Goal: Task Accomplishment & Management: Use online tool/utility

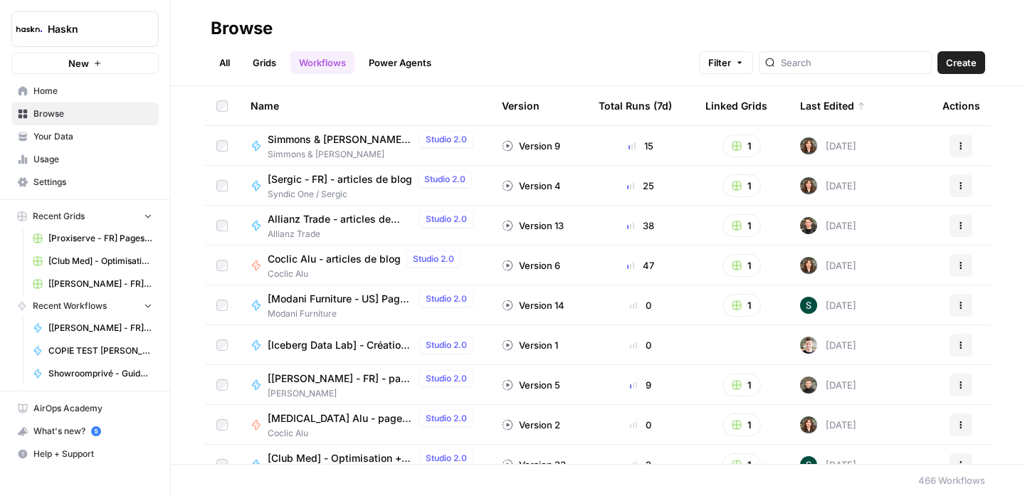
click at [223, 61] on link "All" at bounding box center [225, 62] width 28 height 23
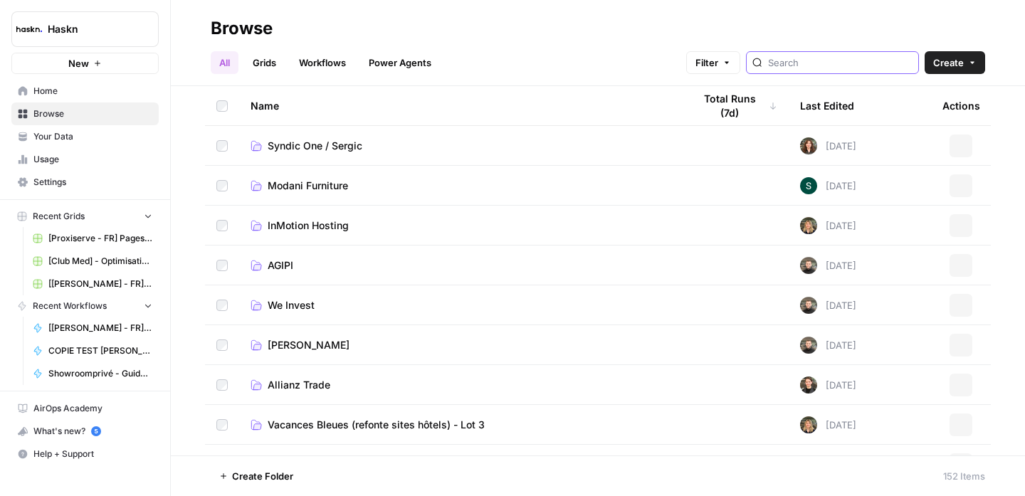
click at [817, 63] on input "search" at bounding box center [840, 63] width 145 height 14
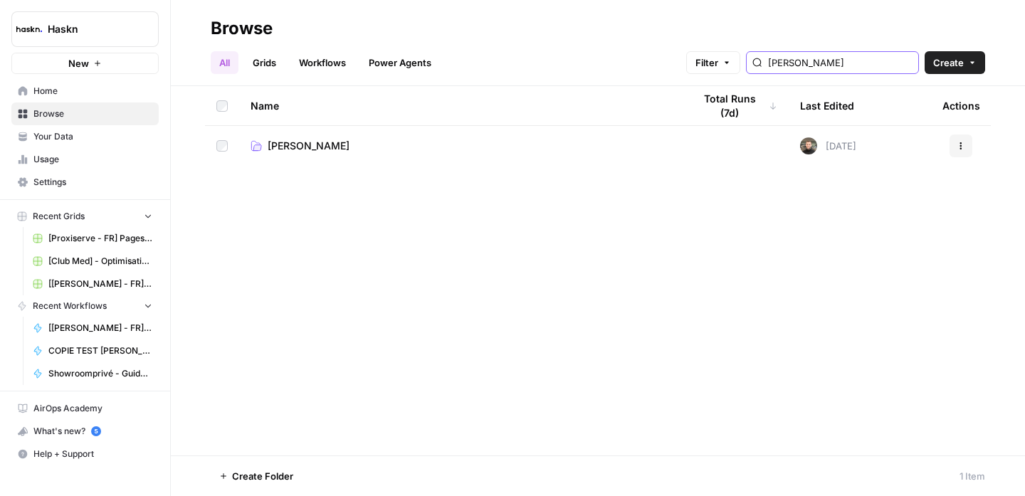
type input "edouard"
click at [320, 147] on span "Edouard Denis" at bounding box center [309, 146] width 82 height 14
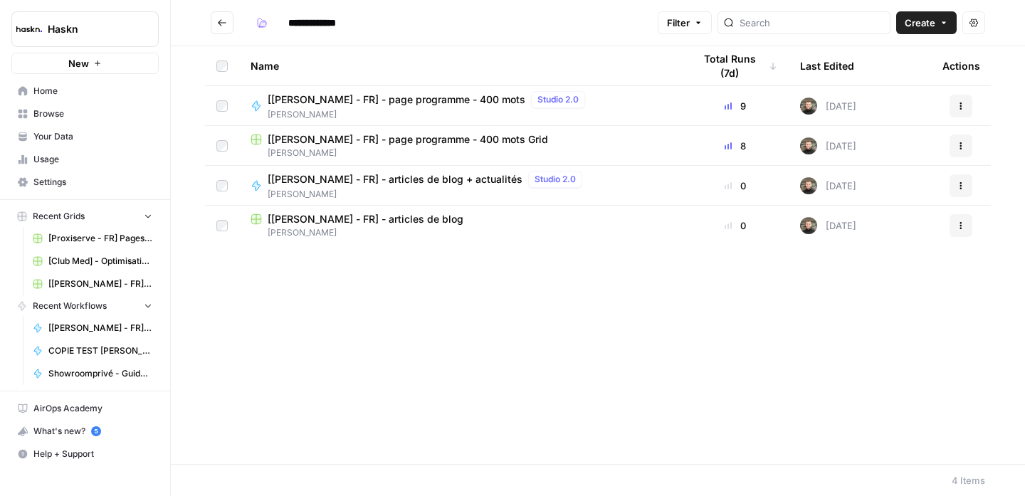
click at [465, 143] on span "[[PERSON_NAME] - FR] - page programme - 400 mots Grid" at bounding box center [408, 139] width 281 height 14
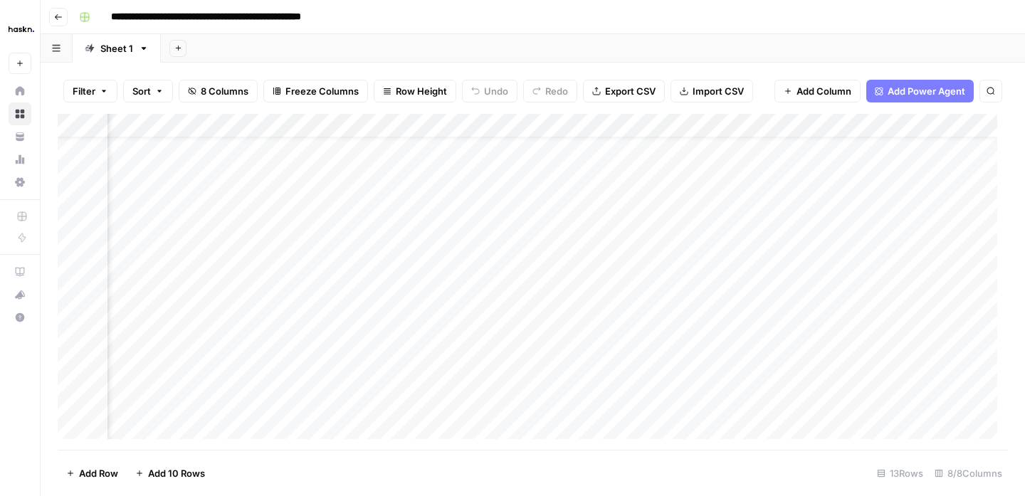
scroll to position [36, 190]
click at [758, 429] on div "Add Column" at bounding box center [533, 282] width 951 height 336
type textarea "***"
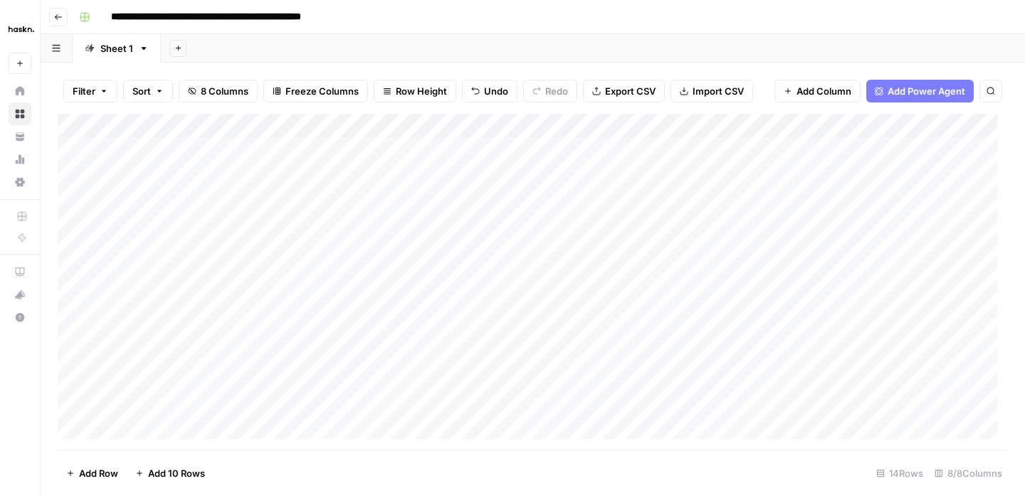
click at [222, 121] on div "Add Column" at bounding box center [533, 282] width 951 height 336
click at [222, 121] on div at bounding box center [211, 128] width 206 height 28
click at [140, 160] on input "329" at bounding box center [192, 160] width 145 height 14
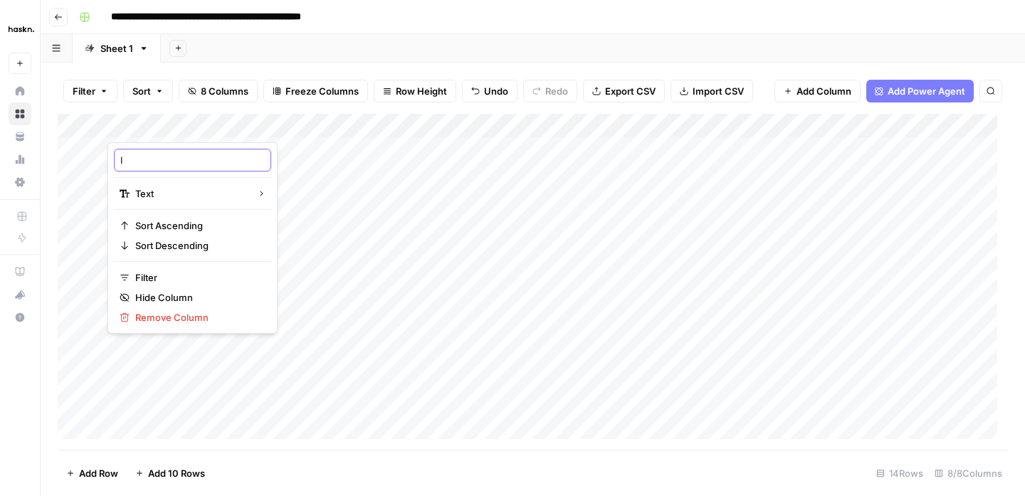
type input "ID"
click at [379, 126] on div "Add Column" at bounding box center [533, 282] width 951 height 336
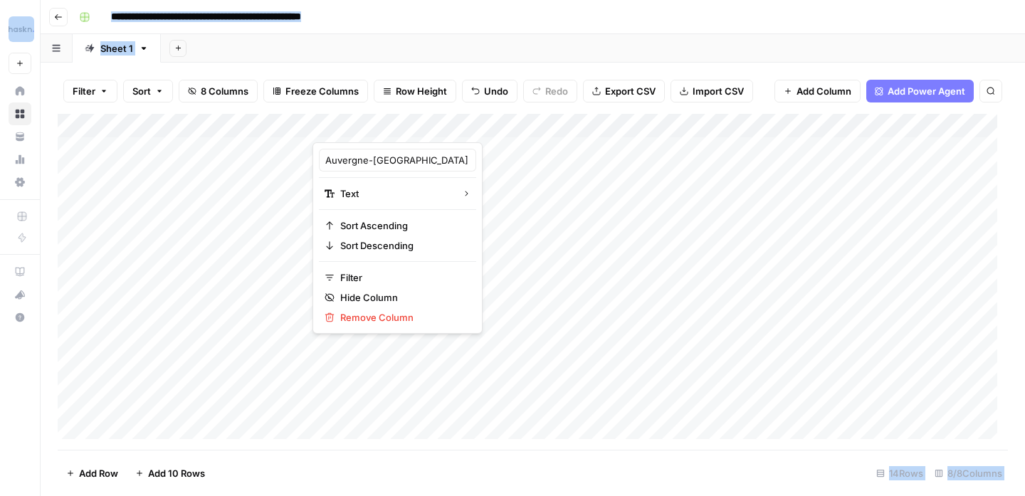
click at [379, 126] on div at bounding box center [416, 128] width 206 height 28
click at [377, 163] on input "Auvergne-Rhône-Alpes" at bounding box center [397, 160] width 145 height 14
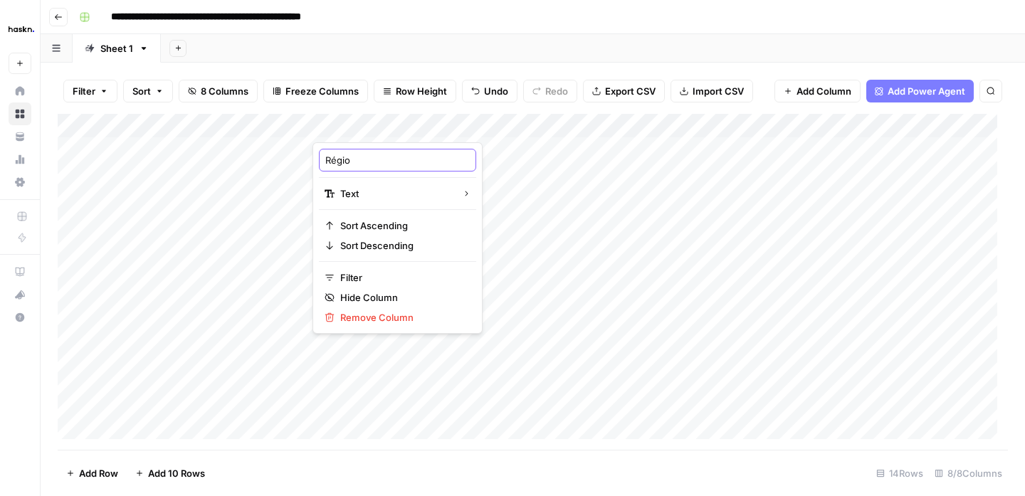
type input "Région"
click at [599, 128] on div "Add Column" at bounding box center [533, 282] width 951 height 336
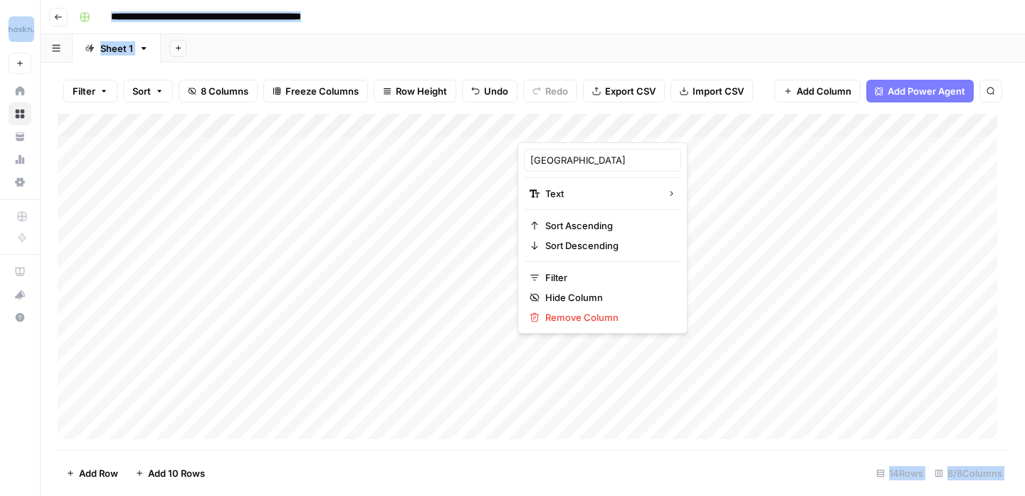
click at [599, 128] on div at bounding box center [621, 128] width 206 height 28
click at [585, 160] on input "Haute-Savoie" at bounding box center [602, 160] width 145 height 14
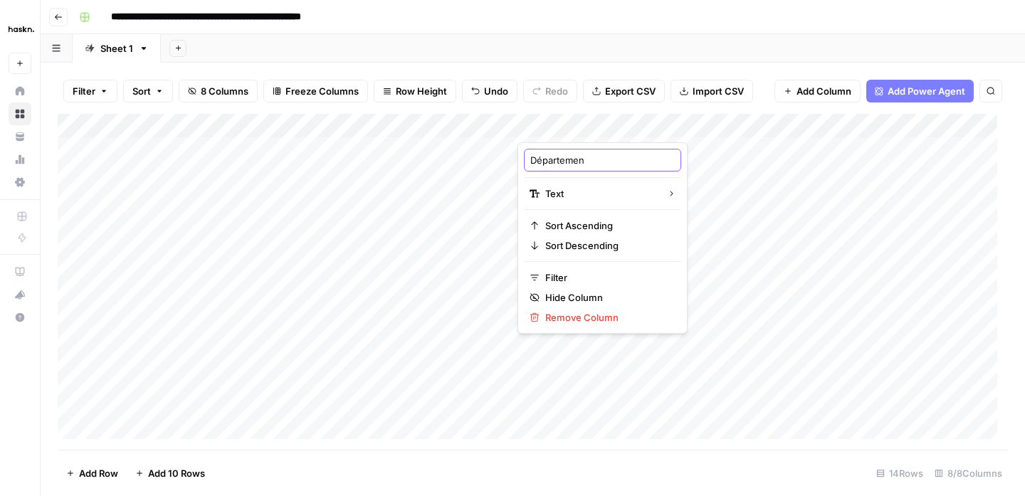
type input "Département"
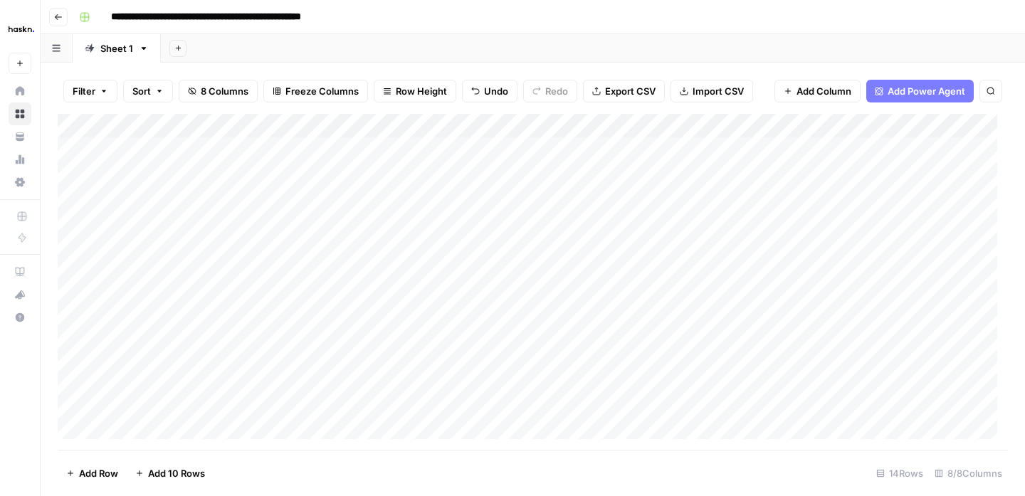
click at [824, 120] on div "Add Column" at bounding box center [533, 282] width 951 height 336
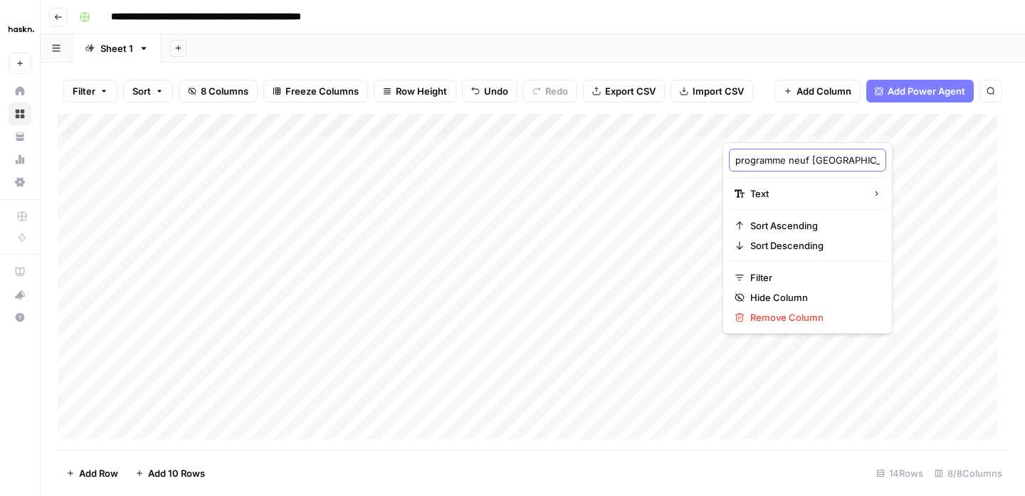
click at [802, 159] on input "programme neuf Haute-Savoie (74)" at bounding box center [808, 160] width 145 height 14
type input "Sujet"
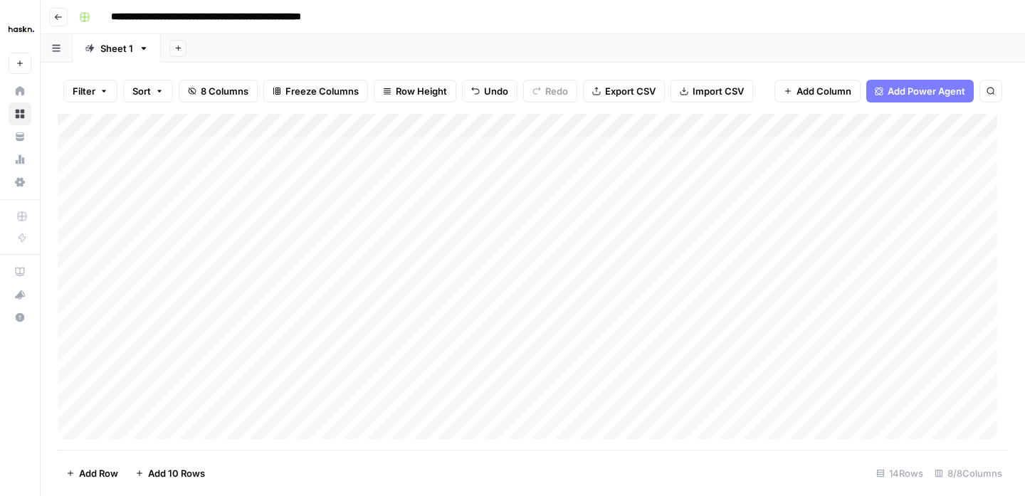
click at [709, 229] on div "Add Column" at bounding box center [533, 282] width 951 height 336
click at [168, 435] on div "Add Column" at bounding box center [533, 282] width 951 height 336
drag, startPoint x: 132, startPoint y: 377, endPoint x: 145, endPoint y: 373, distance: 14.0
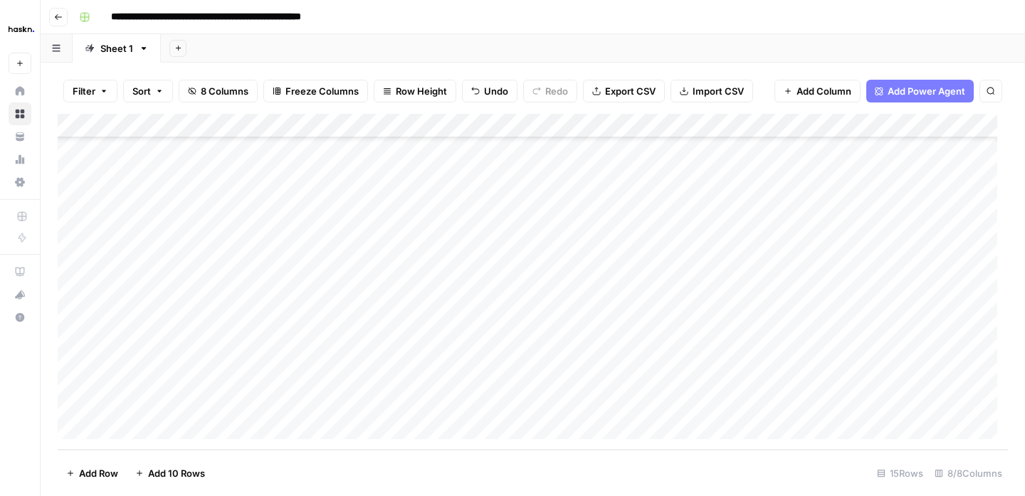
click at [132, 377] on div "Add Column" at bounding box center [533, 282] width 951 height 336
click at [412, 387] on div "Add Column" at bounding box center [533, 282] width 951 height 336
click at [952, 402] on div "Add Column" at bounding box center [533, 282] width 951 height 336
click at [961, 374] on div "Add Column" at bounding box center [533, 282] width 951 height 336
type textarea "***"
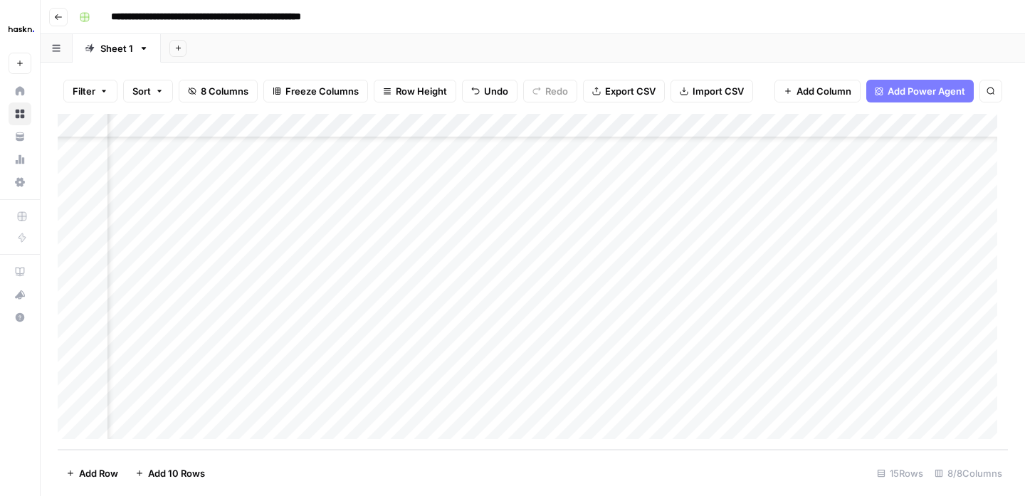
scroll to position [85, 136]
type textarea "***"
click at [770, 382] on div "Add Column" at bounding box center [533, 282] width 951 height 336
click at [841, 401] on div "Add Column" at bounding box center [533, 282] width 951 height 336
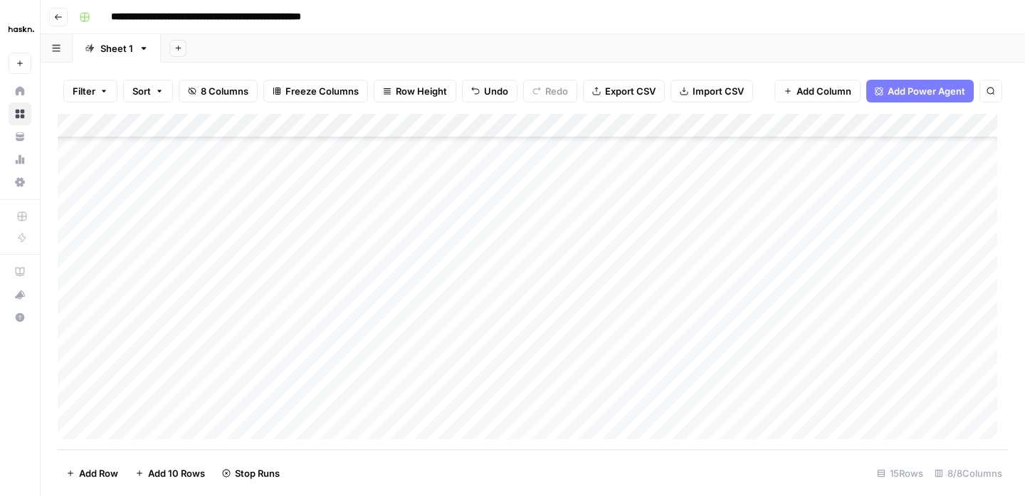
scroll to position [85, 0]
click at [50, 21] on button "Go back" at bounding box center [58, 17] width 19 height 19
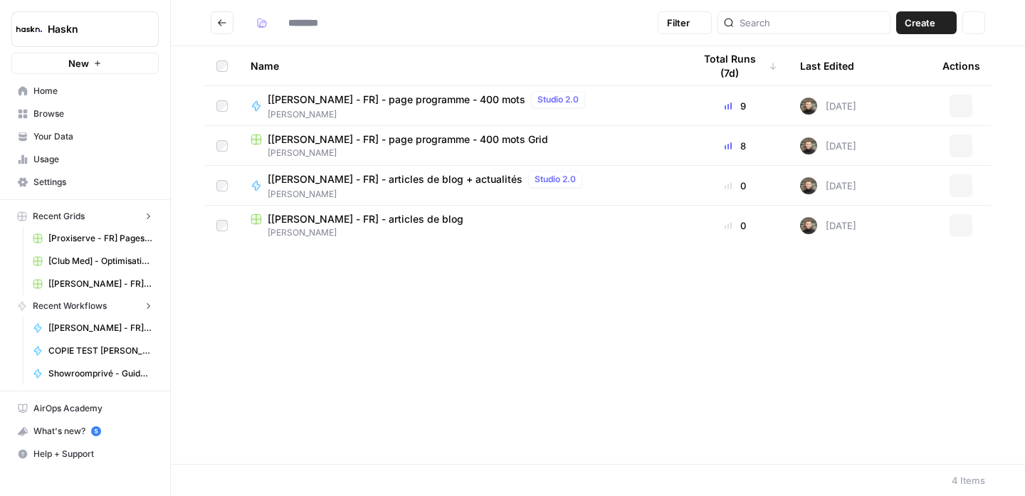
type input "**********"
click at [395, 184] on span "[Edouard Denis - FR] - articles de blog + actualités" at bounding box center [395, 179] width 255 height 14
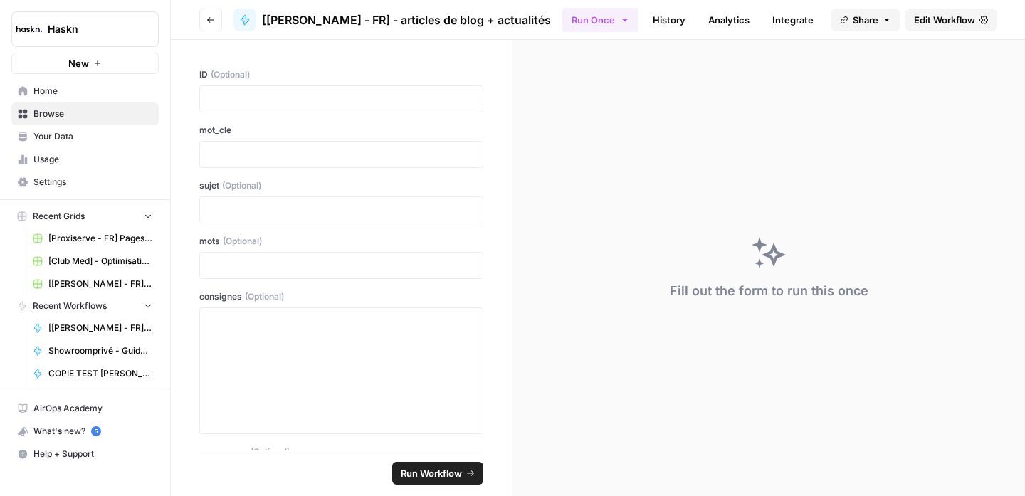
click at [946, 23] on span "Edit Workflow" at bounding box center [944, 20] width 61 height 14
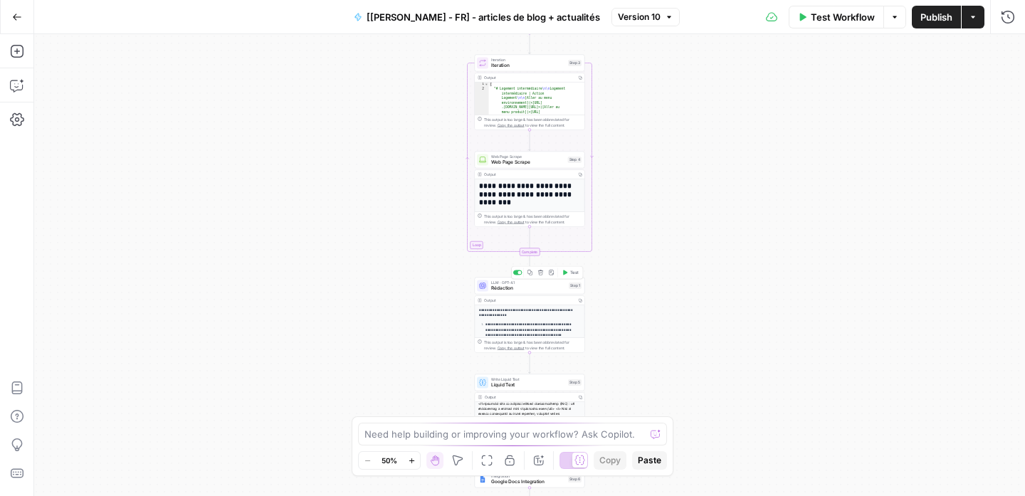
click at [563, 290] on span "Rédaction" at bounding box center [528, 288] width 75 height 7
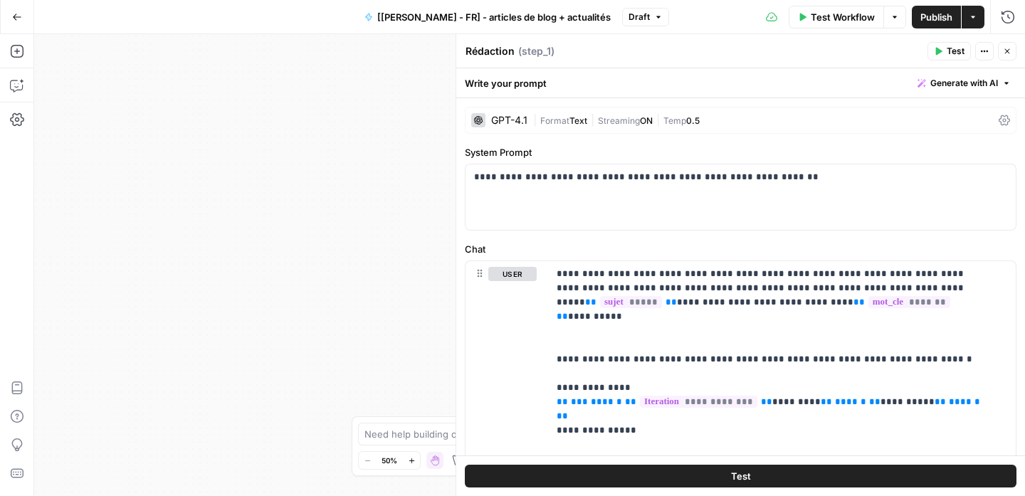
click at [344, 259] on div "Workflow Set Inputs Inputs Google Search Google Search Step 2 Output Copy 1 2 3…" at bounding box center [529, 265] width 991 height 462
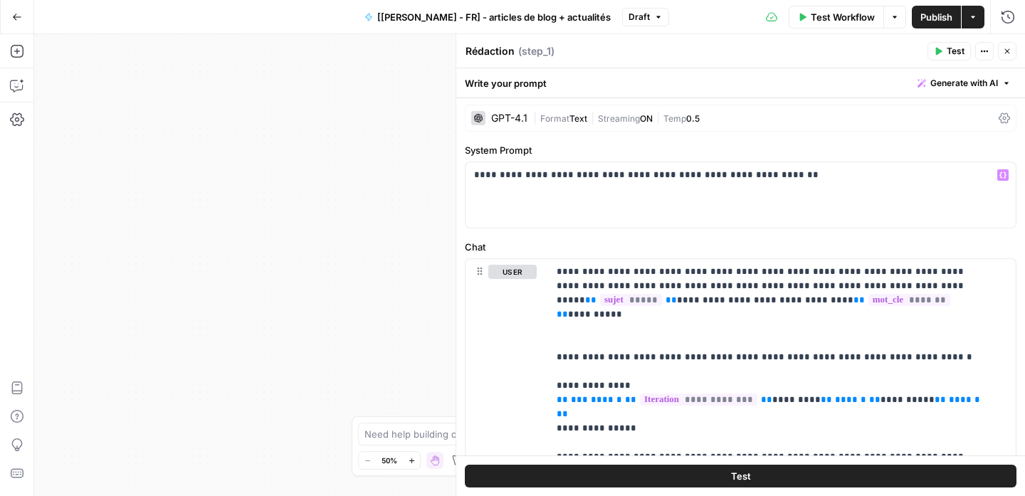
scroll to position [3, 0]
click at [379, 146] on div "Workflow Set Inputs Inputs Google Search Google Search Step 2 Output Copy 1 2 3…" at bounding box center [529, 265] width 991 height 462
click at [1011, 46] on button "Close" at bounding box center [1007, 51] width 19 height 19
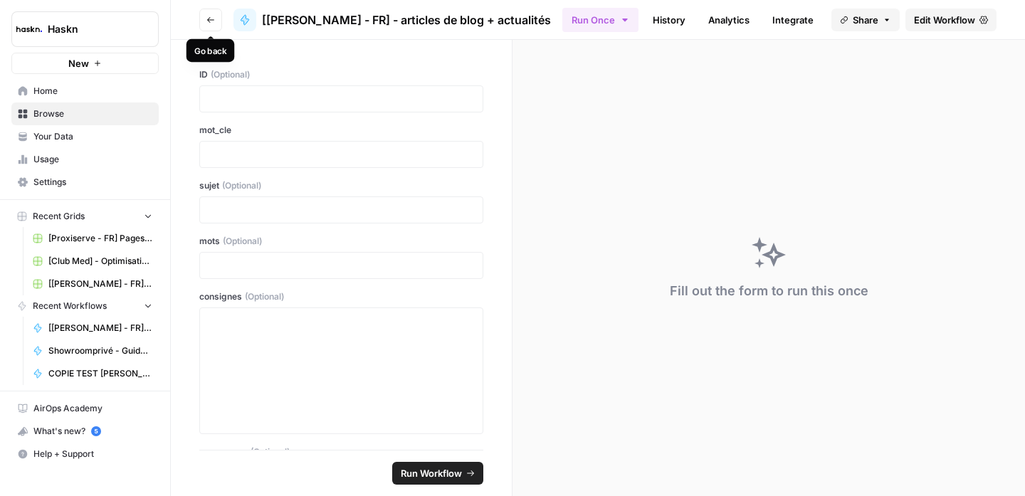
click at [202, 19] on button "Go back" at bounding box center [210, 20] width 23 height 23
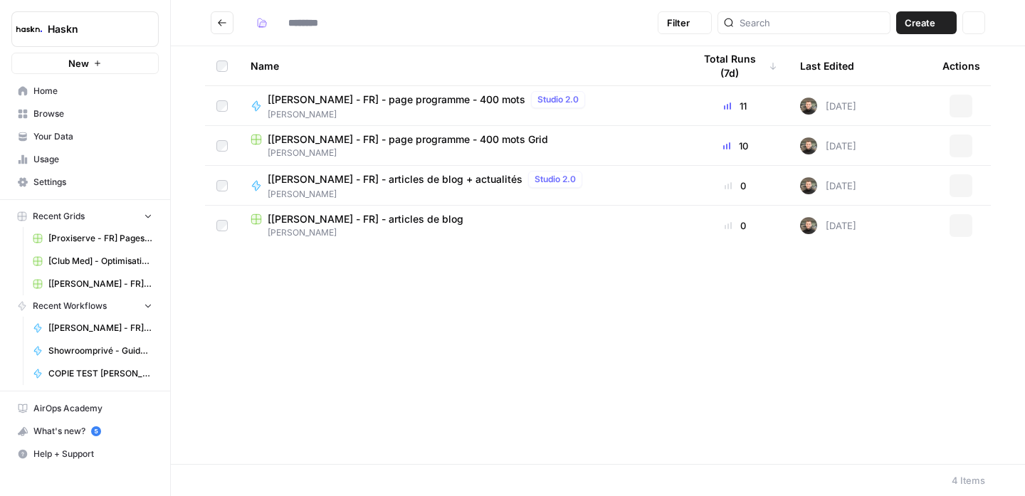
type input "**********"
click at [571, 294] on div "Name Total Runs (7d) Last Edited Actions [Edouard Denis - FR] - page programme …" at bounding box center [598, 255] width 854 height 418
click at [973, 183] on div "Actions" at bounding box center [961, 185] width 37 height 23
click at [967, 184] on button "Actions" at bounding box center [961, 185] width 23 height 23
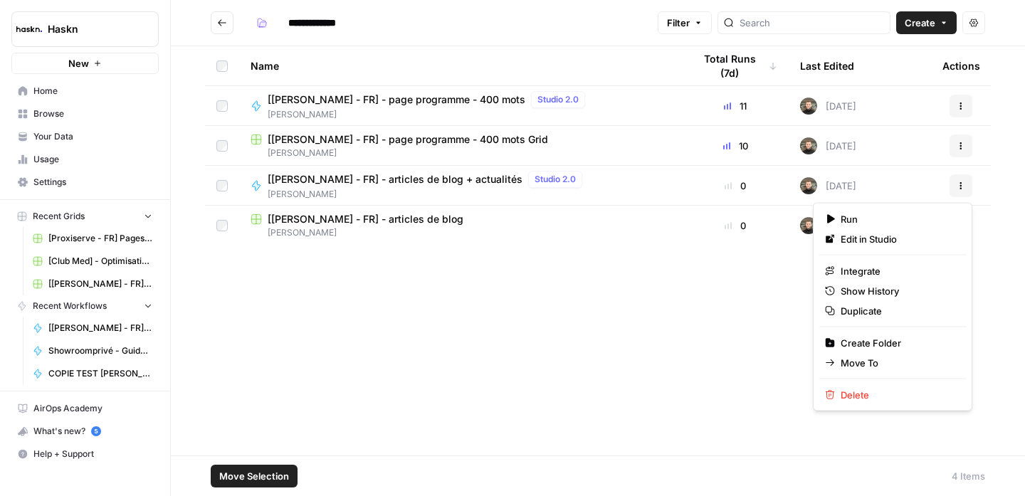
click at [968, 182] on button "Actions" at bounding box center [961, 185] width 23 height 23
click at [893, 312] on span "Duplicate" at bounding box center [898, 311] width 114 height 14
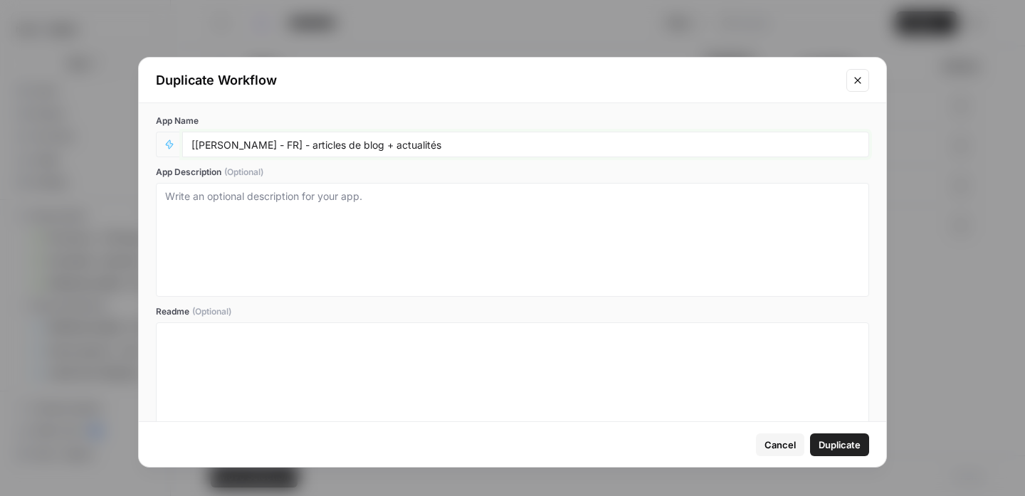
click at [401, 145] on input "[Edouard Denis - FR] - articles de blog + actualités" at bounding box center [526, 144] width 669 height 13
drag, startPoint x: 377, startPoint y: 142, endPoint x: 530, endPoint y: 143, distance: 153.1
click at [530, 143] on input "[Edouard Denis - FR] - articles de blog + actualités" at bounding box center [526, 144] width 669 height 13
type input "[[PERSON_NAME] - FR] - articles de blog (optimisation)"
click at [849, 452] on button "Duplicate" at bounding box center [839, 445] width 59 height 23
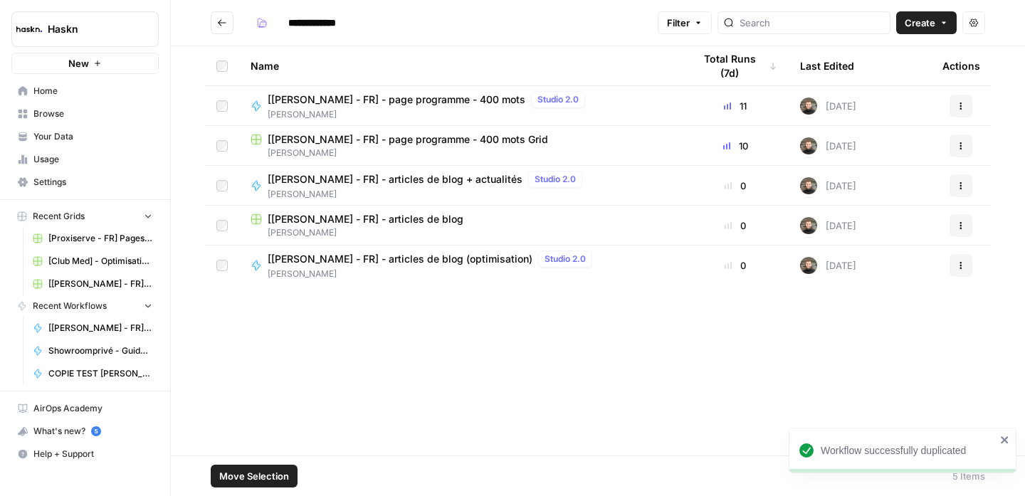
click at [444, 264] on span "[[PERSON_NAME] - FR] - articles de blog (optimisation)" at bounding box center [400, 259] width 265 height 14
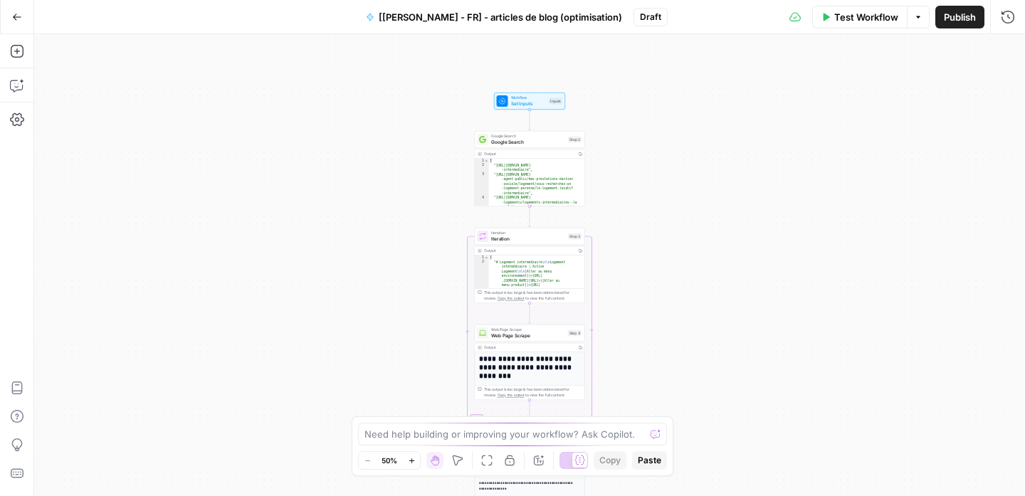
click at [546, 149] on div "Google Search Google Search Step 2 Output Copy 1 2 3 4 [ "https://www.actionlog…" at bounding box center [530, 168] width 110 height 75
click at [567, 142] on div "Google Search Google Search Step 2 Copy step Delete step Add Note Test" at bounding box center [529, 139] width 105 height 12
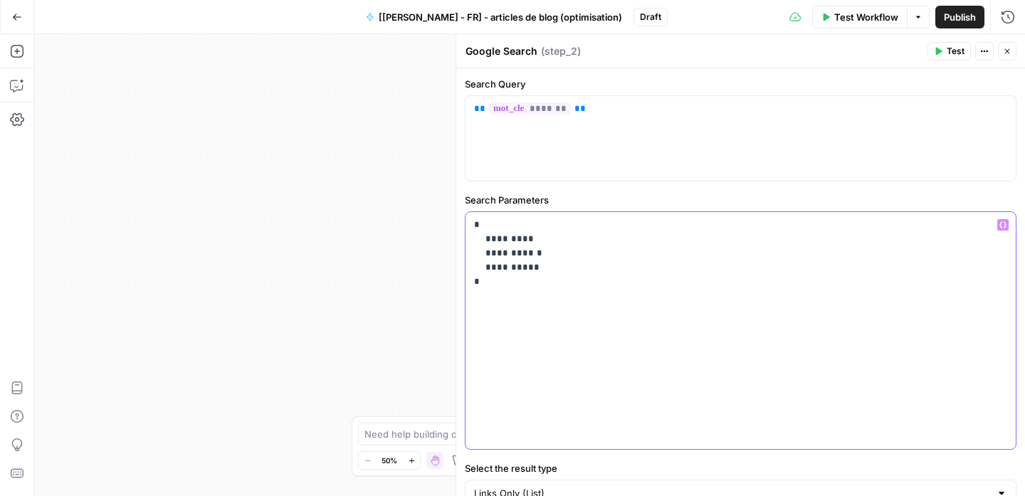
click at [519, 236] on p "**********" at bounding box center [735, 253] width 523 height 71
click at [618, 278] on p "**********" at bounding box center [735, 253] width 523 height 71
click at [1003, 51] on icon "button" at bounding box center [1007, 51] width 9 height 9
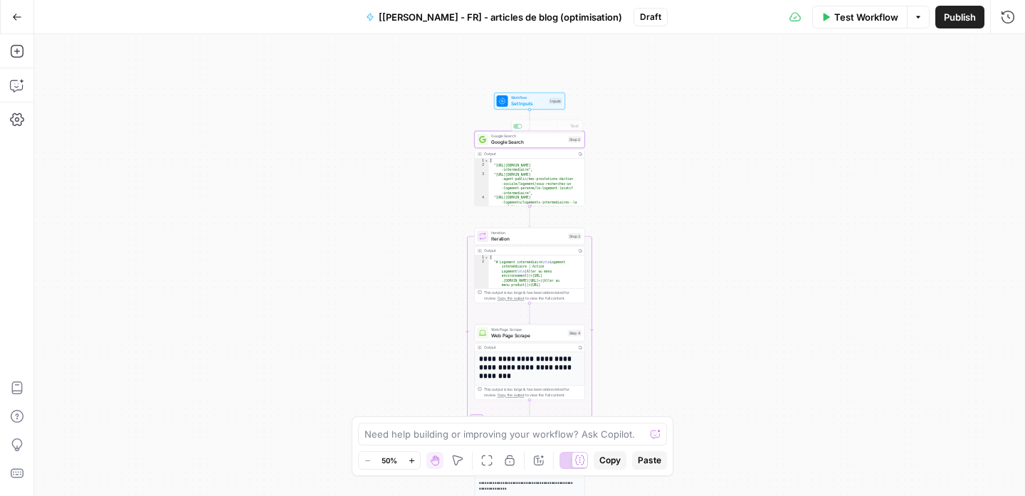
click at [537, 101] on span "Set Inputs" at bounding box center [529, 103] width 36 height 7
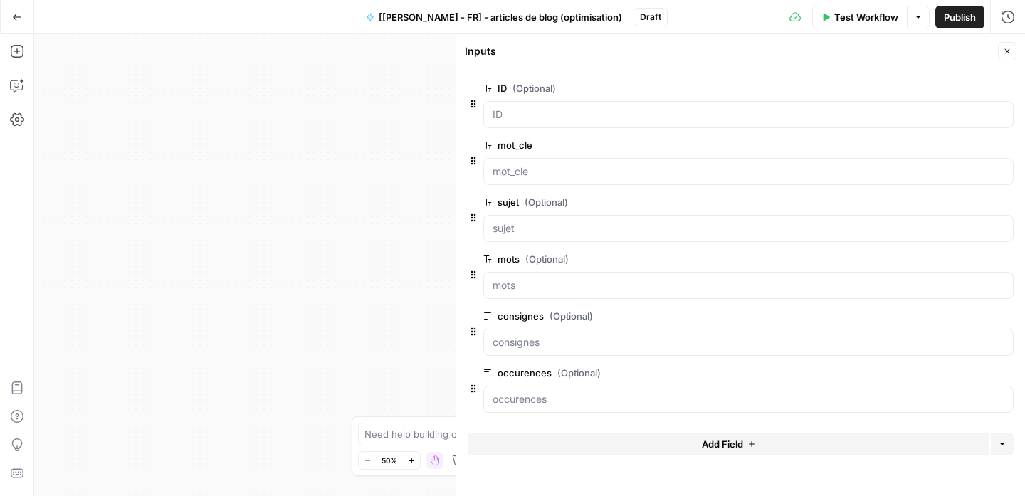
click at [968, 202] on span "edit field" at bounding box center [960, 202] width 31 height 11
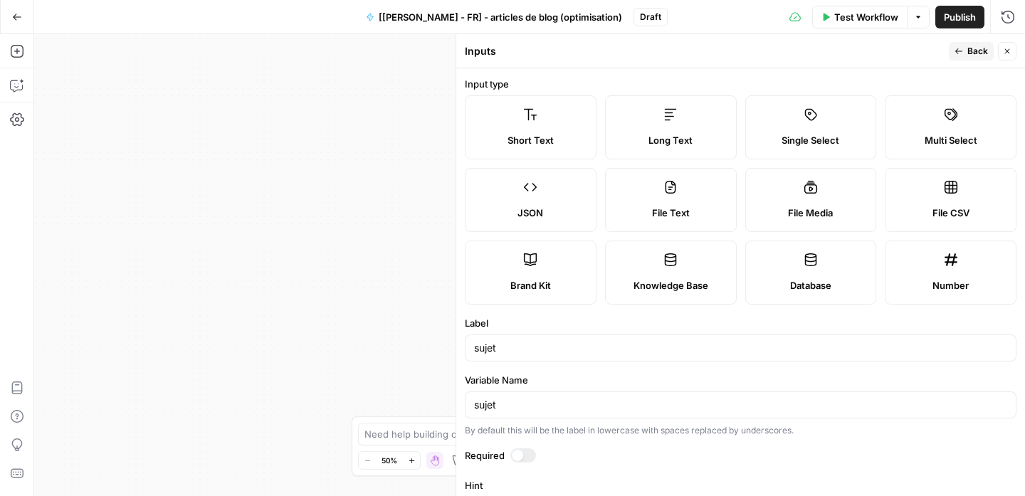
scroll to position [206, 0]
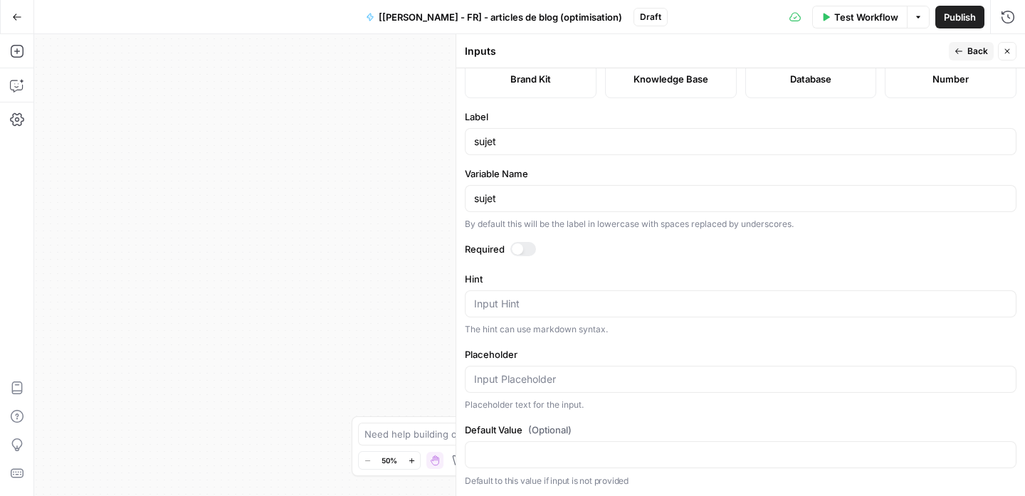
click at [528, 246] on div at bounding box center [524, 249] width 26 height 14
click at [969, 54] on span "Back" at bounding box center [978, 51] width 21 height 13
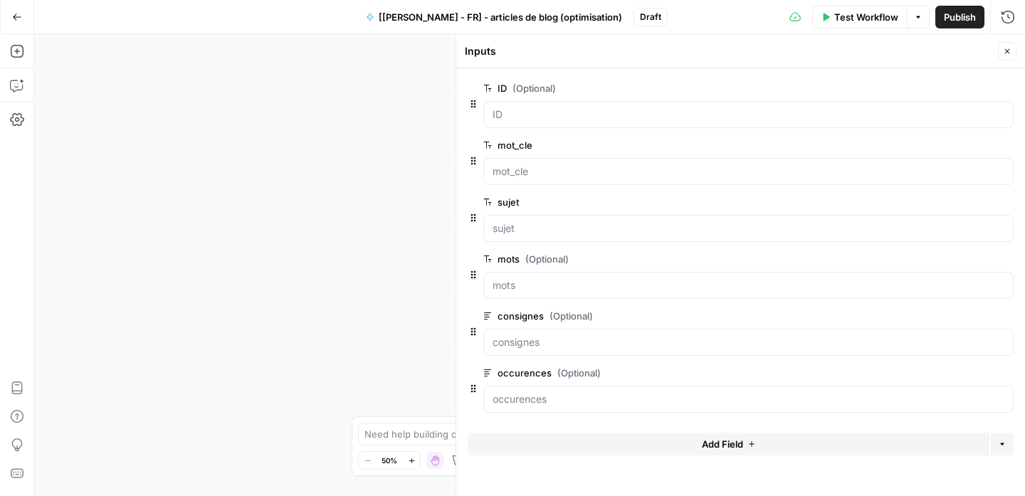
click at [981, 86] on icon "button" at bounding box center [985, 89] width 8 height 8
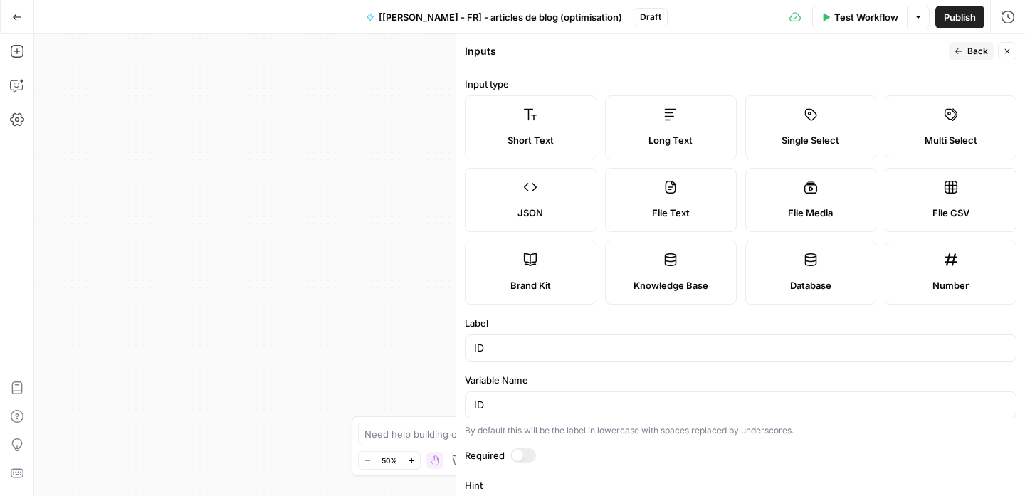
drag, startPoint x: 523, startPoint y: 459, endPoint x: 557, endPoint y: 433, distance: 42.6
click at [523, 459] on div at bounding box center [524, 456] width 26 height 14
click at [970, 56] on span "Back" at bounding box center [978, 51] width 21 height 13
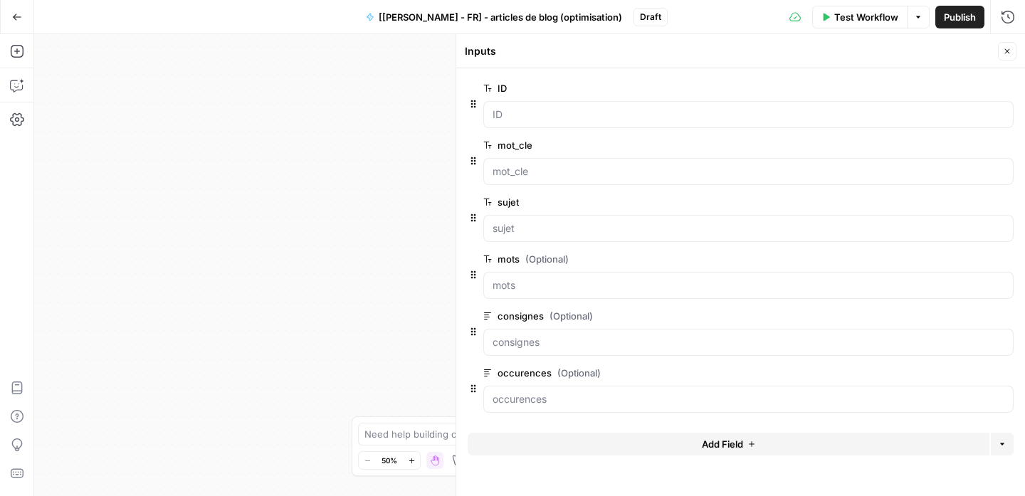
click at [981, 256] on icon "button" at bounding box center [985, 260] width 8 height 8
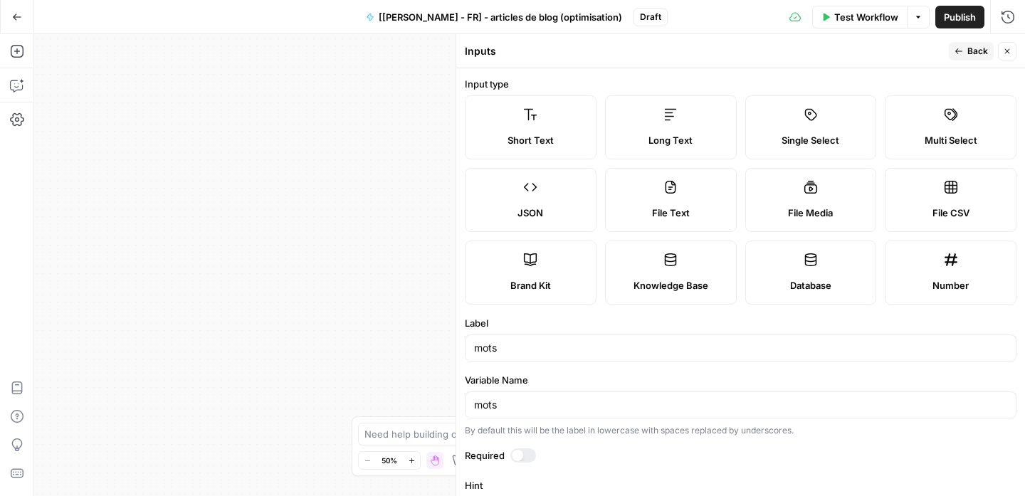
click at [526, 449] on div at bounding box center [524, 456] width 26 height 14
click at [978, 48] on span "Back" at bounding box center [978, 51] width 21 height 13
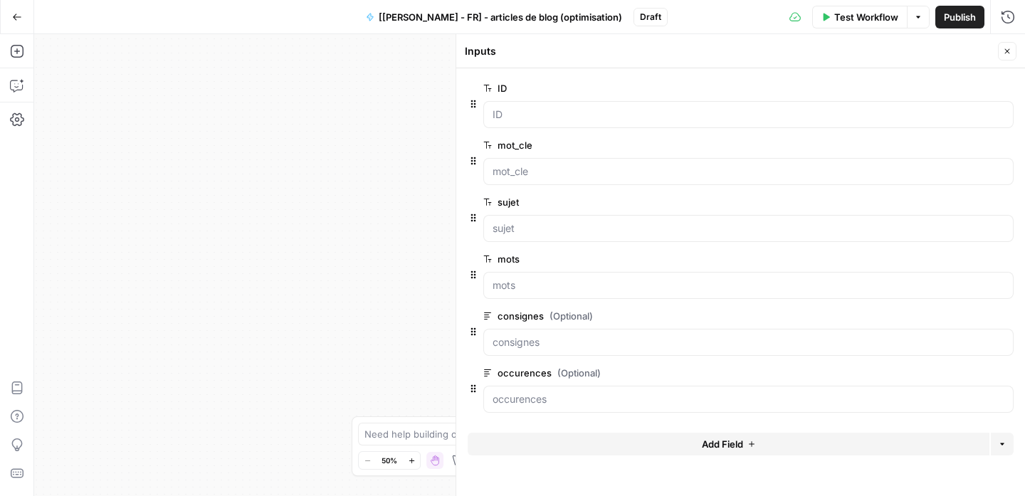
click at [956, 313] on span "edit field" at bounding box center [960, 315] width 31 height 11
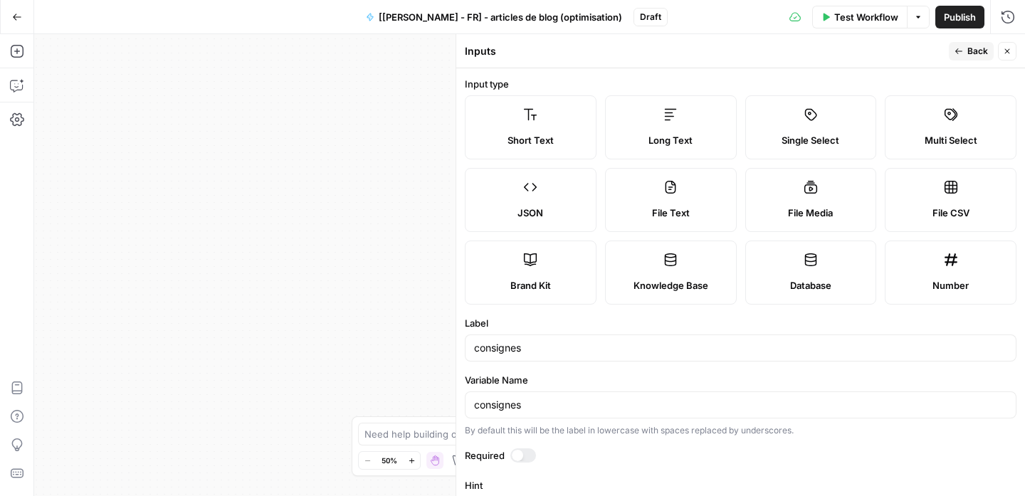
click at [521, 451] on div at bounding box center [517, 455] width 11 height 11
click at [969, 52] on span "Back" at bounding box center [978, 51] width 21 height 13
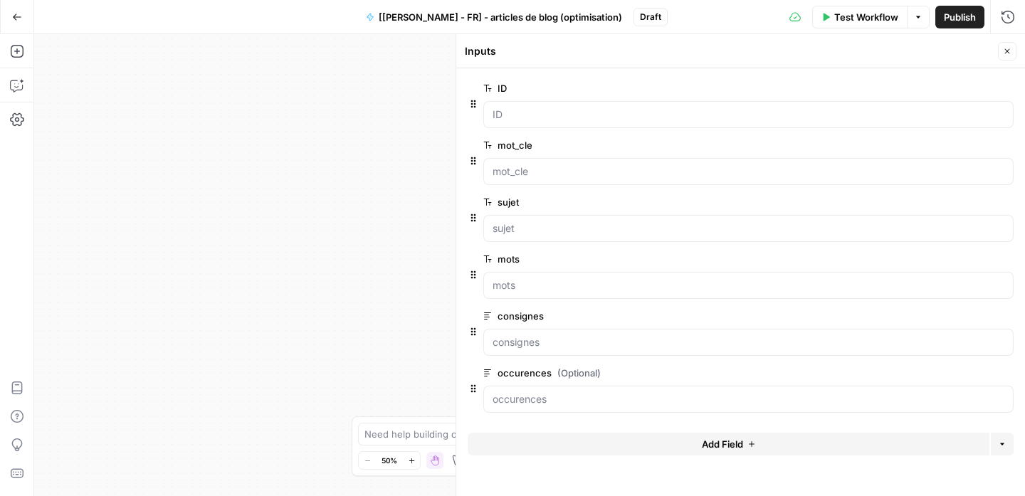
click at [973, 370] on span "edit field" at bounding box center [960, 372] width 31 height 11
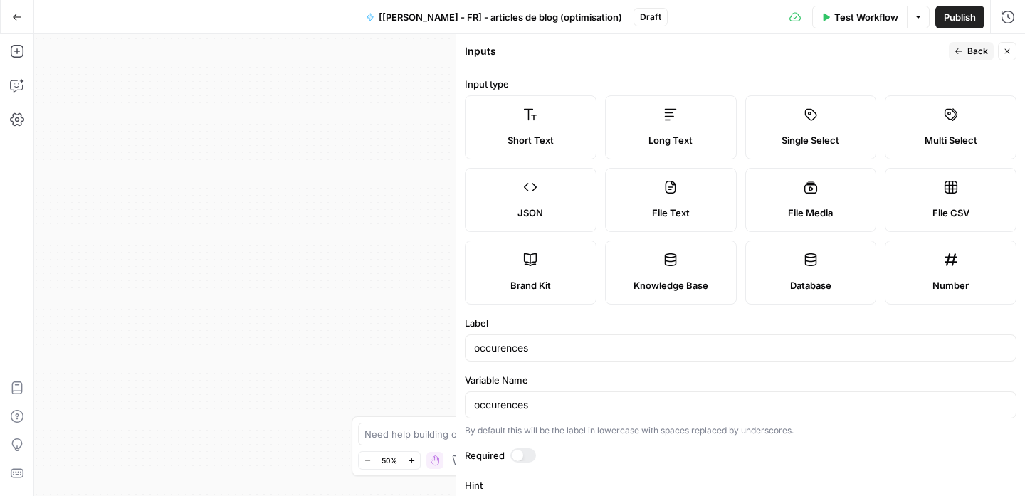
click at [518, 458] on div at bounding box center [517, 455] width 11 height 11
click at [973, 57] on span "Back" at bounding box center [978, 51] width 21 height 13
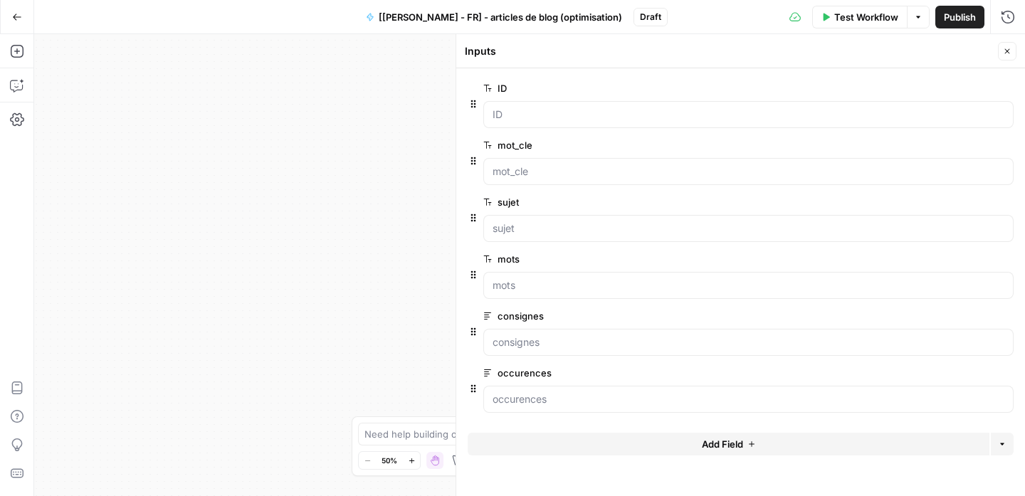
click at [407, 260] on div "Workflow Set Inputs Inputs Google Search Google Search Step 2 Output Copy 1 2 3…" at bounding box center [529, 265] width 991 height 462
click at [999, 50] on button "Close" at bounding box center [1007, 51] width 19 height 19
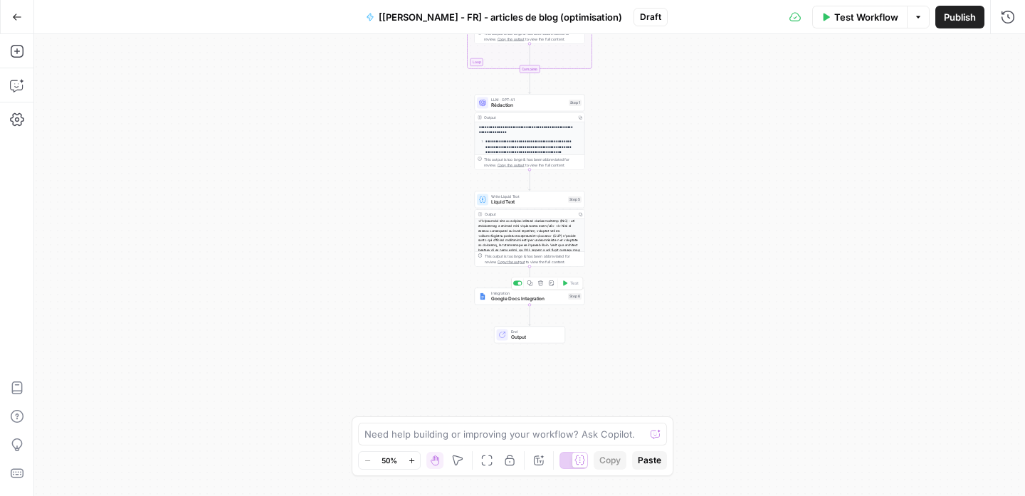
click at [528, 299] on span "Google Docs Integration" at bounding box center [528, 299] width 74 height 7
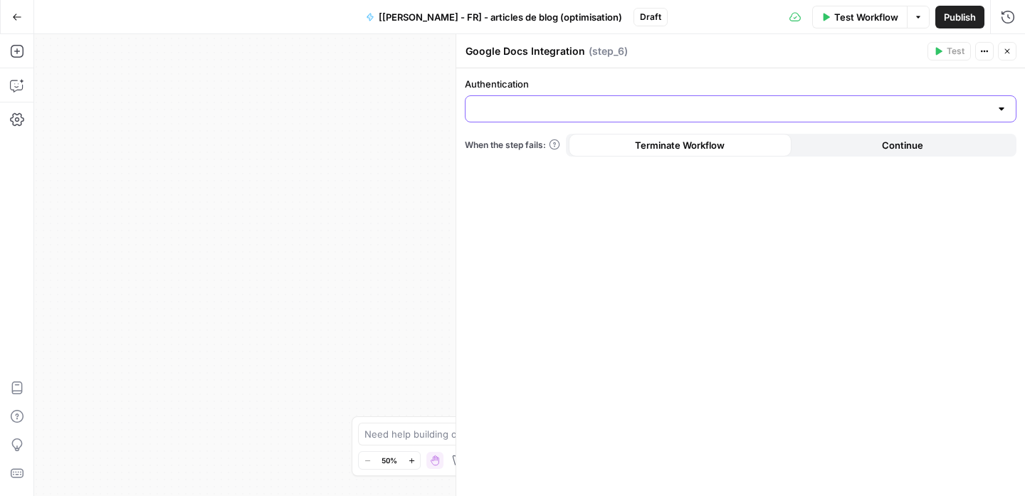
click at [799, 103] on input "Authentication" at bounding box center [732, 109] width 516 height 14
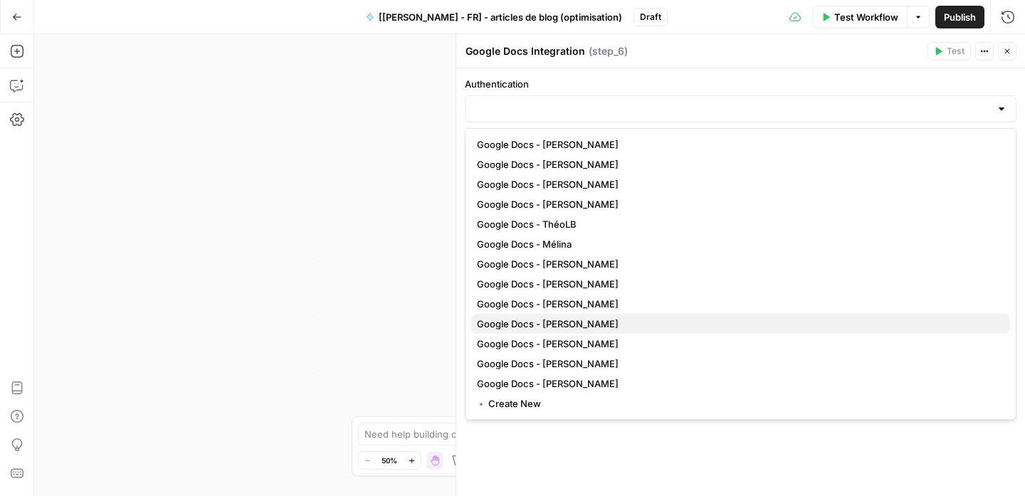
click at [582, 318] on span "Google Docs - [PERSON_NAME]" at bounding box center [738, 324] width 522 height 14
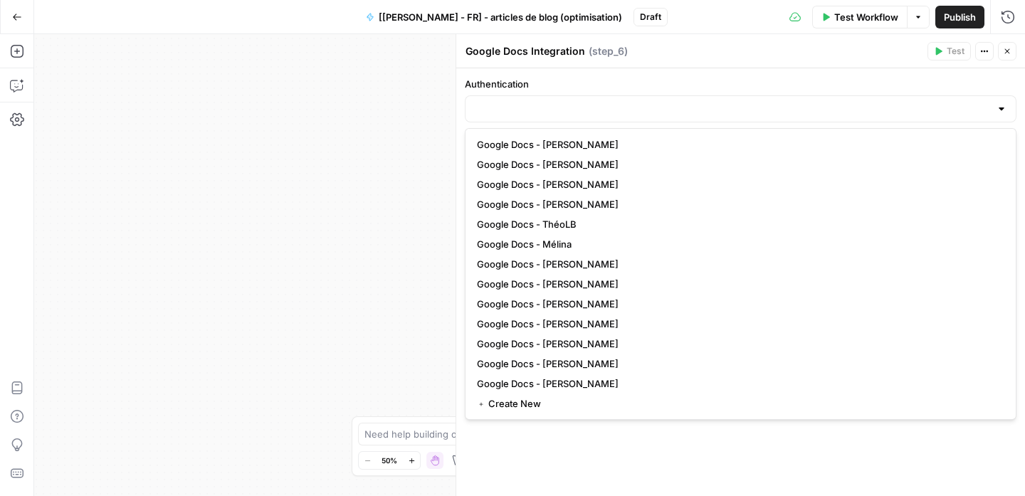
type input "Google Docs - [PERSON_NAME]"
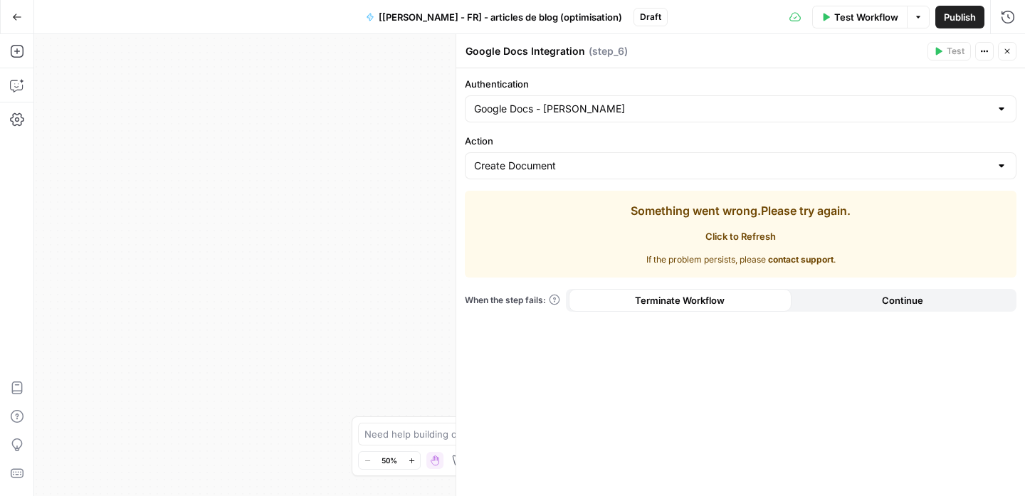
click at [757, 234] on span "Click to Refresh" at bounding box center [741, 236] width 70 height 14
click at [758, 236] on span "Click to Refresh" at bounding box center [741, 236] width 70 height 14
click at [769, 236] on span "Click to Refresh" at bounding box center [741, 236] width 70 height 14
click at [728, 157] on div "Create Document" at bounding box center [741, 165] width 552 height 27
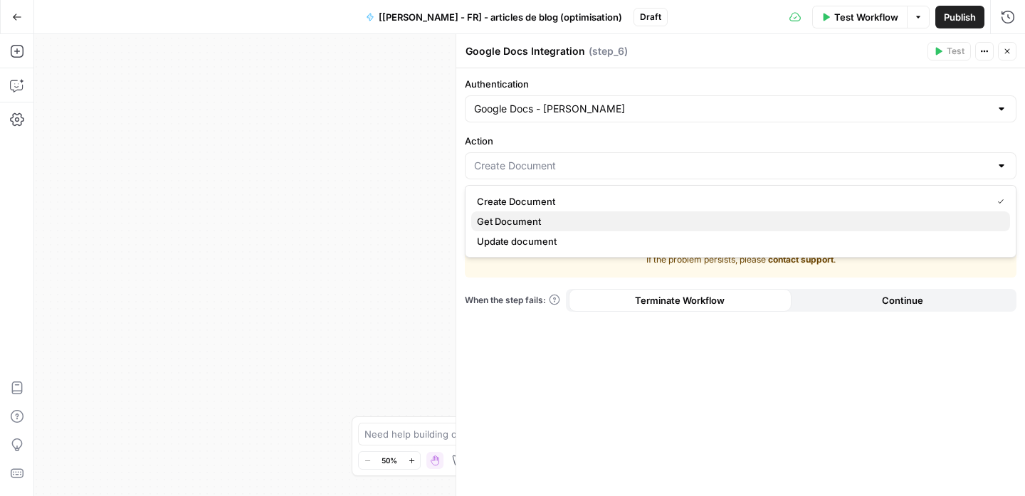
click at [584, 224] on span "Get Document" at bounding box center [738, 221] width 522 height 14
type input "Get Document"
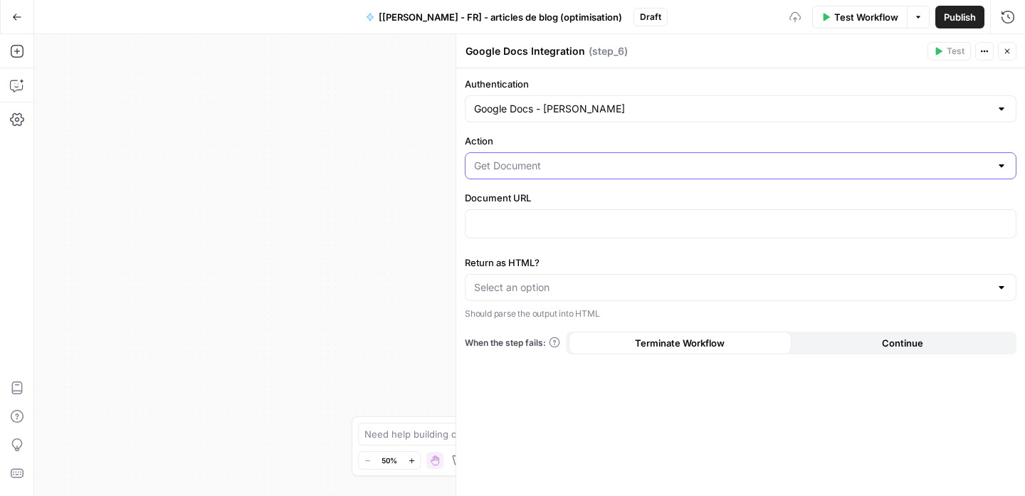
click at [615, 168] on input "Action" at bounding box center [732, 166] width 516 height 14
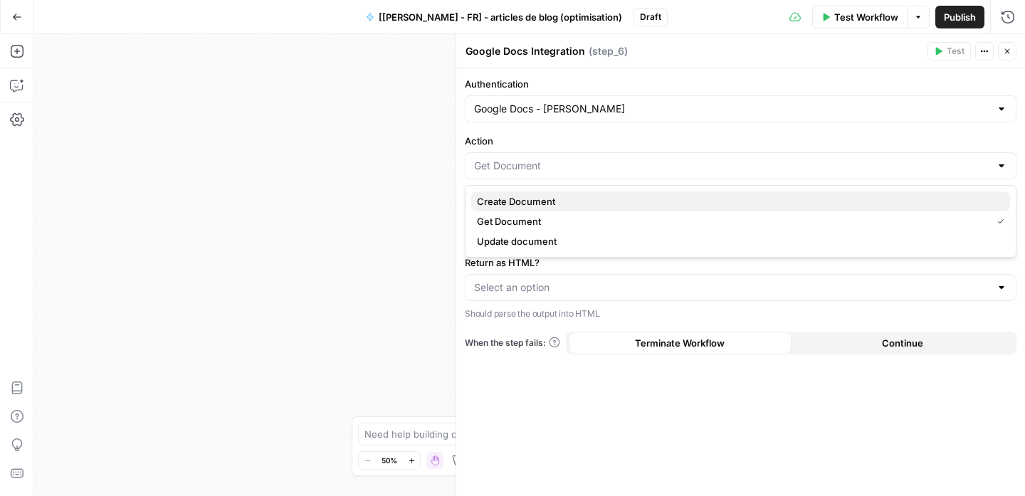
click at [574, 209] on button "Create Document" at bounding box center [740, 202] width 539 height 20
type input "Create Document"
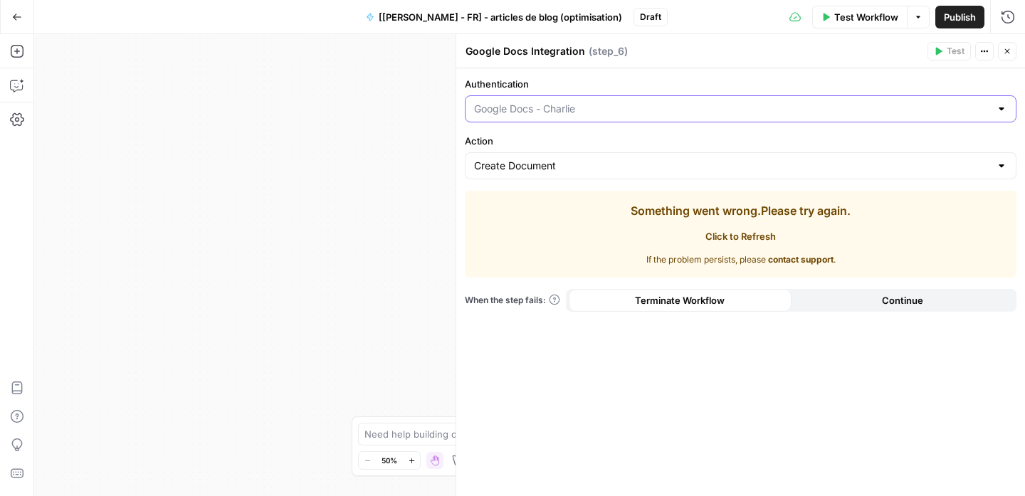
click at [964, 109] on input "Authentication" at bounding box center [732, 109] width 516 height 14
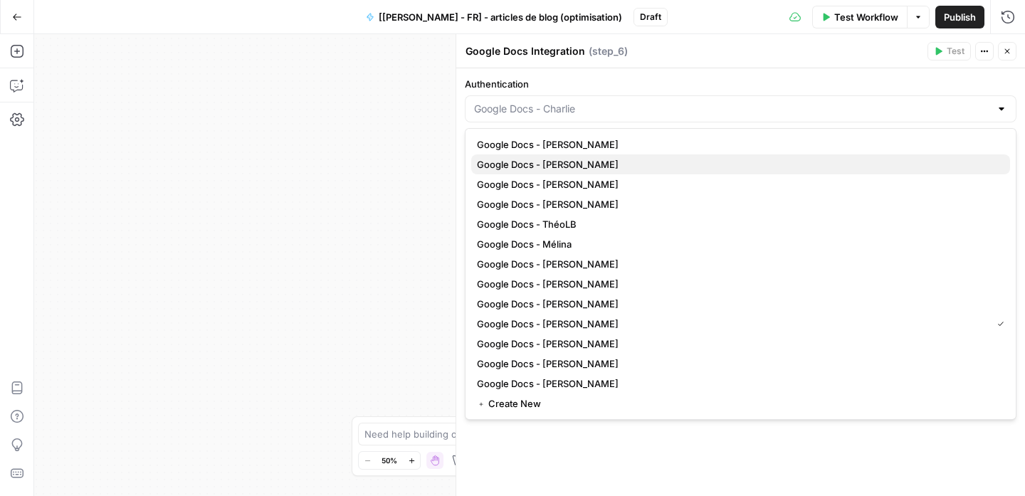
click at [624, 157] on button "Google Docs - Courtney" at bounding box center [740, 165] width 539 height 20
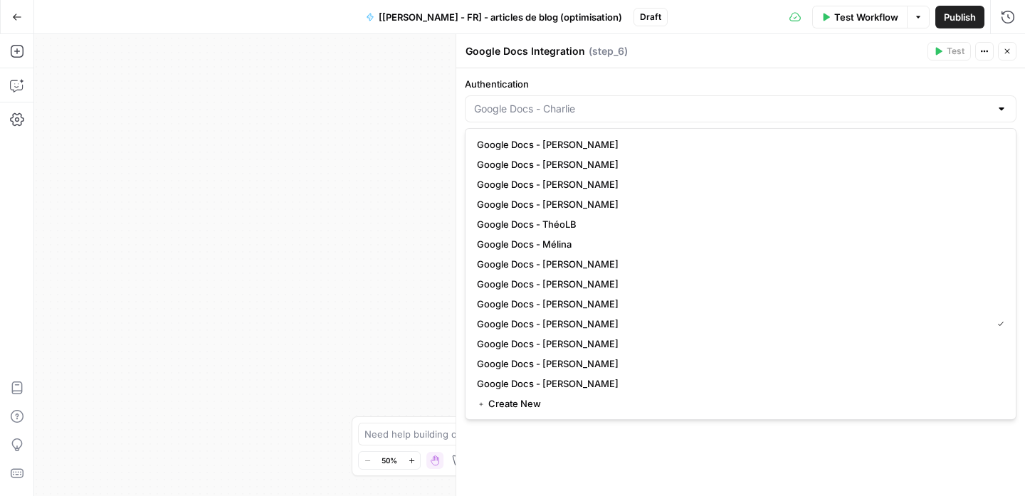
type input "Google Docs - Courtney"
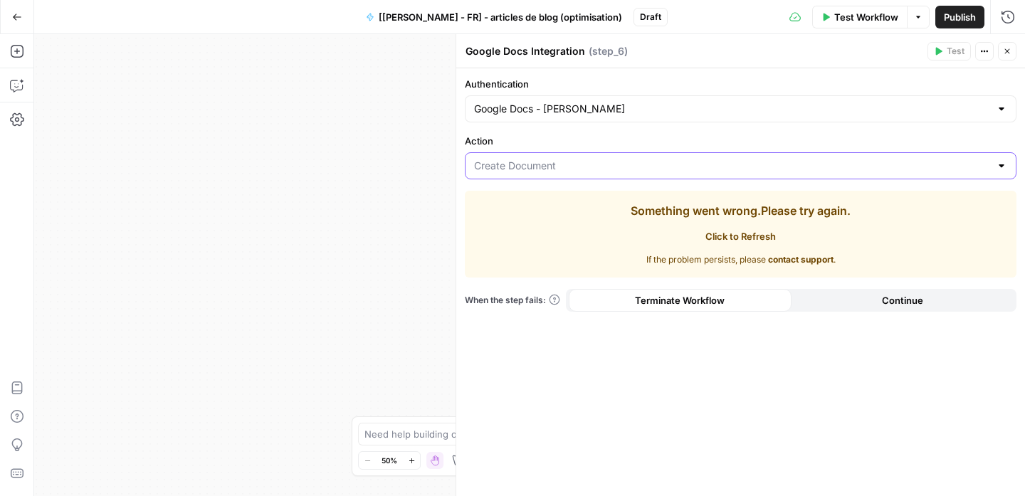
click at [620, 166] on input "Action" at bounding box center [732, 166] width 516 height 14
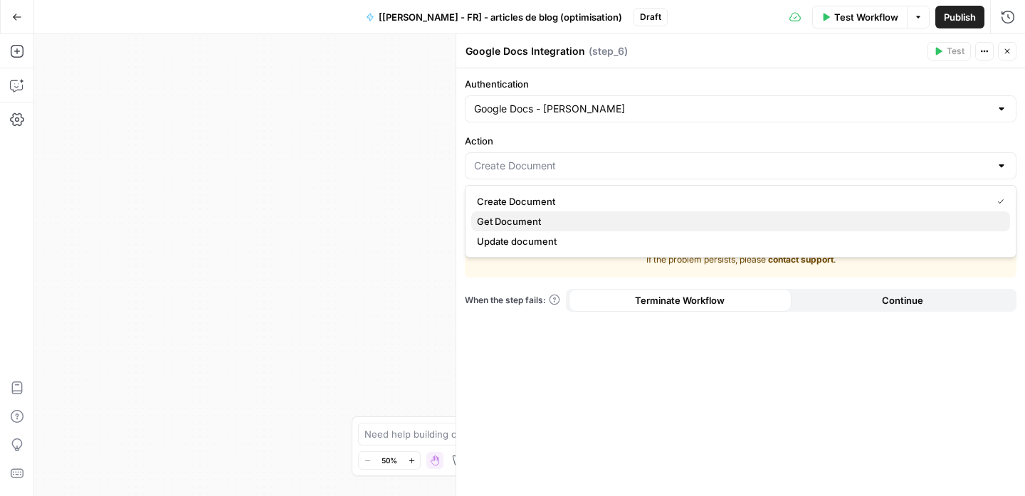
click at [590, 218] on span "Get Document" at bounding box center [738, 221] width 522 height 14
type input "Get Document"
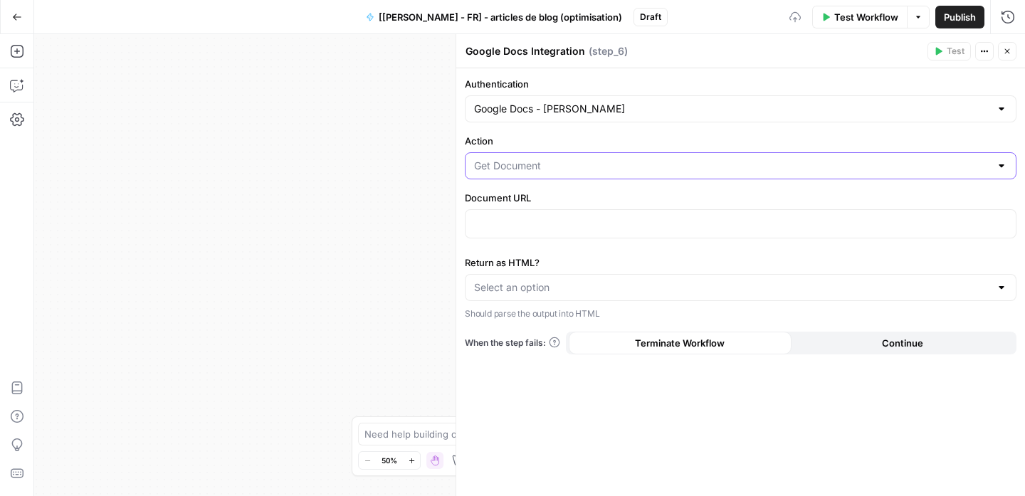
click at [610, 172] on input "Action" at bounding box center [732, 166] width 516 height 14
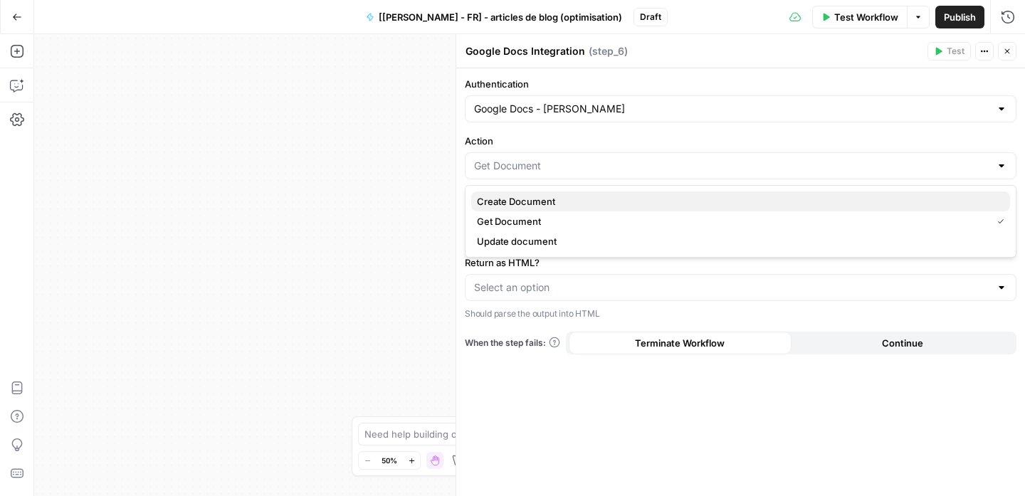
click at [572, 194] on span "Create Document" at bounding box center [738, 201] width 522 height 14
type input "Create Document"
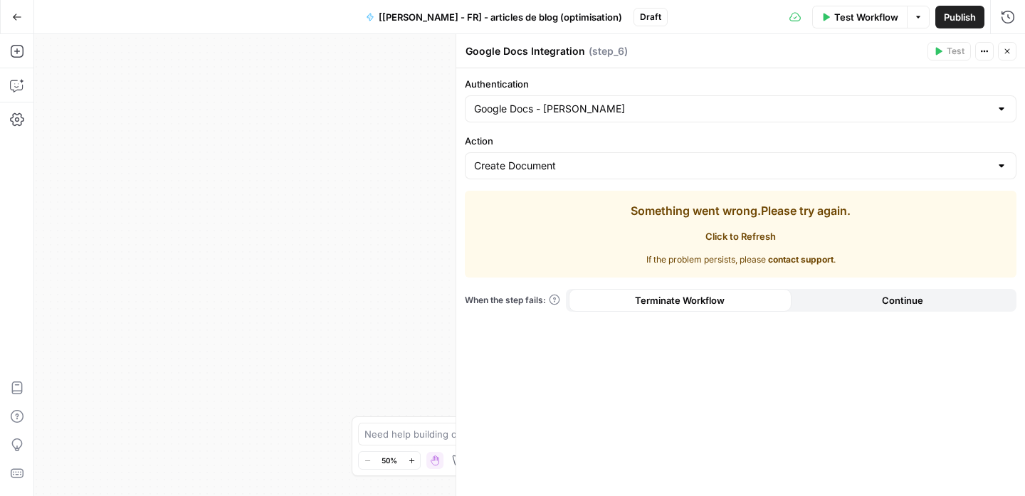
click at [752, 235] on span "Click to Refresh" at bounding box center [741, 236] width 70 height 14
click at [815, 258] on button "contact support" at bounding box center [801, 259] width 66 height 13
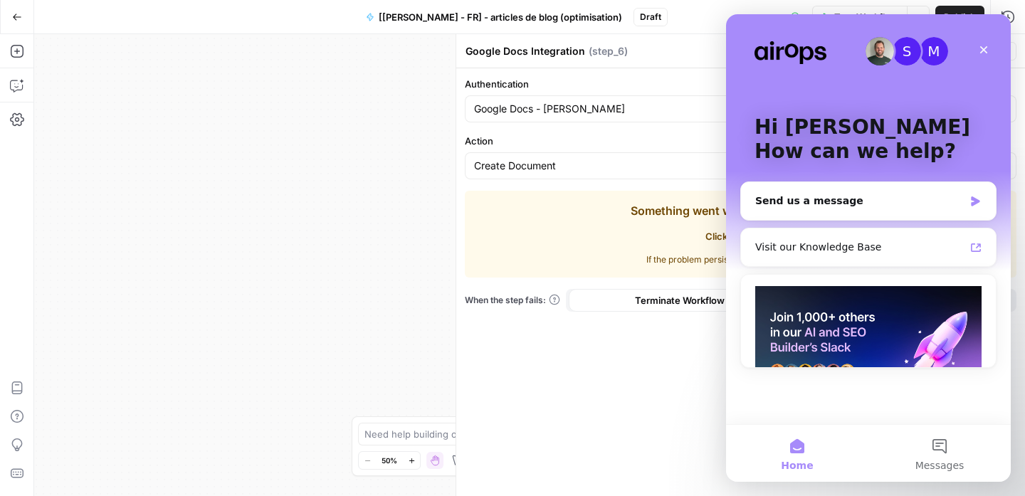
scroll to position [0, 0]
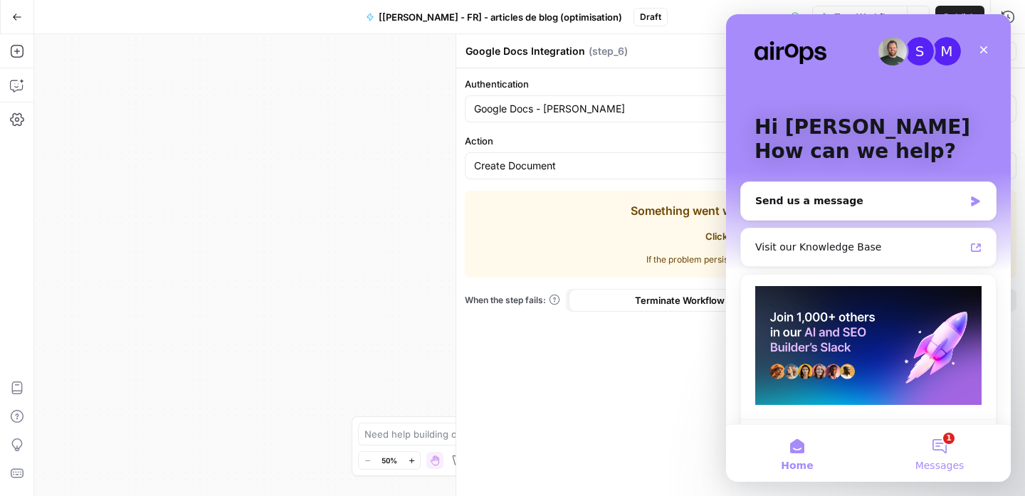
click at [946, 444] on button "1 Messages" at bounding box center [940, 453] width 142 height 57
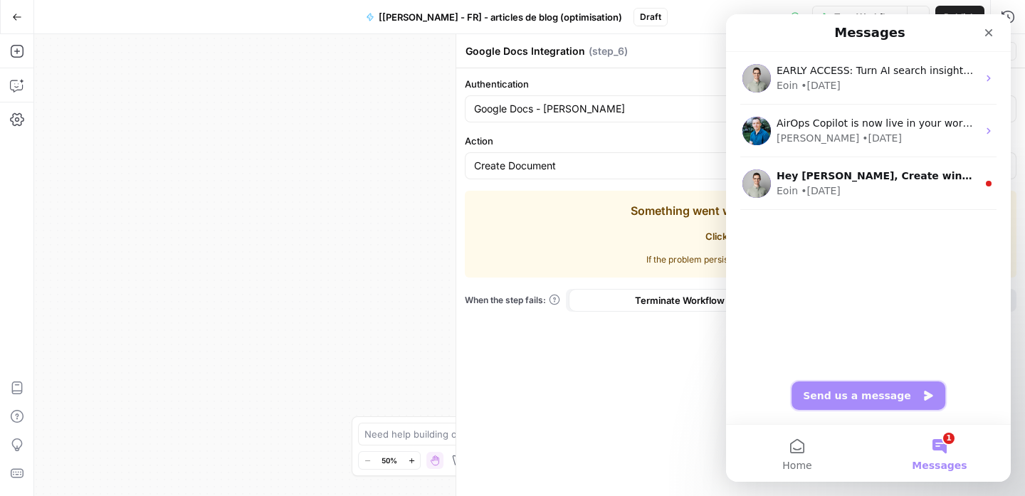
click at [864, 392] on button "Send us a message" at bounding box center [869, 396] width 154 height 28
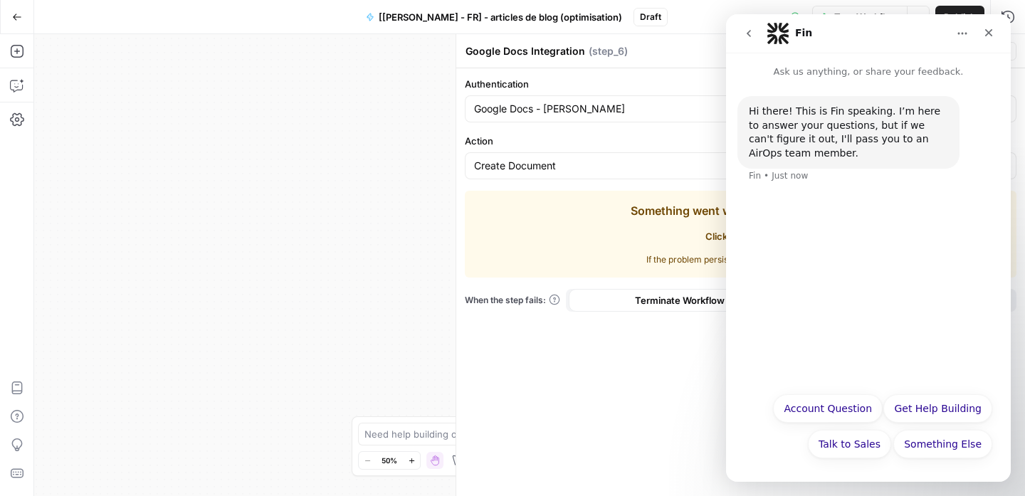
click at [824, 221] on div "Hi there! This is Fin speaking. I’m here to answer your questions, but if we ca…" at bounding box center [868, 232] width 285 height 306
click at [869, 410] on button "Account Question" at bounding box center [828, 408] width 110 height 28
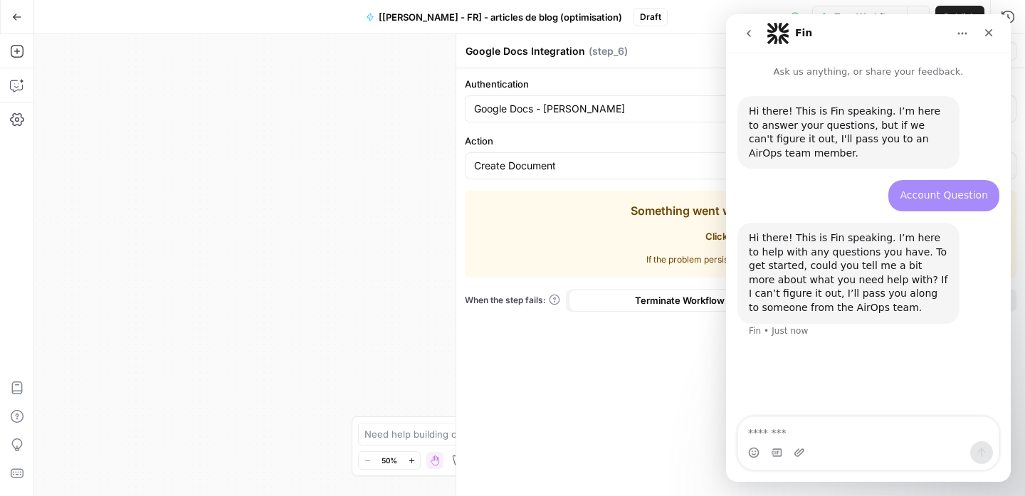
drag, startPoint x: 1322, startPoint y: 224, endPoint x: 765, endPoint y: 221, distance: 556.8
click at [825, 432] on textarea "Message…" at bounding box center [868, 429] width 261 height 24
drag, startPoint x: 649, startPoint y: 221, endPoint x: 635, endPoint y: 213, distance: 16.6
click at [650, 219] on div "Something went wrong. Please try again. Click to Refresh If the problem persist…" at bounding box center [741, 234] width 220 height 64
drag, startPoint x: 669, startPoint y: 231, endPoint x: 11, endPoint y: 247, distance: 658.2
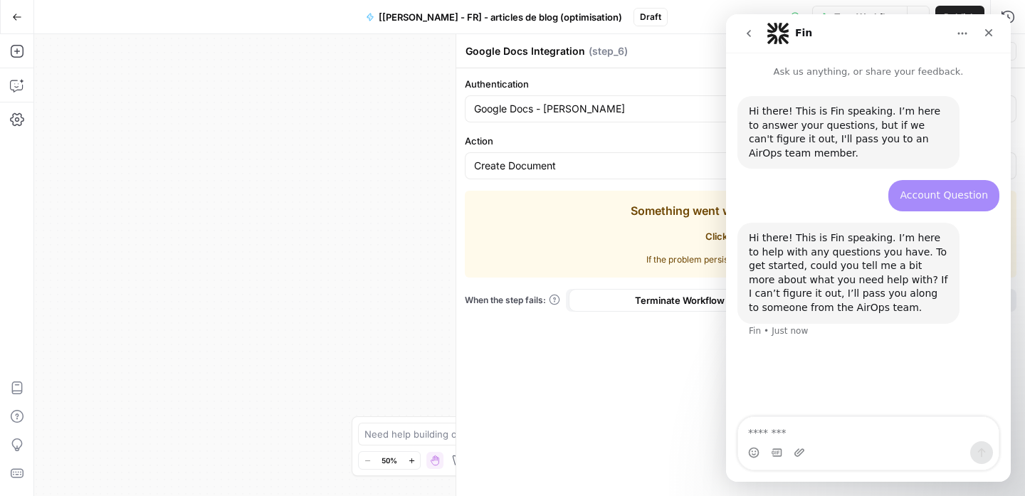
click at [725, 257] on div "Something went wrong. Please try again. Click to Refresh If the problem persist…" at bounding box center [741, 234] width 552 height 87
copy div "Something went wrong. Please try again. Click to Refresh If the problem persis"
click at [818, 429] on textarea "Message…" at bounding box center [868, 429] width 261 height 24
paste textarea "**********"
type textarea "**********"
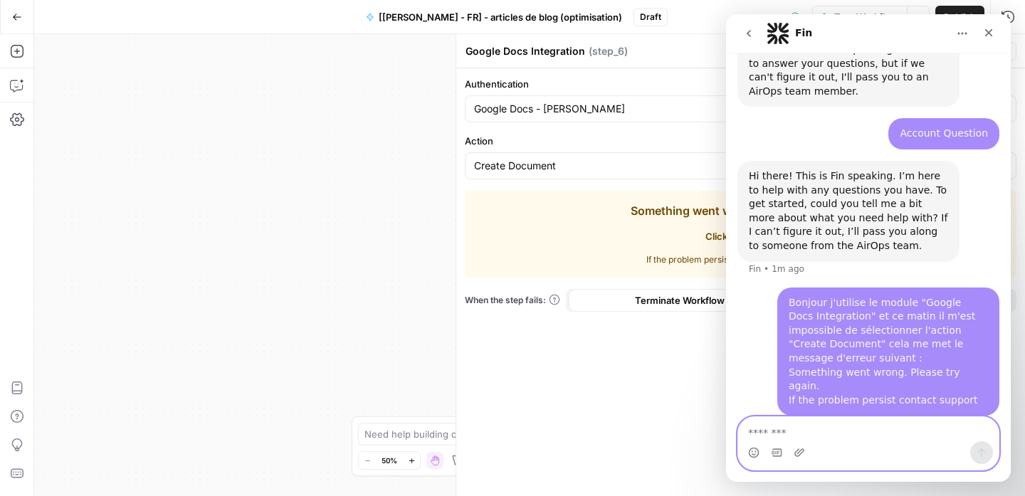
scroll to position [108, 0]
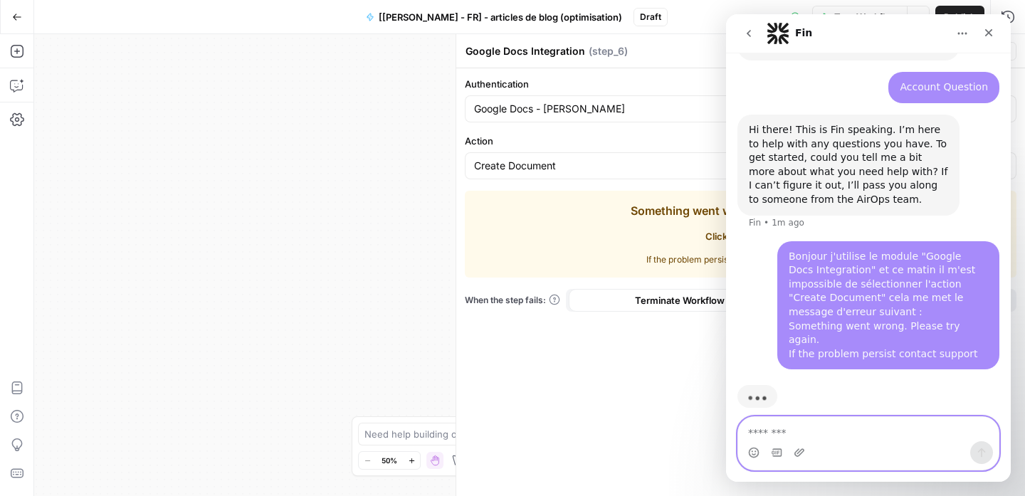
paste textarea "**********"
type textarea "**********"
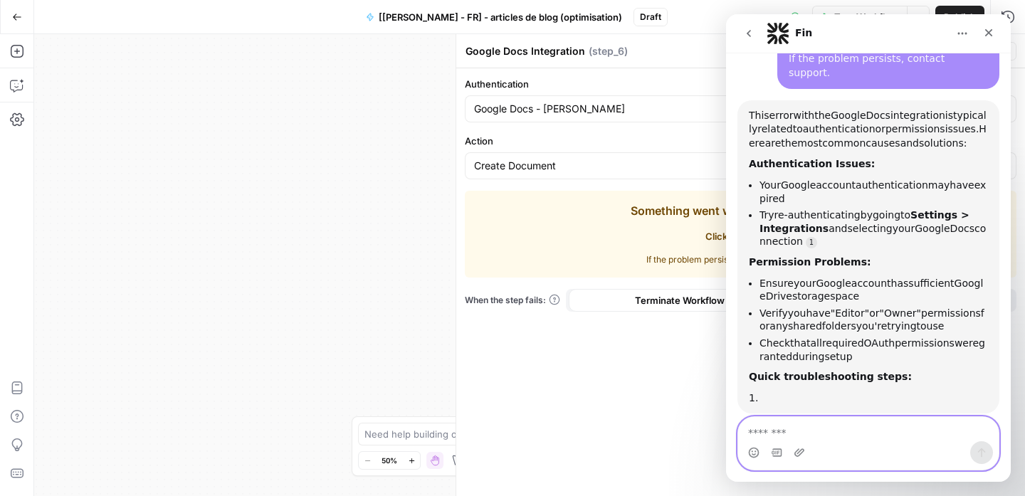
scroll to position [516, 0]
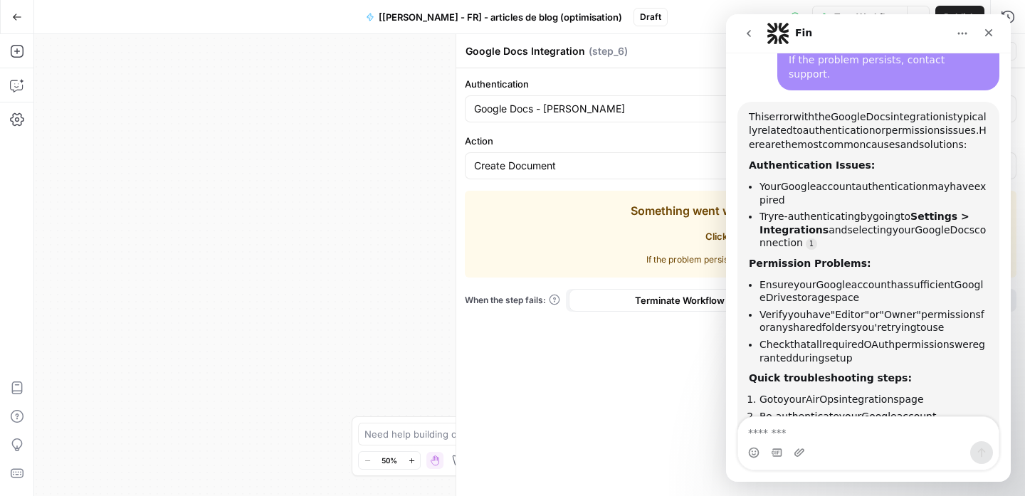
drag, startPoint x: 752, startPoint y: 80, endPoint x: 881, endPoint y: 373, distance: 320.4
click at [881, 373] on div "This error with the Google Docs integration is typically related to authenticat…" at bounding box center [868, 306] width 239 height 392
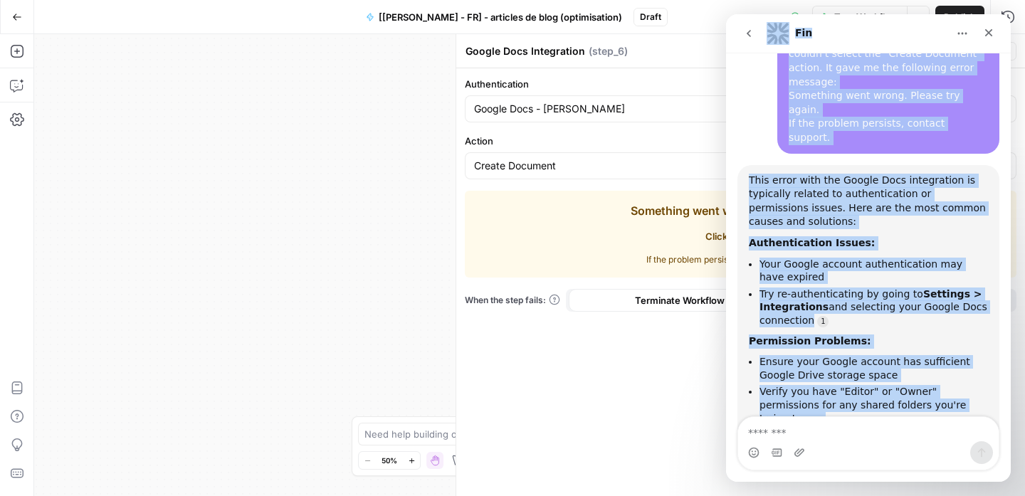
scroll to position [433, 0]
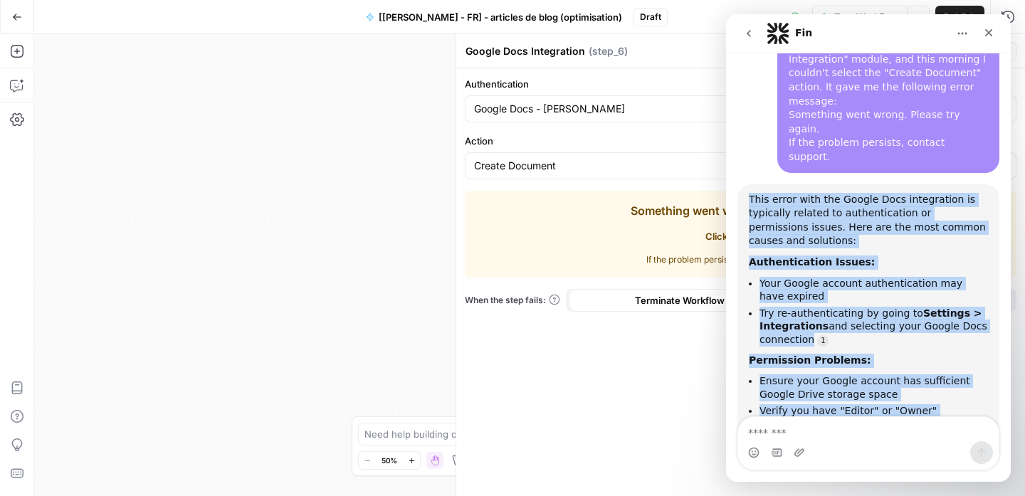
drag, startPoint x: 886, startPoint y: 332, endPoint x: 744, endPoint y: 160, distance: 223.1
click at [744, 184] on div "This error with the Google Docs integration is typically related to authenticat…" at bounding box center [869, 402] width 262 height 436
copy div "This error with the Google Docs integration is typically related to authenticat…"
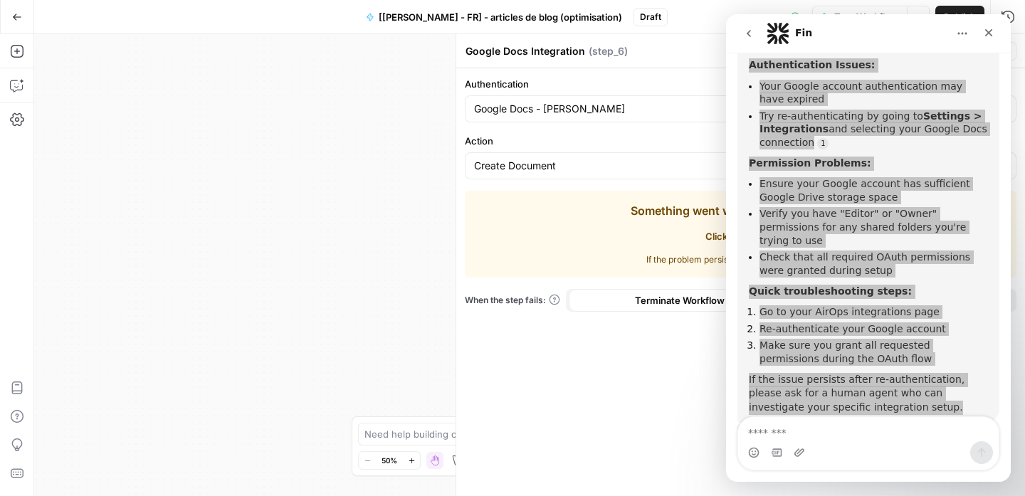
scroll to position [659, 0]
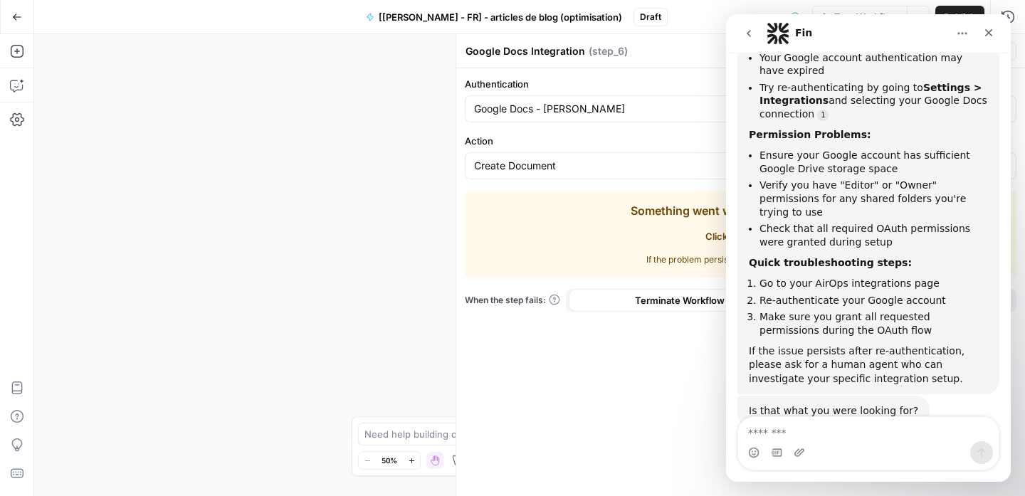
click at [846, 404] on div "Is that what you were looking for?" at bounding box center [833, 411] width 169 height 14
copy div "Is that what you were looking for?"
drag, startPoint x: 662, startPoint y: 257, endPoint x: 695, endPoint y: 219, distance: 51.0
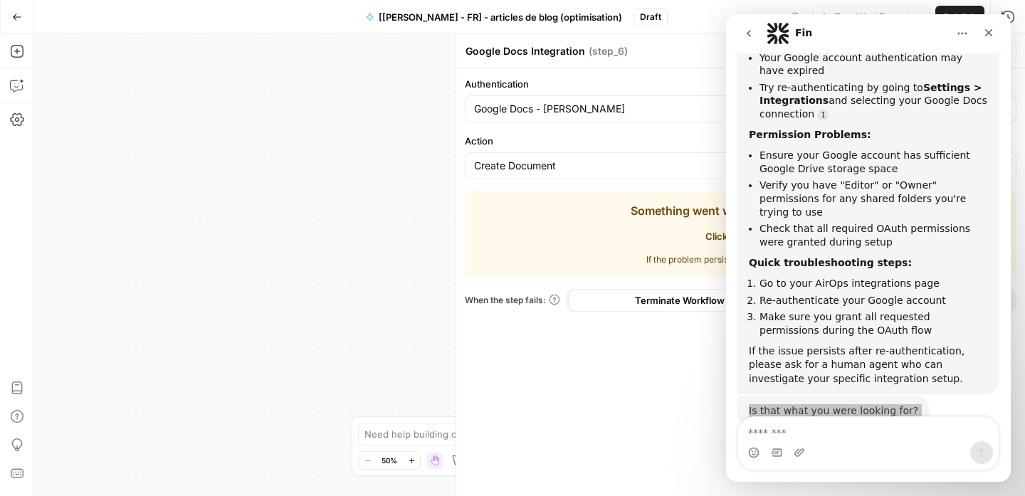
click at [662, 256] on span "If the problem persists, please contact support ." at bounding box center [741, 259] width 189 height 13
click at [932, 42] on div "Fin" at bounding box center [857, 33] width 181 height 23
drag, startPoint x: 922, startPoint y: 35, endPoint x: 869, endPoint y: 16, distance: 56.8
click at [870, 35] on div "Fin" at bounding box center [857, 33] width 181 height 23
click at [566, 120] on div "Google Docs - Courtney" at bounding box center [741, 108] width 552 height 27
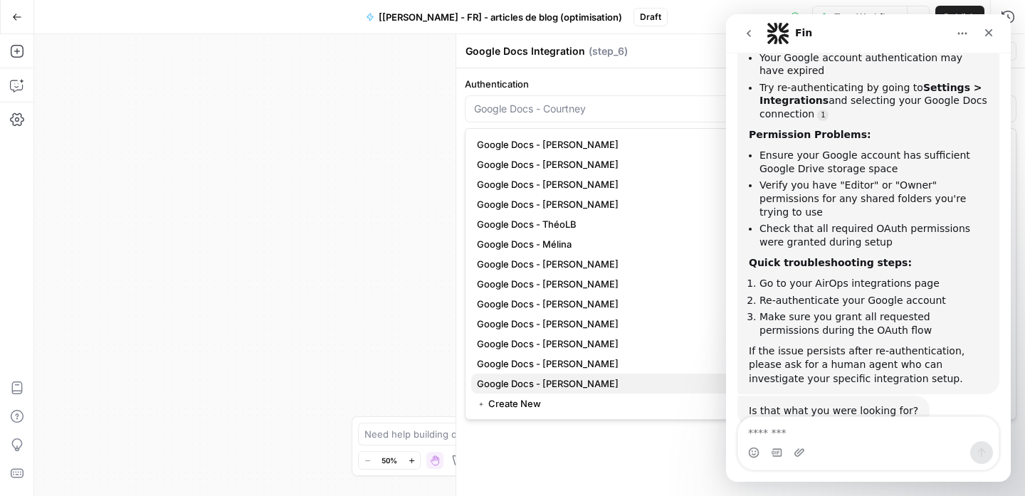
click at [581, 377] on span "Google Docs - Andréa" at bounding box center [738, 384] width 522 height 14
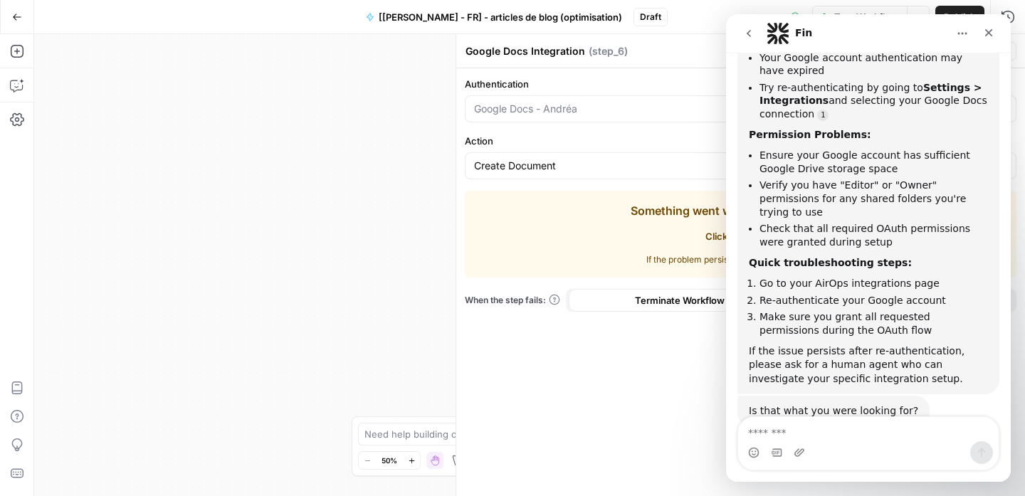
type input "Google Docs - Andréa"
click at [639, 105] on input "Authentication" at bounding box center [732, 109] width 516 height 14
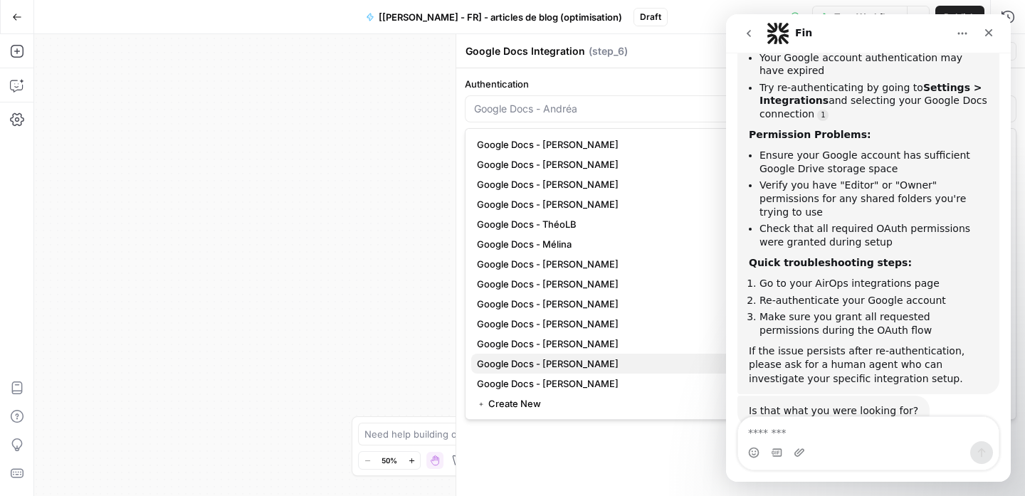
click at [606, 360] on span "Google Docs - Benjamin" at bounding box center [738, 364] width 522 height 14
type input "Google Docs - Benjamin"
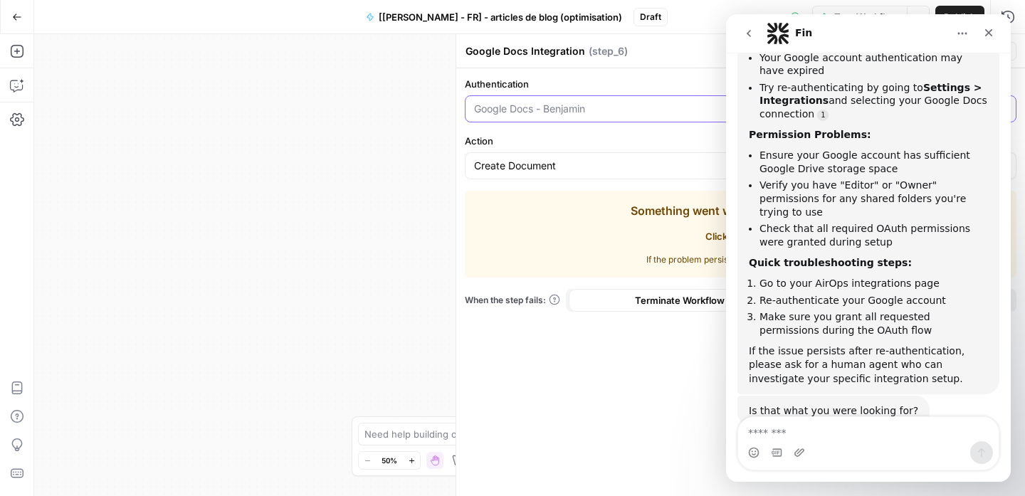
click at [649, 109] on input "Authentication" at bounding box center [732, 109] width 516 height 14
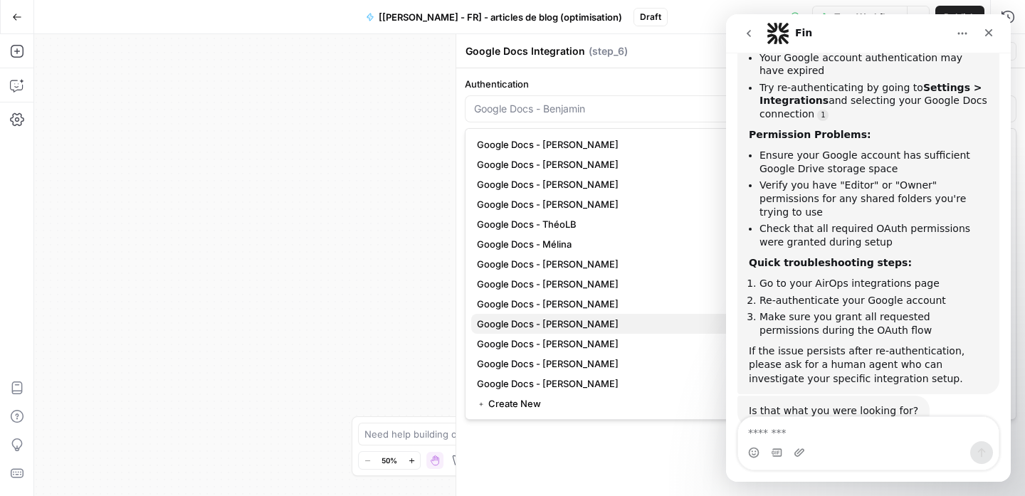
click at [594, 321] on span "Google Docs - [PERSON_NAME]" at bounding box center [738, 324] width 522 height 14
type input "Google Docs - [PERSON_NAME]"
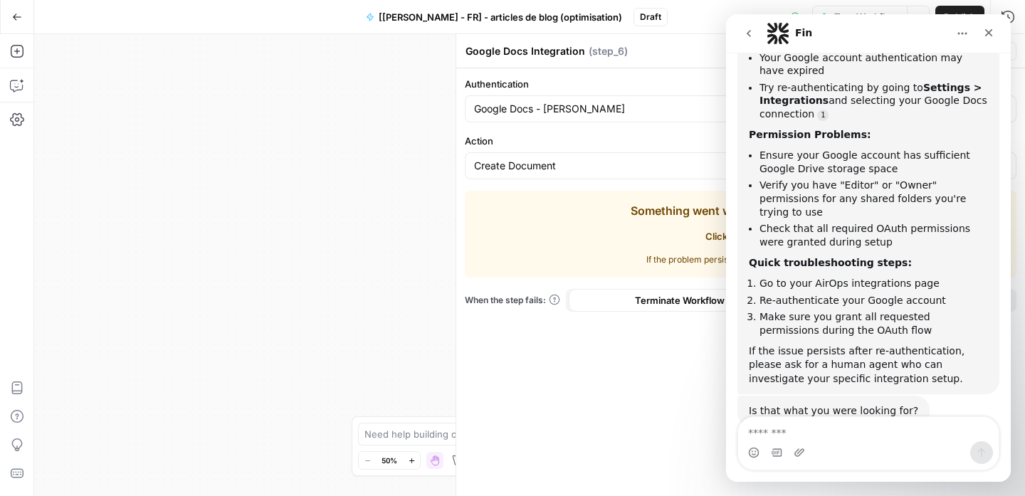
click at [744, 33] on icon "go back" at bounding box center [748, 33] width 11 height 11
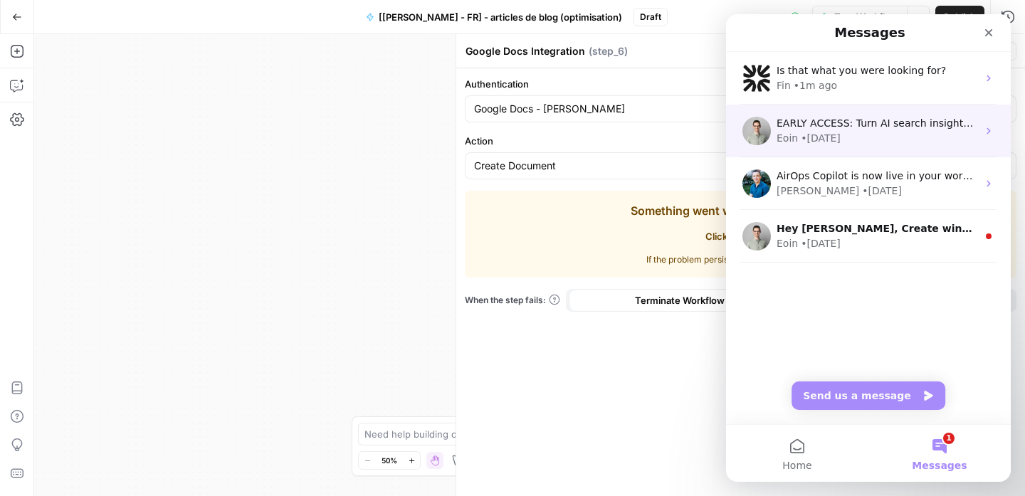
scroll to position [394, 0]
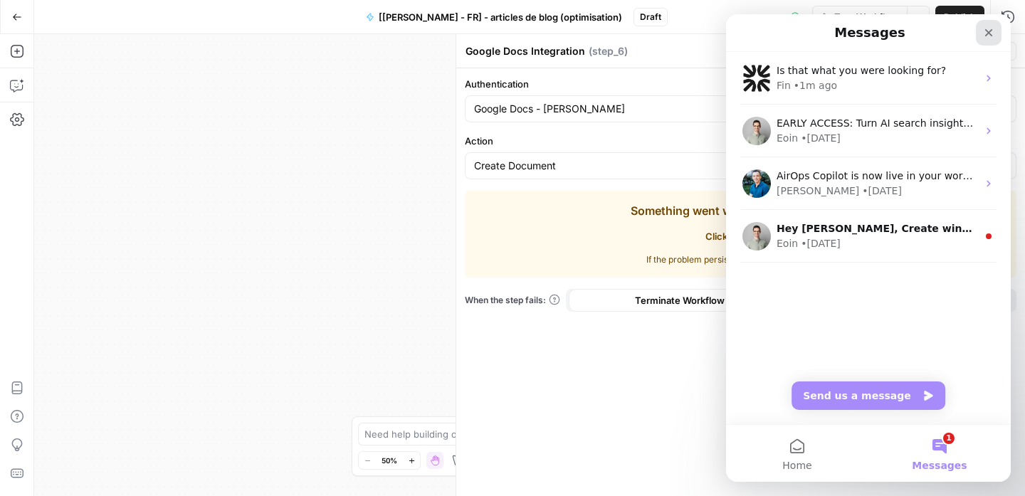
click at [994, 34] on icon "Close" at bounding box center [988, 32] width 11 height 11
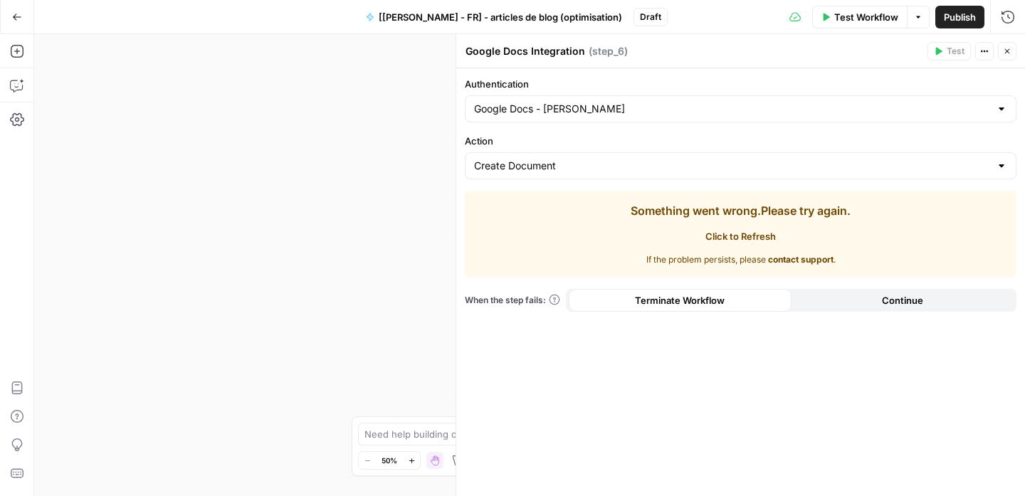
scroll to position [0, 0]
drag, startPoint x: 542, startPoint y: 214, endPoint x: 899, endPoint y: 266, distance: 361.3
click at [900, 267] on div "Something went wrong. Please try again. Click to Refresh If the problem persist…" at bounding box center [741, 234] width 552 height 87
click at [899, 262] on div "Something went wrong. Please try again. Click to Refresh If the problem persist…" at bounding box center [741, 234] width 552 height 87
click at [657, 177] on div "Create Document" at bounding box center [741, 165] width 552 height 27
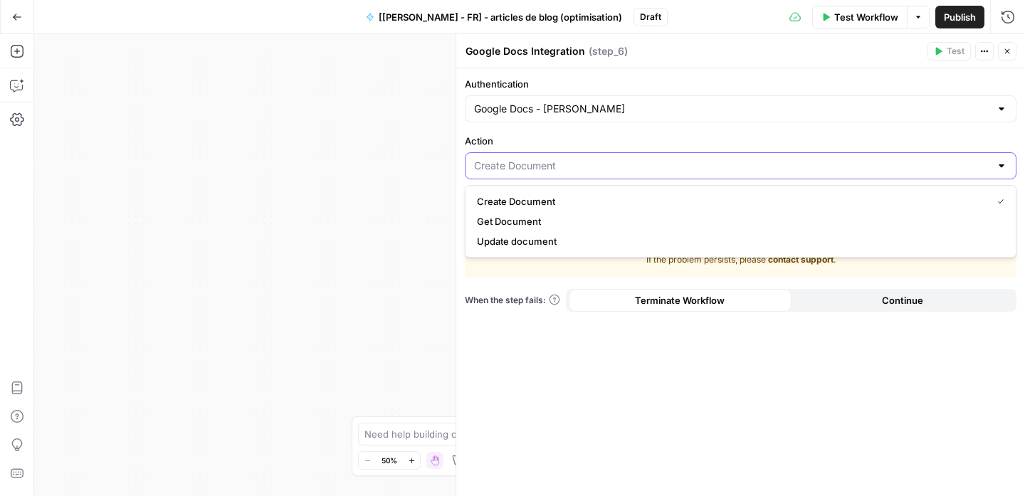
click at [611, 168] on input "Action" at bounding box center [732, 166] width 516 height 14
click at [564, 224] on span "Get Document" at bounding box center [738, 221] width 522 height 14
type input "Get Document"
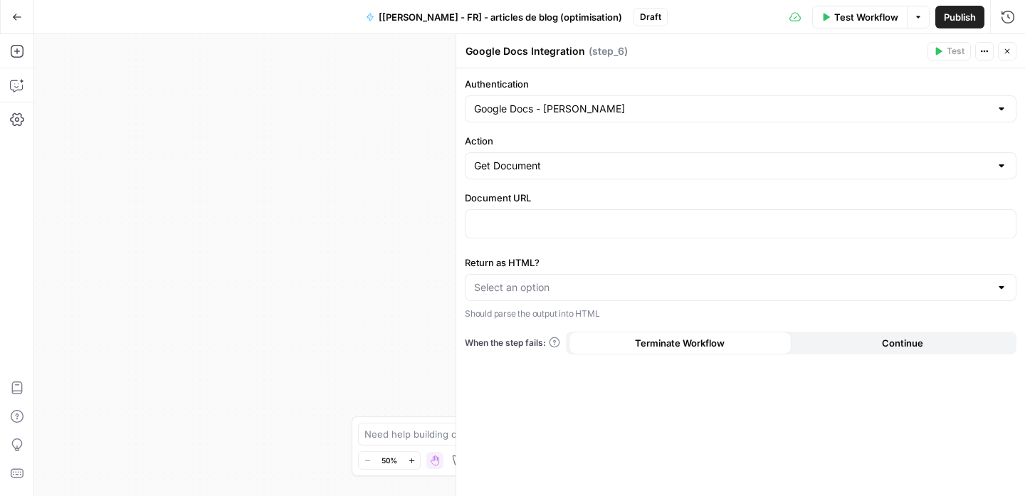
click at [582, 173] on div "Get Document" at bounding box center [741, 165] width 552 height 27
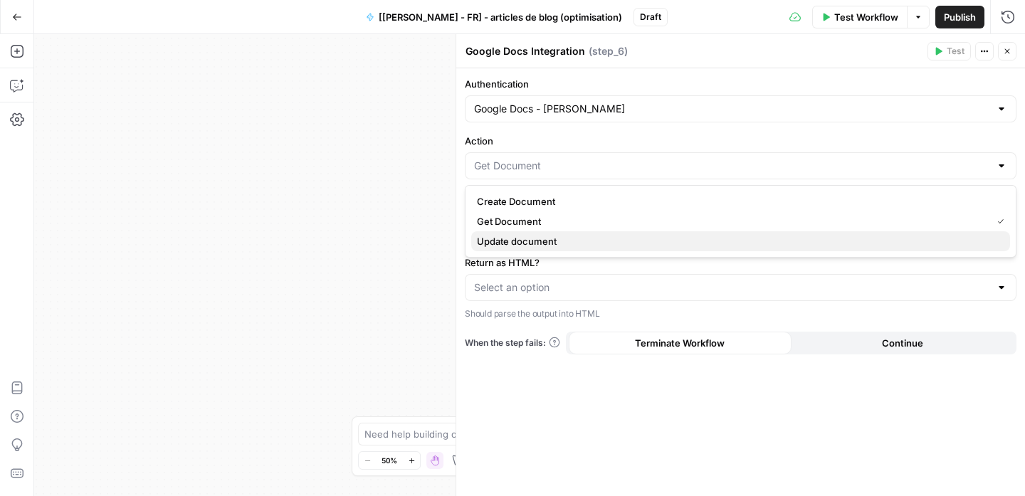
click at [536, 232] on button "Update document" at bounding box center [740, 241] width 539 height 20
type input "Update document"
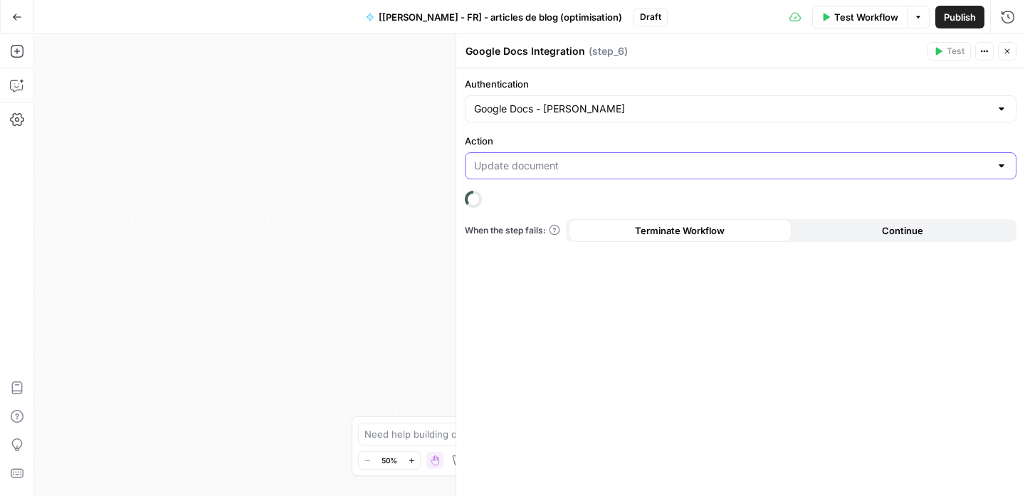
click at [573, 162] on input "Action" at bounding box center [732, 166] width 516 height 14
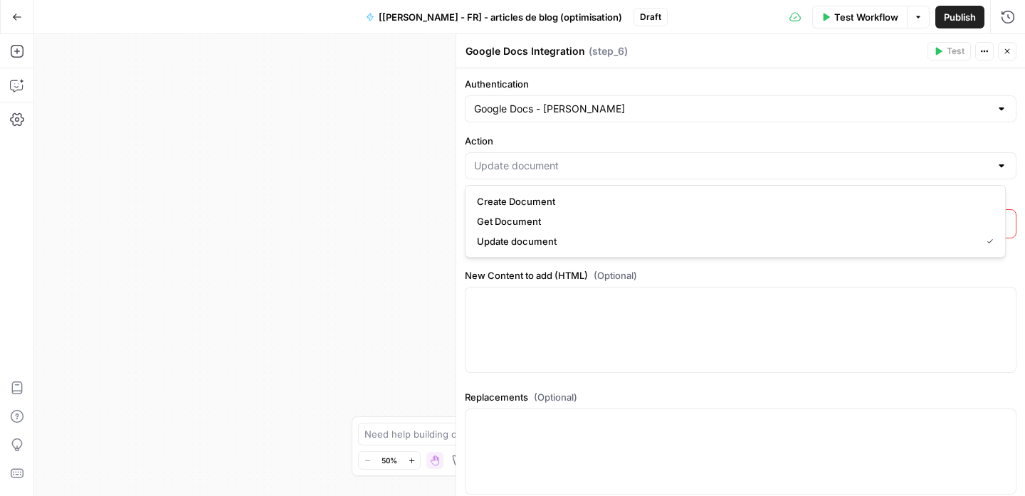
click at [544, 197] on span "Create Document" at bounding box center [732, 201] width 511 height 14
type input "Create Document"
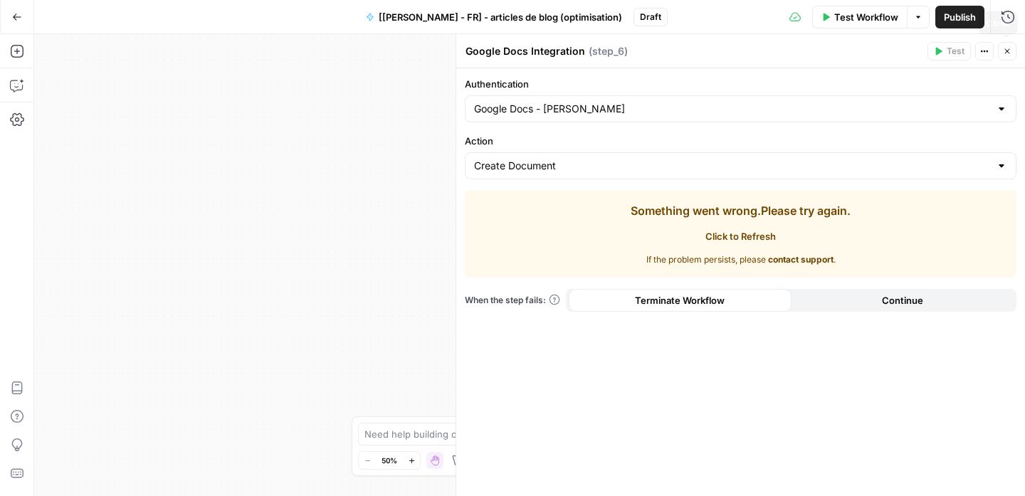
click at [1010, 52] on icon "button" at bounding box center [1007, 51] width 9 height 9
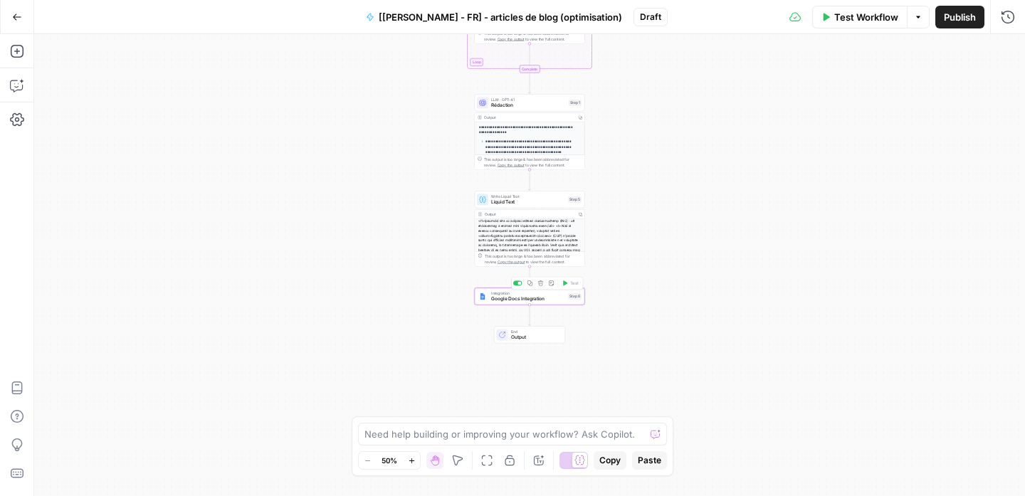
click at [555, 304] on div "Integration Google Docs Integration Step 6 Copy step Delete step Add Note Test" at bounding box center [530, 296] width 110 height 17
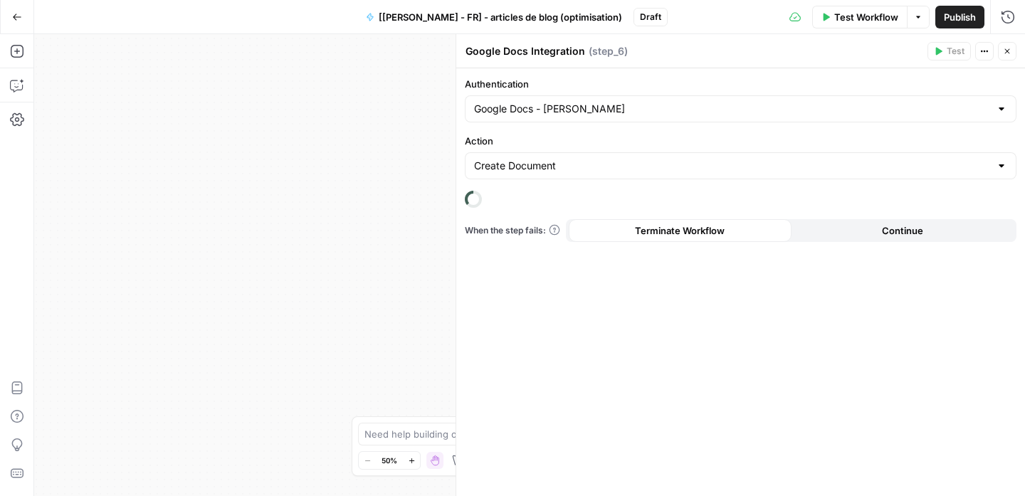
drag, startPoint x: 1007, startPoint y: 49, endPoint x: 862, endPoint y: 131, distance: 166.1
click at [1007, 49] on icon "button" at bounding box center [1007, 51] width 9 height 9
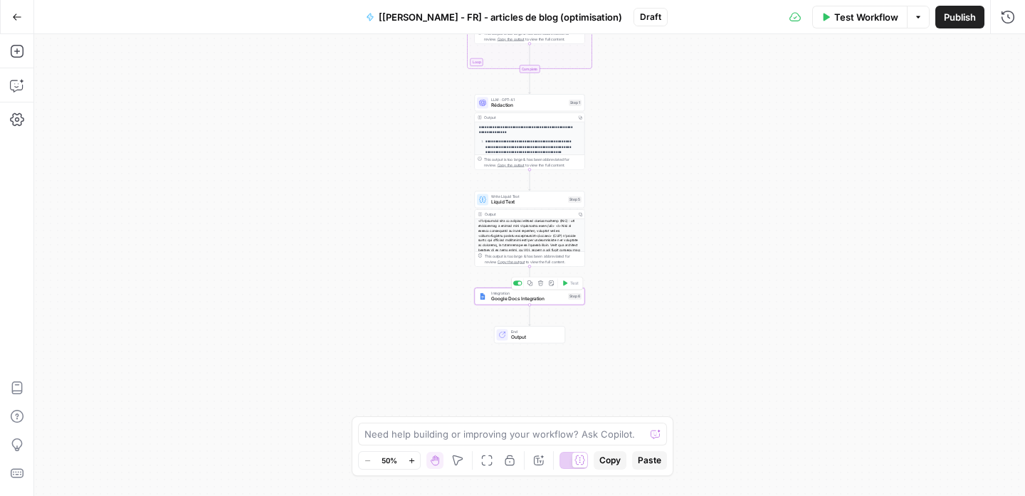
click at [541, 281] on icon "button" at bounding box center [540, 283] width 5 height 5
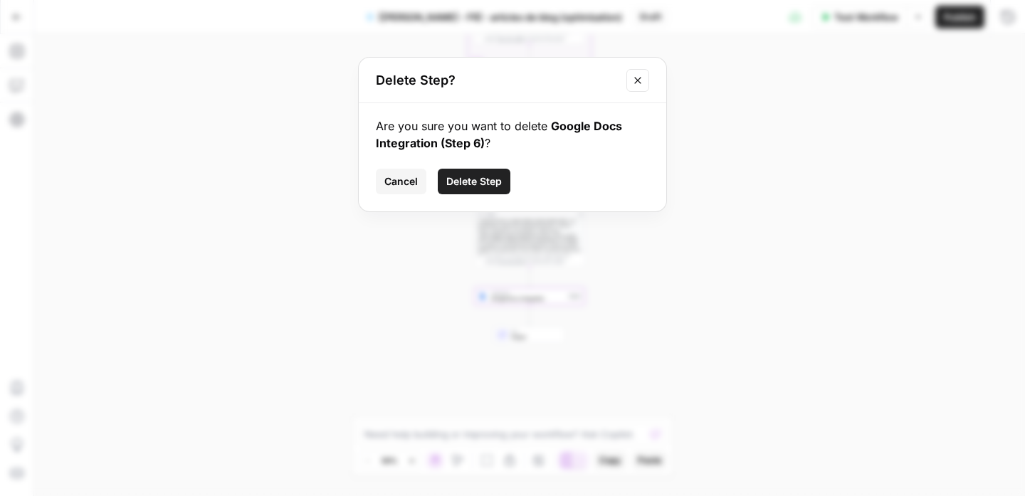
click at [469, 177] on span "Delete Step" at bounding box center [474, 181] width 56 height 14
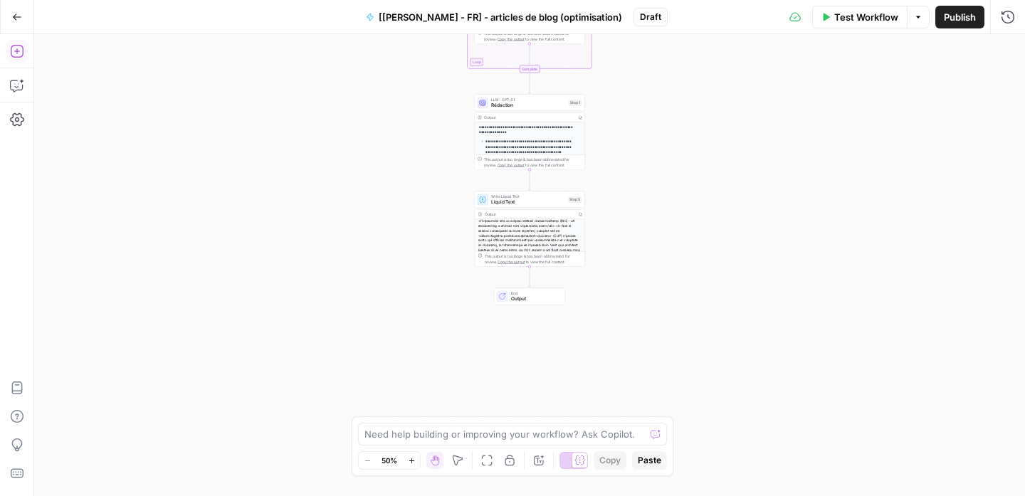
click at [6, 51] on button "Add Steps" at bounding box center [17, 51] width 23 height 23
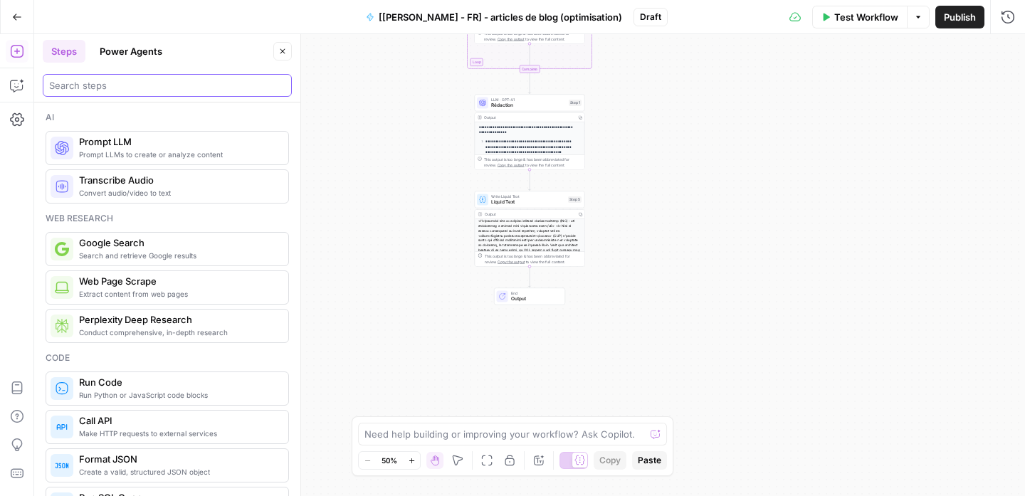
click at [180, 91] on input "search" at bounding box center [167, 85] width 236 height 14
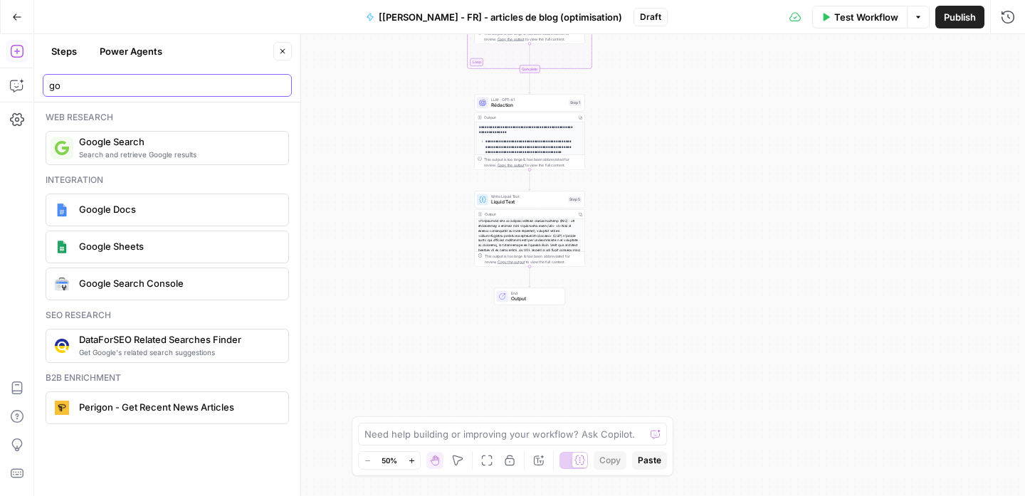
type input "go"
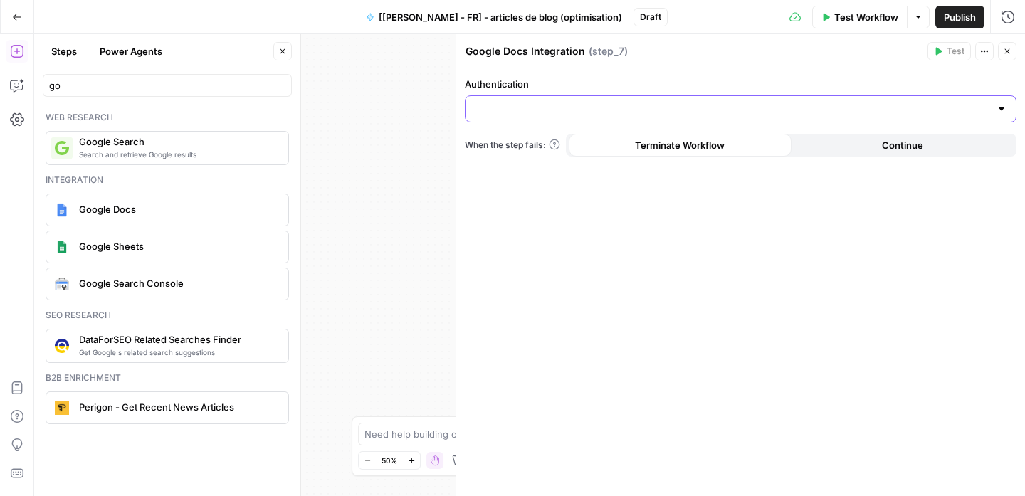
click at [644, 113] on input "Authentication" at bounding box center [732, 109] width 516 height 14
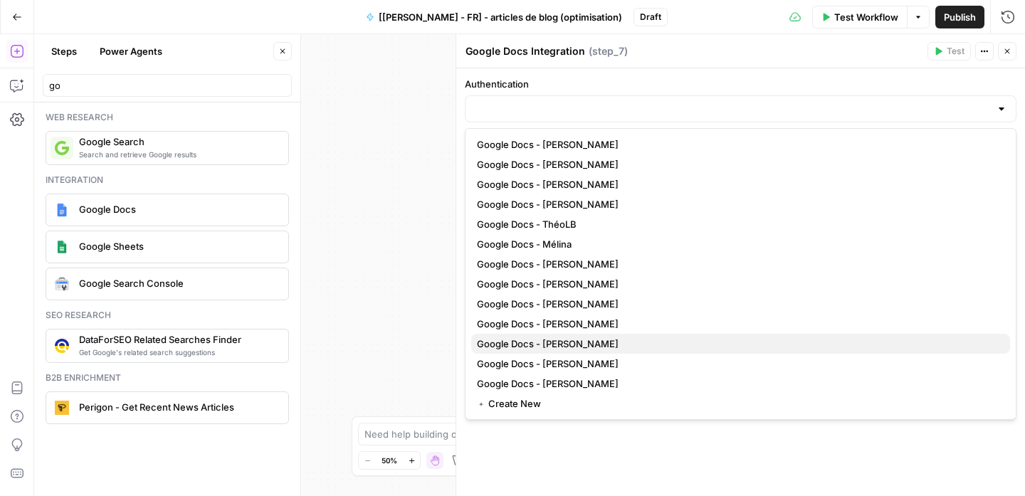
click at [578, 333] on div "Google Docs - Sarah Google Docs - Courtney Google Docs - Quentin Google Docs - …" at bounding box center [741, 274] width 552 height 292
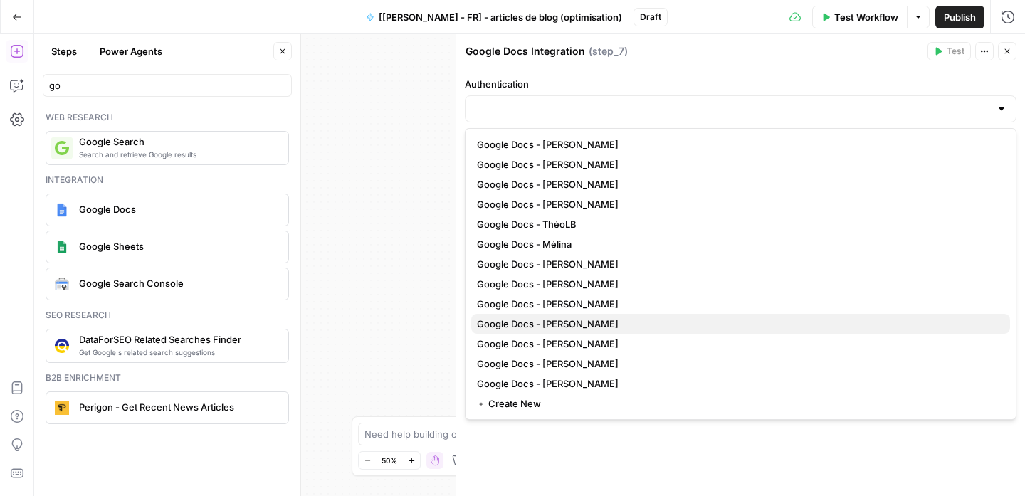
click at [578, 326] on span "Google Docs - [PERSON_NAME]" at bounding box center [738, 324] width 522 height 14
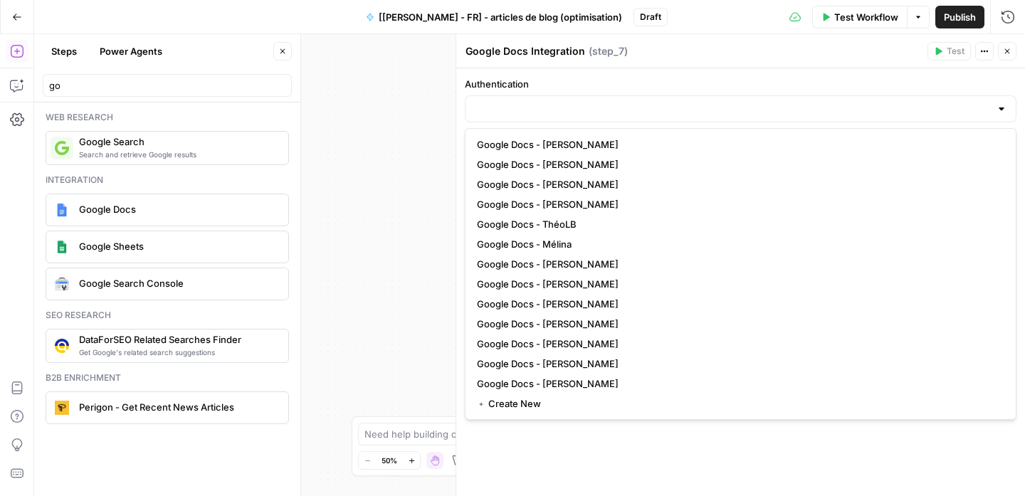
type input "Google Docs - [PERSON_NAME]"
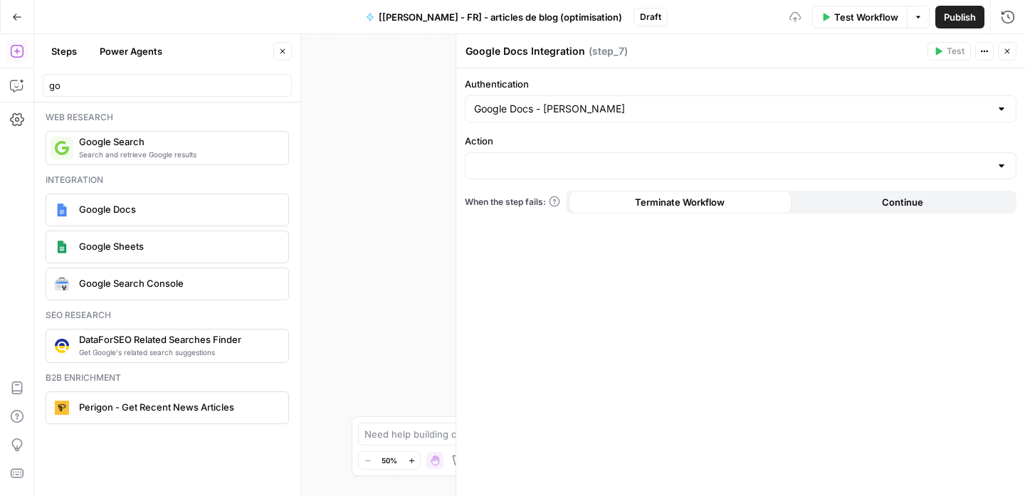
click at [627, 153] on div at bounding box center [741, 165] width 552 height 27
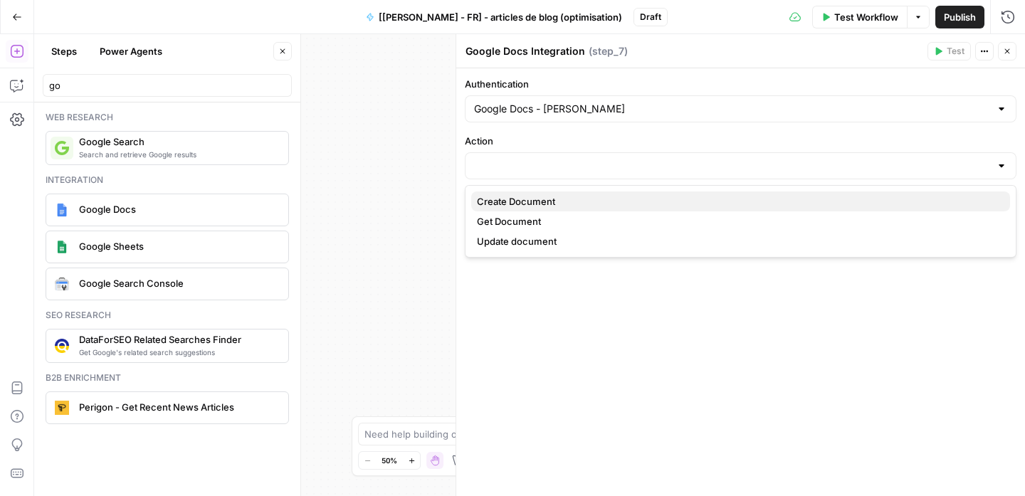
click at [542, 201] on span "Create Document" at bounding box center [738, 201] width 522 height 14
type input "Create Document"
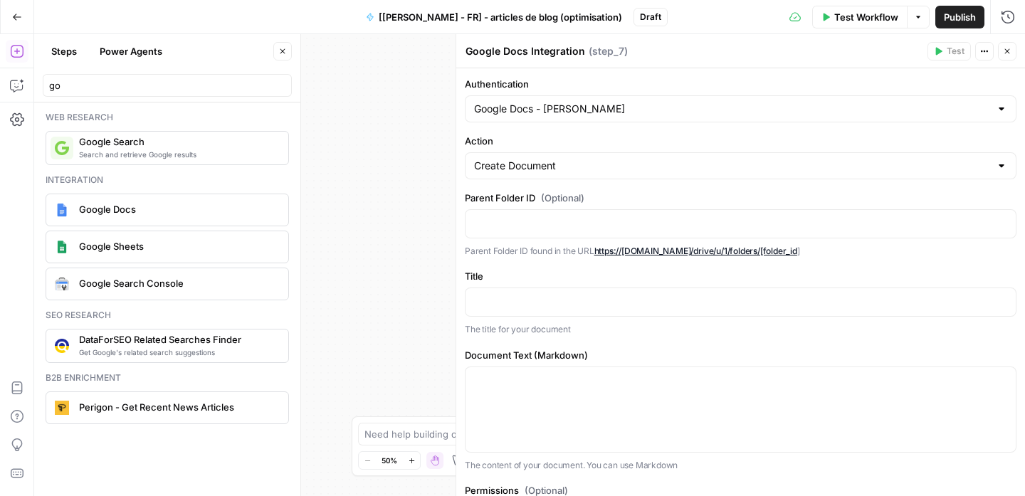
click at [276, 47] on button "Close" at bounding box center [282, 51] width 19 height 19
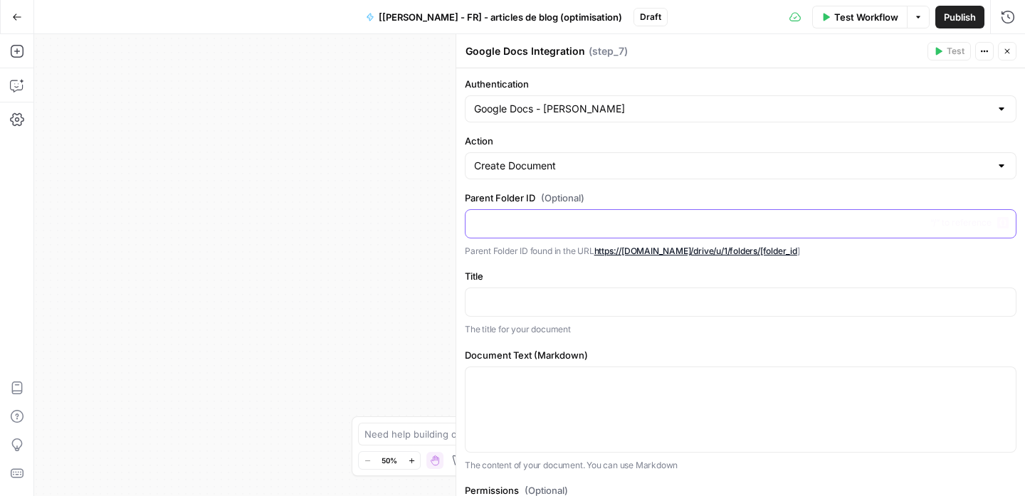
click at [660, 234] on div at bounding box center [741, 224] width 550 height 28
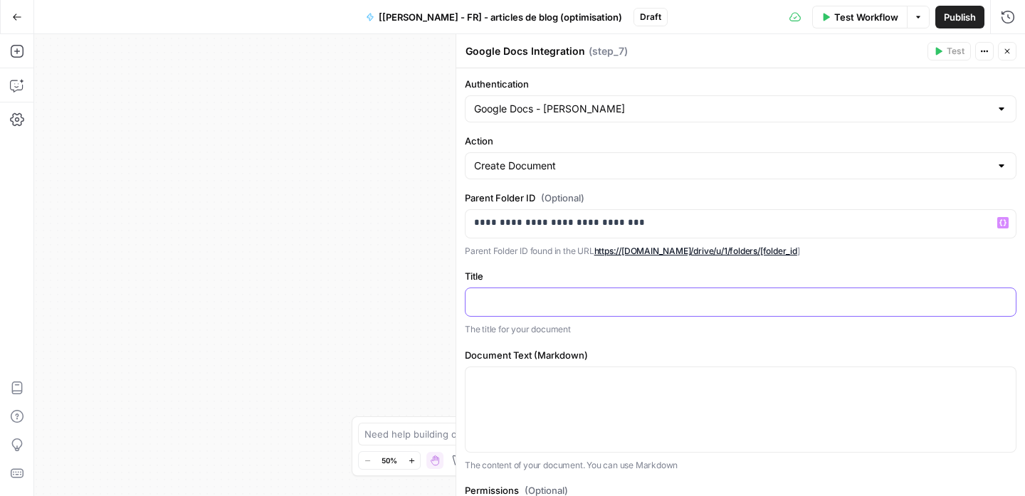
click at [575, 301] on p at bounding box center [740, 301] width 533 height 14
click at [999, 298] on div at bounding box center [741, 302] width 550 height 28
click at [998, 299] on button "Variables Menu" at bounding box center [1003, 301] width 11 height 11
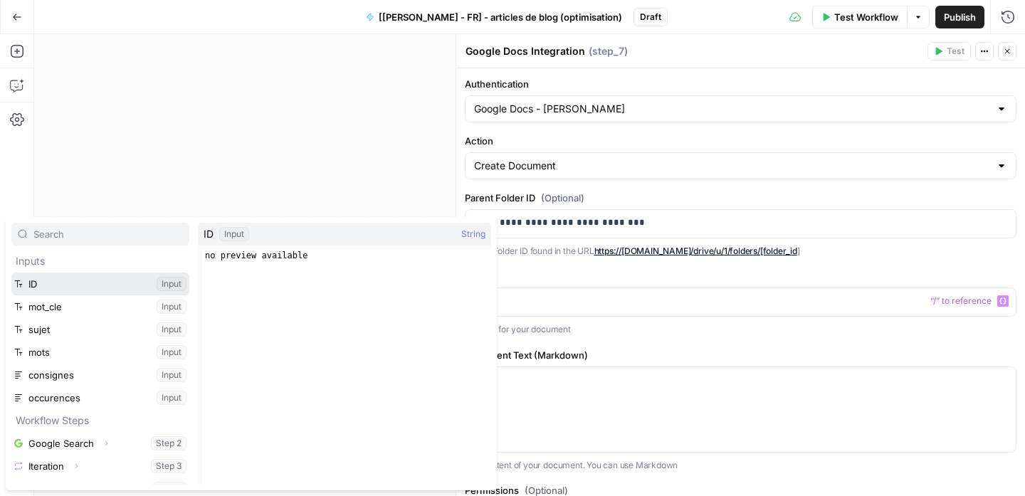
click at [112, 290] on button "Select variable ID" at bounding box center [100, 284] width 178 height 23
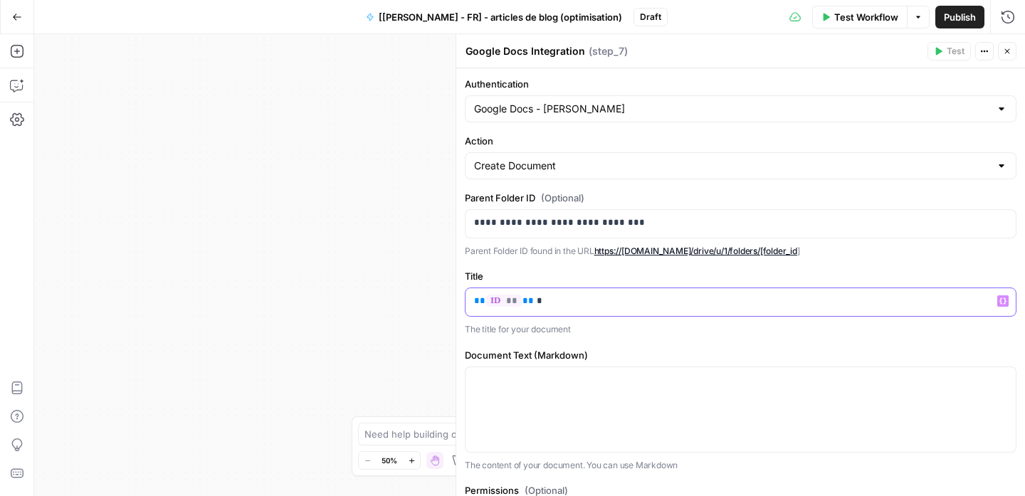
click at [998, 299] on button "Variables Menu" at bounding box center [1003, 301] width 11 height 11
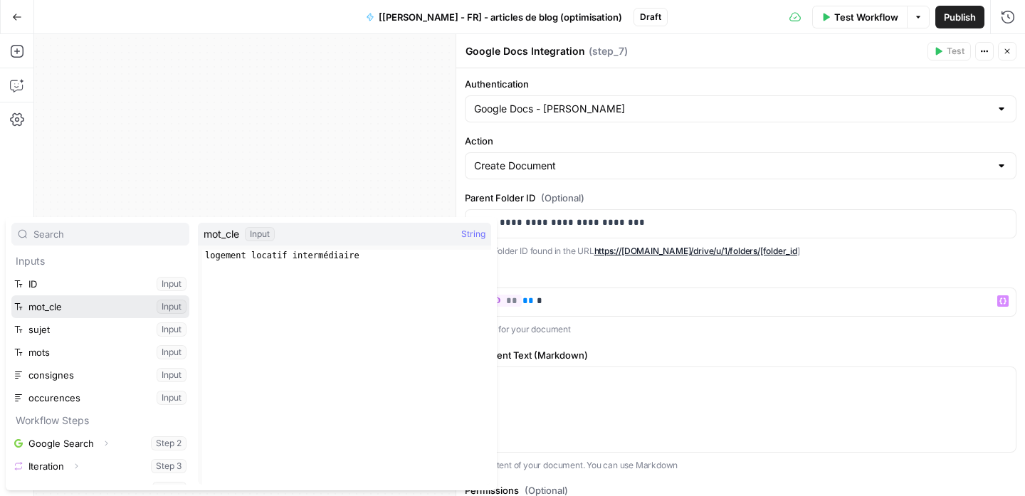
click at [103, 305] on button "Select variable mot_cle" at bounding box center [100, 307] width 178 height 23
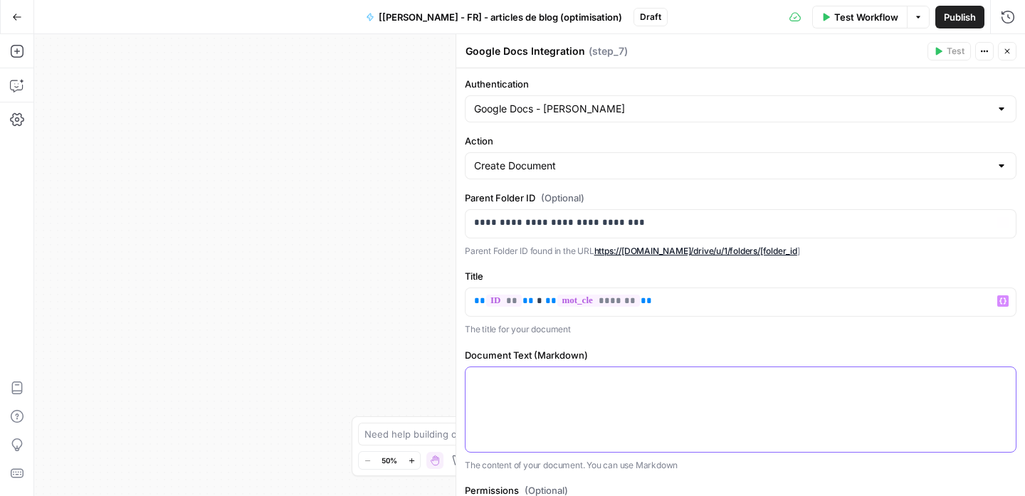
click at [740, 399] on div at bounding box center [741, 409] width 550 height 85
click at [1000, 380] on icon "button" at bounding box center [1003, 380] width 7 height 7
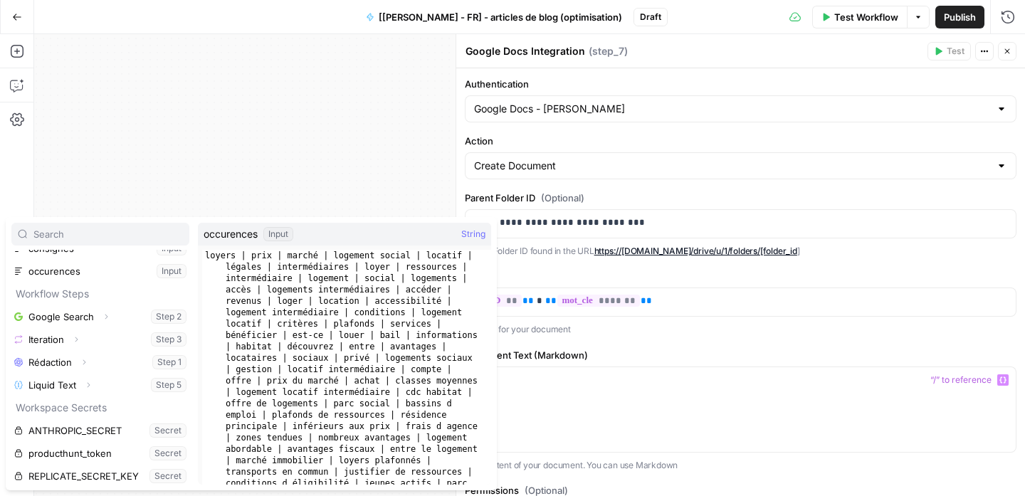
scroll to position [130, 0]
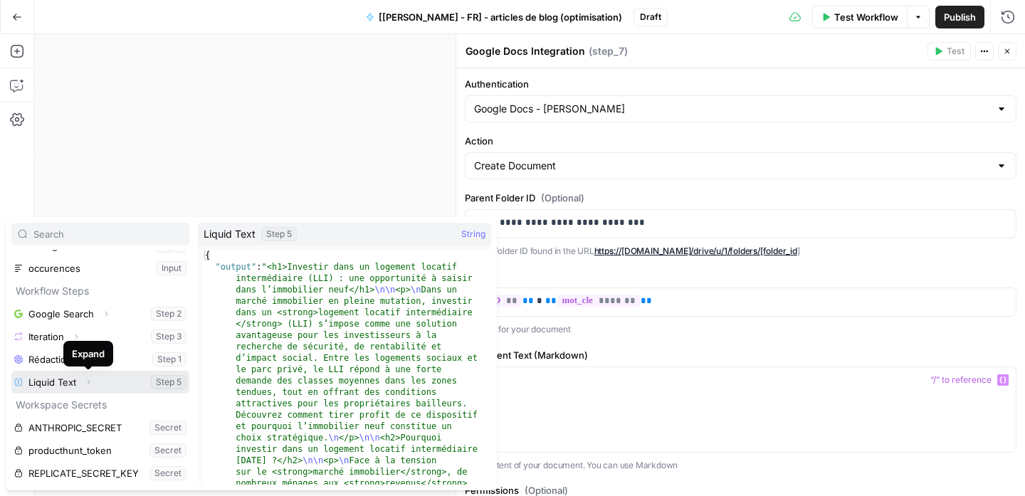
click at [90, 382] on icon "button" at bounding box center [88, 382] width 9 height 9
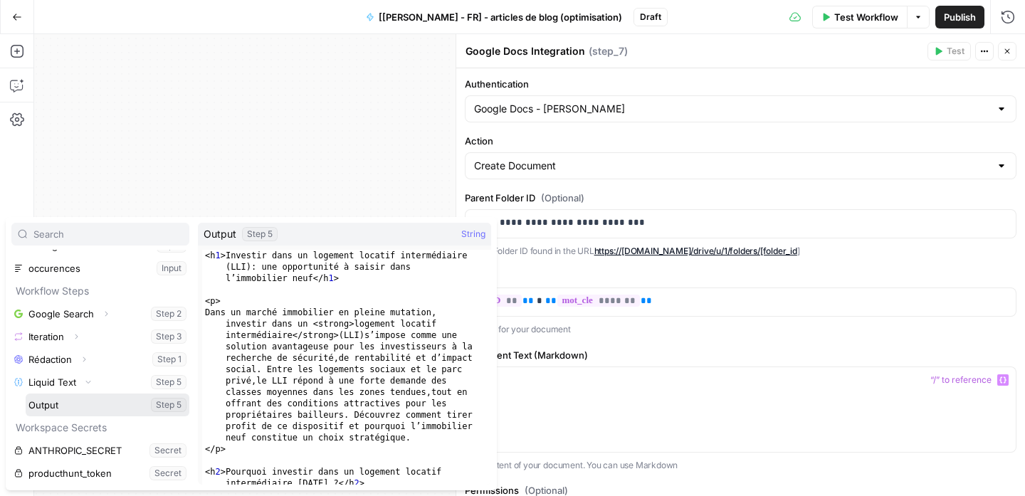
click at [90, 409] on button "Select variable Output" at bounding box center [108, 405] width 164 height 23
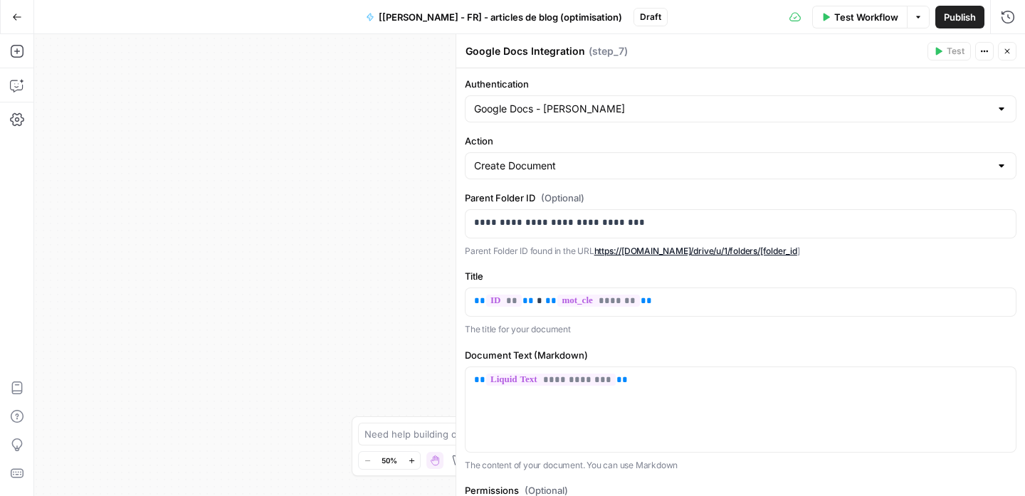
click at [1009, 49] on icon "button" at bounding box center [1007, 51] width 5 height 5
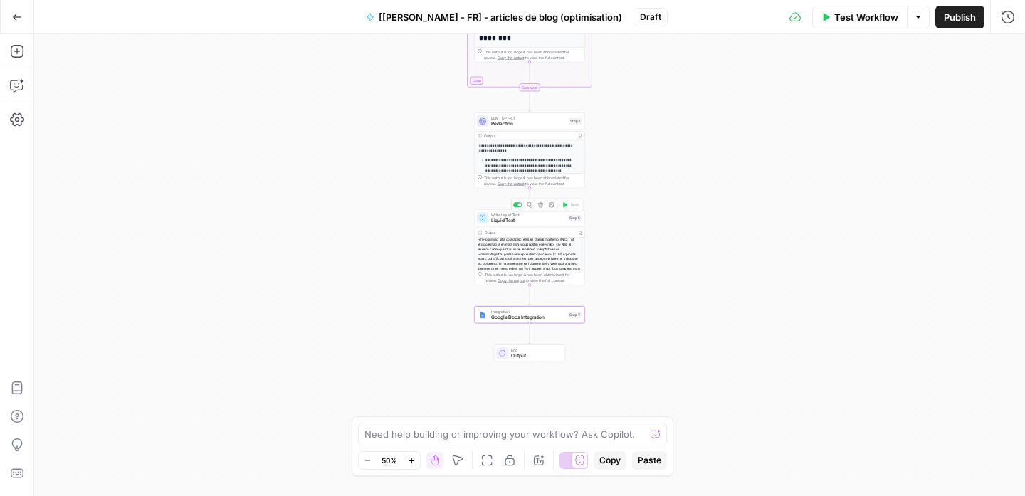
click at [548, 218] on span "Liquid Text" at bounding box center [528, 220] width 74 height 7
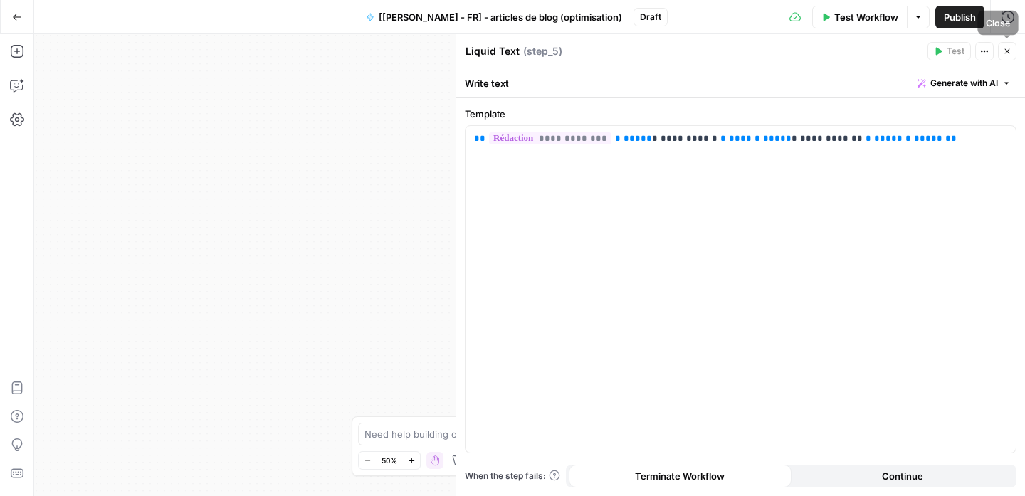
click at [1015, 46] on button "Close" at bounding box center [1007, 51] width 19 height 19
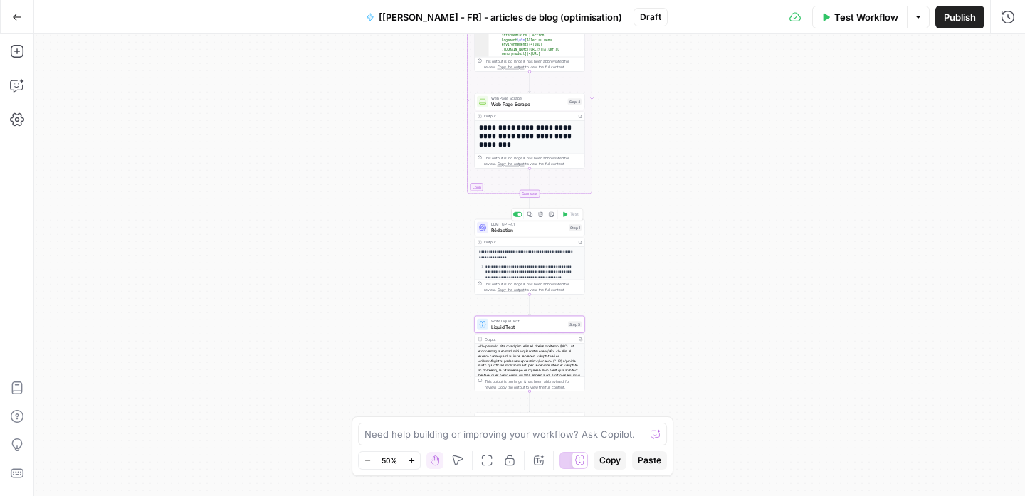
click at [527, 228] on span "Rédaction" at bounding box center [528, 229] width 75 height 7
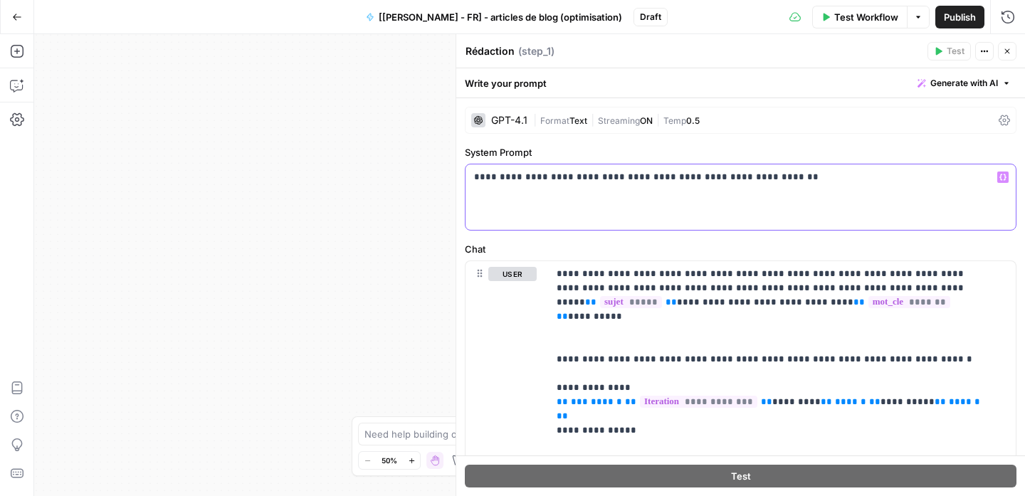
click at [580, 177] on p "**********" at bounding box center [735, 177] width 523 height 14
drag, startPoint x: 577, startPoint y: 177, endPoint x: 450, endPoint y: 177, distance: 127.5
click at [456, 177] on div "**********" at bounding box center [741, 265] width 570 height 462
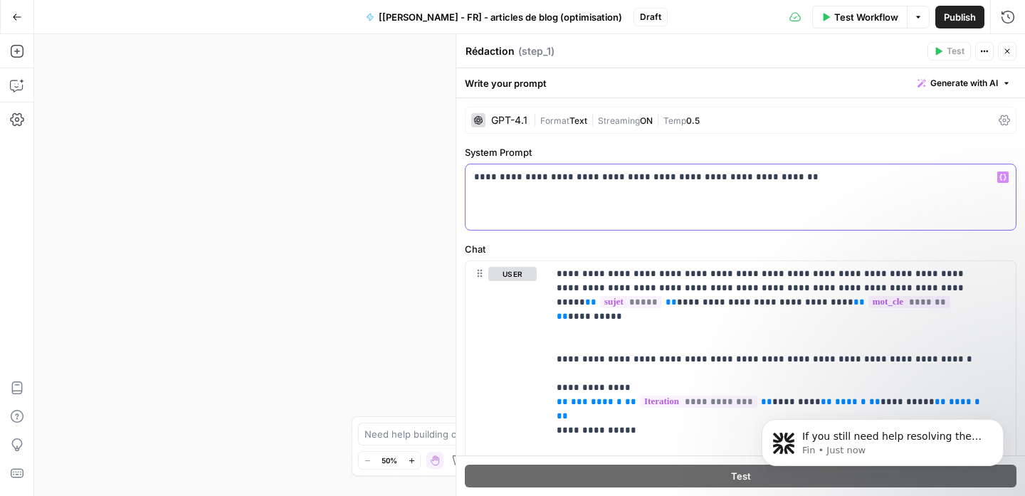
scroll to position [0, 0]
click at [582, 174] on p "**********" at bounding box center [735, 177] width 523 height 14
drag, startPoint x: 578, startPoint y: 175, endPoint x: 601, endPoint y: 173, distance: 22.9
click at [578, 175] on p "**********" at bounding box center [735, 177] width 523 height 14
click at [784, 178] on p "**********" at bounding box center [735, 177] width 523 height 14
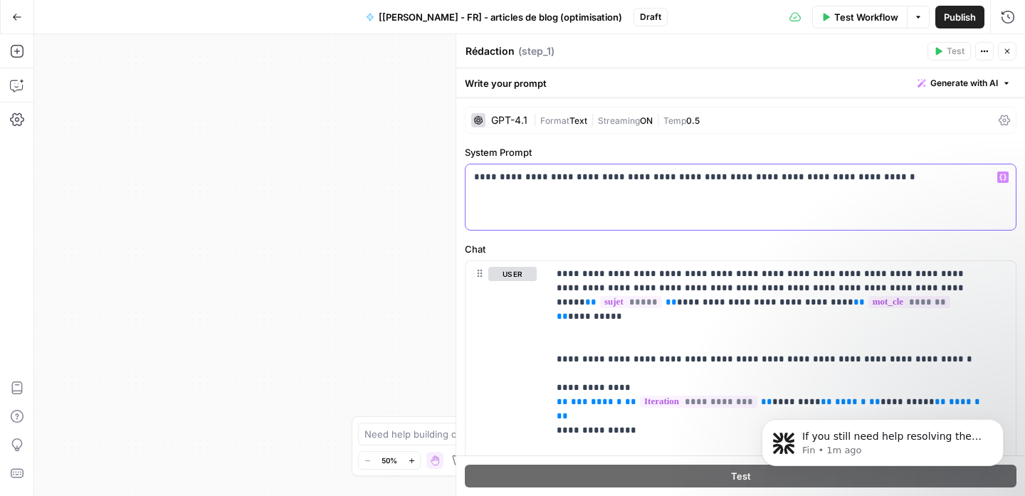
drag, startPoint x: 691, startPoint y: 176, endPoint x: 664, endPoint y: 174, distance: 27.1
click at [664, 174] on p "**********" at bounding box center [735, 177] width 523 height 14
click at [624, 174] on p "**********" at bounding box center [735, 177] width 523 height 14
drag, startPoint x: 516, startPoint y: 177, endPoint x: 451, endPoint y: 167, distance: 66.3
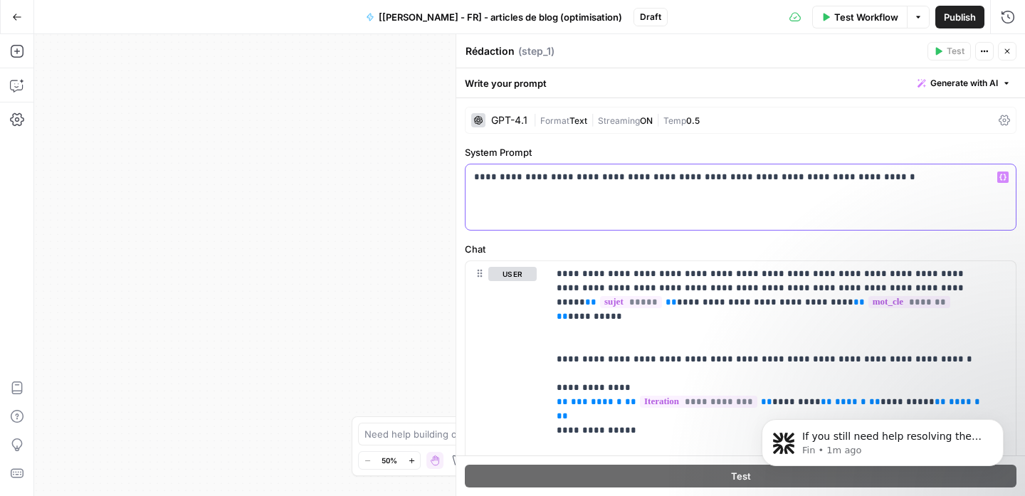
click at [456, 167] on div "**********" at bounding box center [741, 265] width 570 height 462
click at [604, 181] on p "**********" at bounding box center [735, 177] width 523 height 14
click at [900, 179] on p "**********" at bounding box center [735, 177] width 523 height 14
click at [475, 191] on p "**********" at bounding box center [735, 184] width 523 height 28
click at [530, 189] on p "**********" at bounding box center [735, 184] width 523 height 28
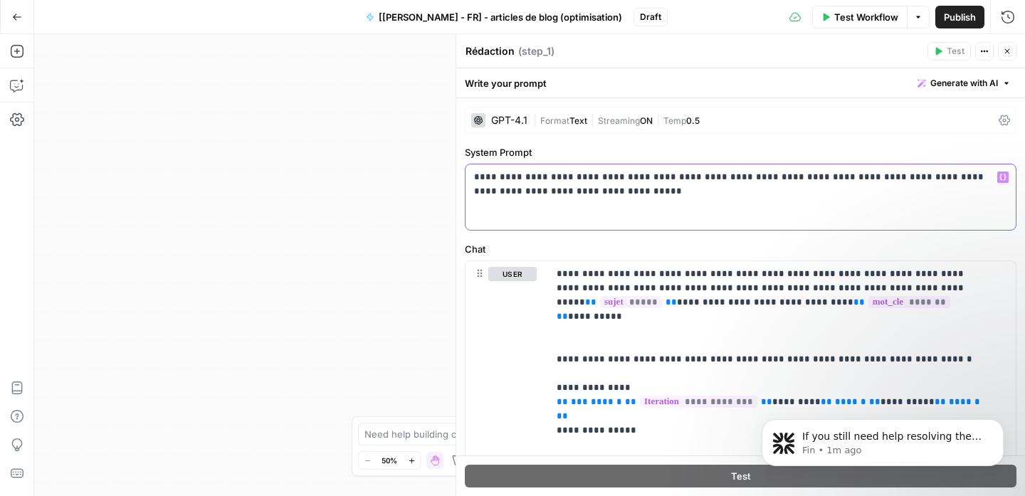
click at [766, 175] on p "**********" at bounding box center [735, 184] width 523 height 28
drag, startPoint x: 776, startPoint y: 178, endPoint x: 764, endPoint y: 178, distance: 12.1
click at [764, 178] on p "**********" at bounding box center [735, 184] width 523 height 28
click at [836, 174] on p "**********" at bounding box center [735, 184] width 523 height 28
click at [814, 212] on div "**********" at bounding box center [741, 197] width 550 height 66
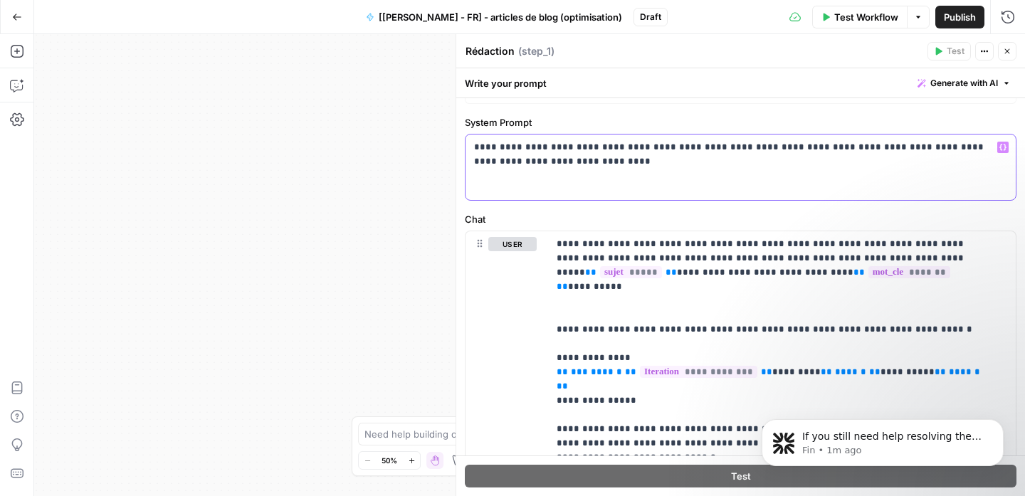
scroll to position [50, 0]
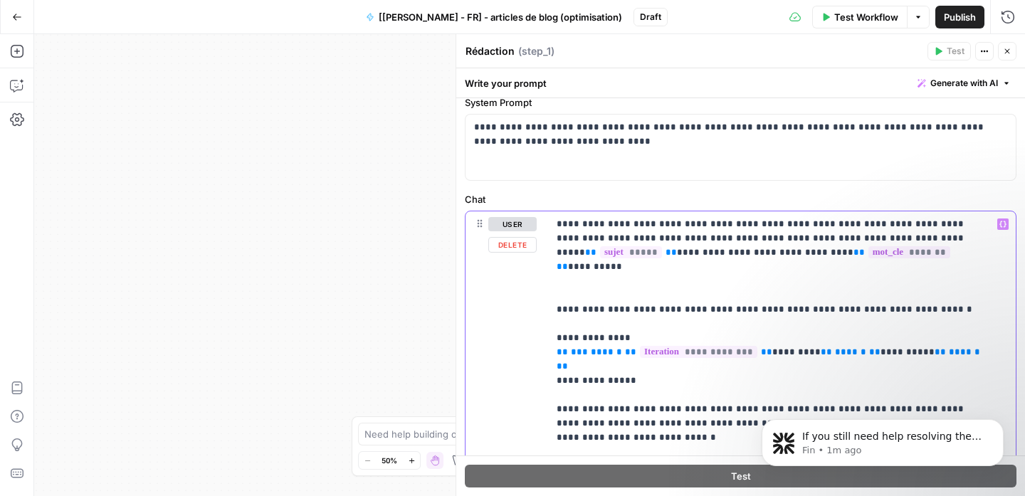
drag, startPoint x: 634, startPoint y: 225, endPoint x: 530, endPoint y: 208, distance: 105.4
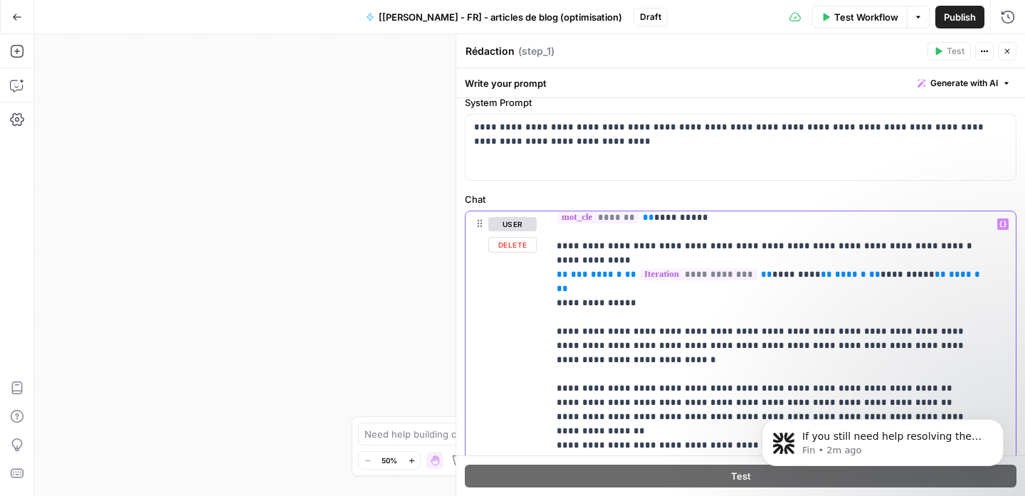
scroll to position [51, 0]
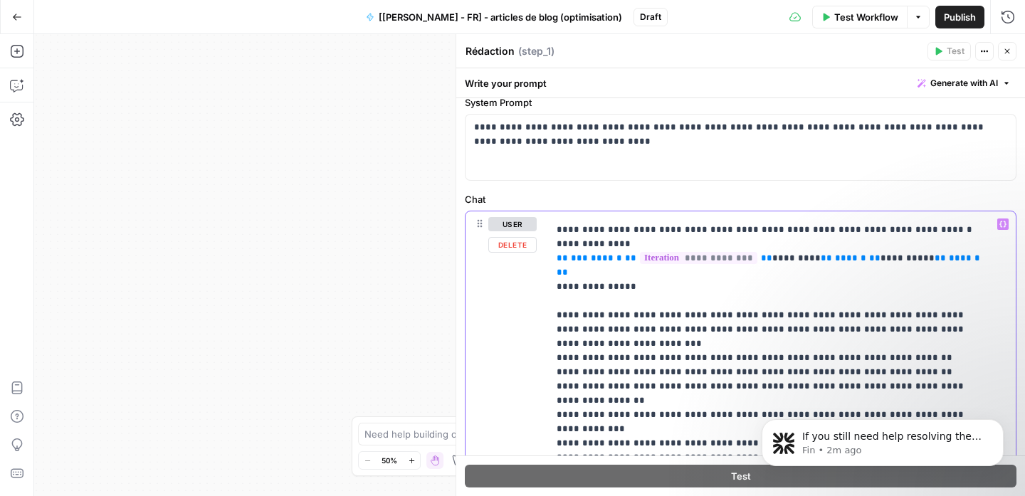
scroll to position [85, 0]
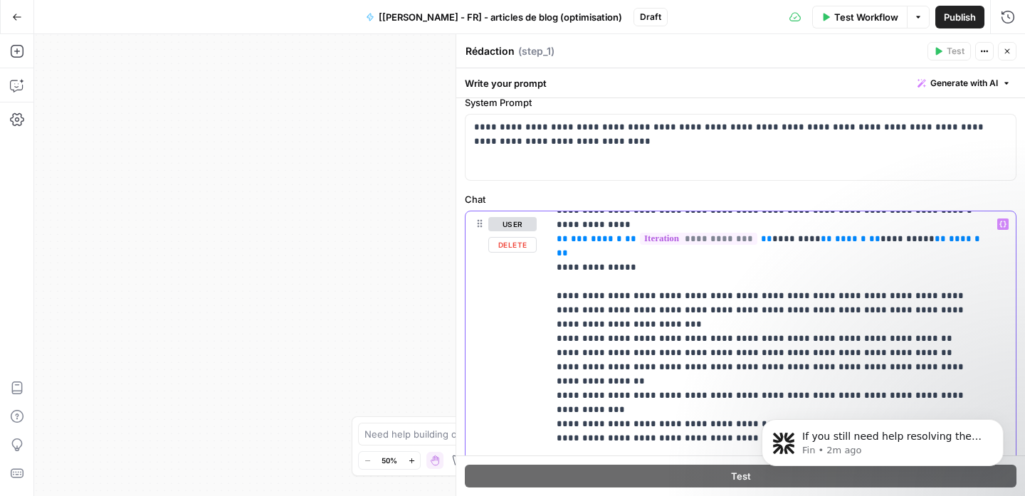
drag, startPoint x: 691, startPoint y: 328, endPoint x: 886, endPoint y: 384, distance: 202.9
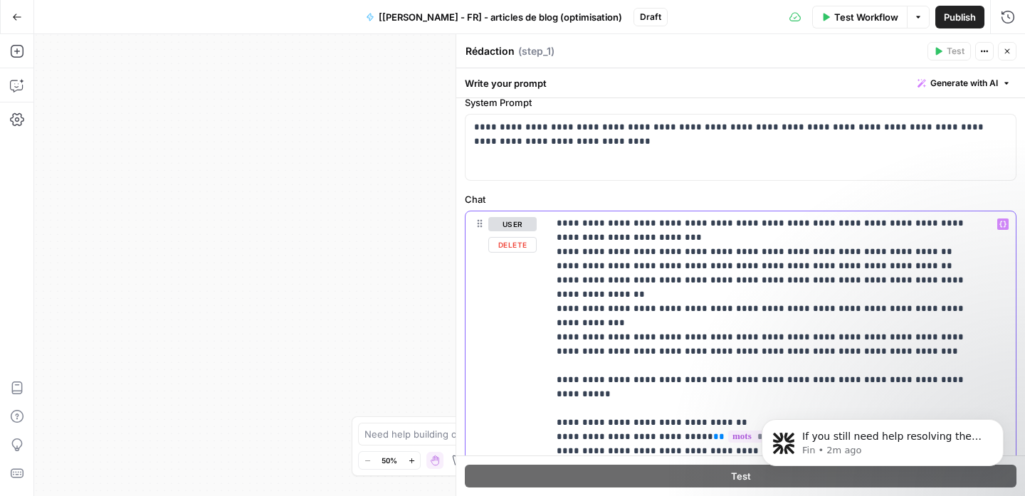
scroll to position [172, 0]
drag, startPoint x: 699, startPoint y: 308, endPoint x: 669, endPoint y: 310, distance: 30.7
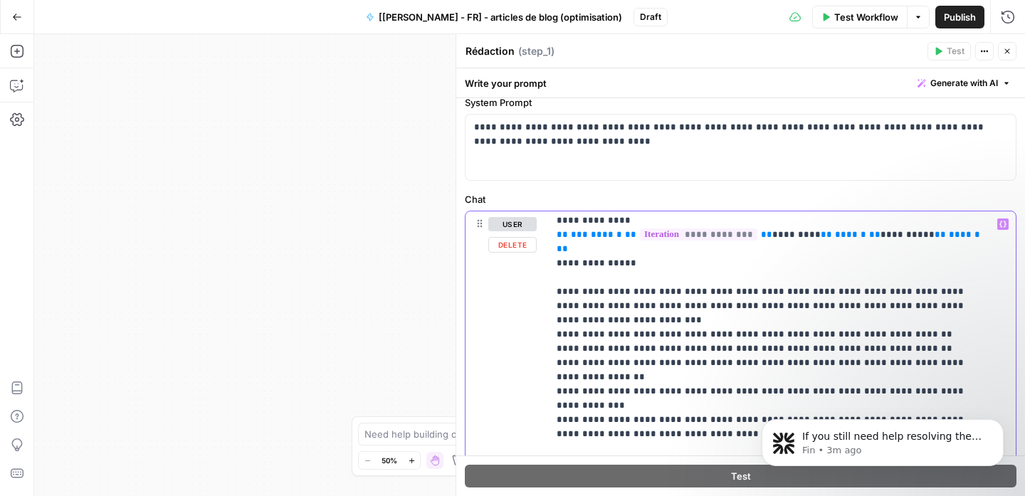
scroll to position [105, 0]
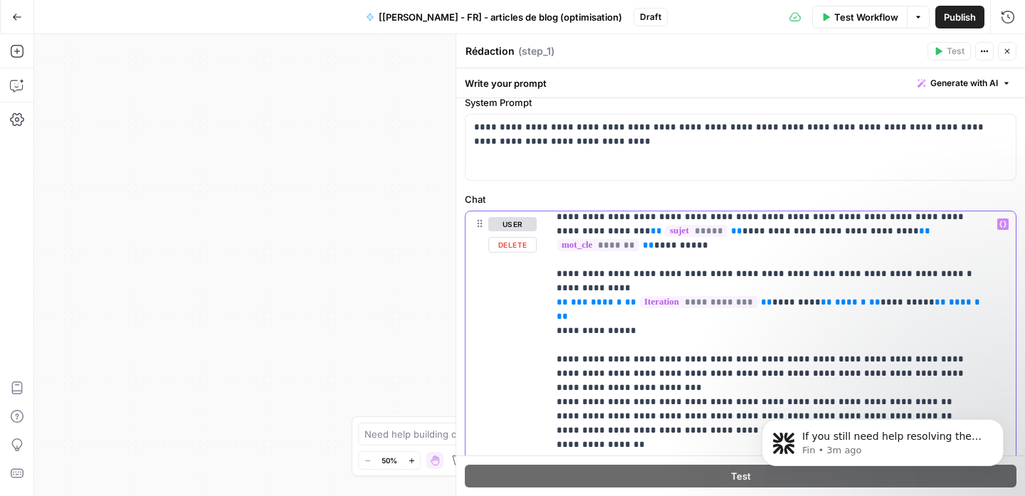
scroll to position [0, 0]
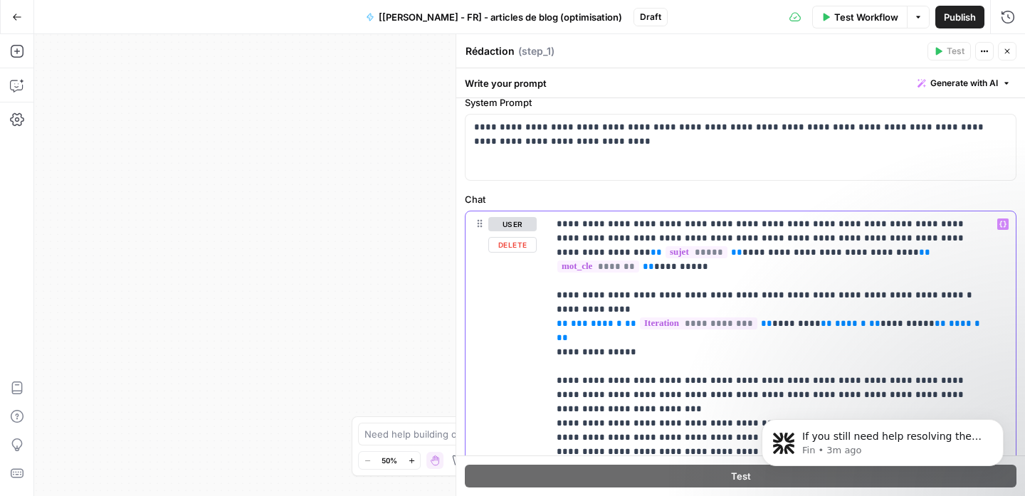
drag, startPoint x: 589, startPoint y: 224, endPoint x: 533, endPoint y: 228, distance: 56.4
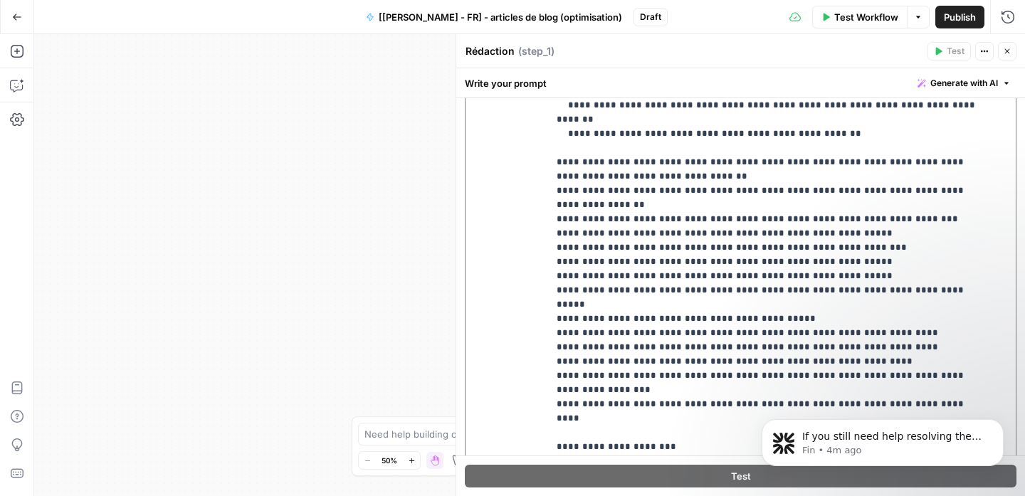
scroll to position [383, 0]
drag, startPoint x: 716, startPoint y: 331, endPoint x: 587, endPoint y: 340, distance: 129.2
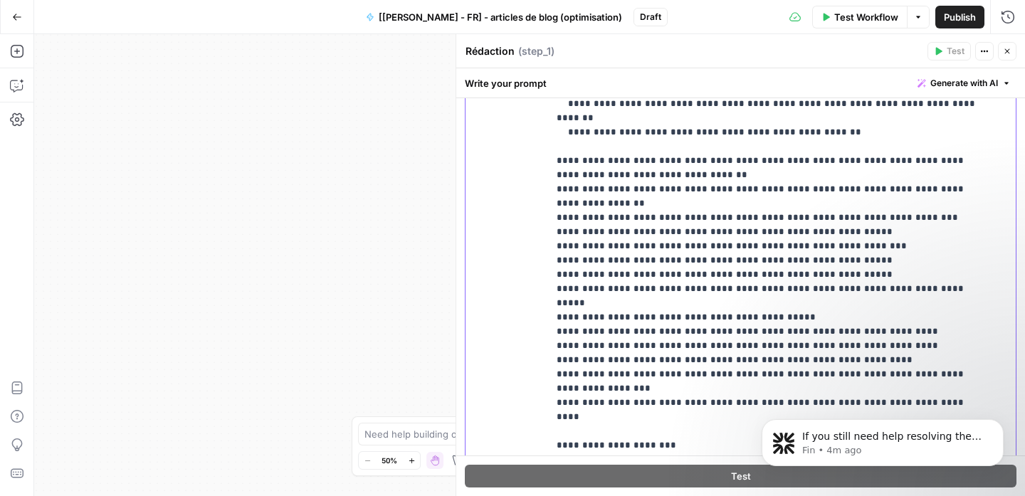
click at [545, 331] on div "**********" at bounding box center [741, 185] width 550 height 614
drag, startPoint x: 604, startPoint y: 347, endPoint x: 737, endPoint y: 342, distance: 133.2
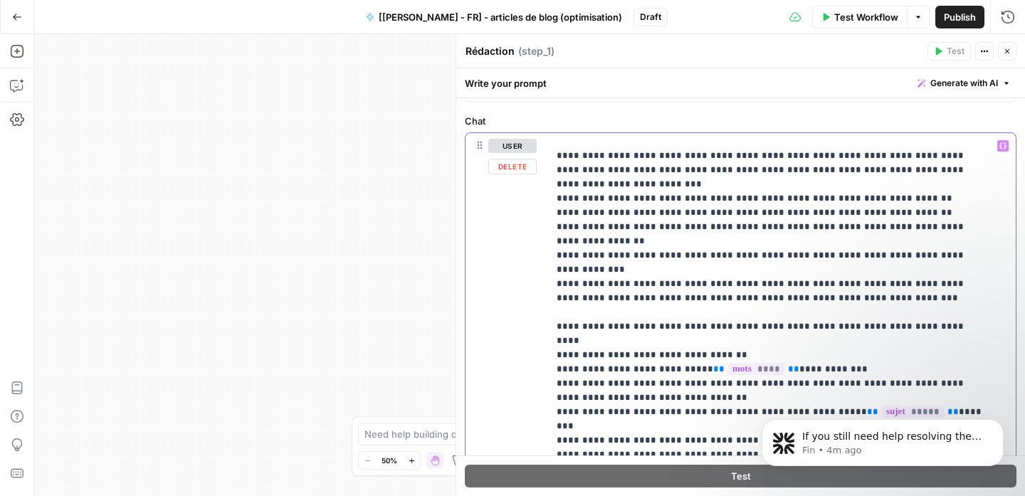
scroll to position [238, 0]
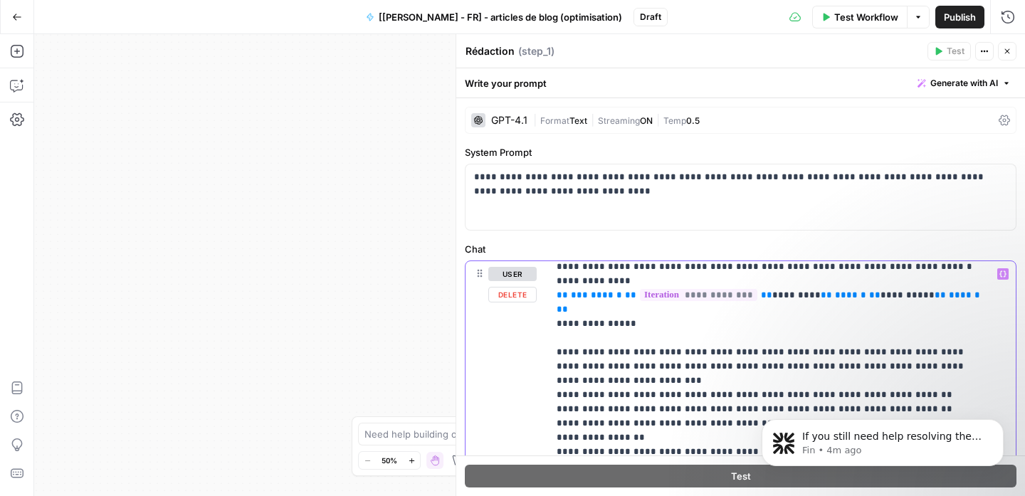
scroll to position [0, 0]
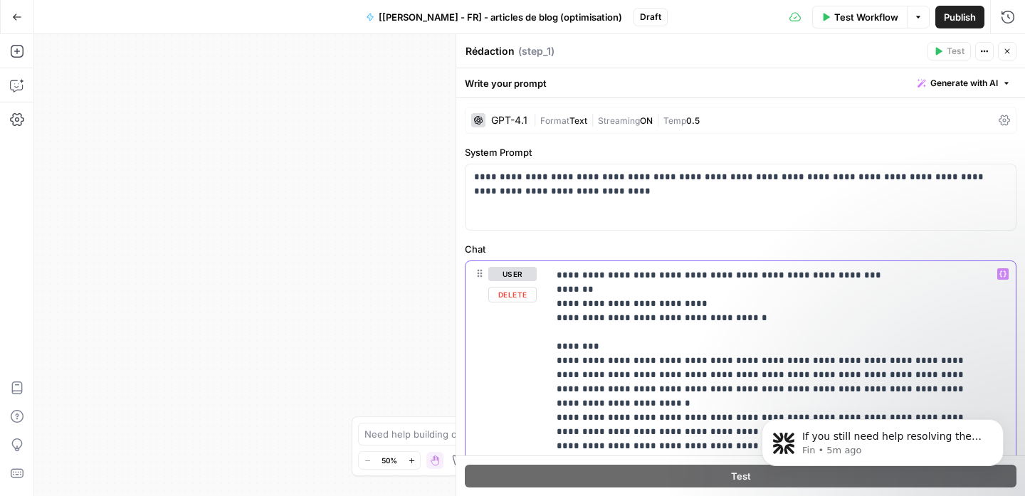
scroll to position [155, 0]
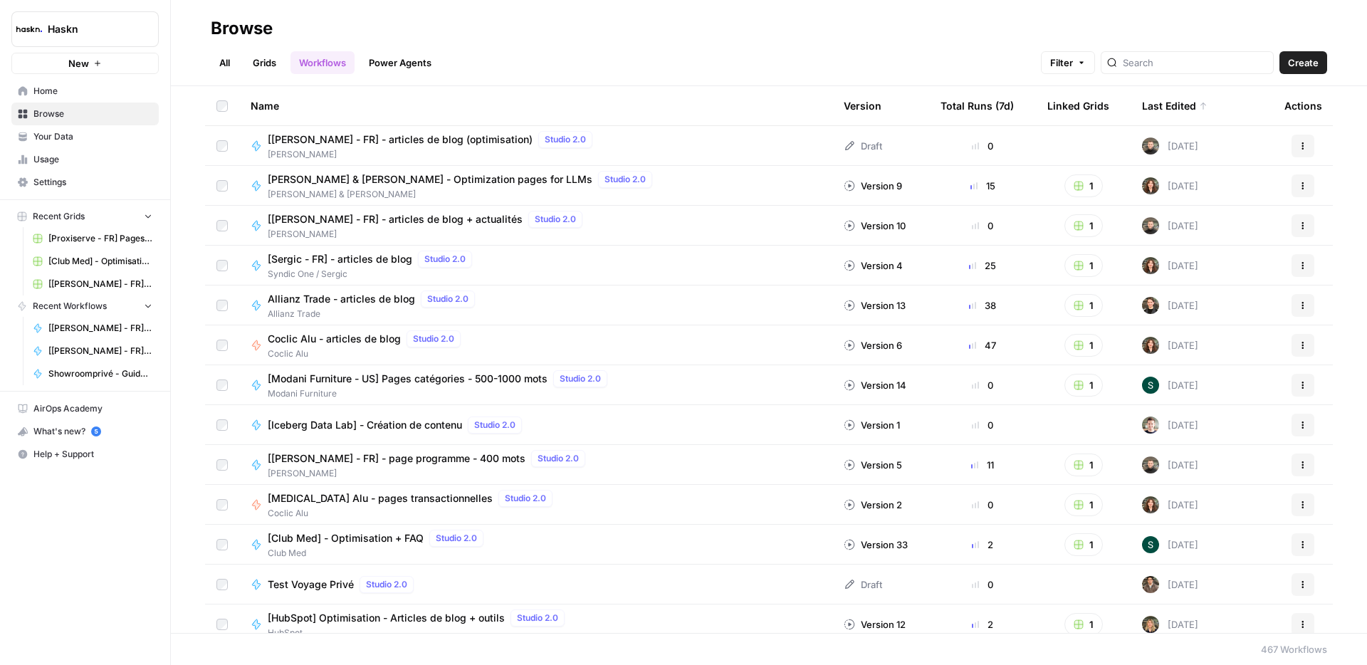
click at [228, 146] on td at bounding box center [222, 145] width 34 height 39
click at [628, 79] on header "Browse All Grids Workflows Power Agents Filter Create" at bounding box center [769, 43] width 1196 height 86
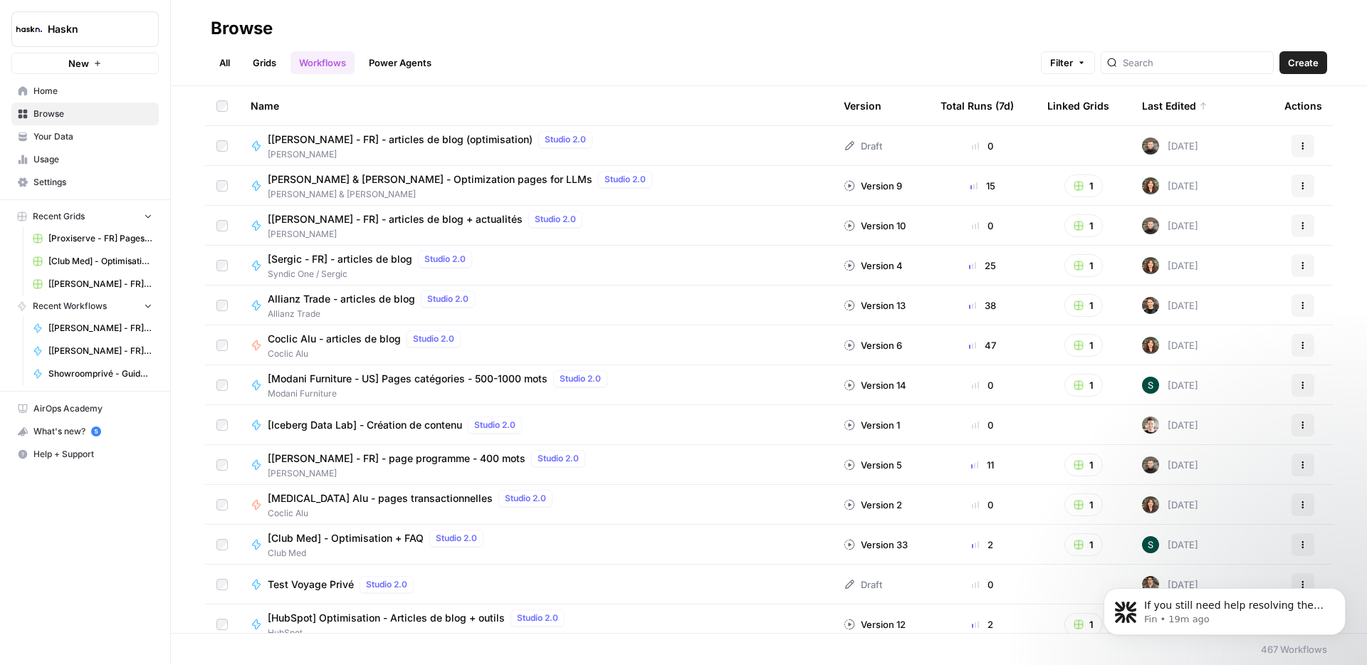
click at [754, 42] on div "All Grids Workflows Power Agents Filter Create" at bounding box center [769, 57] width 1117 height 34
click at [239, 64] on link "All" at bounding box center [225, 62] width 28 height 23
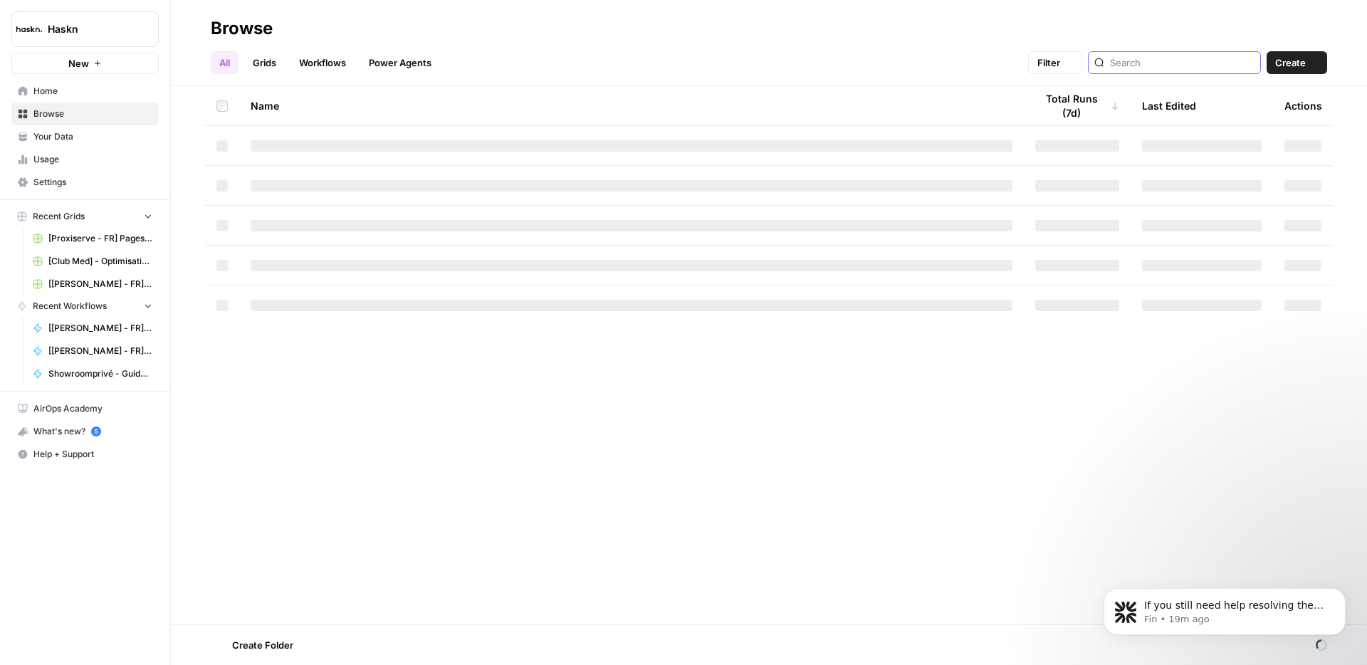
click at [1183, 64] on input "search" at bounding box center [1182, 63] width 145 height 14
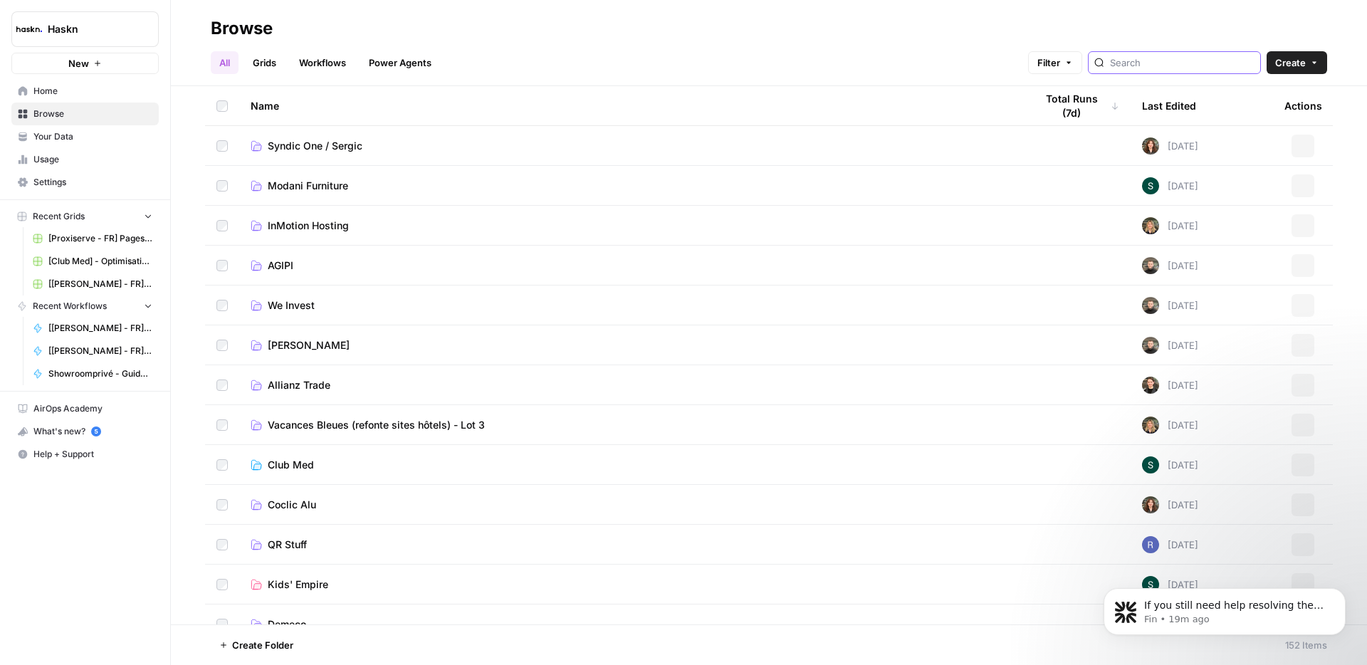
click at [1182, 62] on input "search" at bounding box center [1182, 63] width 145 height 14
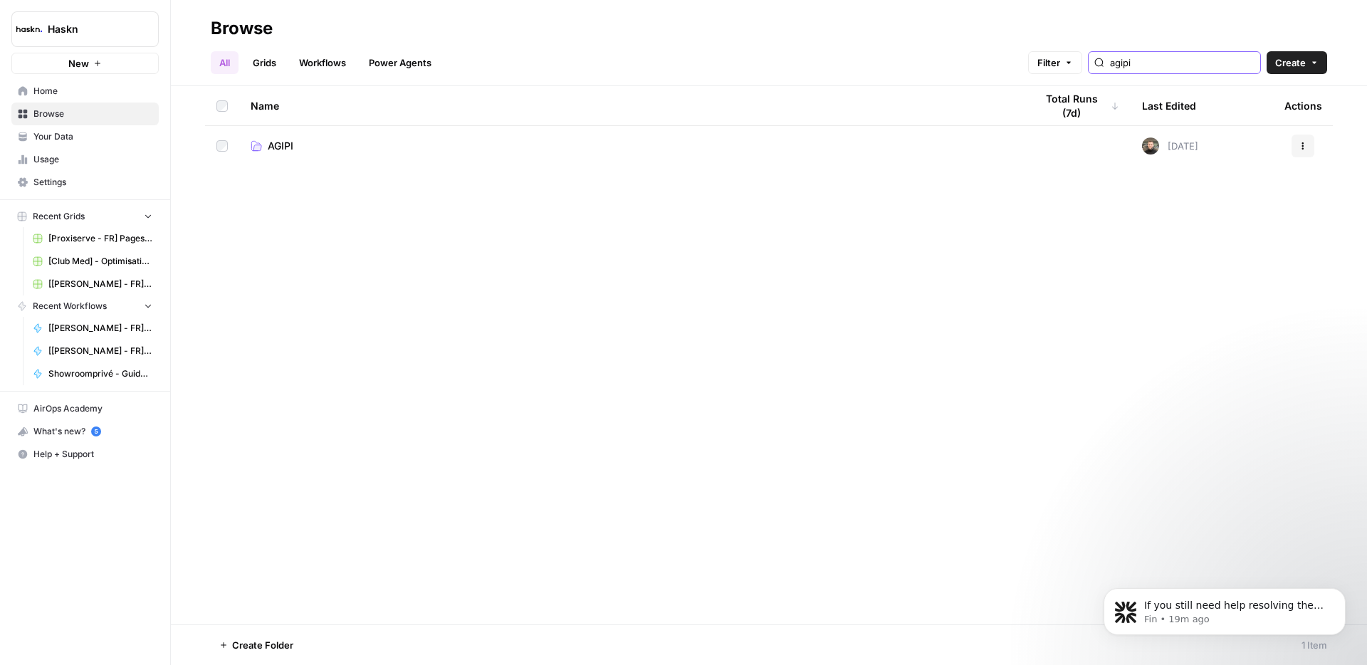
type input "agipi"
click at [273, 146] on span "AGIPI" at bounding box center [281, 146] width 26 height 14
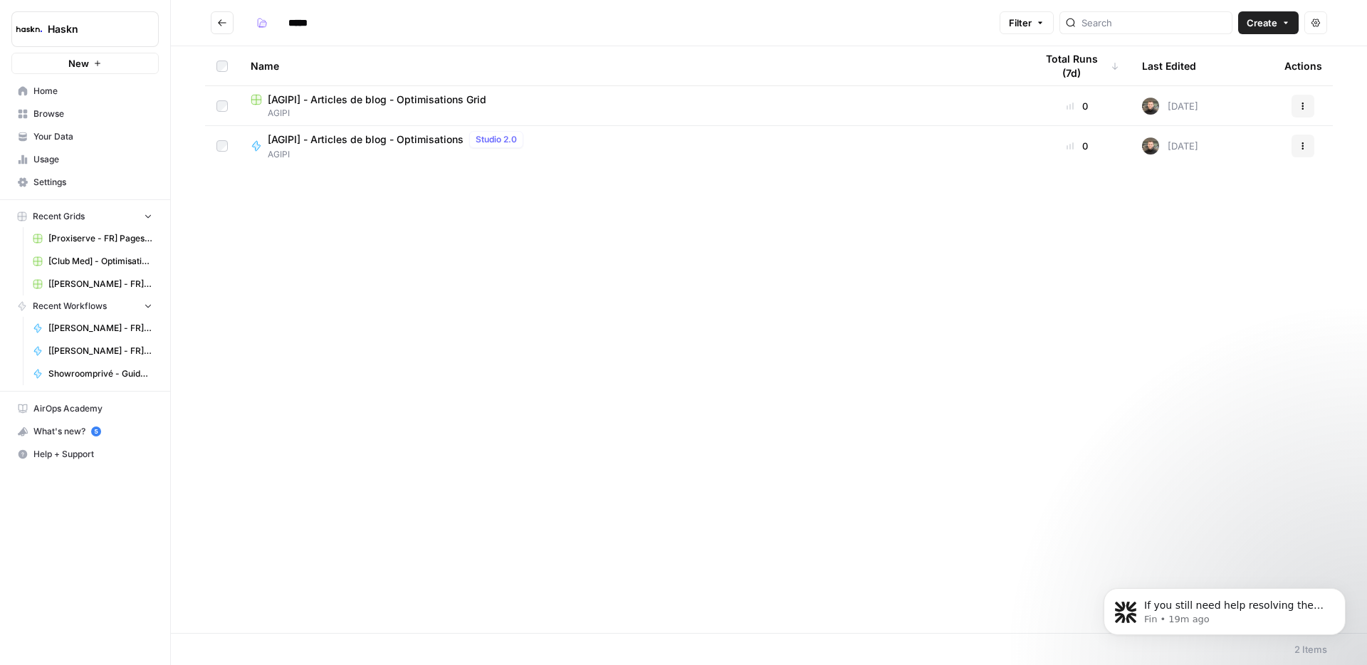
click at [387, 145] on span "[AGIPI] - Articles de blog - Optimisations" at bounding box center [366, 139] width 196 height 14
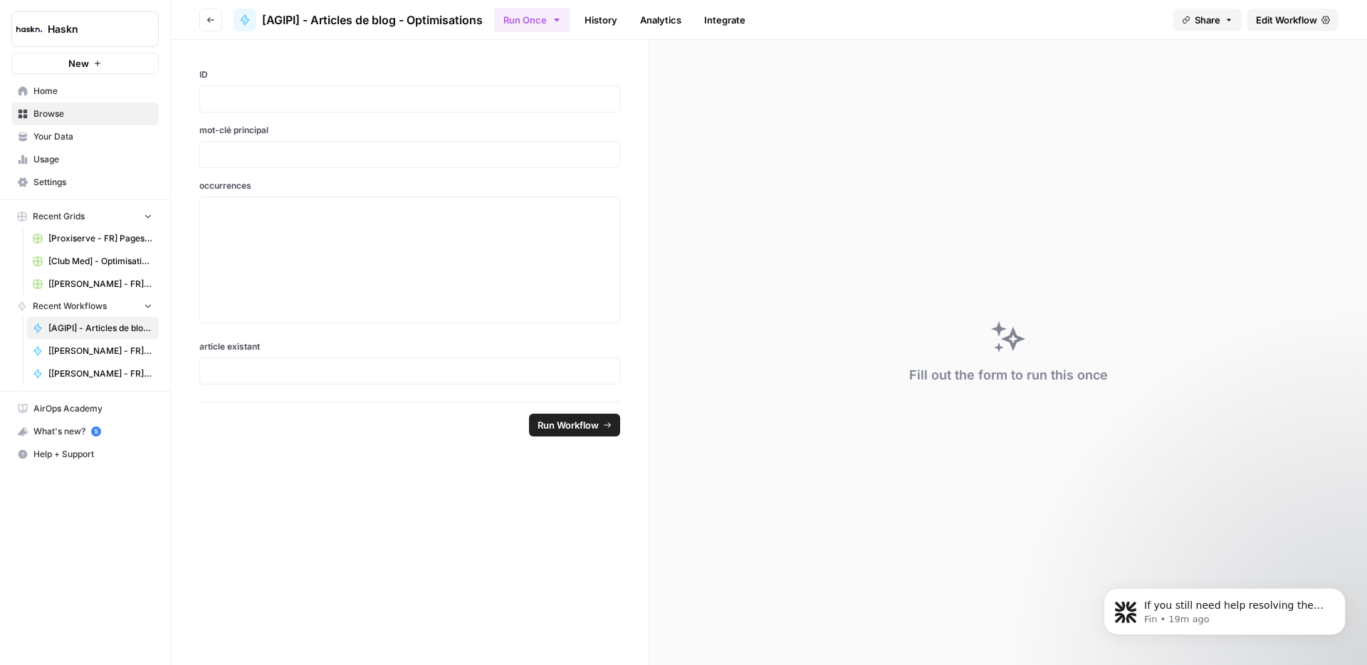
click at [1282, 22] on span "Edit Workflow" at bounding box center [1286, 20] width 61 height 14
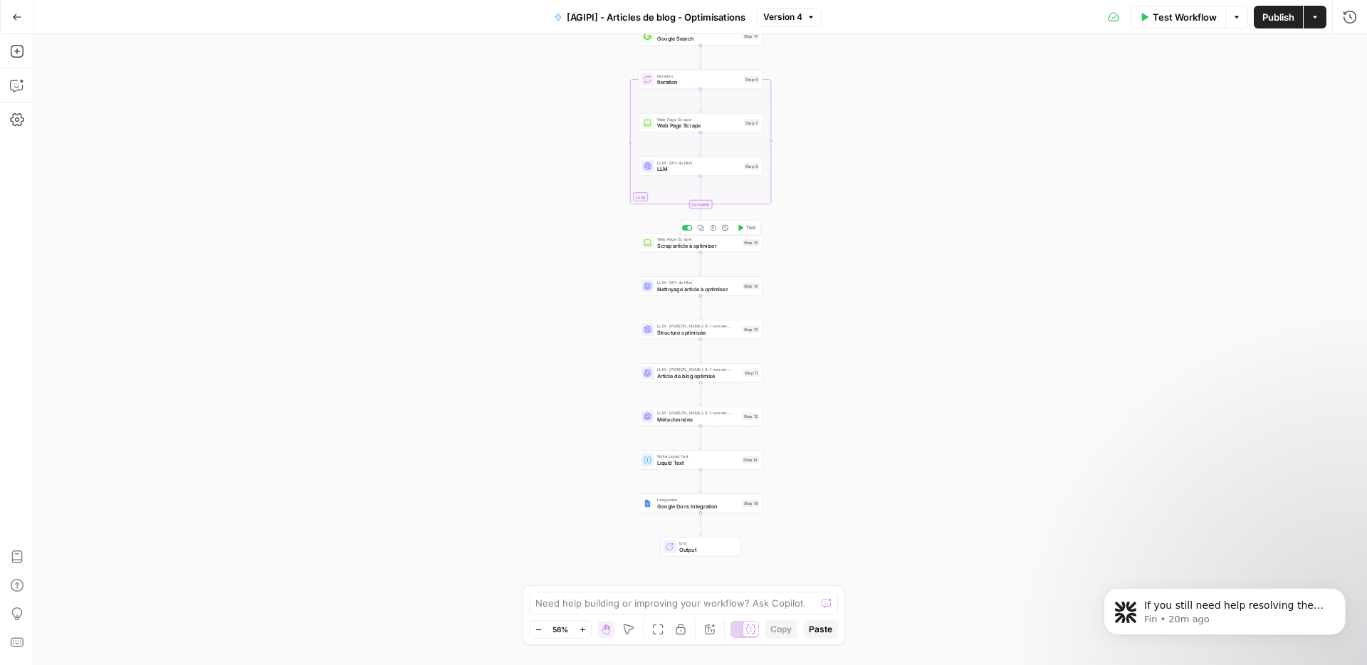
click at [724, 246] on span "Scrap article à optimiser" at bounding box center [698, 245] width 82 height 8
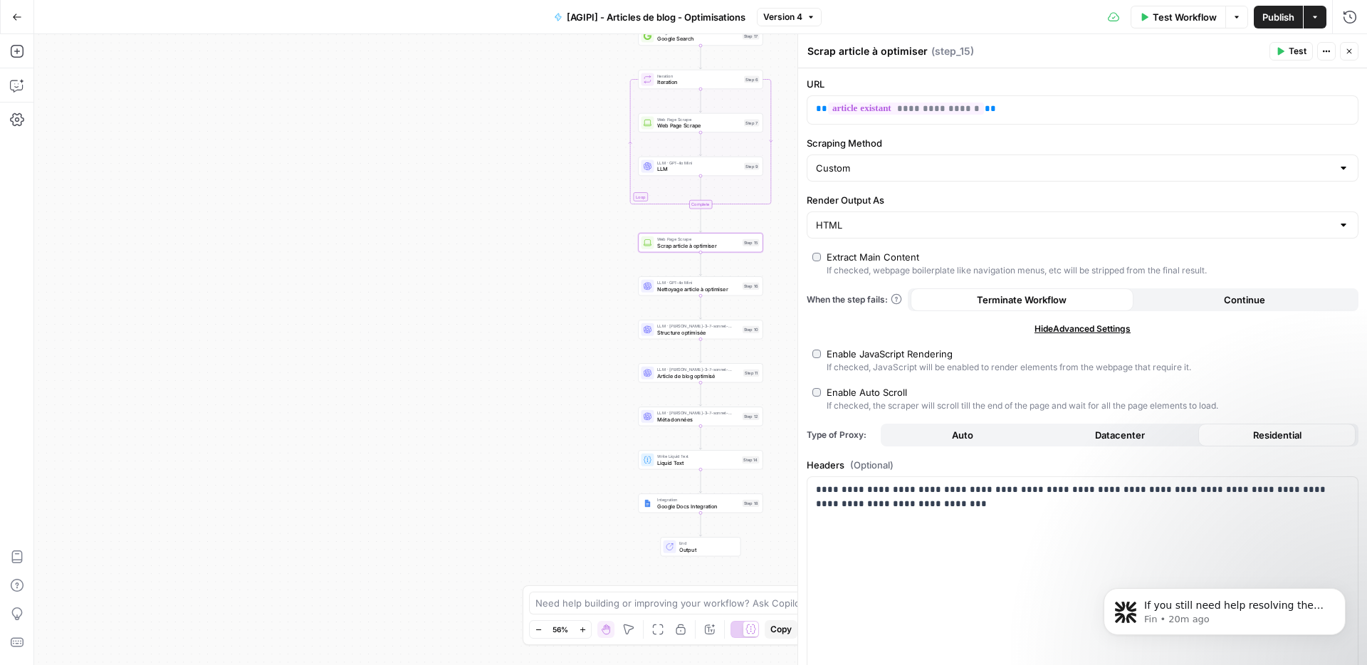
click at [951, 158] on div "Custom" at bounding box center [1083, 168] width 552 height 27
type input "Custom"
click at [995, 135] on div "**********" at bounding box center [1082, 461] width 569 height 786
click at [727, 249] on div "Web Page Scrape Scrap article à optimiser Step 15 Copy step Delete step Add Not…" at bounding box center [700, 242] width 125 height 19
drag, startPoint x: 706, startPoint y: 291, endPoint x: 738, endPoint y: 286, distance: 33.2
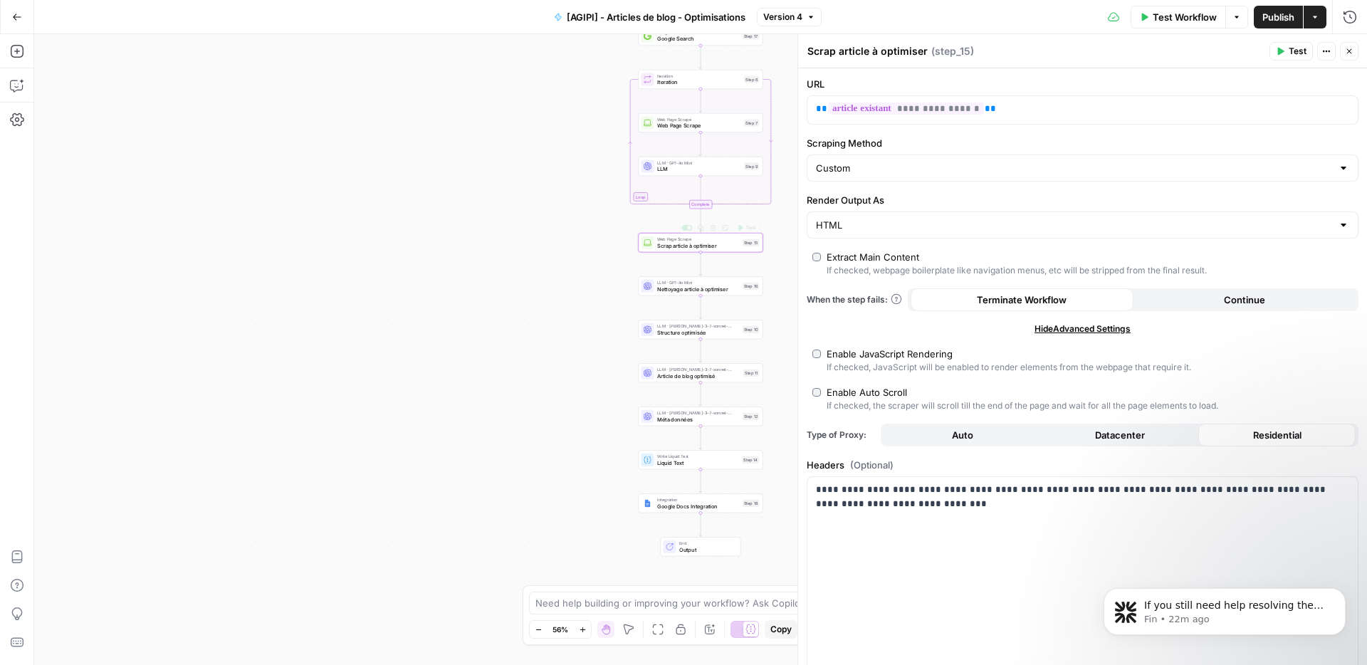
click at [706, 291] on span "Nettoyage article à optimiser" at bounding box center [698, 289] width 82 height 8
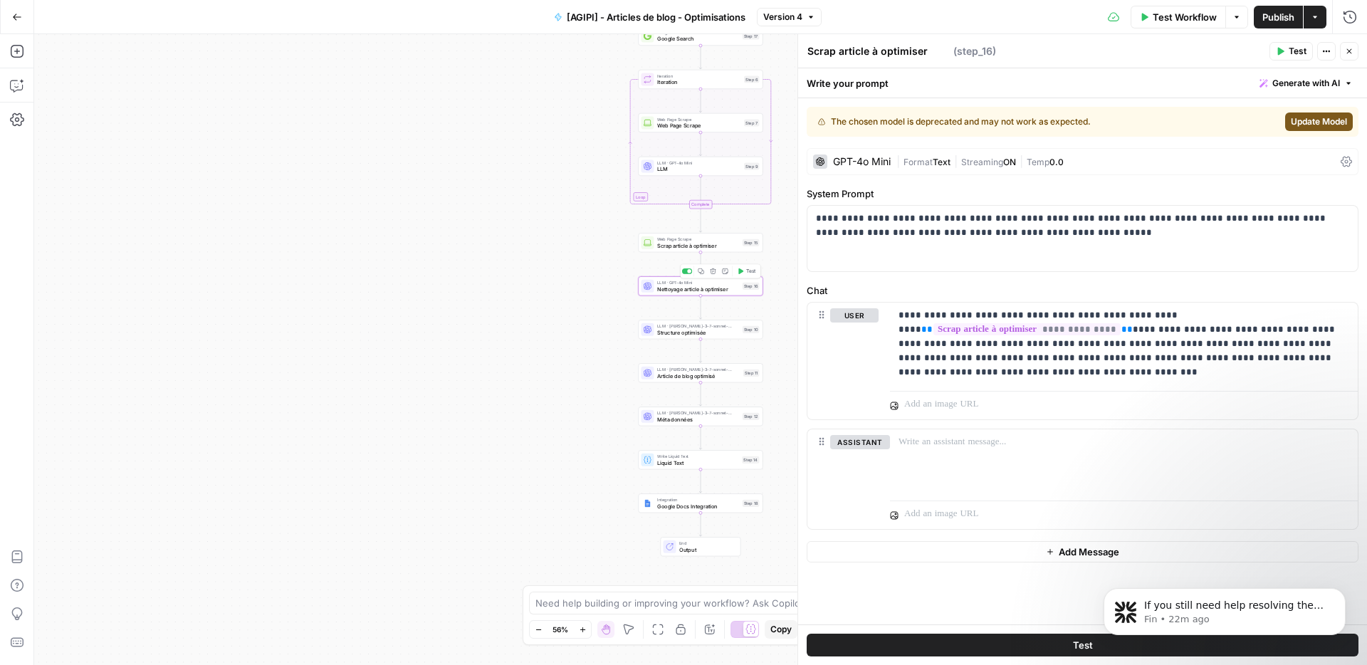
type textarea "Nettoyage article à optimiser"
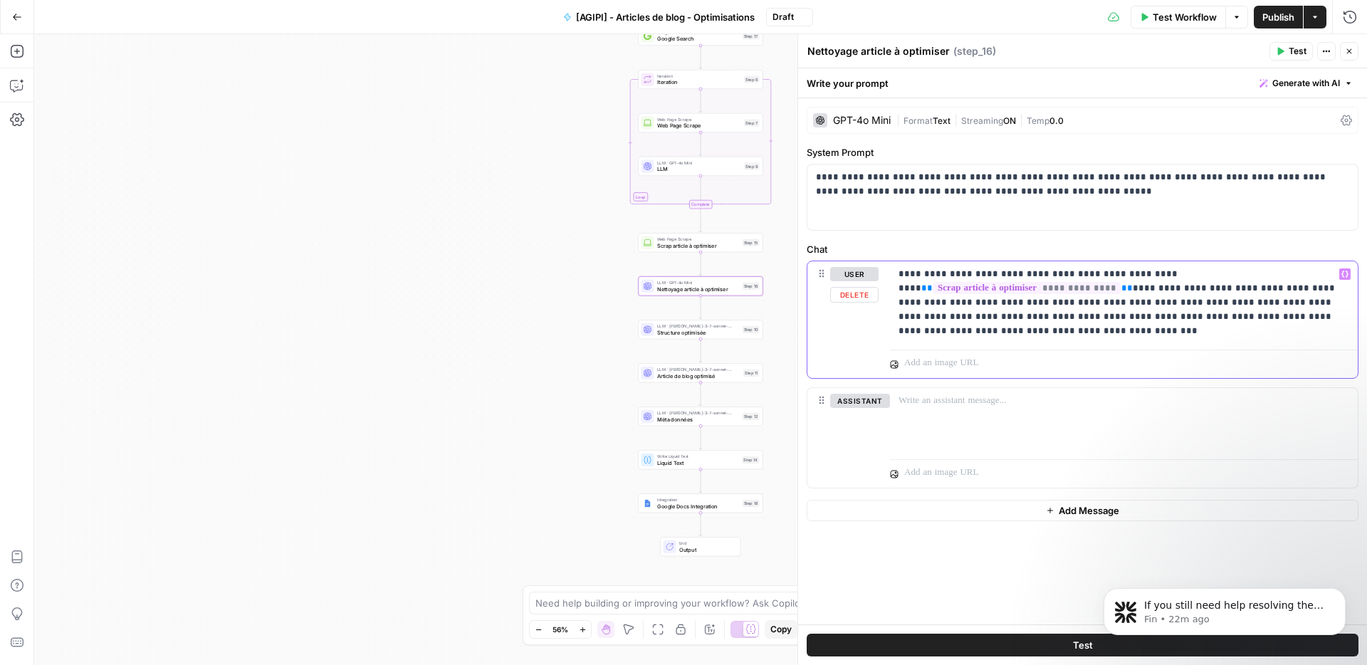
click at [1078, 323] on p "**********" at bounding box center [1124, 302] width 451 height 71
copy p "**********"
click at [704, 291] on span "Nettoyage article à optimiser" at bounding box center [698, 289] width 82 height 8
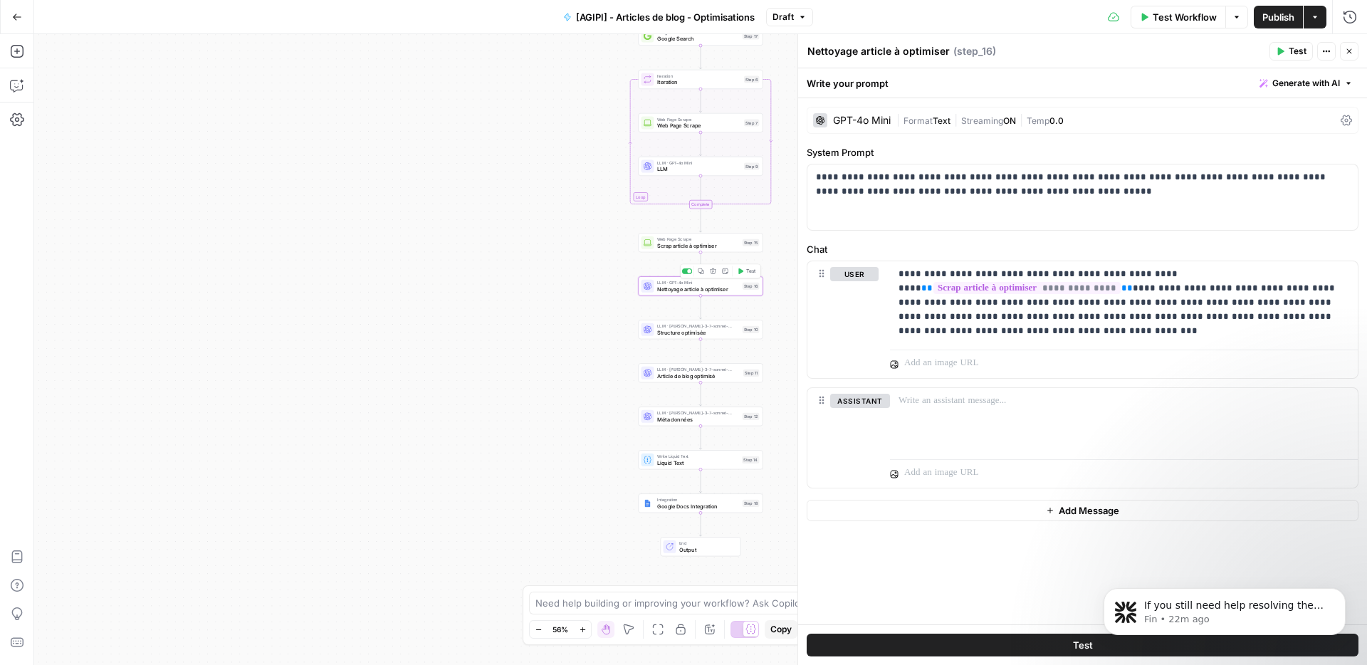
copy p "**********"
click at [682, 285] on span "Nettoyage article à optimiser" at bounding box center [698, 289] width 82 height 8
click at [701, 273] on icon "button" at bounding box center [701, 271] width 6 height 6
click at [1348, 50] on icon "button" at bounding box center [1349, 51] width 5 height 5
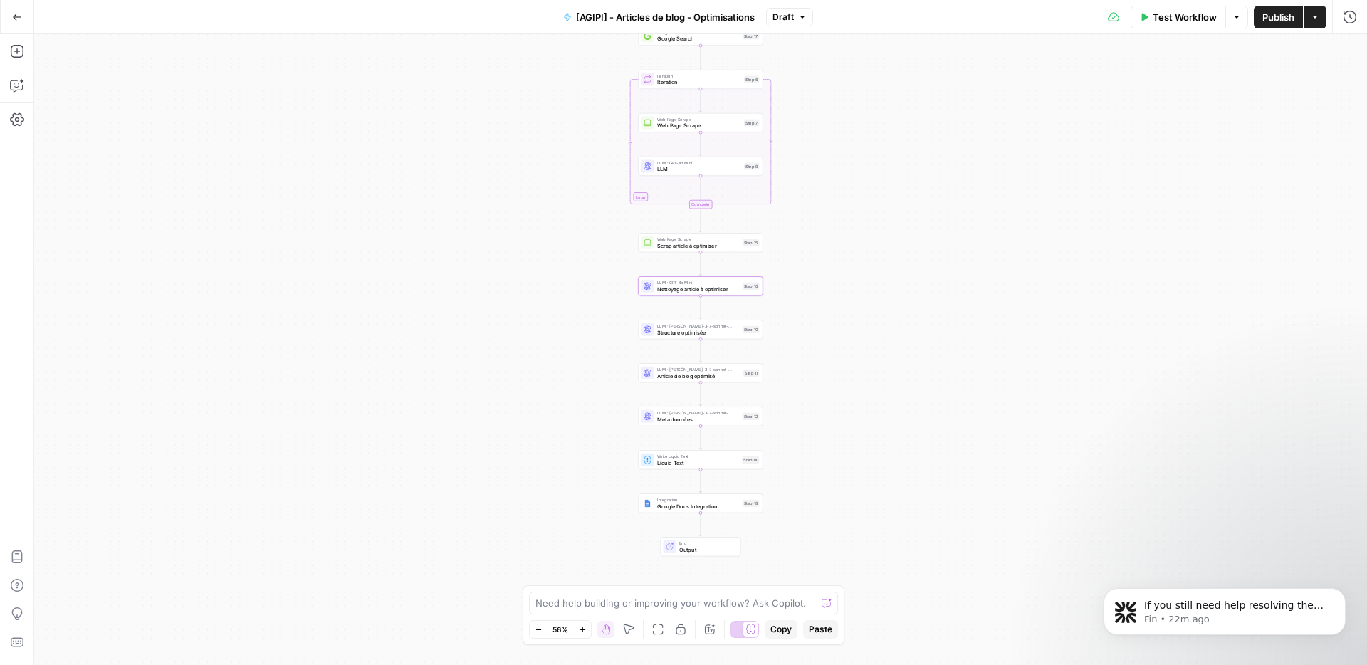
click at [543, 308] on div "Workflow Set Inputs Inputs Google Search Google Search Step 17 Loop Iteration I…" at bounding box center [700, 349] width 1333 height 631
click at [703, 288] on span "Nettoyage article à optimiser" at bounding box center [698, 289] width 82 height 8
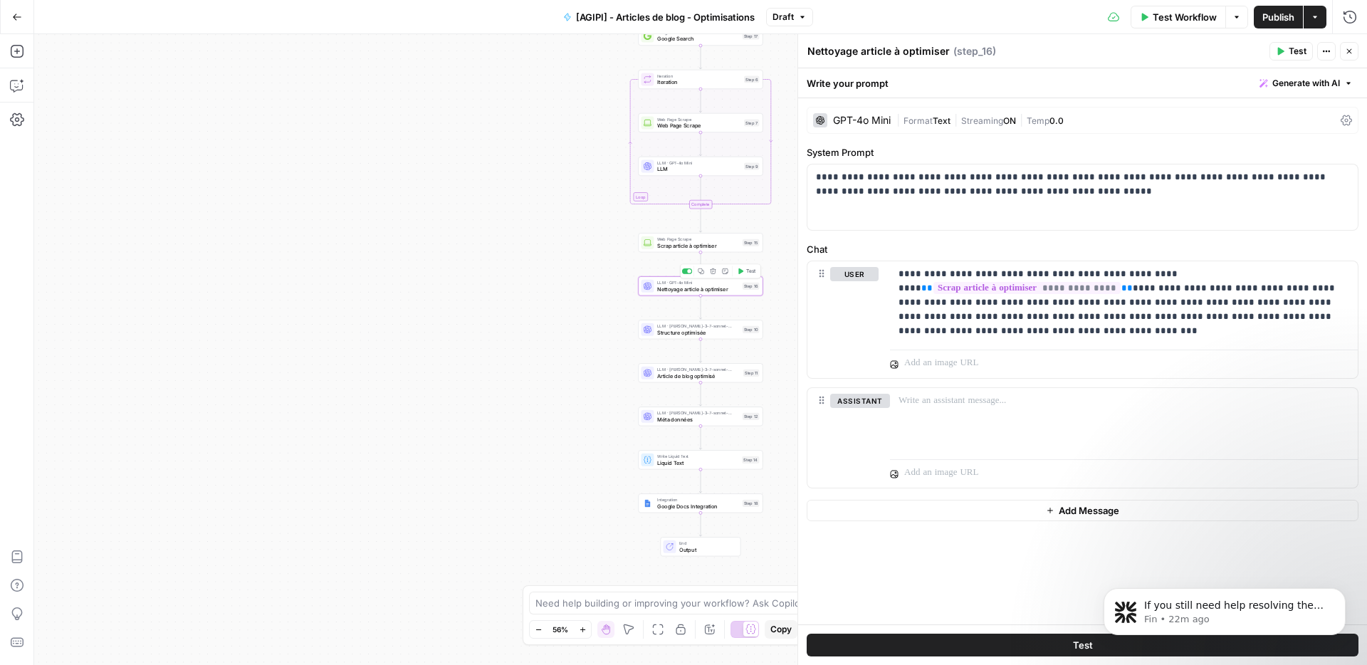
click at [699, 271] on icon "button" at bounding box center [701, 271] width 6 height 6
click at [455, 318] on div "Workflow Set Inputs Inputs Google Search Google Search Step 17 Loop Iteration I…" at bounding box center [700, 349] width 1333 height 631
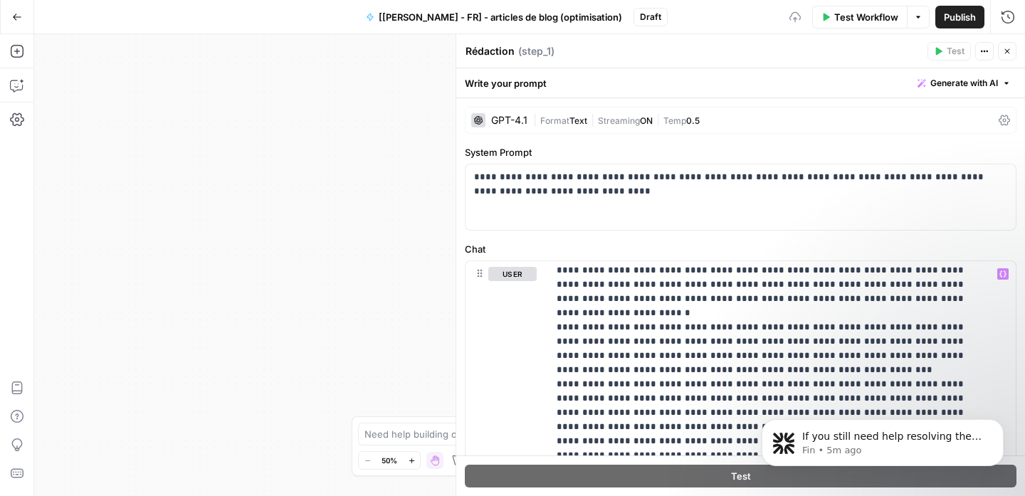
scroll to position [238, 0]
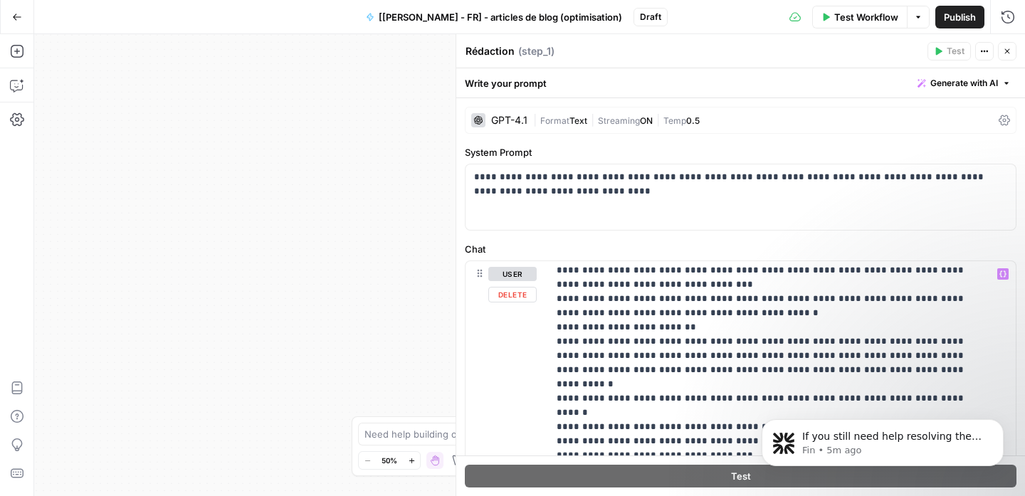
scroll to position [584, 0]
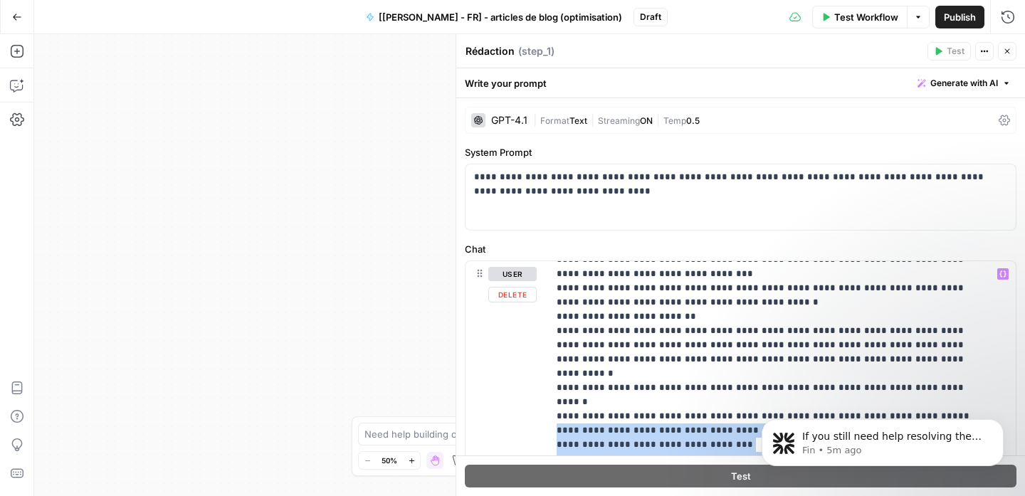
drag, startPoint x: 661, startPoint y: 407, endPoint x: 542, endPoint y: 335, distance: 138.6
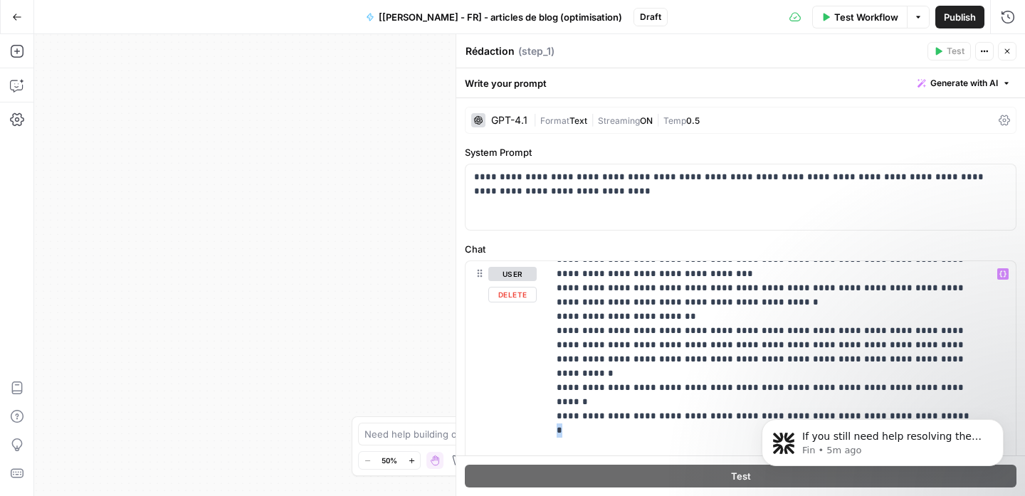
drag, startPoint x: 565, startPoint y: 335, endPoint x: 529, endPoint y: 330, distance: 36.0
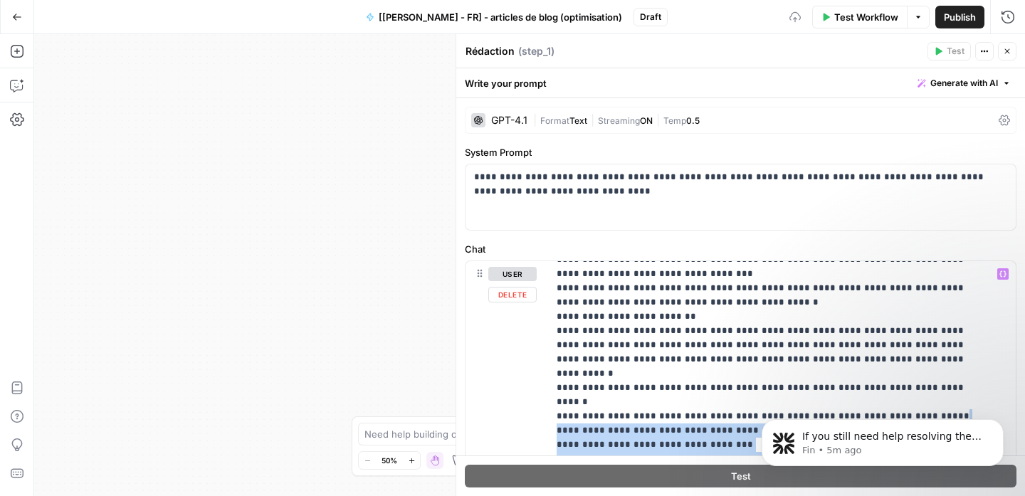
drag, startPoint x: 696, startPoint y: 386, endPoint x: 822, endPoint y: 330, distance: 137.7
drag, startPoint x: 820, startPoint y: 331, endPoint x: 690, endPoint y: 408, distance: 150.7
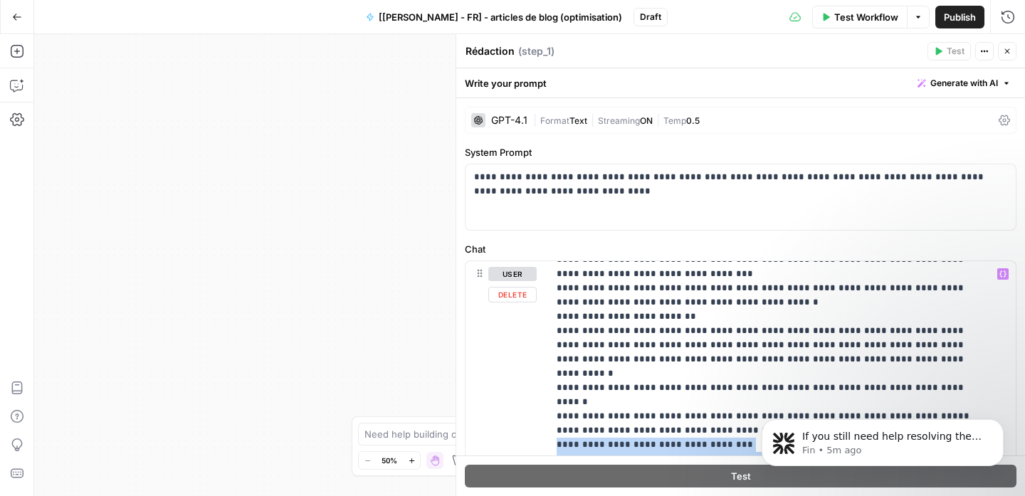
drag, startPoint x: 615, startPoint y: 374, endPoint x: 581, endPoint y: 372, distance: 33.5
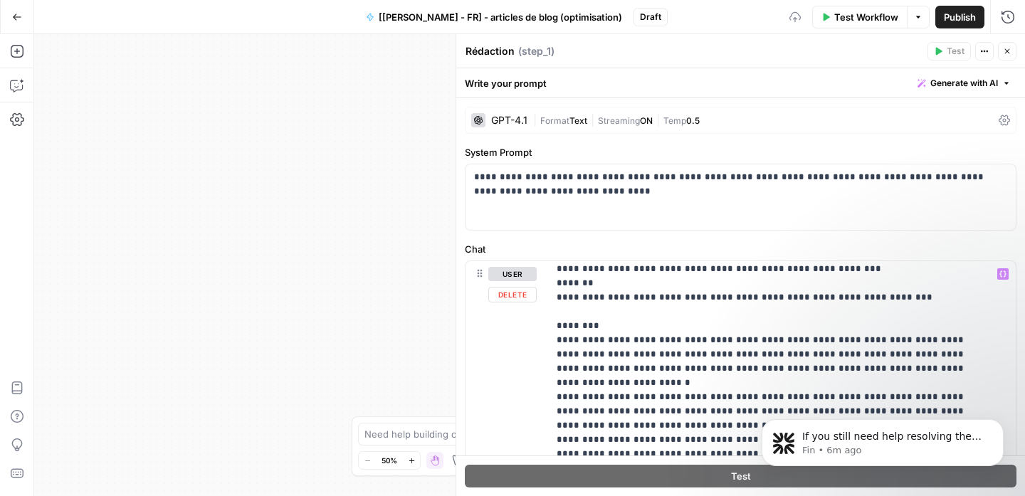
scroll to position [0, 0]
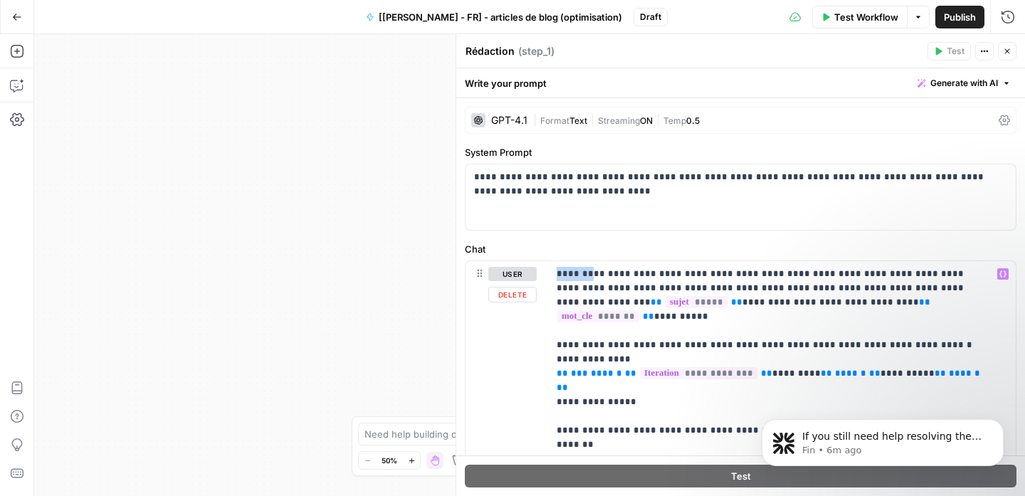
drag, startPoint x: 588, startPoint y: 271, endPoint x: 504, endPoint y: 270, distance: 84.0
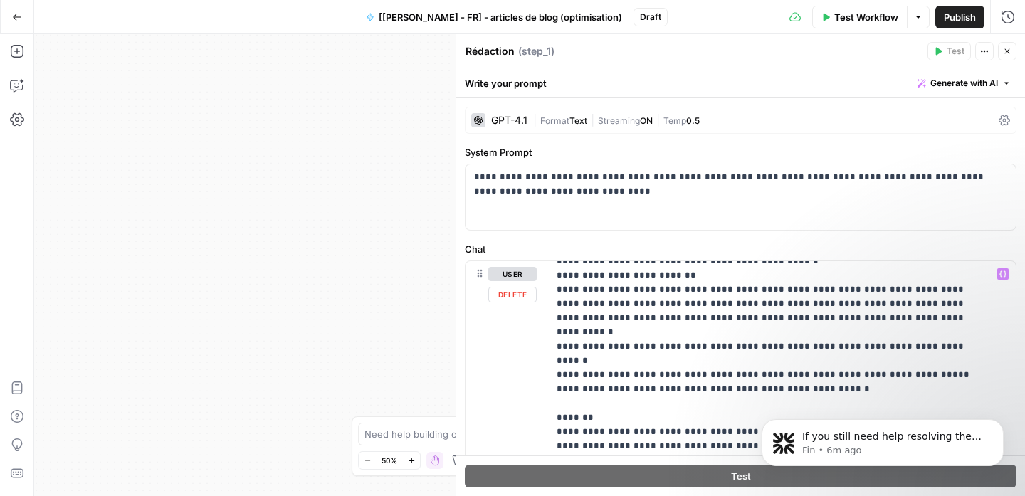
scroll to position [627, 0]
drag, startPoint x: 758, startPoint y: 331, endPoint x: 775, endPoint y: 331, distance: 16.4
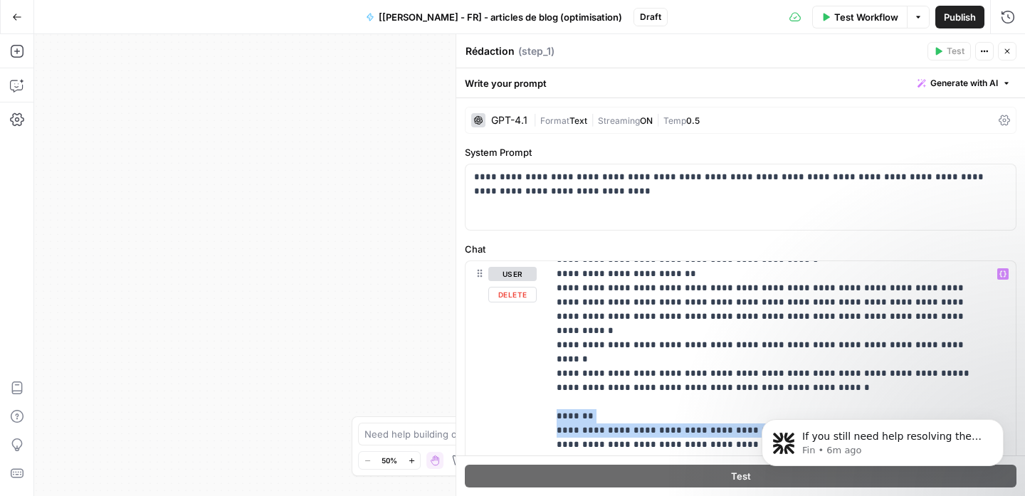
drag, startPoint x: 775, startPoint y: 331, endPoint x: 757, endPoint y: 324, distance: 19.2
drag, startPoint x: 743, startPoint y: 328, endPoint x: 901, endPoint y: 332, distance: 158.1
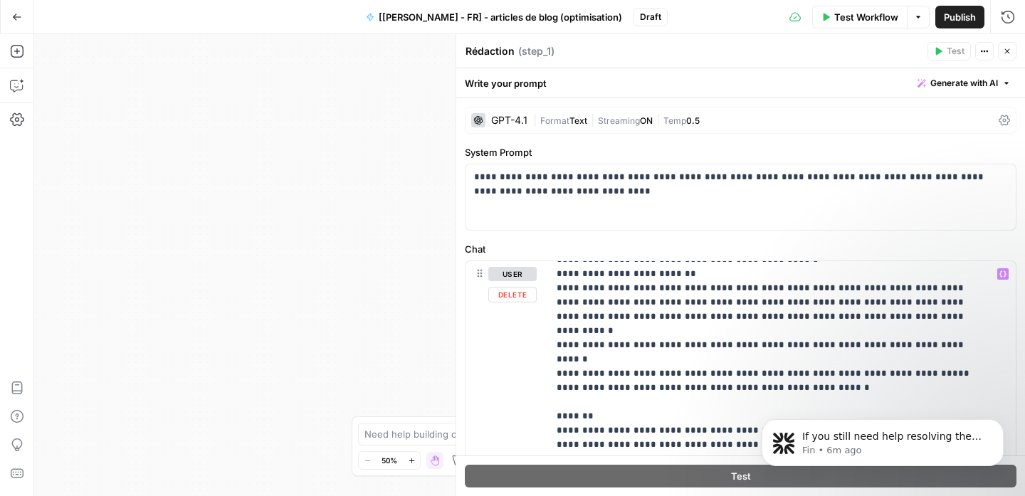
drag, startPoint x: 741, startPoint y: 330, endPoint x: 887, endPoint y: 329, distance: 145.3
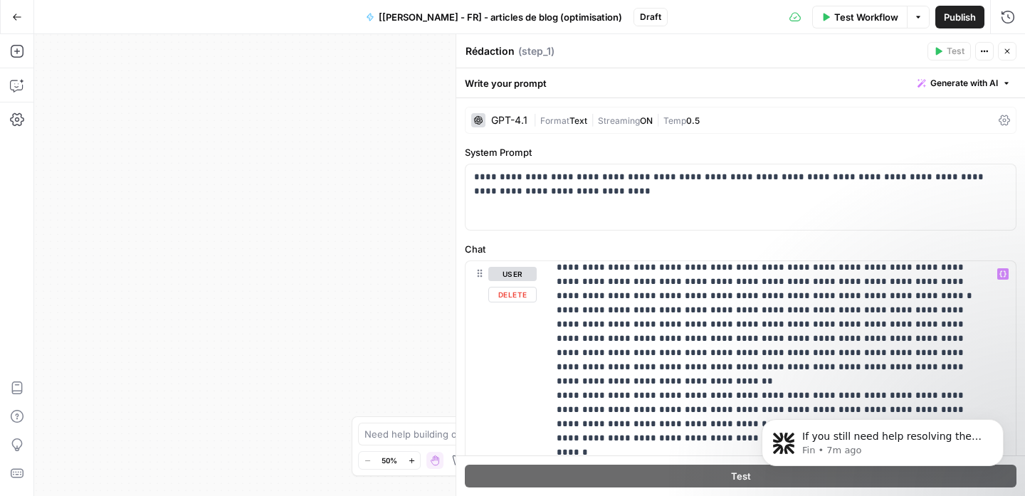
scroll to position [802, 0]
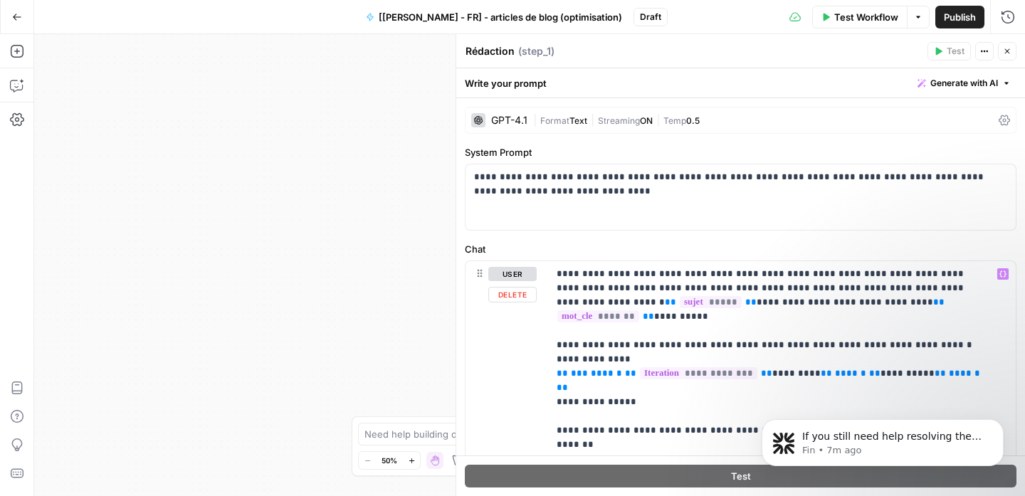
scroll to position [112, 0]
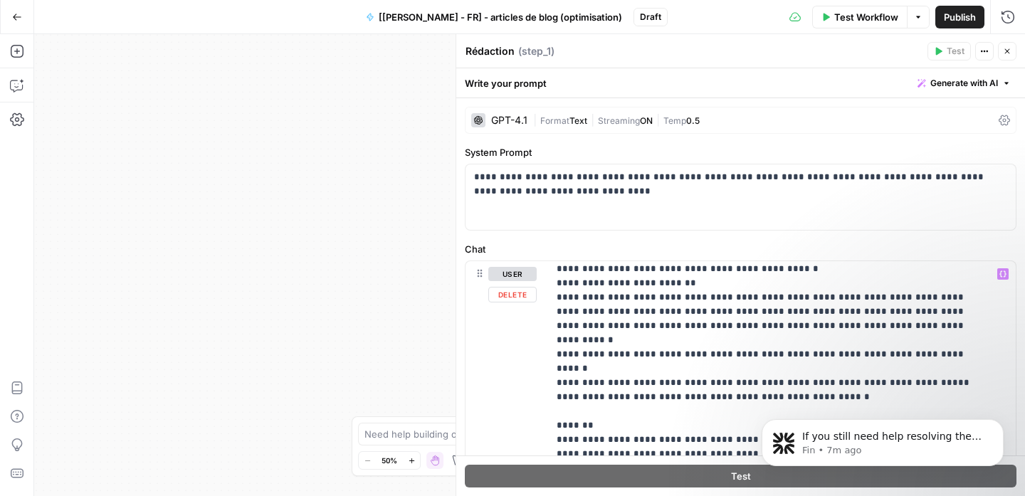
scroll to position [628, 0]
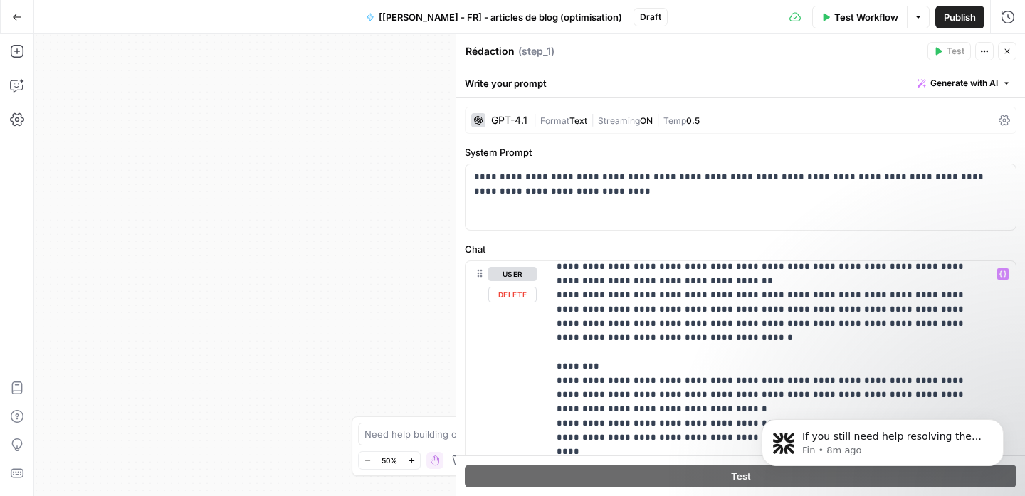
scroll to position [821, 0]
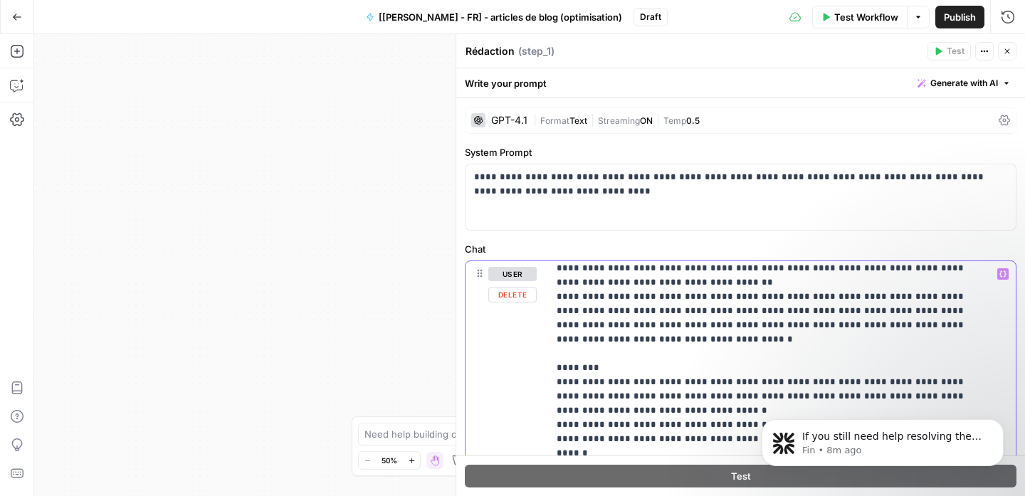
scroll to position [908, 0]
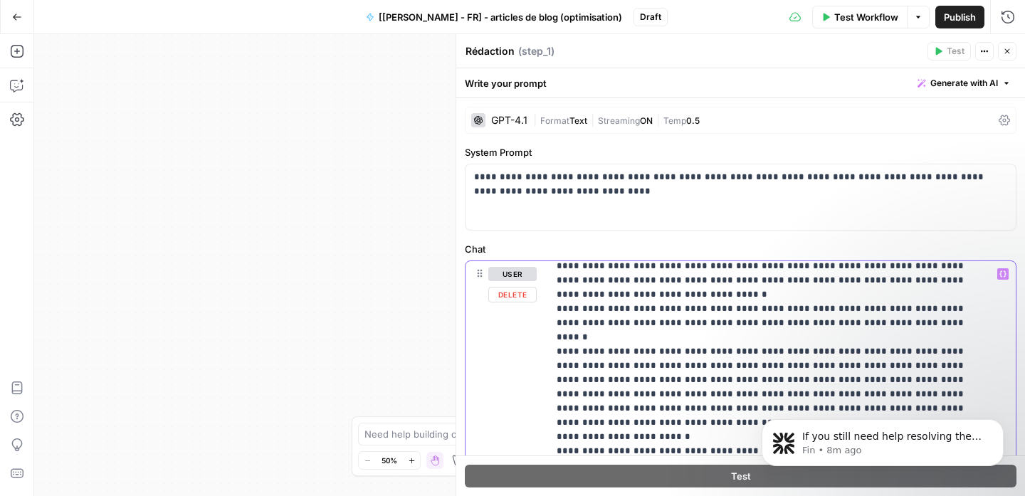
scroll to position [1041, 0]
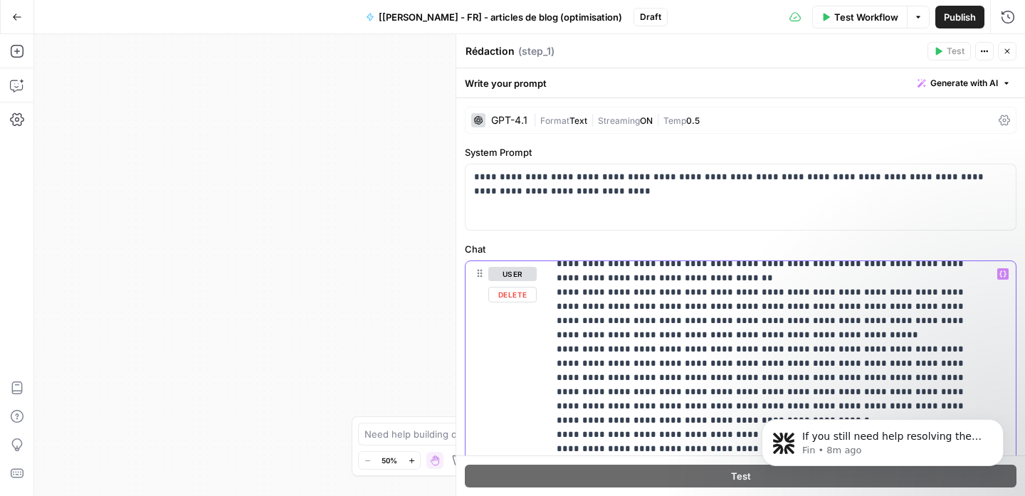
scroll to position [1264, 0]
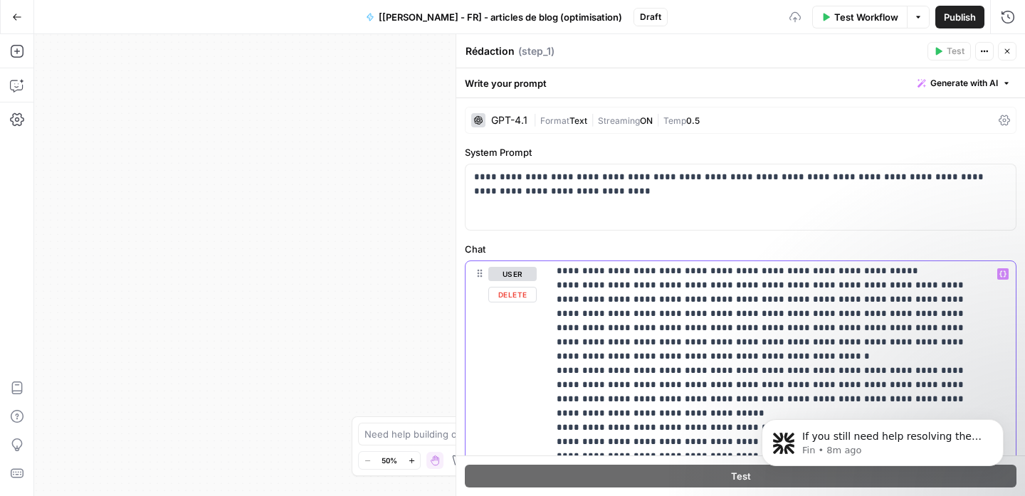
scroll to position [1328, 0]
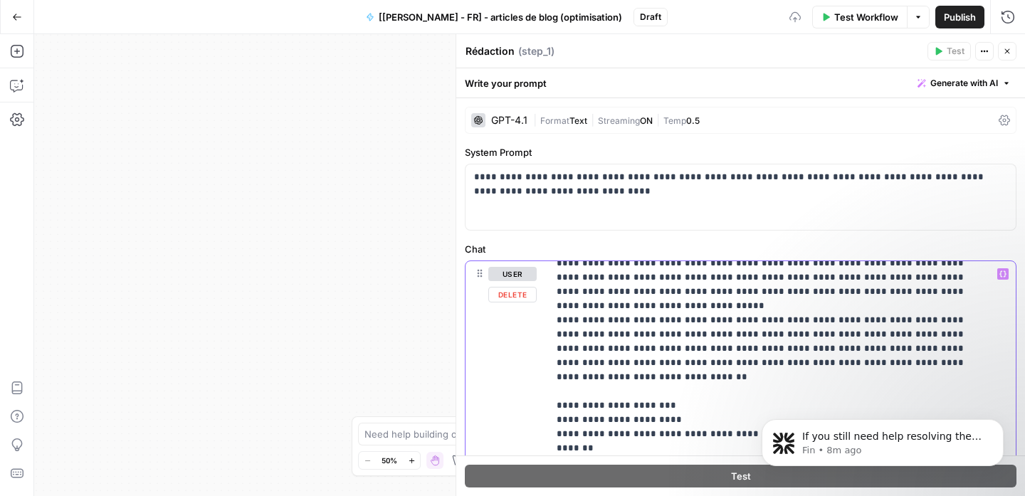
scroll to position [1449, 0]
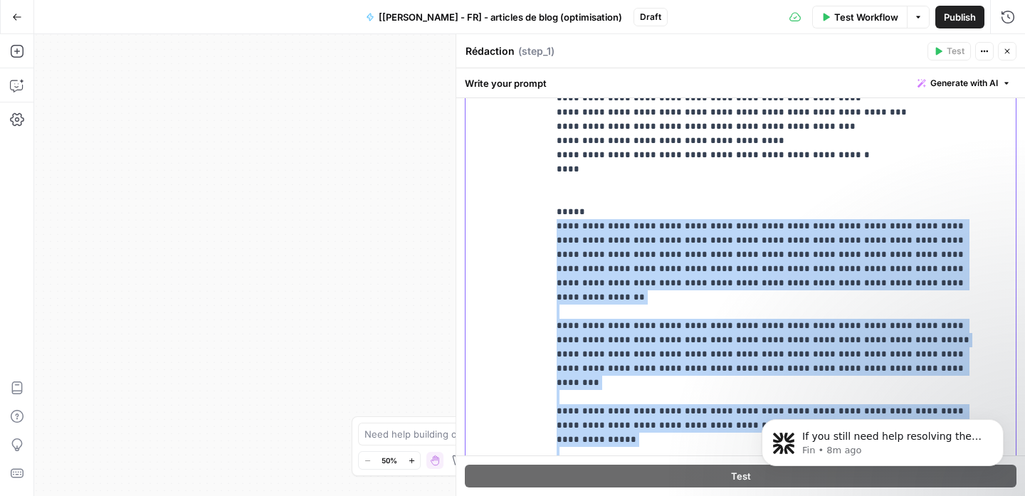
scroll to position [1527, 0]
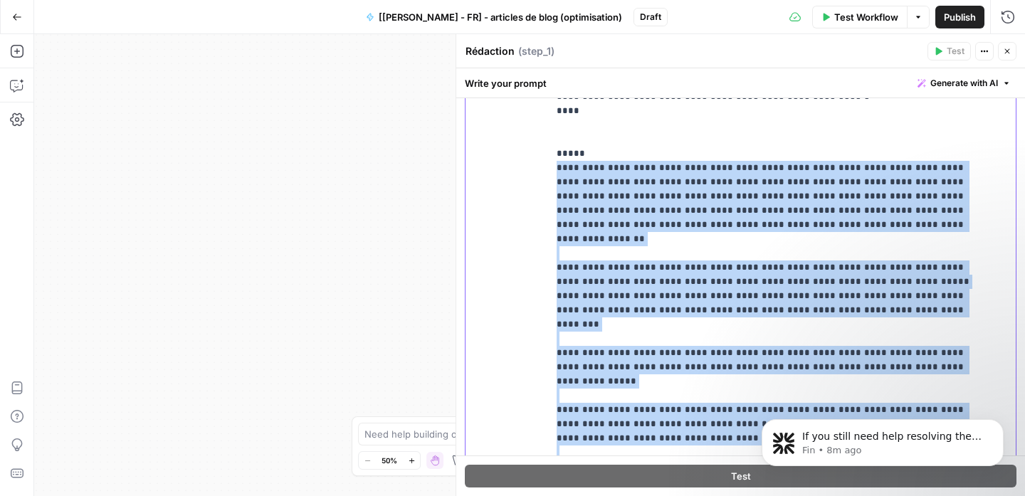
drag, startPoint x: 553, startPoint y: 344, endPoint x: 749, endPoint y: 389, distance: 200.9
click at [749, 389] on div "**********" at bounding box center [776, 206] width 457 height 580
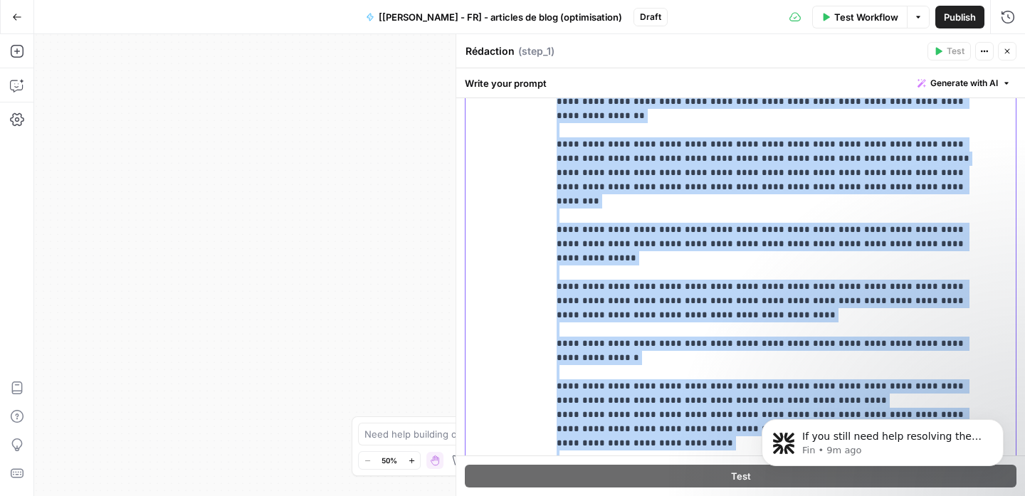
scroll to position [1581, 0]
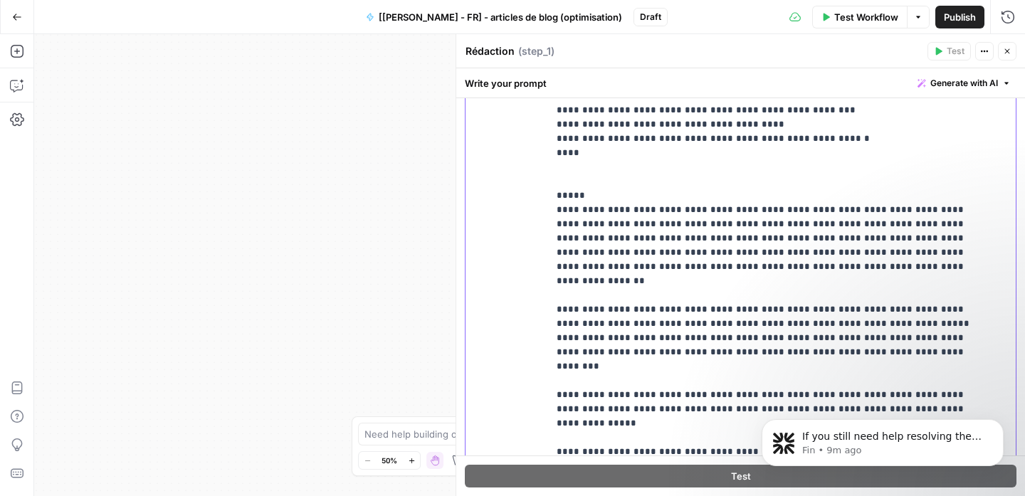
scroll to position [1482, 0]
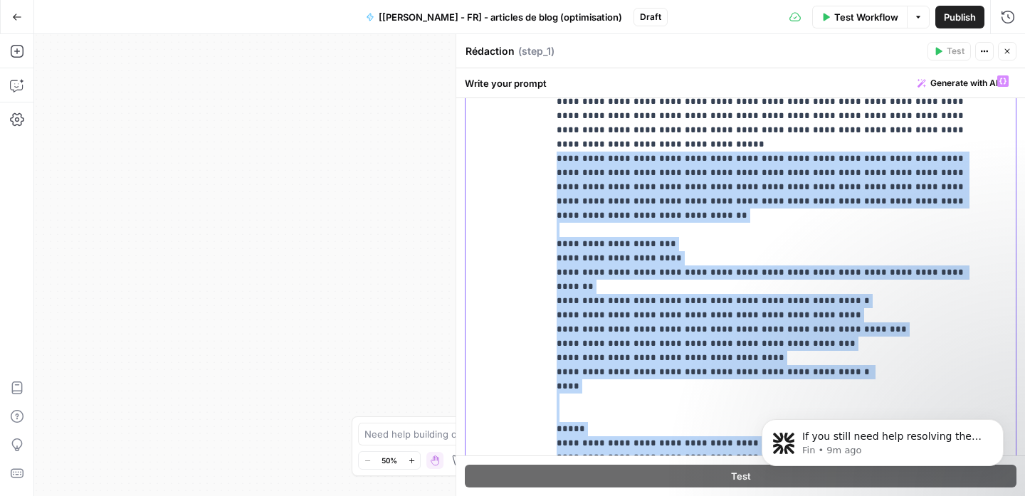
scroll to position [1274, 0]
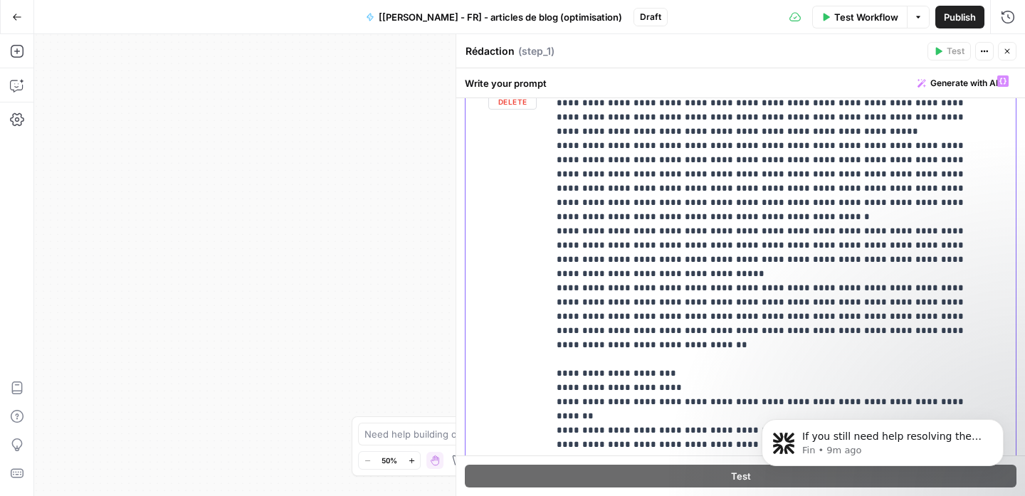
drag, startPoint x: 676, startPoint y: 234, endPoint x: 555, endPoint y: 344, distance: 163.3
click at [555, 344] on div "**********" at bounding box center [776, 358] width 457 height 580
copy p "**********"
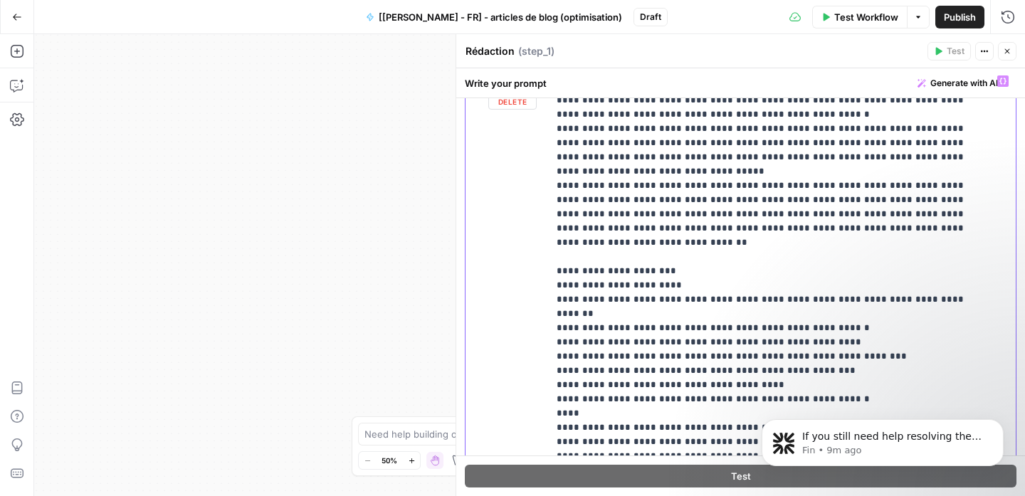
scroll to position [1314, 0]
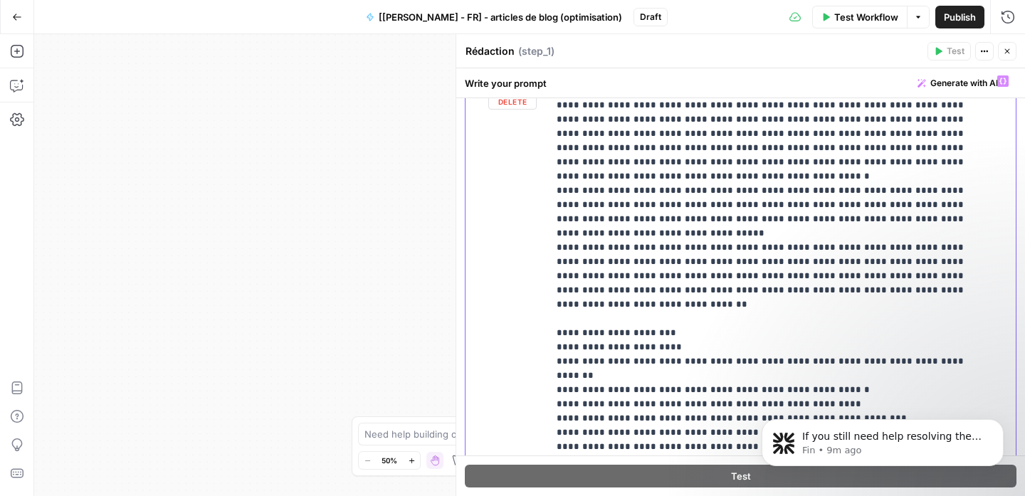
click at [552, 267] on div "**********" at bounding box center [776, 358] width 457 height 580
click at [555, 347] on div "**********" at bounding box center [776, 358] width 457 height 580
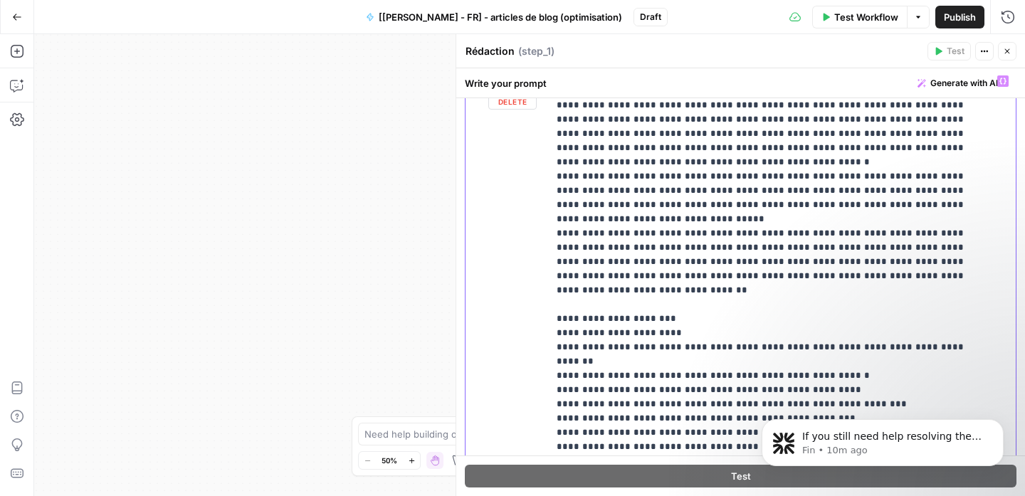
scroll to position [1341, 0]
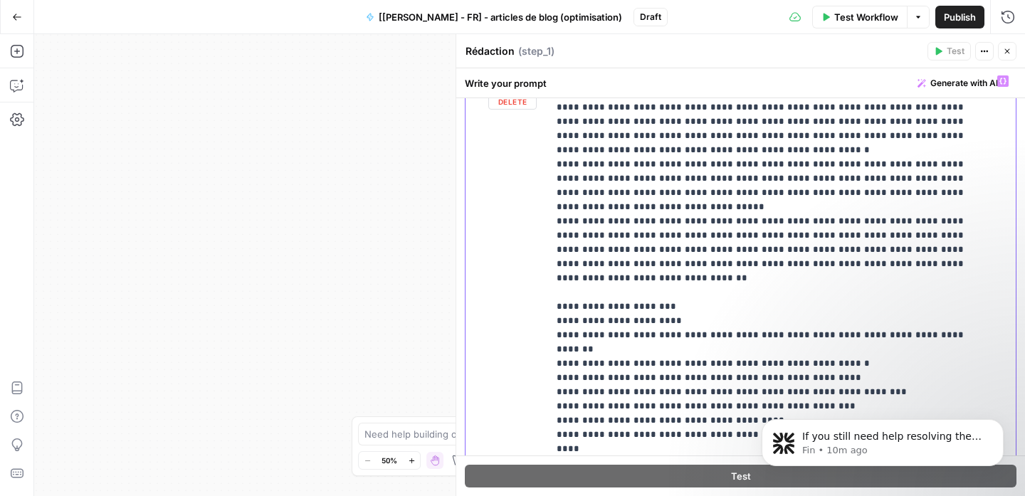
click at [557, 384] on div "**********" at bounding box center [776, 358] width 457 height 580
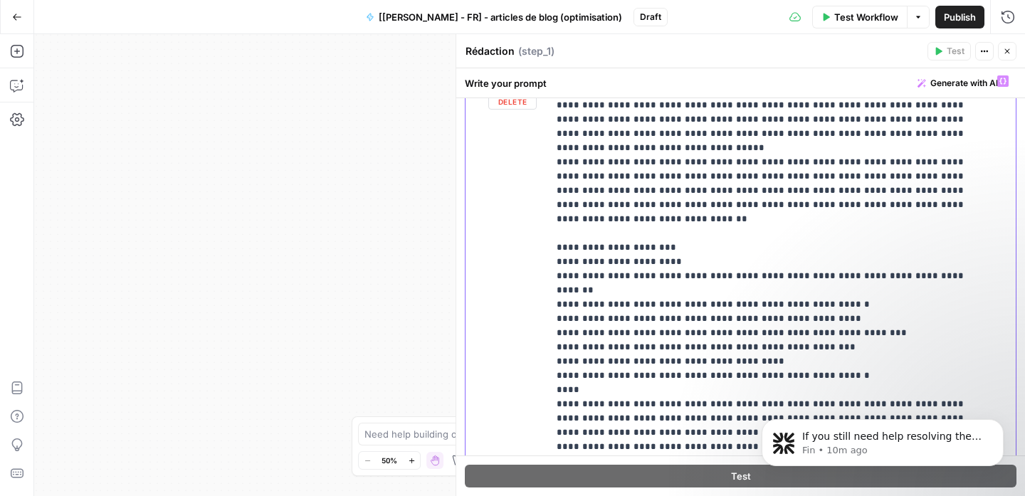
scroll to position [1424, 0]
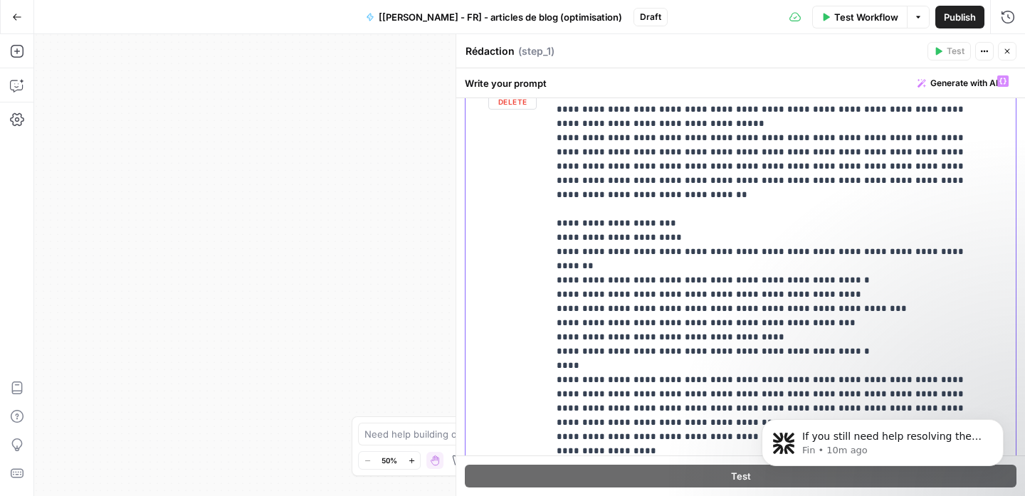
click at [550, 355] on div "**********" at bounding box center [776, 358] width 457 height 580
click at [552, 413] on div "**********" at bounding box center [776, 358] width 457 height 580
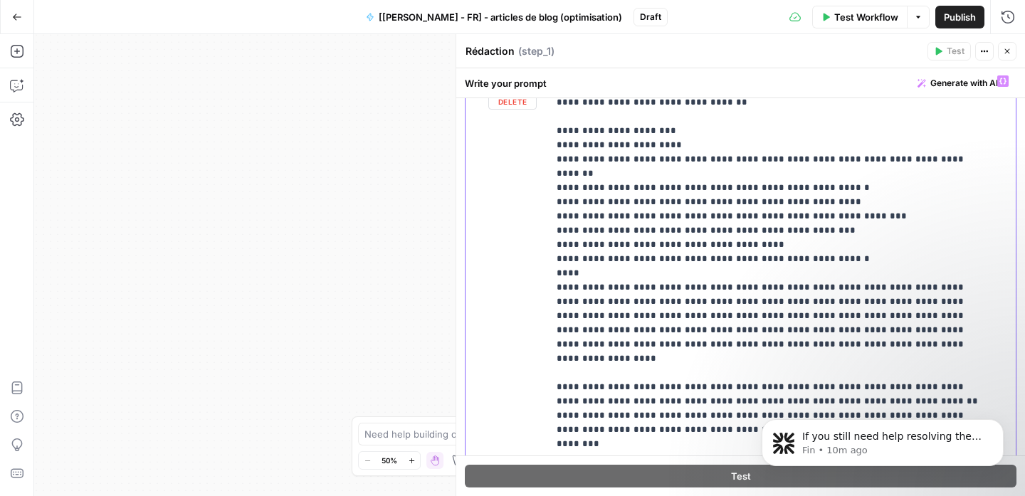
scroll to position [1532, 0]
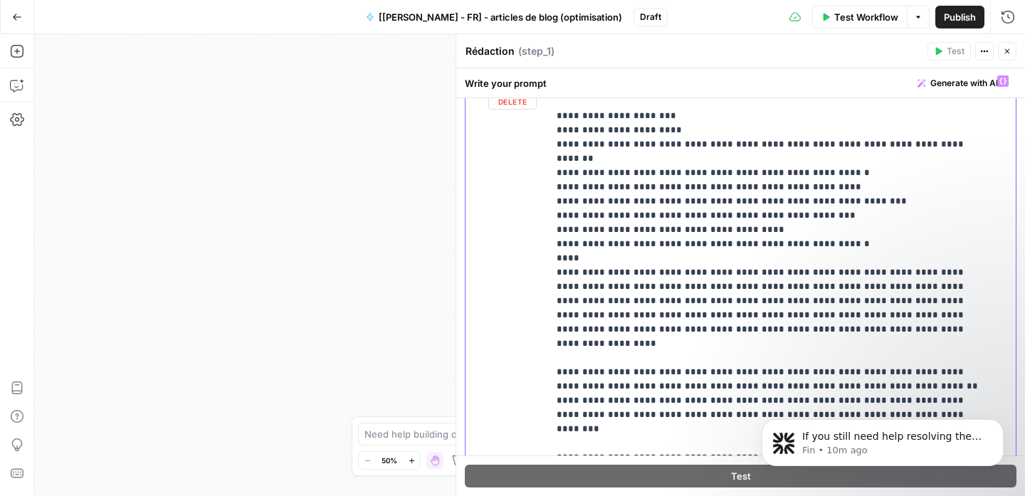
drag, startPoint x: 725, startPoint y: 382, endPoint x: 533, endPoint y: 377, distance: 192.3
click at [533, 377] on div "**********" at bounding box center [741, 375] width 550 height 614
copy p "**********"
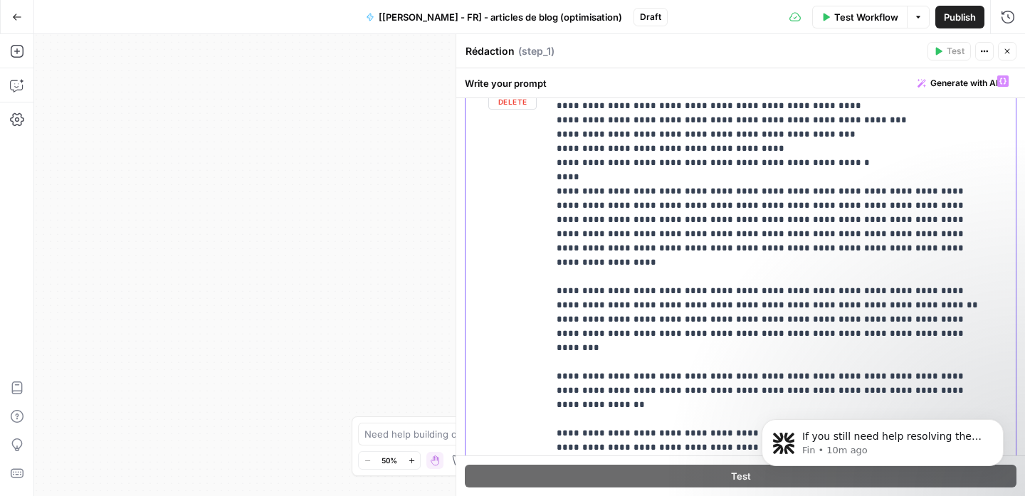
scroll to position [1639, 0]
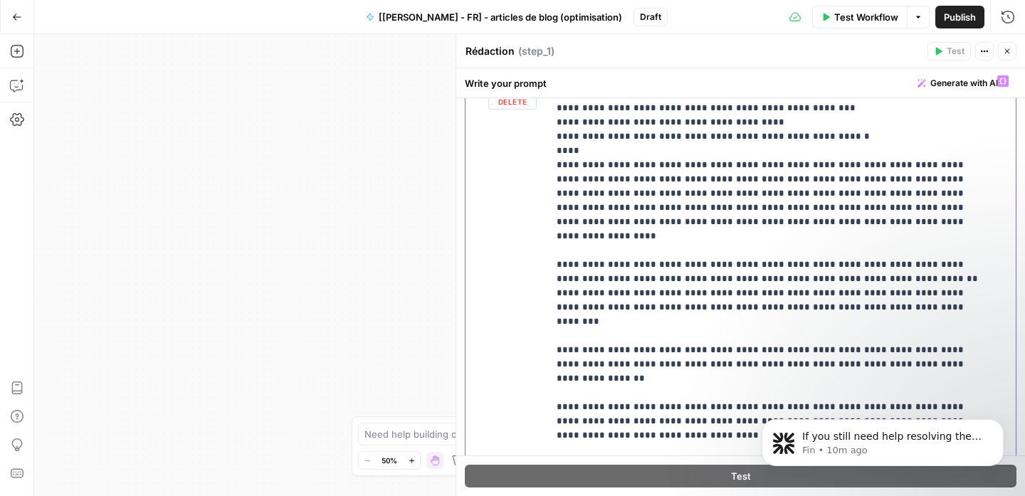
drag, startPoint x: 730, startPoint y: 321, endPoint x: 515, endPoint y: 309, distance: 215.4
click at [515, 309] on div "**********" at bounding box center [741, 375] width 550 height 614
click at [550, 300] on div "**********" at bounding box center [776, 358] width 457 height 580
click at [551, 298] on div "**********" at bounding box center [776, 358] width 457 height 580
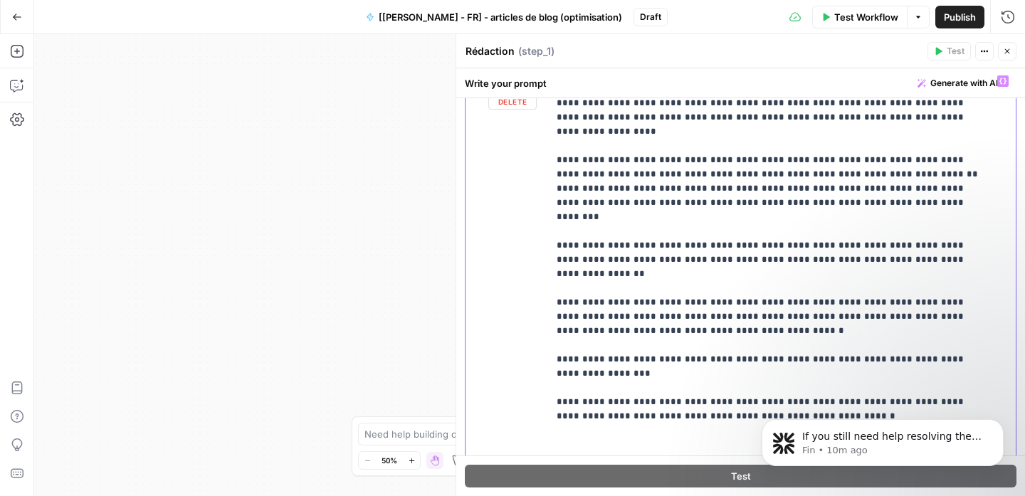
click at [550, 281] on div "**********" at bounding box center [776, 358] width 457 height 580
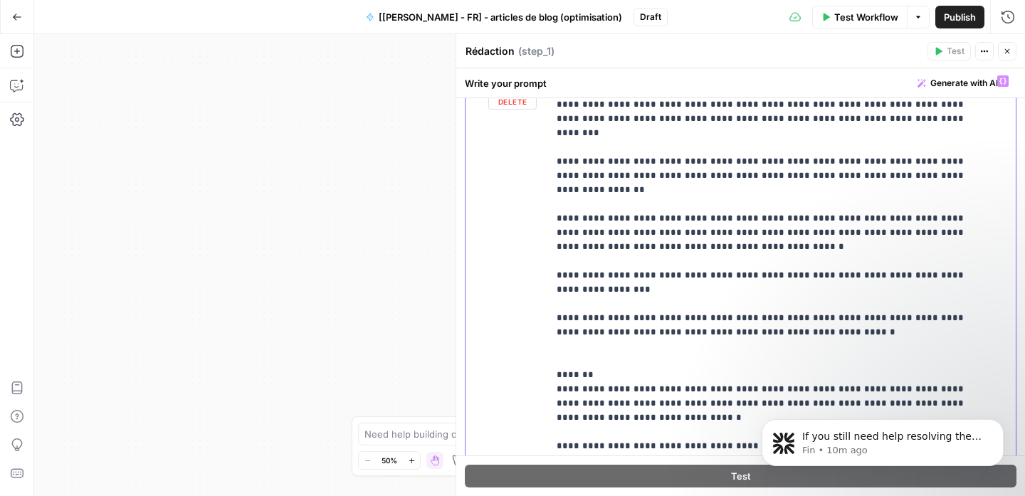
scroll to position [1830, 0]
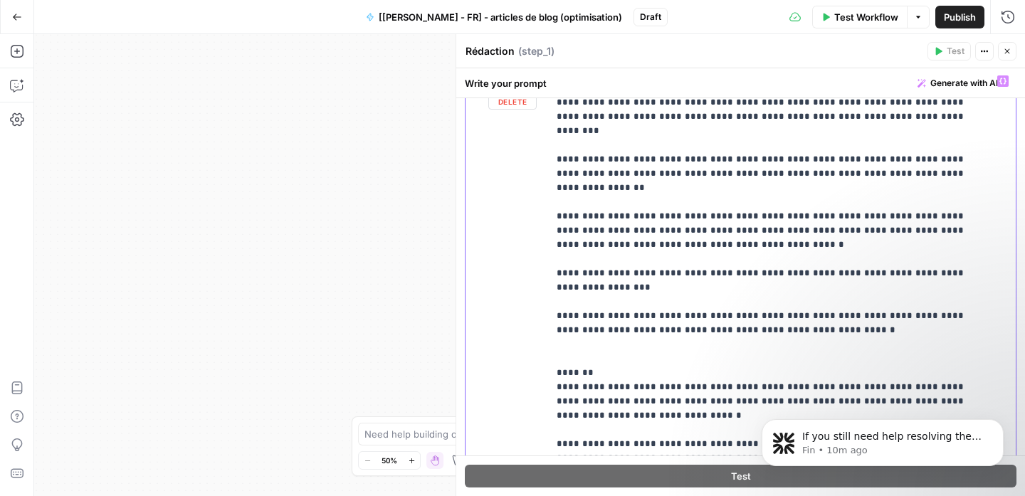
click at [554, 399] on div "**********" at bounding box center [776, 358] width 457 height 580
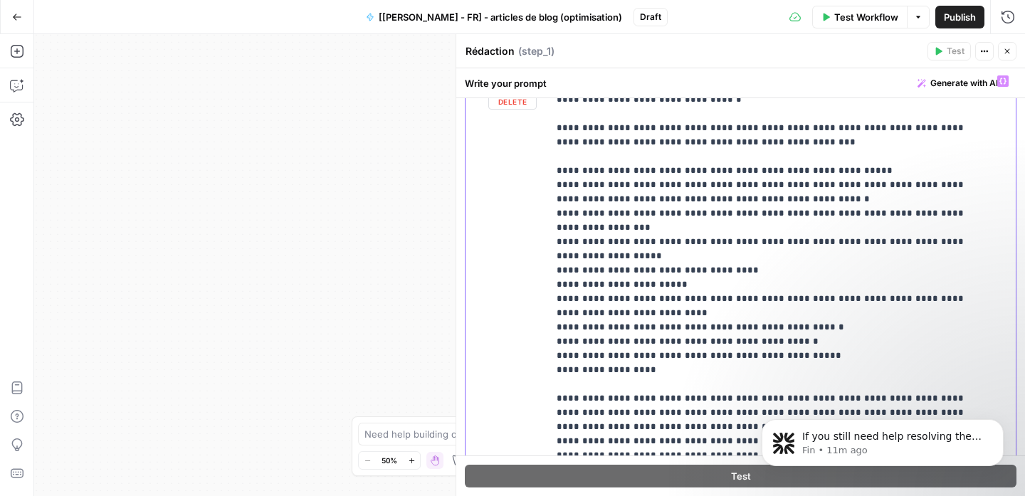
scroll to position [2177, 0]
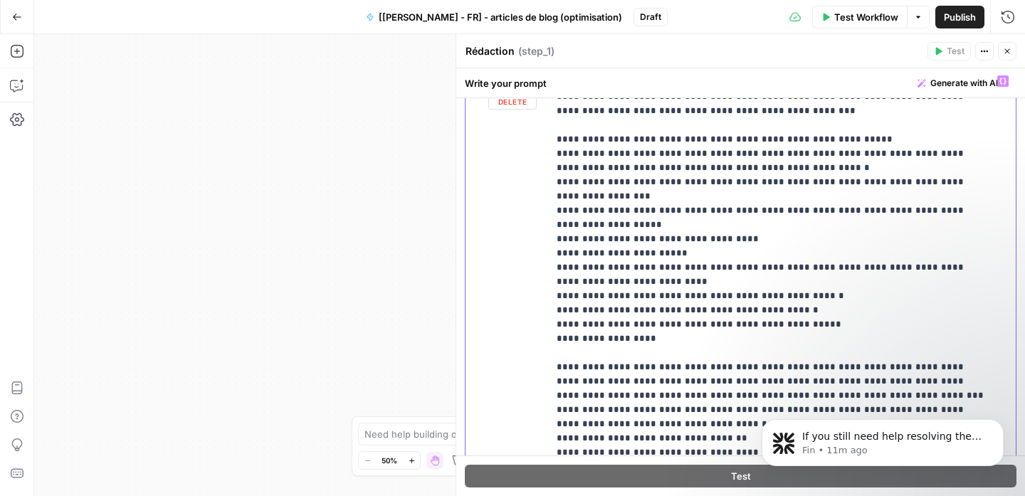
click at [551, 300] on div "**********" at bounding box center [776, 358] width 457 height 580
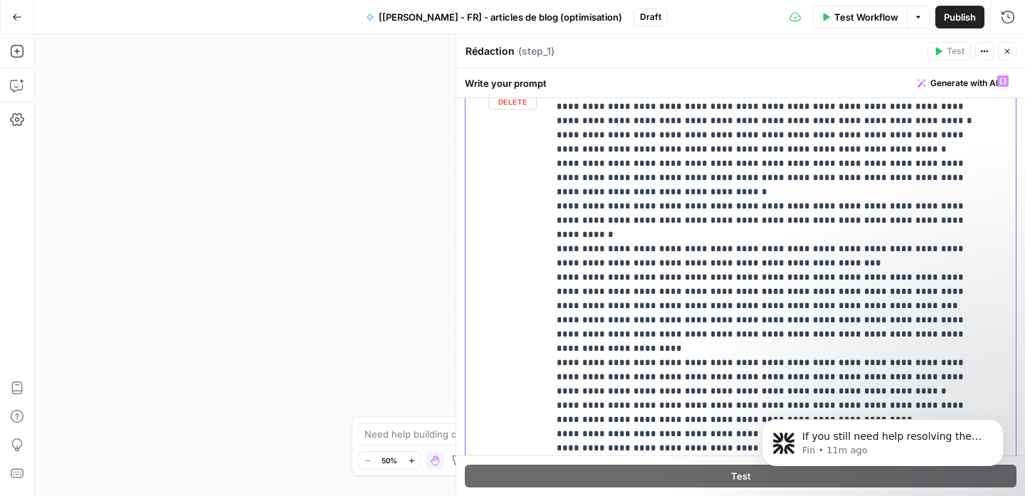
scroll to position [2570, 0]
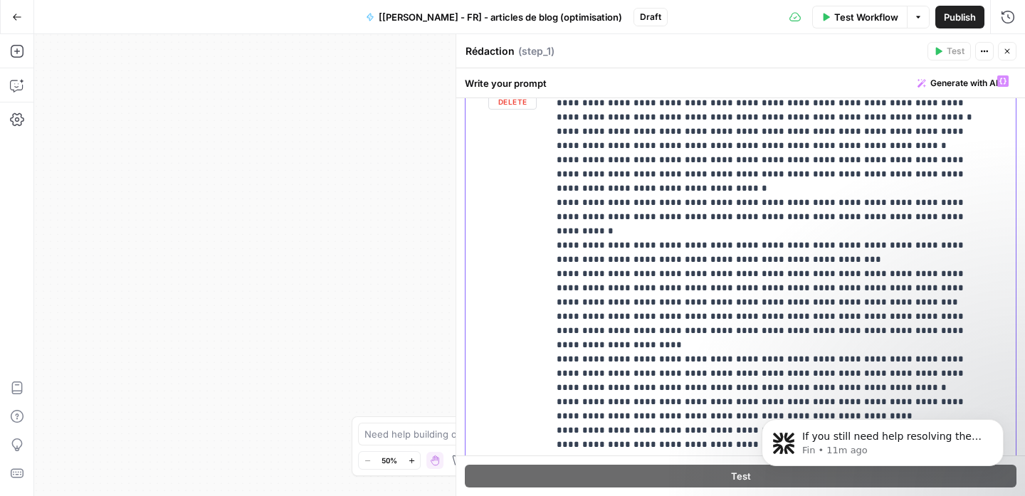
click at [555, 347] on div "**********" at bounding box center [776, 358] width 457 height 580
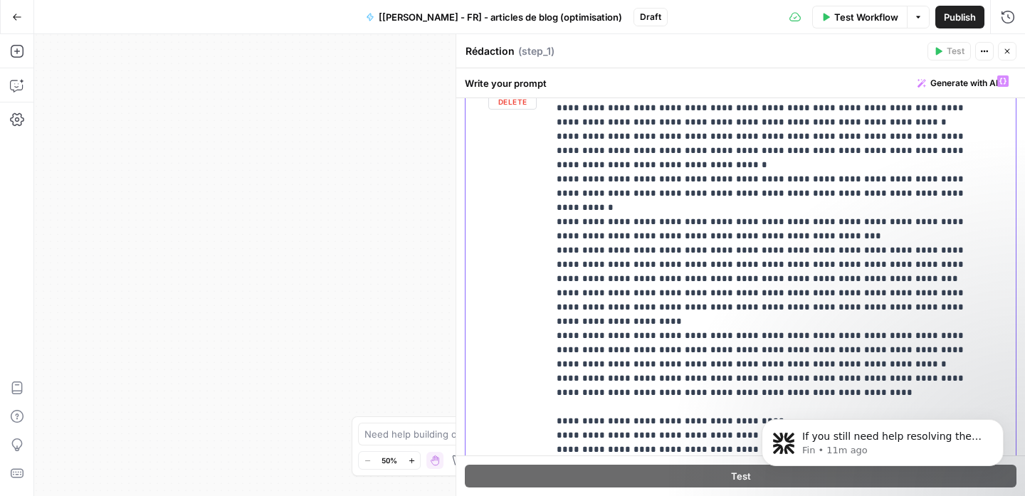
scroll to position [2677, 0]
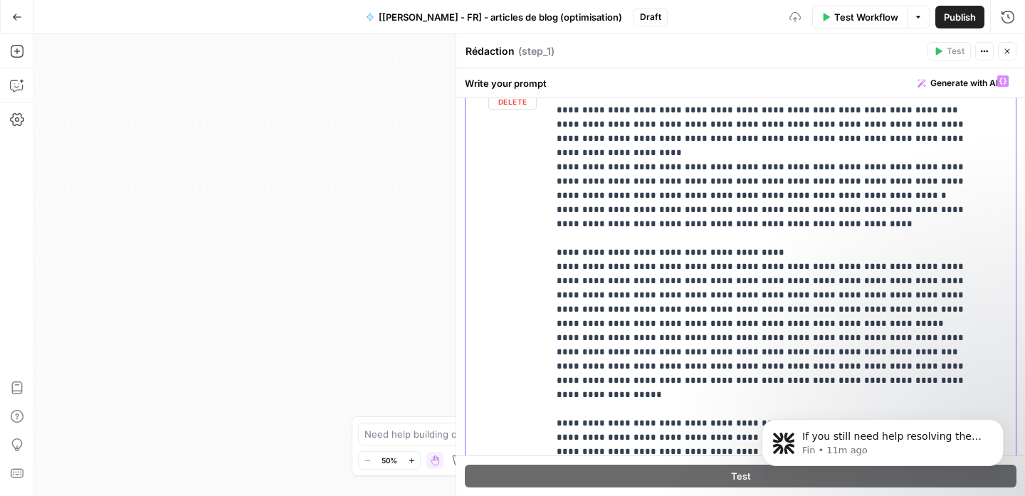
scroll to position [2763, 0]
click at [555, 243] on div "**********" at bounding box center [776, 358] width 457 height 580
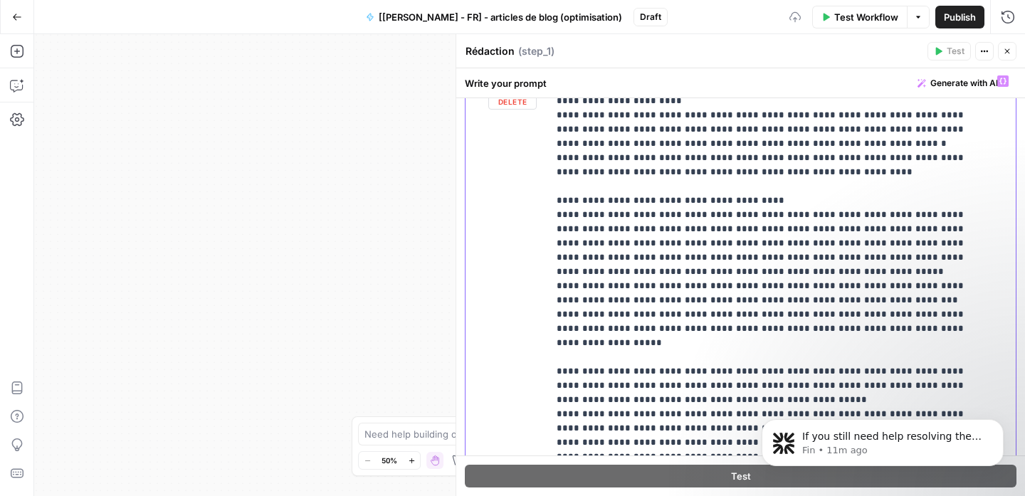
scroll to position [2858, 0]
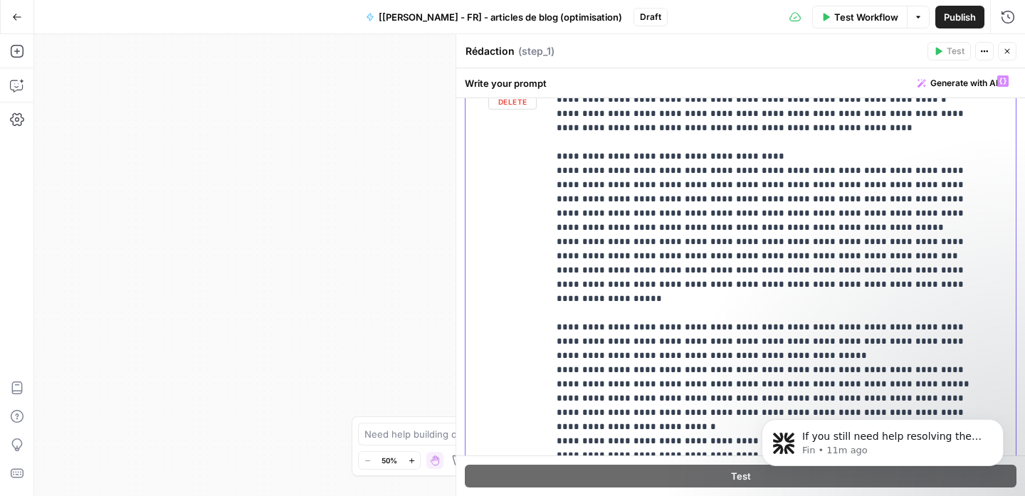
click at [556, 274] on div "**********" at bounding box center [776, 358] width 457 height 580
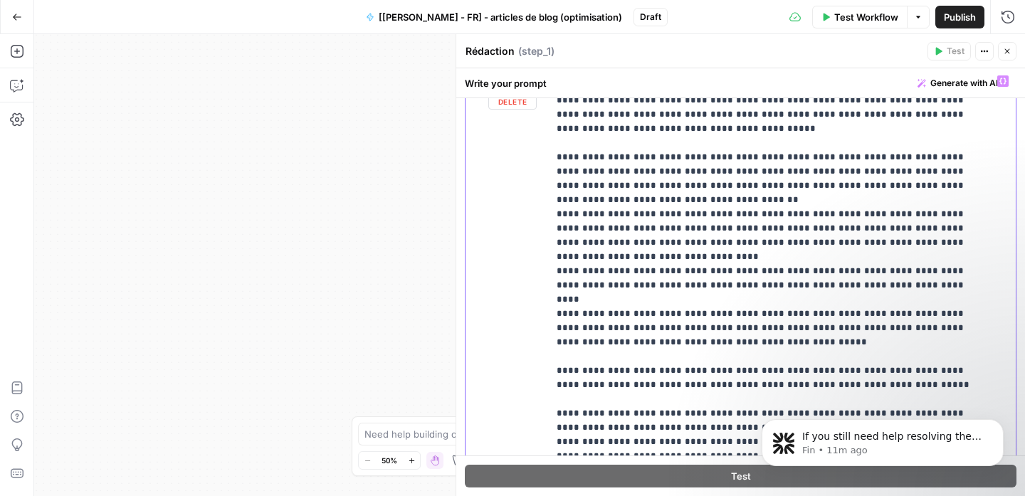
scroll to position [3261, 0]
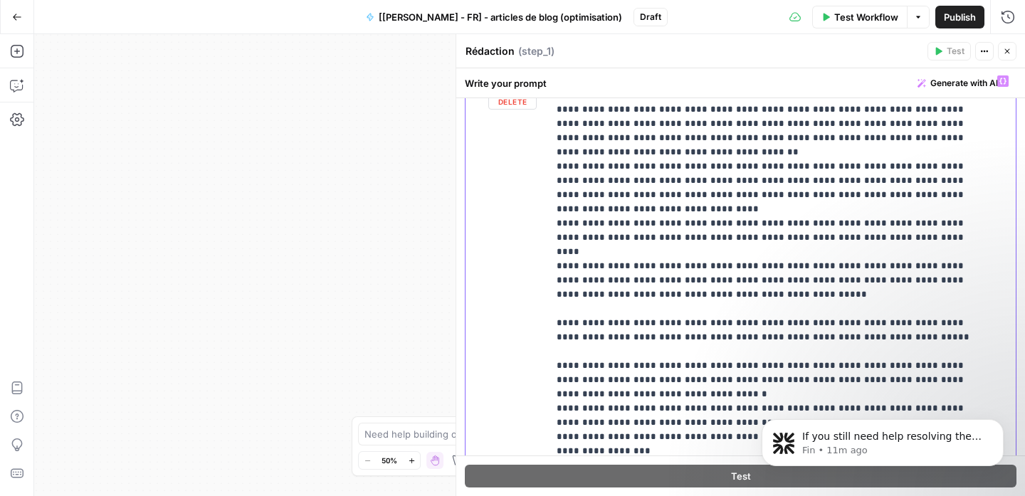
drag, startPoint x: 605, startPoint y: 310, endPoint x: 607, endPoint y: 324, distance: 13.7
click at [605, 310] on p "**********" at bounding box center [771, 480] width 429 height 7334
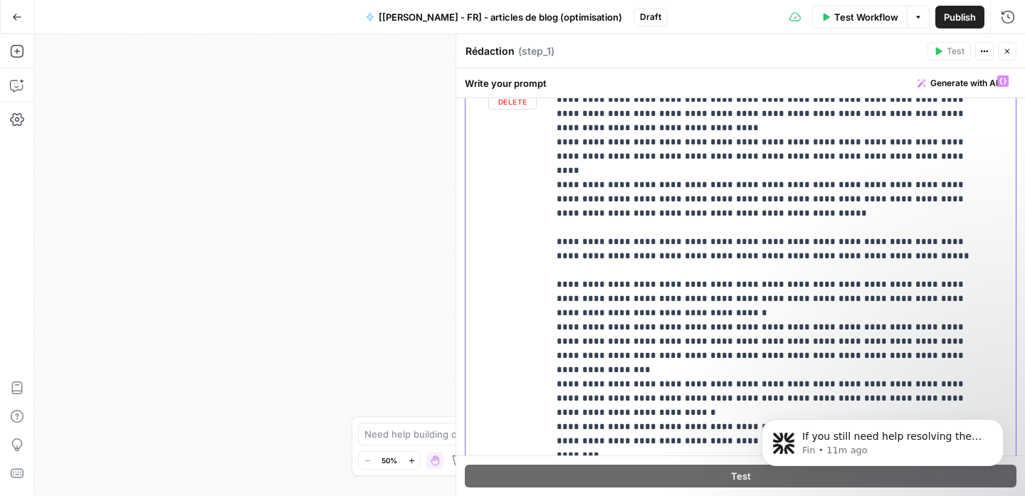
scroll to position [3345, 0]
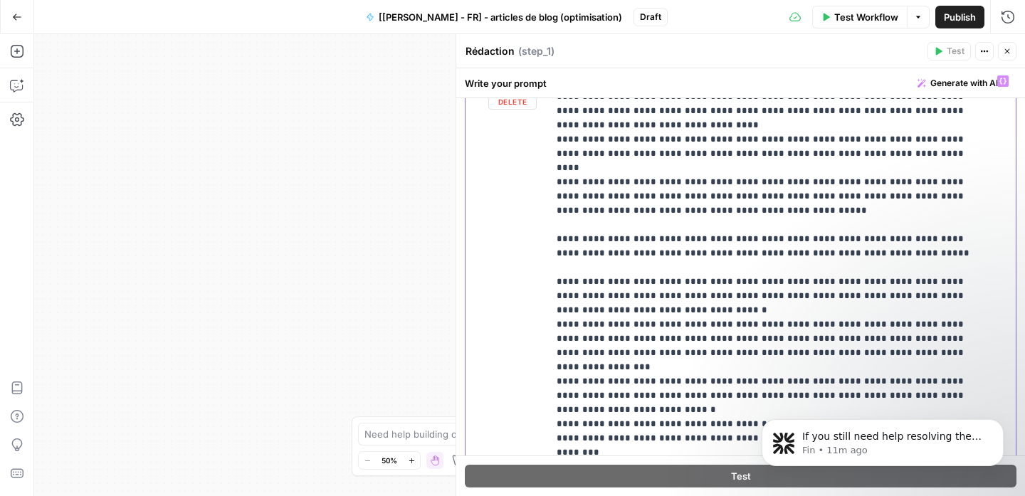
click at [646, 266] on p "**********" at bounding box center [771, 396] width 429 height 7334
drag, startPoint x: 728, startPoint y: 281, endPoint x: 765, endPoint y: 281, distance: 37.7
click at [765, 281] on p "**********" at bounding box center [771, 396] width 429 height 7334
drag, startPoint x: 723, startPoint y: 278, endPoint x: 647, endPoint y: 281, distance: 75.5
click at [647, 281] on p "**********" at bounding box center [771, 396] width 429 height 7334
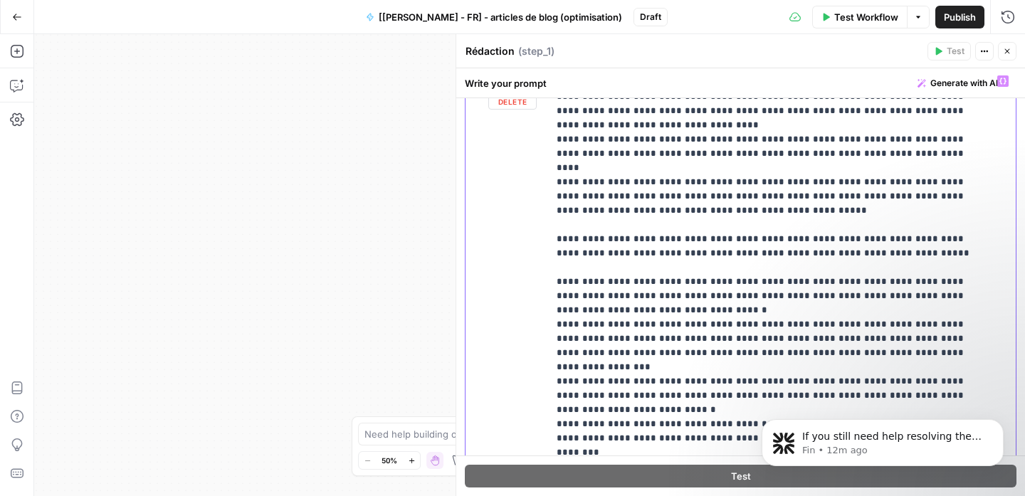
click at [647, 281] on p "**********" at bounding box center [771, 396] width 429 height 7334
drag, startPoint x: 693, startPoint y: 282, endPoint x: 639, endPoint y: 288, distance: 53.8
click at [639, 288] on p "**********" at bounding box center [771, 396] width 429 height 7334
drag, startPoint x: 683, startPoint y: 280, endPoint x: 716, endPoint y: 286, distance: 33.2
click at [684, 280] on p "**********" at bounding box center [771, 396] width 429 height 7334
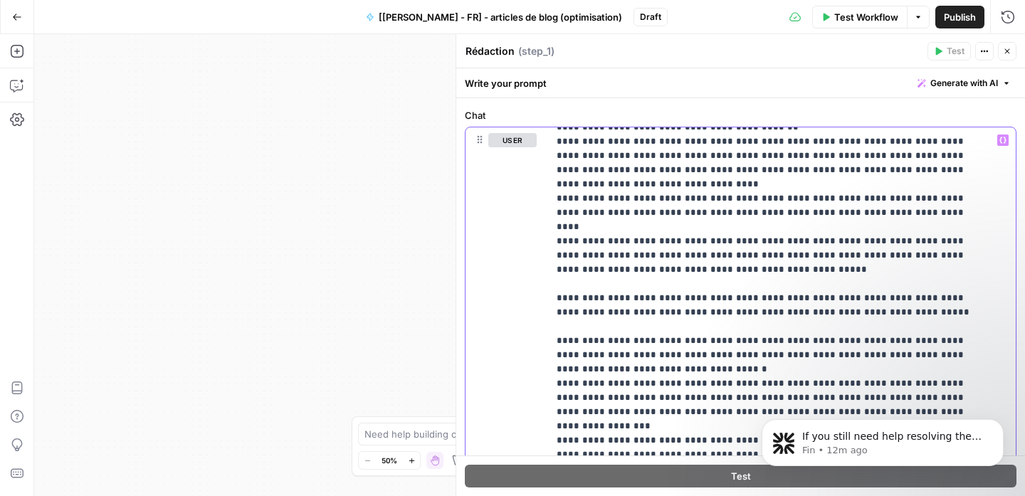
scroll to position [126, 0]
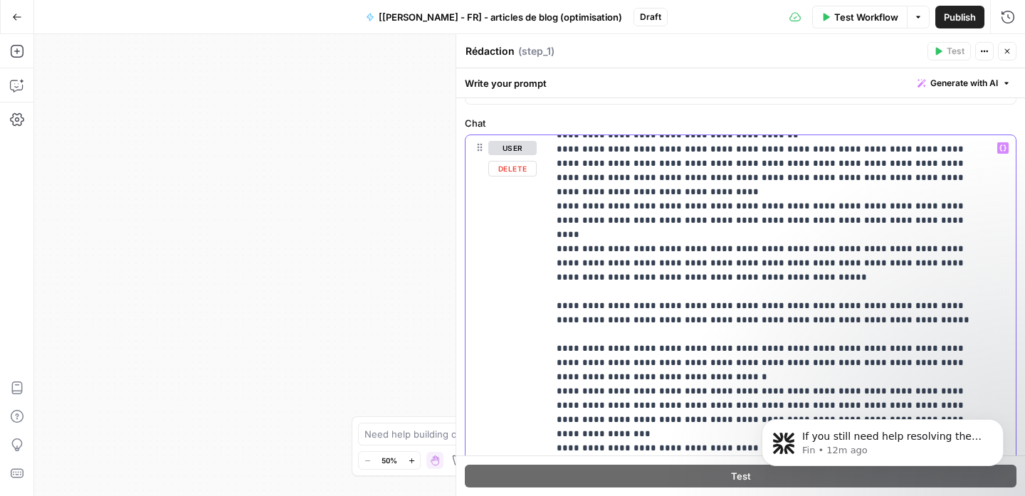
click at [1000, 151] on icon "button" at bounding box center [1003, 148] width 7 height 7
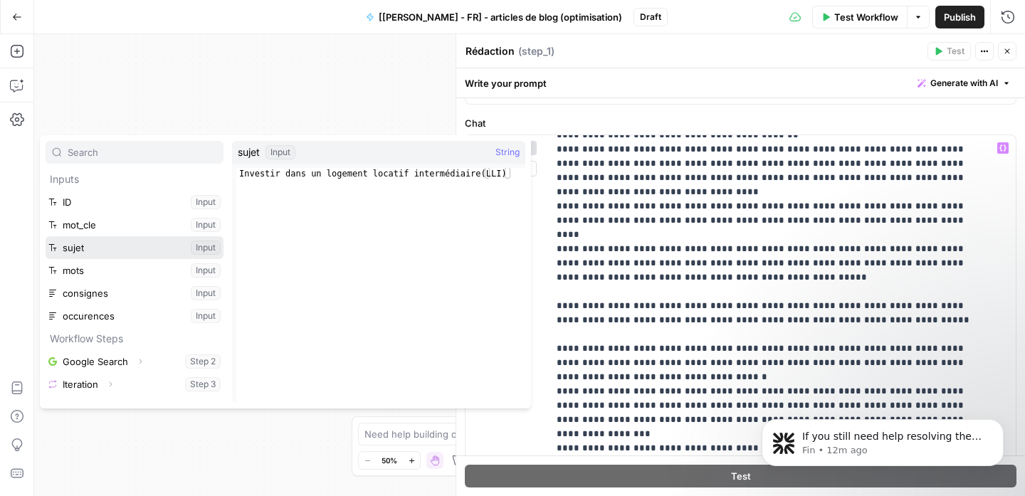
click at [133, 250] on button "Select variable sujet" at bounding box center [135, 247] width 178 height 23
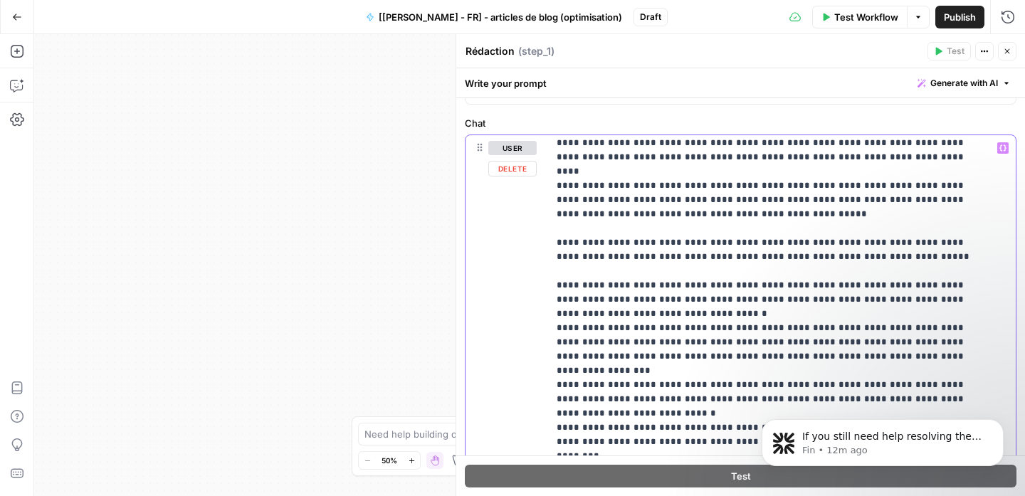
scroll to position [3416, 0]
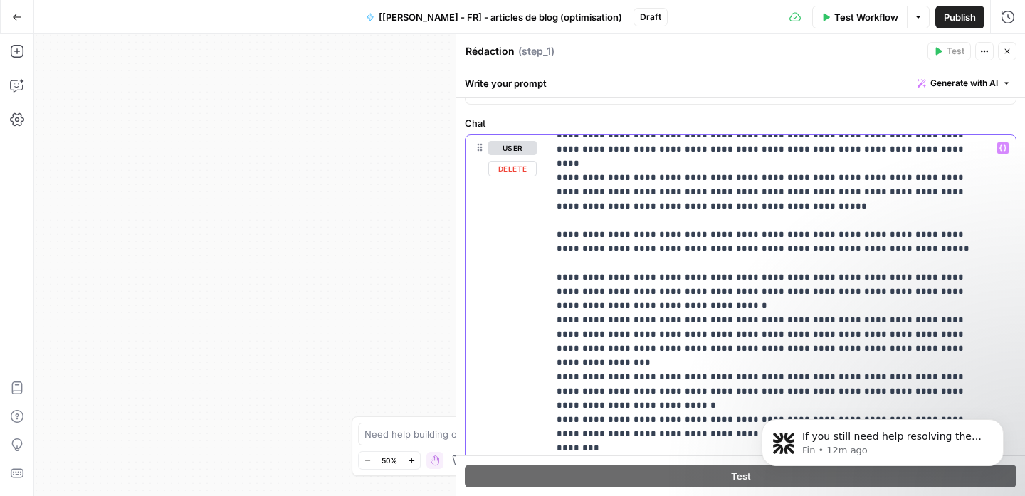
click at [652, 348] on p "**********" at bounding box center [771, 391] width 429 height 7334
click at [656, 332] on p "**********" at bounding box center [771, 391] width 429 height 7334
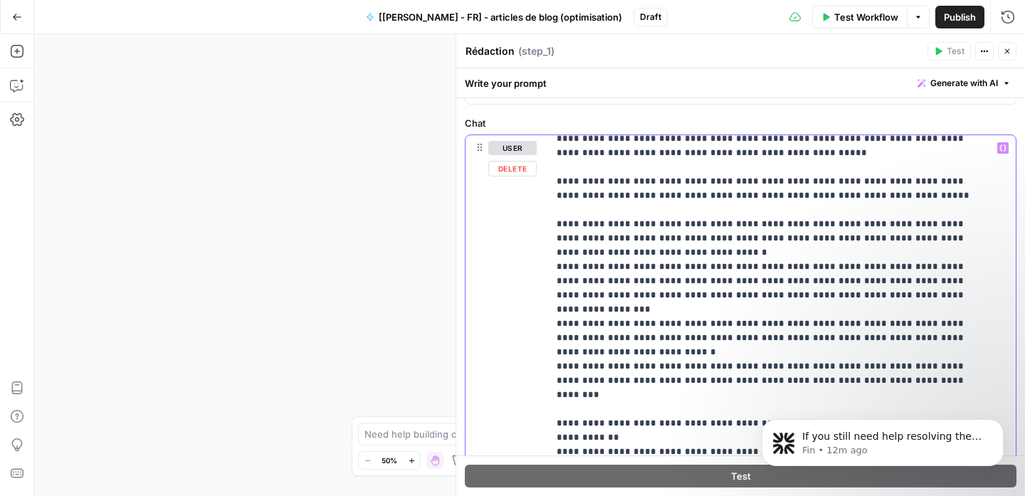
scroll to position [3483, 0]
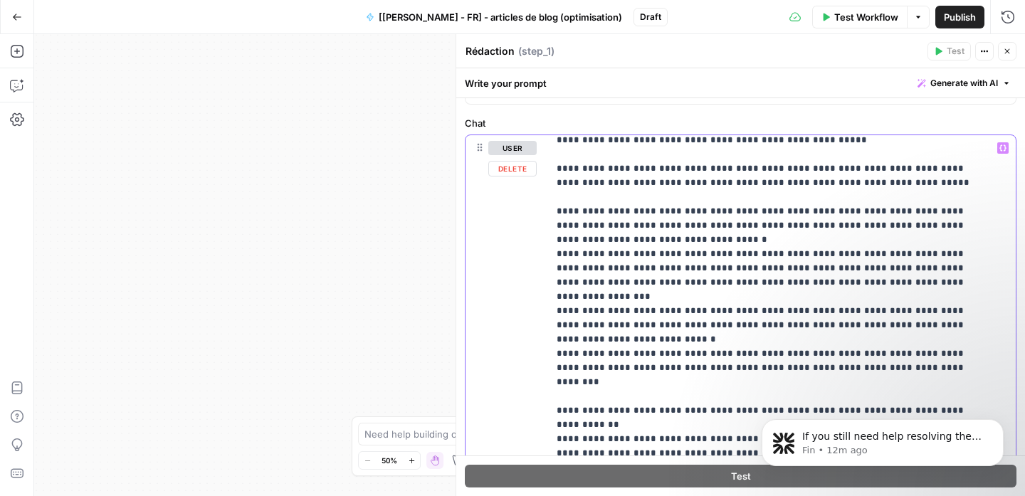
drag, startPoint x: 812, startPoint y: 300, endPoint x: 944, endPoint y: 279, distance: 133.5
click at [944, 279] on p "**********" at bounding box center [771, 318] width 429 height 7320
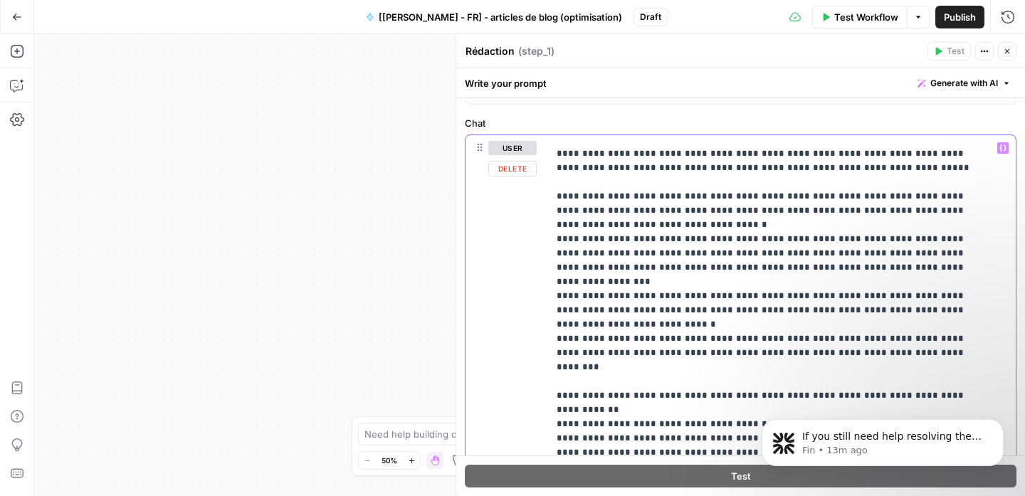
scroll to position [3498, 0]
click at [696, 303] on p "**********" at bounding box center [771, 296] width 429 height 7306
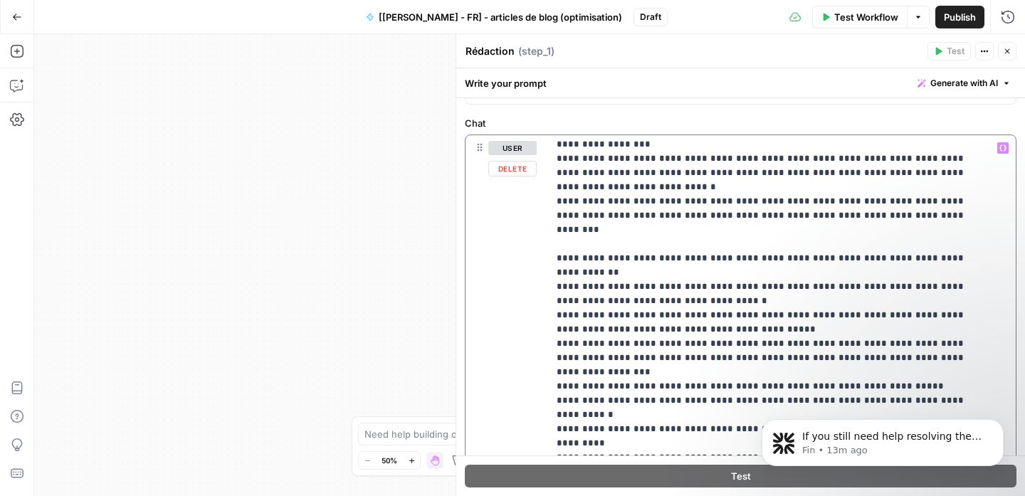
scroll to position [3643, 0]
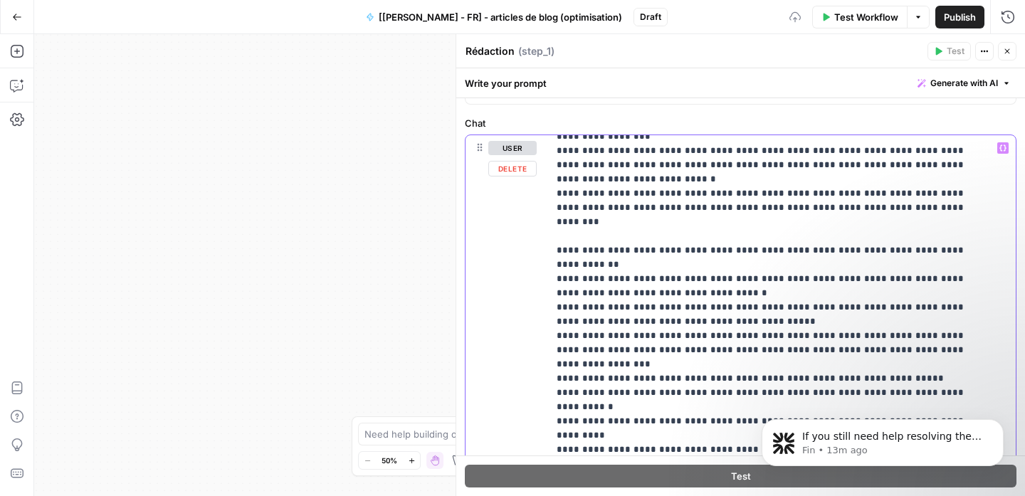
click at [643, 291] on p "**********" at bounding box center [771, 151] width 429 height 7306
click at [649, 303] on p "**********" at bounding box center [771, 144] width 429 height 7292
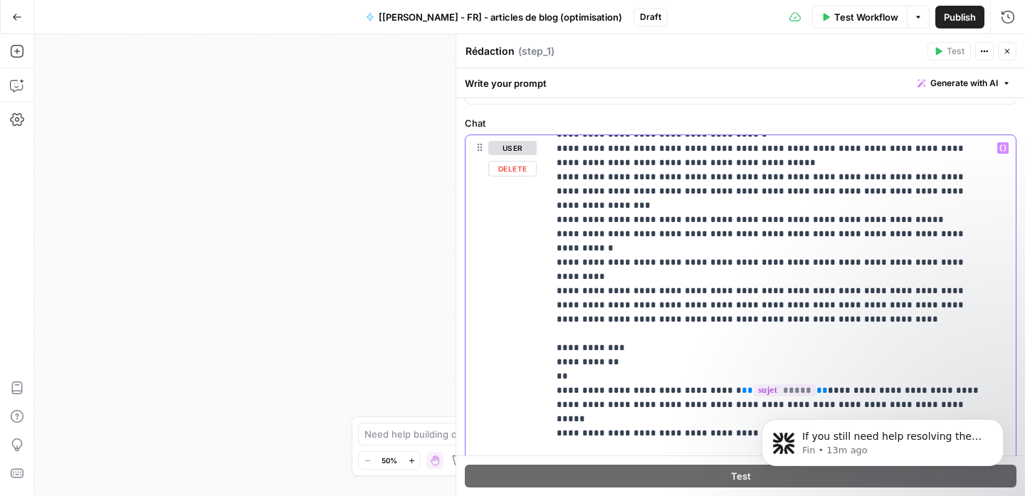
scroll to position [3812, 0]
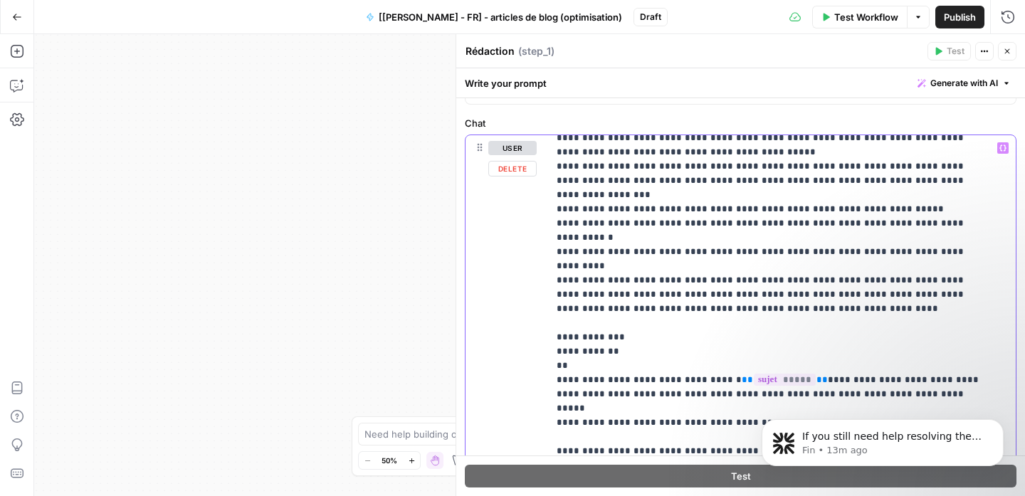
drag, startPoint x: 952, startPoint y: 295, endPoint x: 488, endPoint y: 296, distance: 463.6
click at [488, 296] on div "**********" at bounding box center [741, 442] width 550 height 614
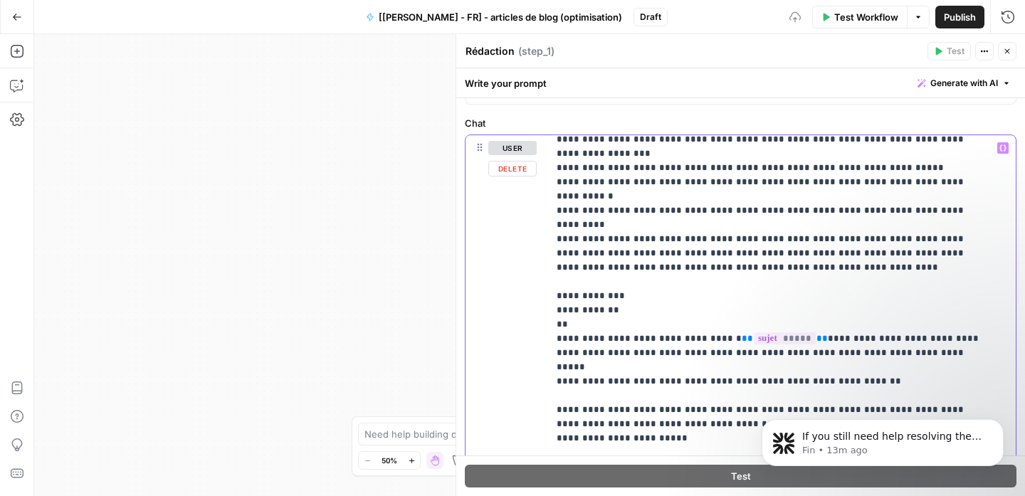
scroll to position [3915, 0]
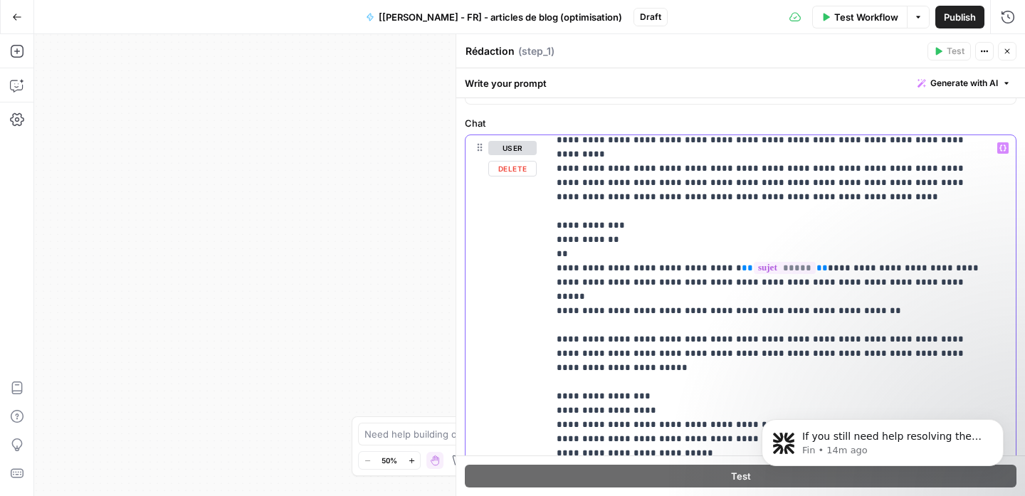
scroll to position [3936, 0]
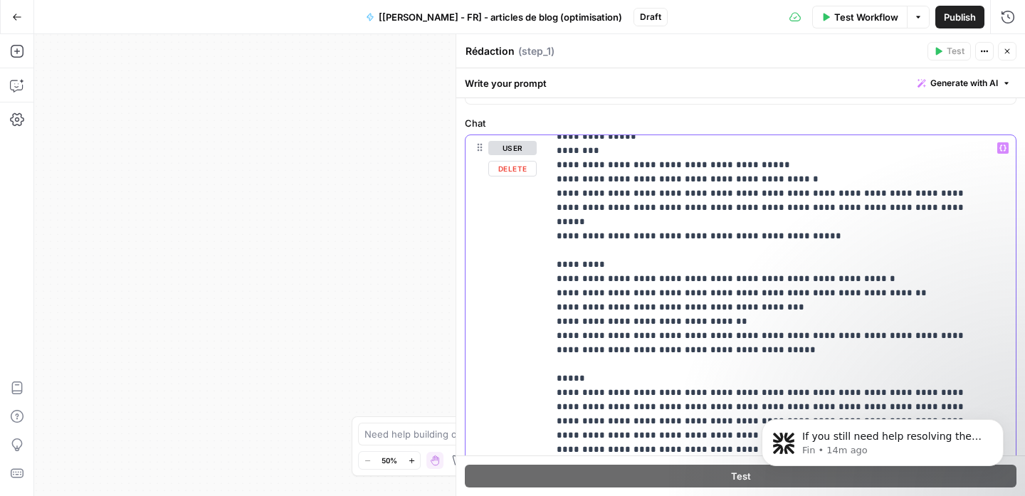
scroll to position [4816, 0]
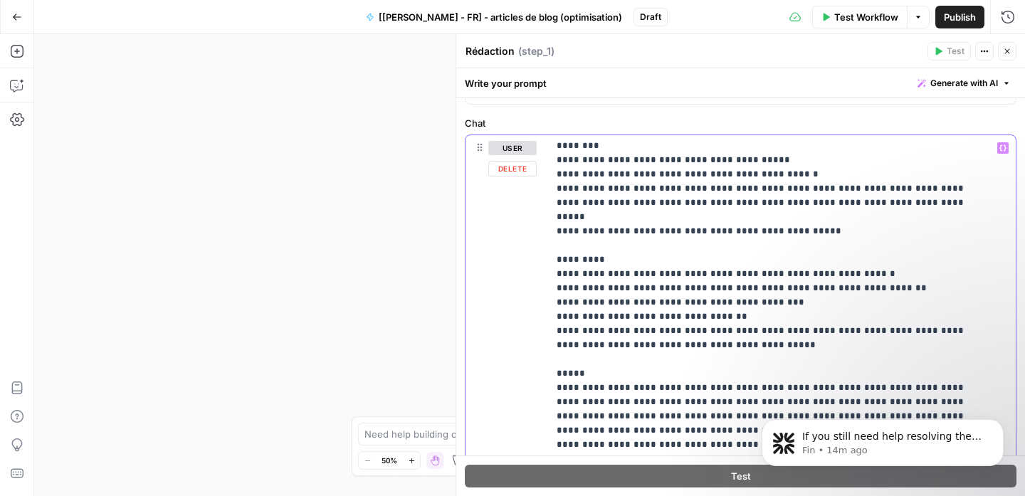
drag, startPoint x: 664, startPoint y: 254, endPoint x: 534, endPoint y: 230, distance: 132.5
click at [534, 230] on div "**********" at bounding box center [741, 442] width 550 height 614
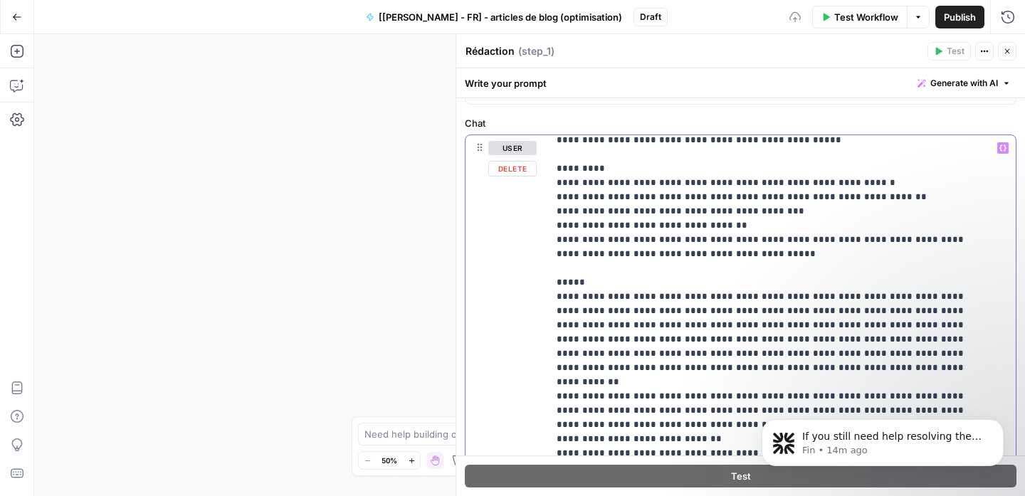
drag, startPoint x: 555, startPoint y: 298, endPoint x: 1008, endPoint y: 343, distance: 454.3
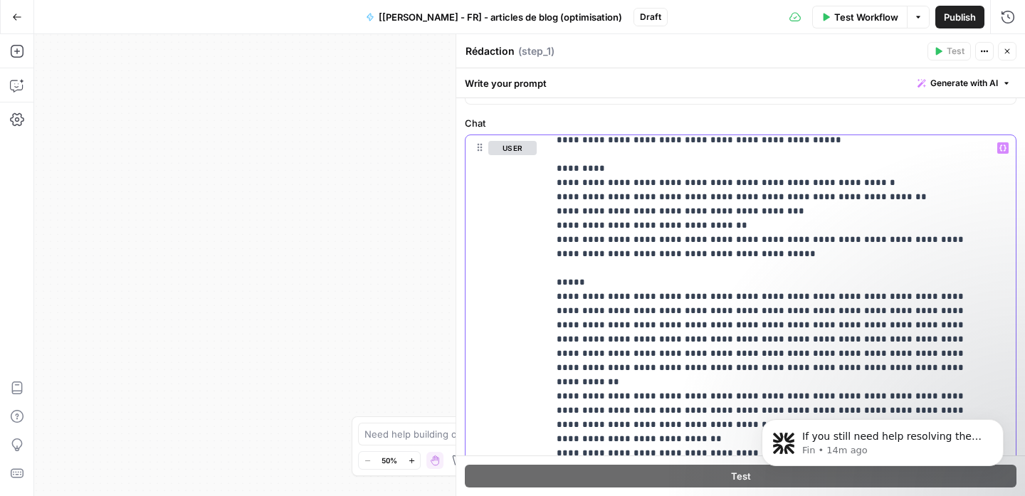
click at [1008, 343] on div "**********" at bounding box center [740, 436] width 569 height 929
drag, startPoint x: 784, startPoint y: 313, endPoint x: 601, endPoint y: 318, distance: 183.1
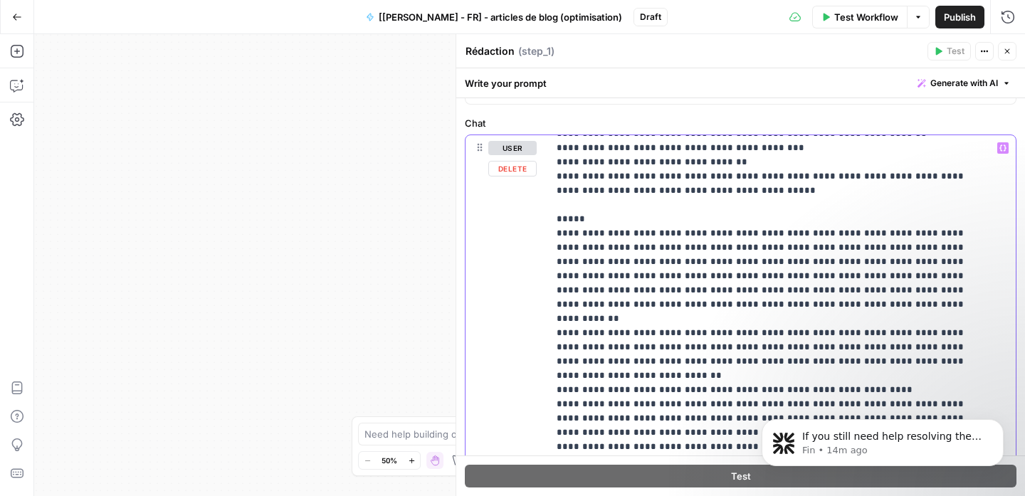
scroll to position [4977, 0]
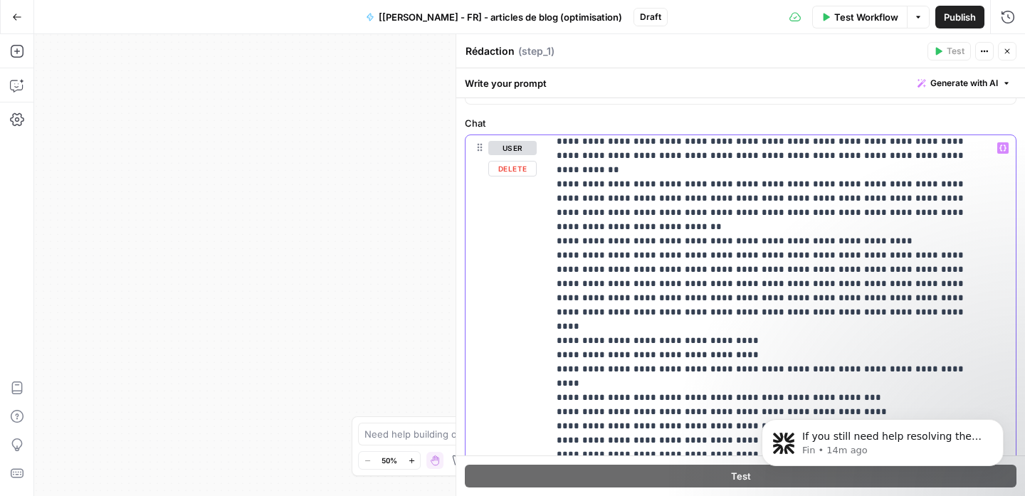
scroll to position [5132, 0]
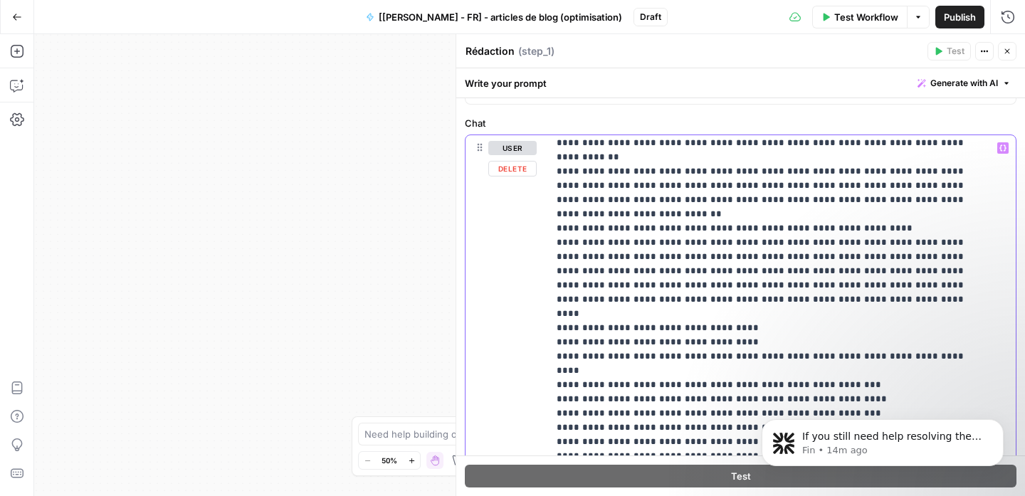
drag, startPoint x: 817, startPoint y: 366, endPoint x: 483, endPoint y: 273, distance: 345.9
click at [483, 273] on div "**********" at bounding box center [741, 442] width 550 height 614
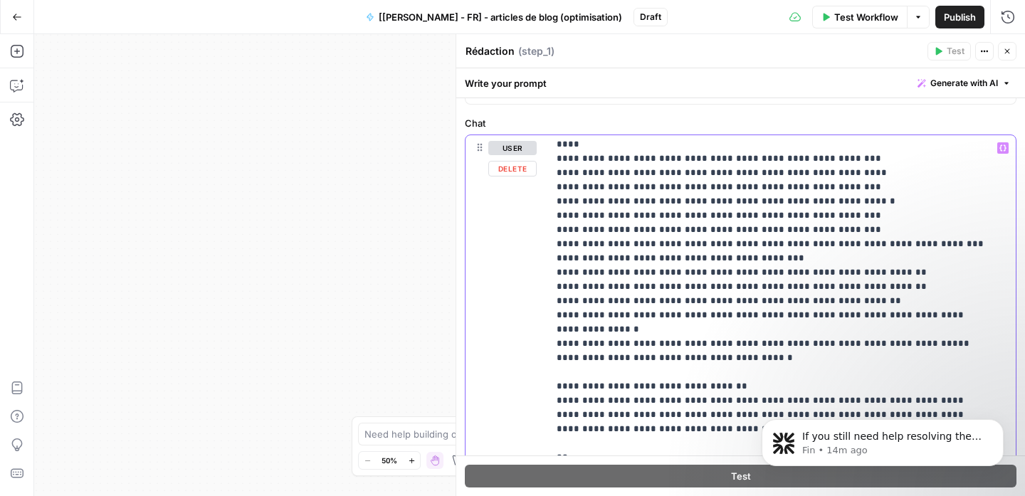
scroll to position [5359, 0]
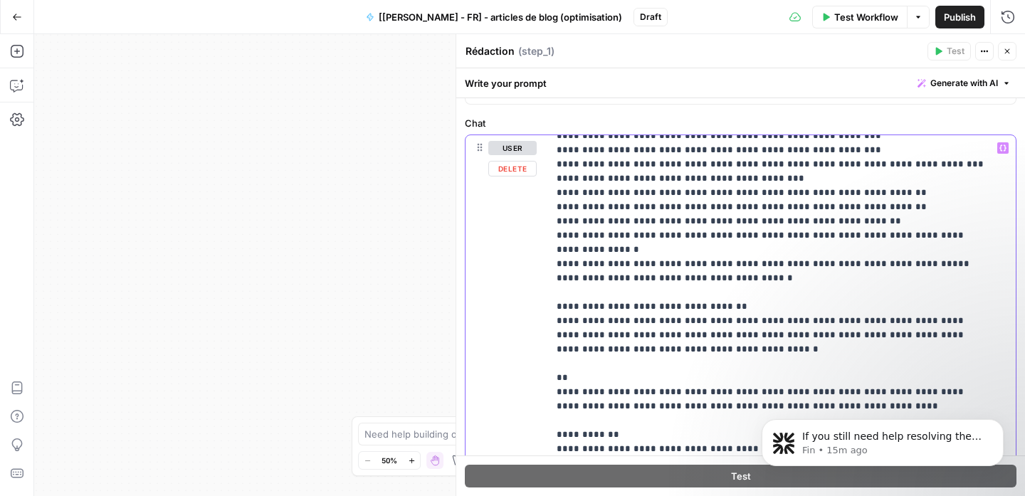
scroll to position [5444, 0]
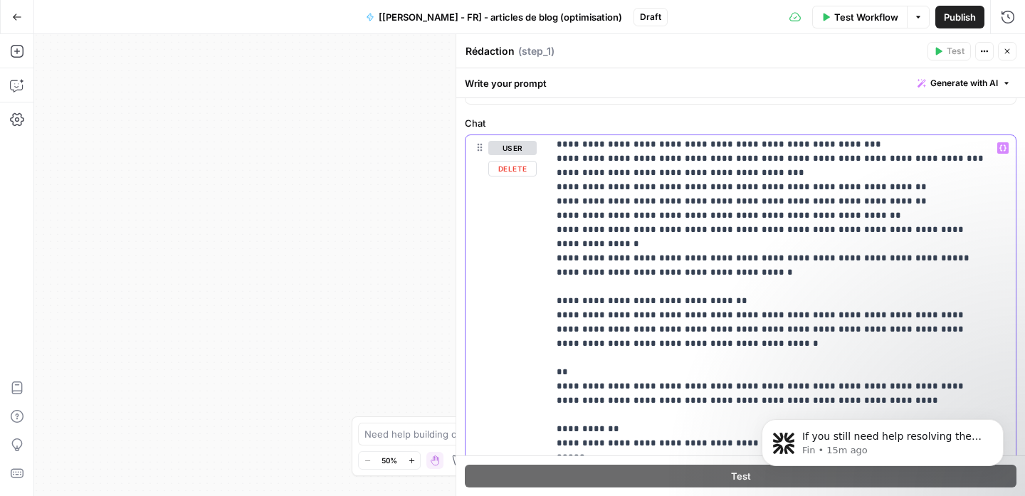
drag, startPoint x: 845, startPoint y: 338, endPoint x: 526, endPoint y: 300, distance: 322.0
click at [526, 300] on div "**********" at bounding box center [741, 442] width 550 height 614
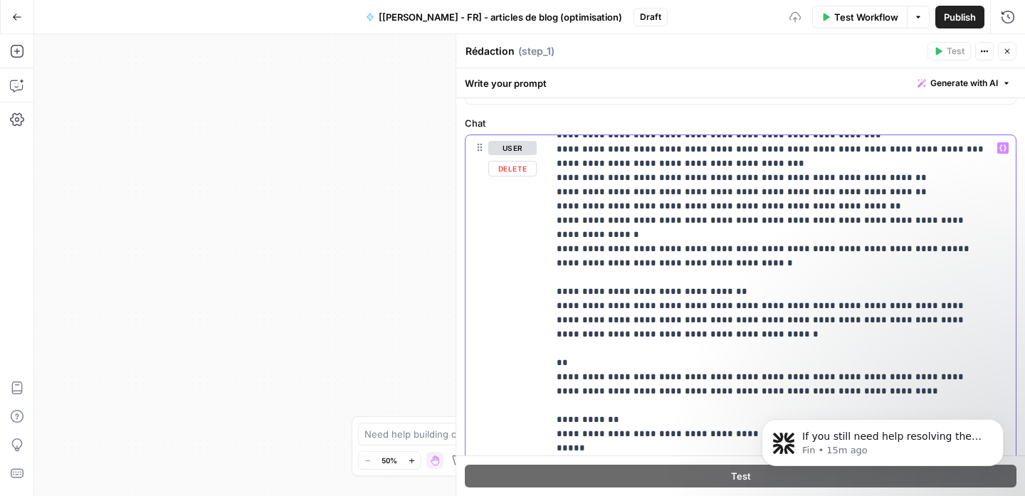
scroll to position [5528, 0]
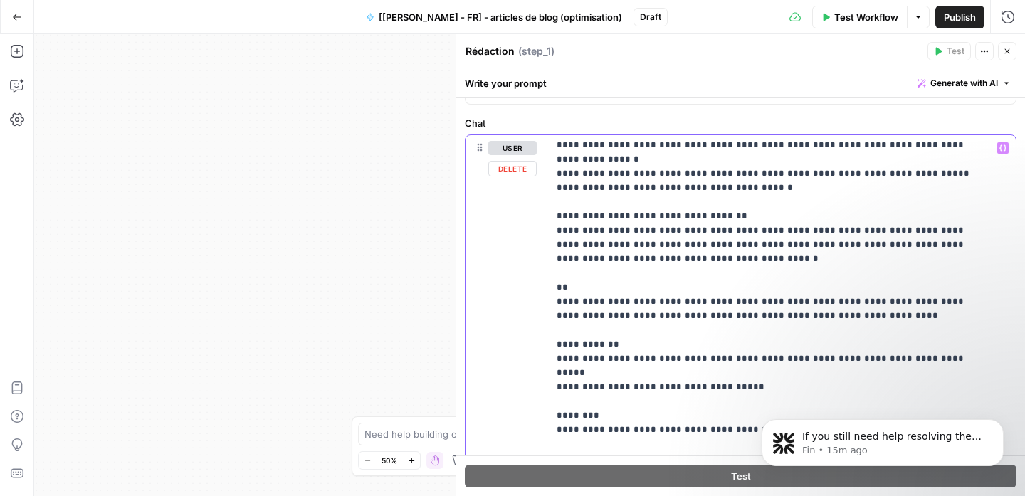
drag, startPoint x: 742, startPoint y: 357, endPoint x: 540, endPoint y: 216, distance: 246.3
click at [540, 216] on div "**********" at bounding box center [741, 442] width 550 height 614
drag, startPoint x: 580, startPoint y: 260, endPoint x: 548, endPoint y: 228, distance: 45.8
click at [548, 228] on div "**********" at bounding box center [776, 425] width 457 height 580
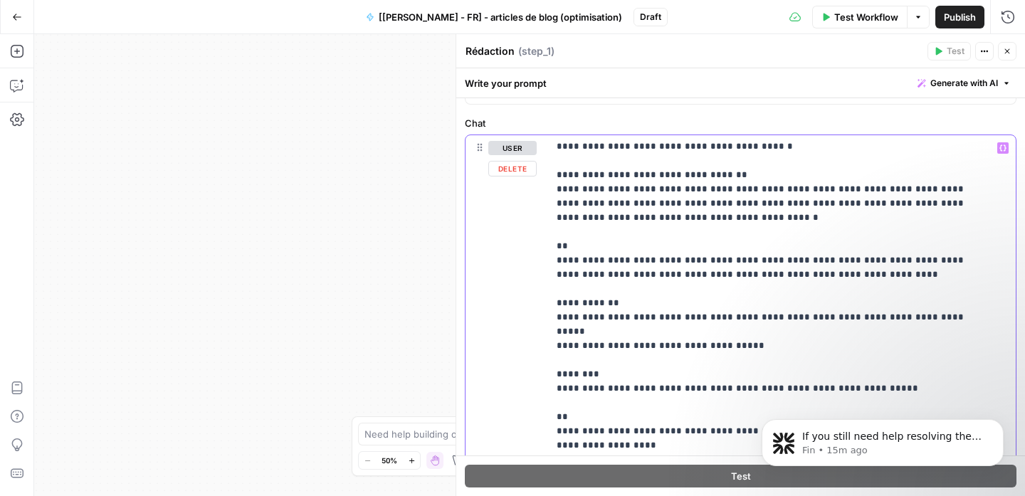
scroll to position [5561, 0]
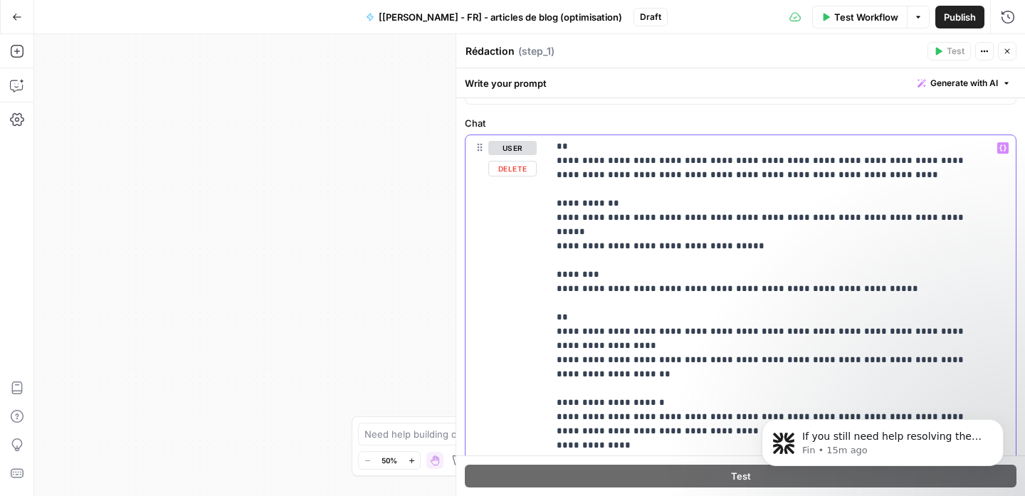
scroll to position [5580, 0]
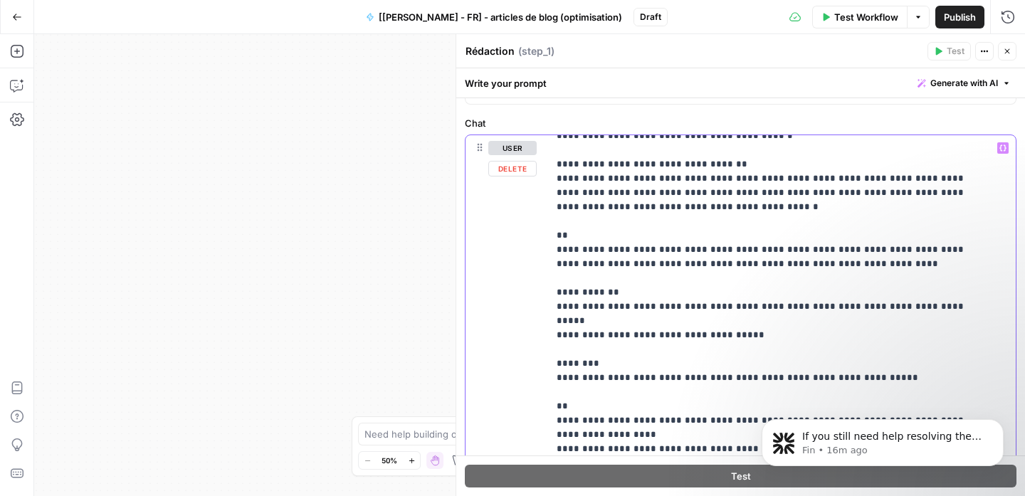
drag, startPoint x: 859, startPoint y: 336, endPoint x: 565, endPoint y: 335, distance: 294.1
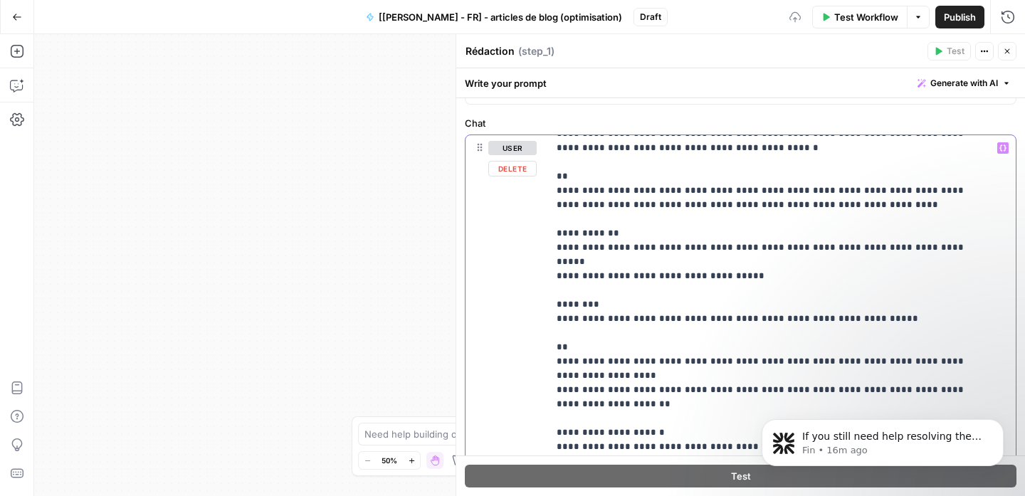
scroll to position [5669, 0]
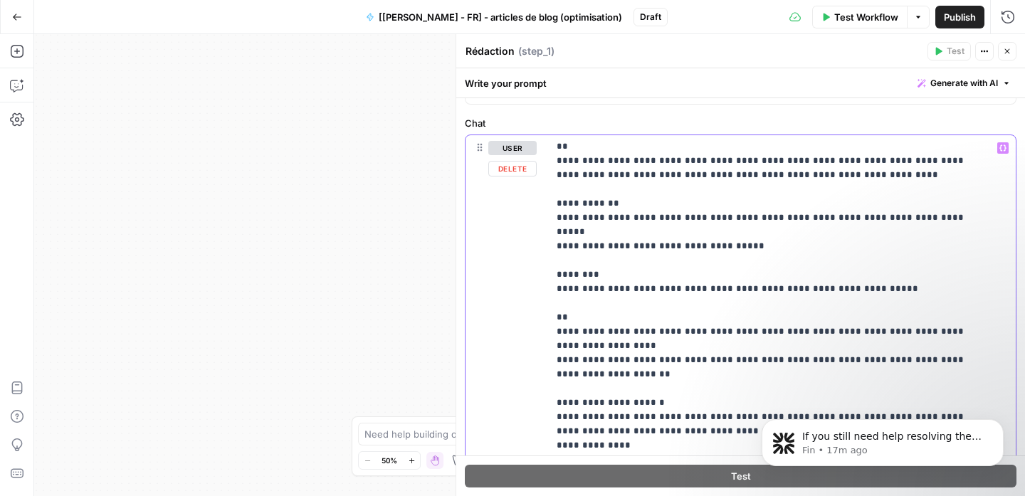
click at [1000, 147] on icon "button" at bounding box center [1003, 148] width 7 height 7
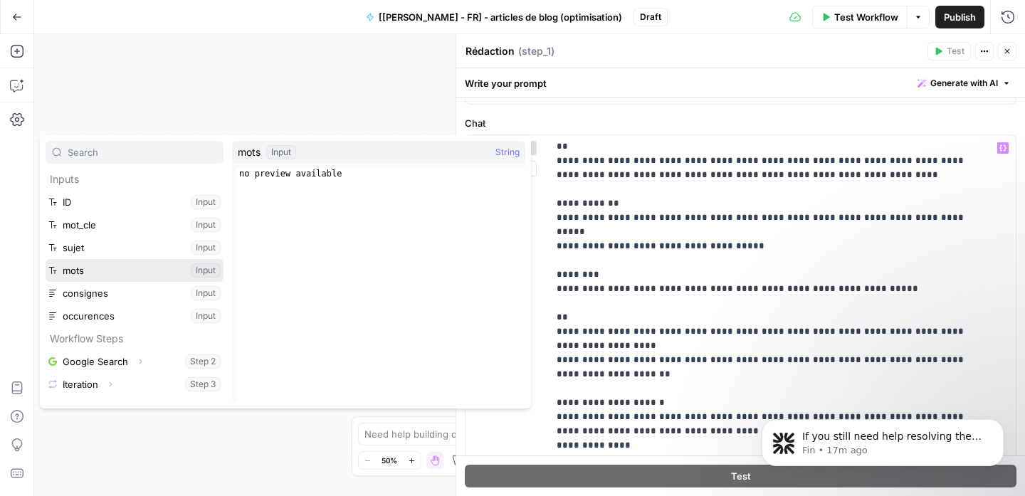
click at [142, 266] on button "Select variable mots" at bounding box center [135, 270] width 178 height 23
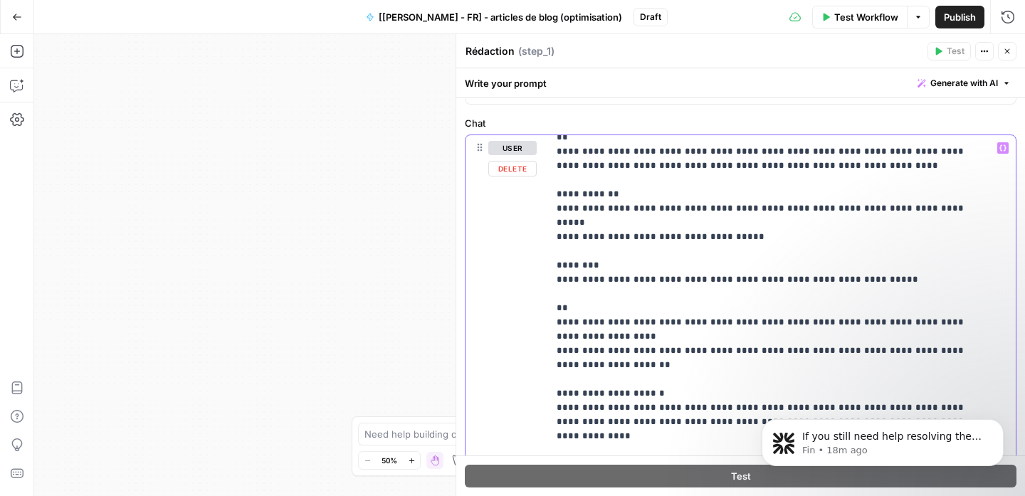
scroll to position [5693, 0]
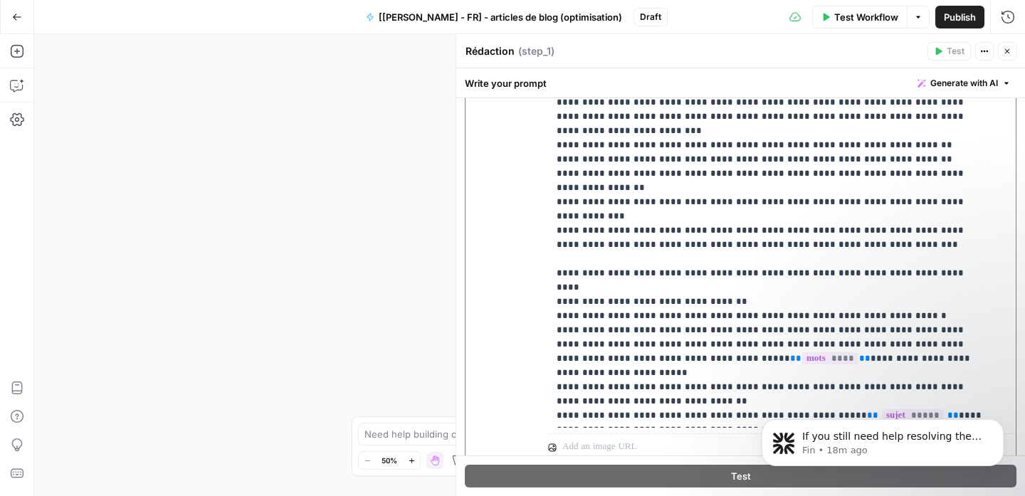
scroll to position [5985, 0]
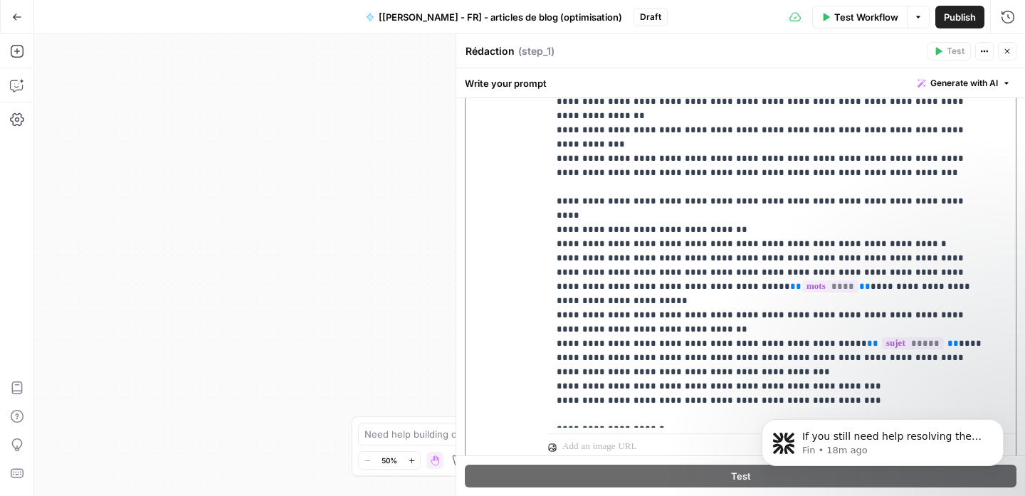
scroll to position [428, 0]
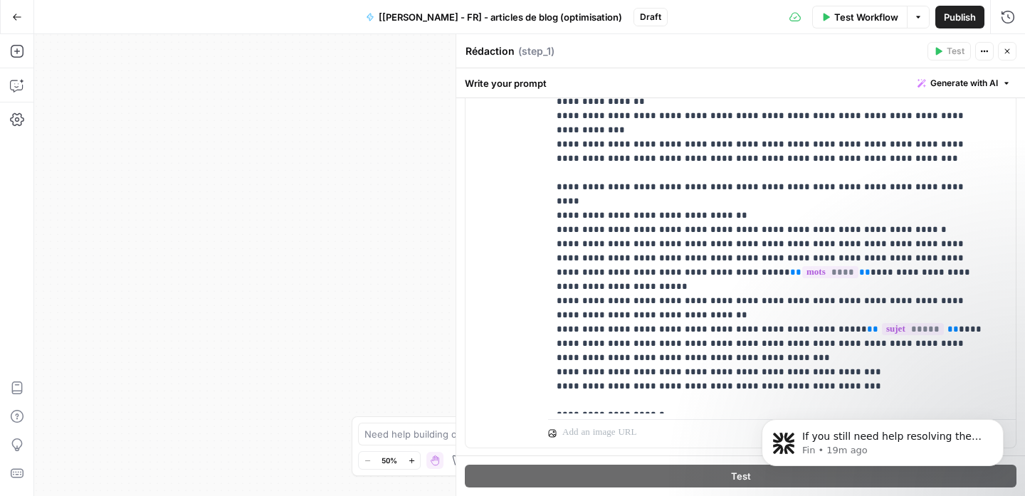
click at [815, 397] on body "If you still need help resolving the issue with the Google Docs integration, I’…" at bounding box center [882, 439] width 273 height 88
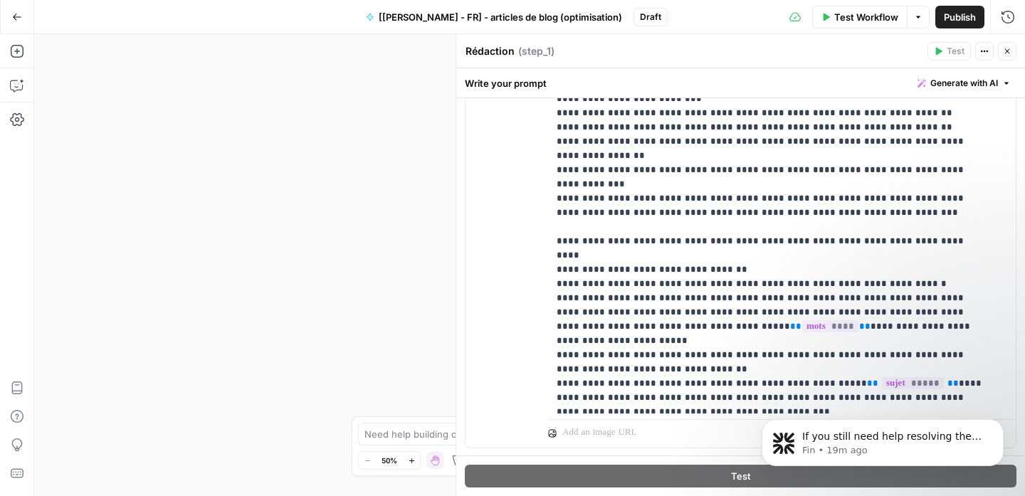
scroll to position [6095, 0]
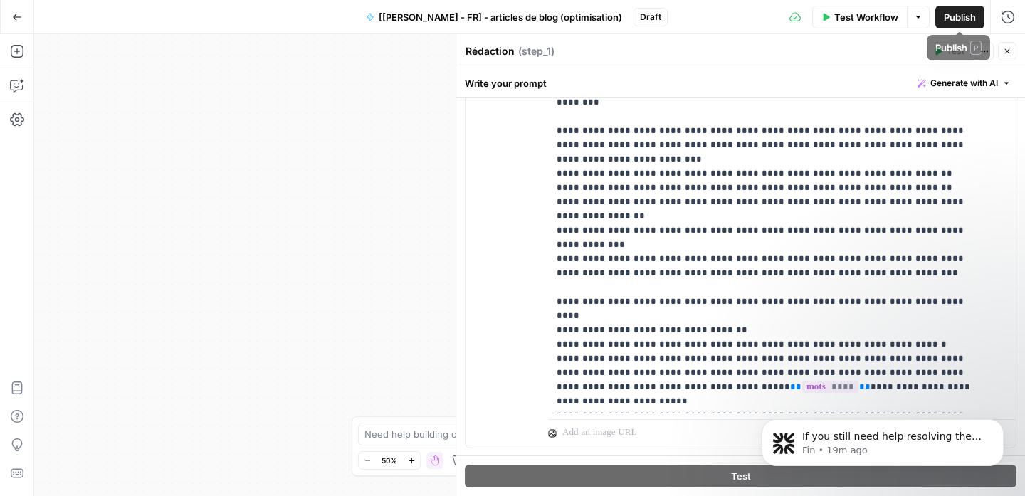
click at [963, 19] on span "Publish" at bounding box center [960, 17] width 32 height 14
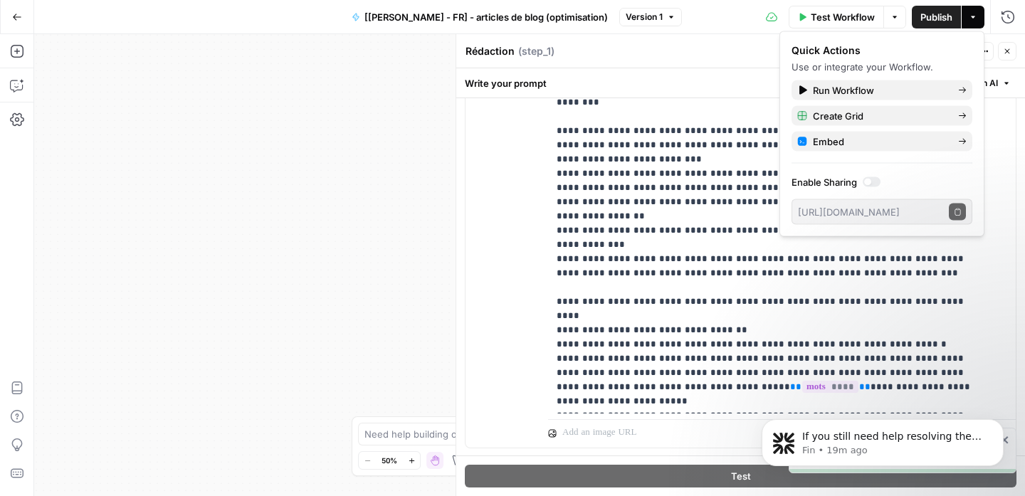
click at [727, 46] on div "Rédaction Rédaction ( step_1 )" at bounding box center [694, 51] width 459 height 16
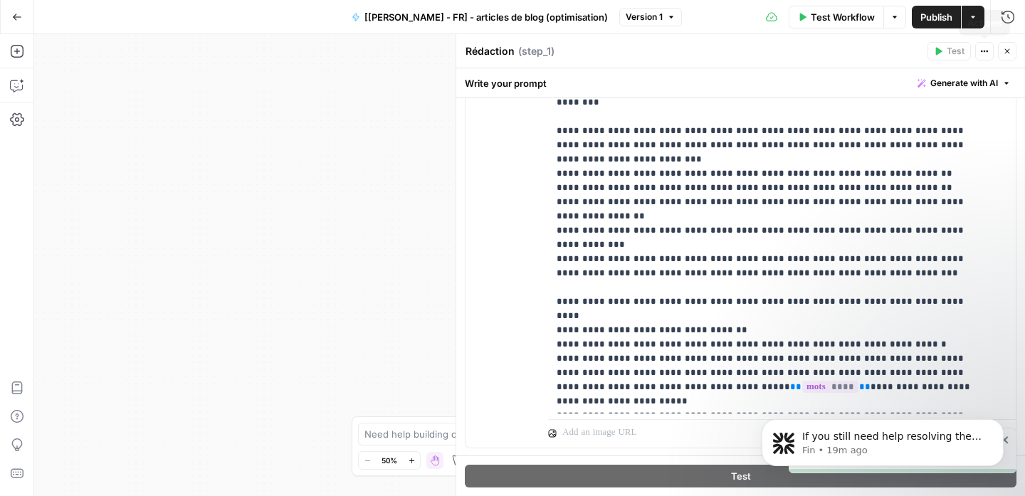
click at [1004, 53] on icon "button" at bounding box center [1007, 51] width 9 height 9
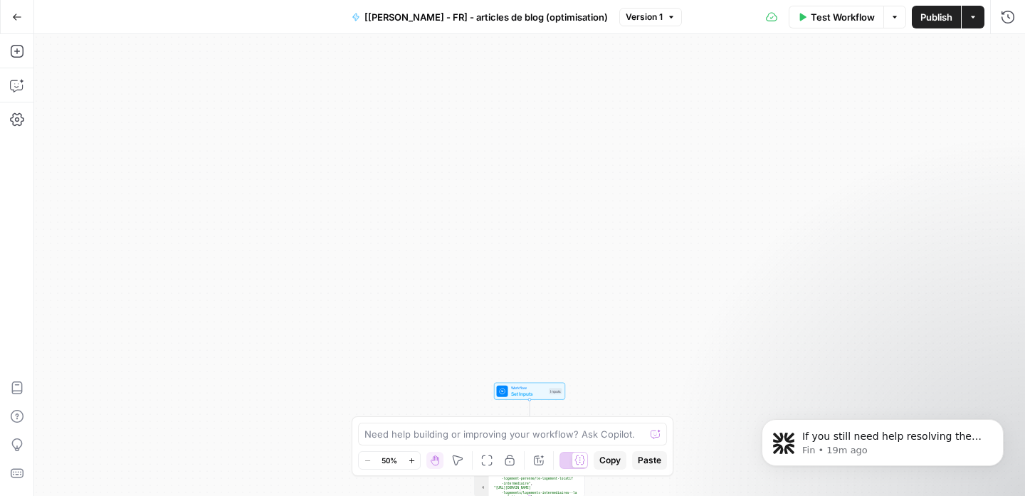
click at [540, 392] on span "Set Inputs" at bounding box center [529, 393] width 36 height 7
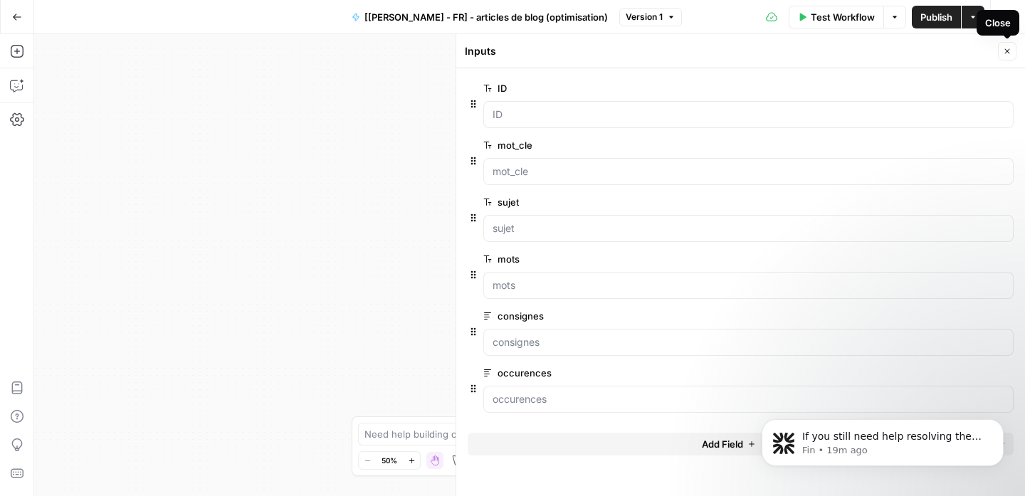
click at [1009, 55] on icon "button" at bounding box center [1007, 51] width 9 height 9
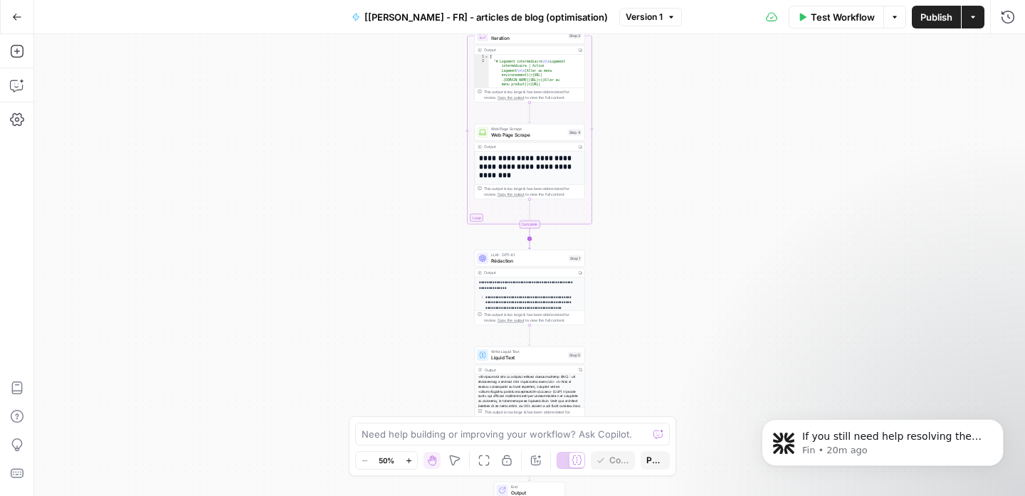
click at [529, 242] on icon "Edge from step_3-iteration-end to step_1" at bounding box center [530, 239] width 2 height 21
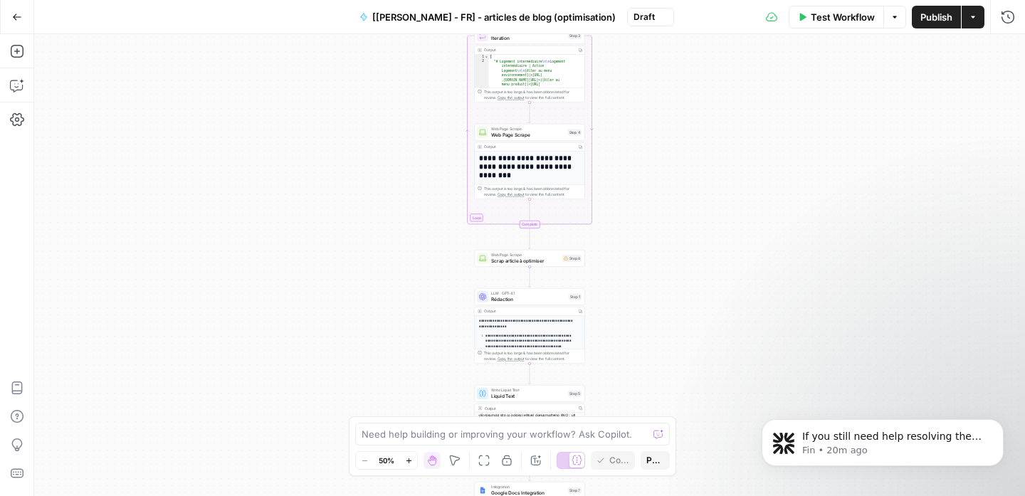
click at [559, 258] on span "Scrap article à optimiser" at bounding box center [525, 260] width 68 height 7
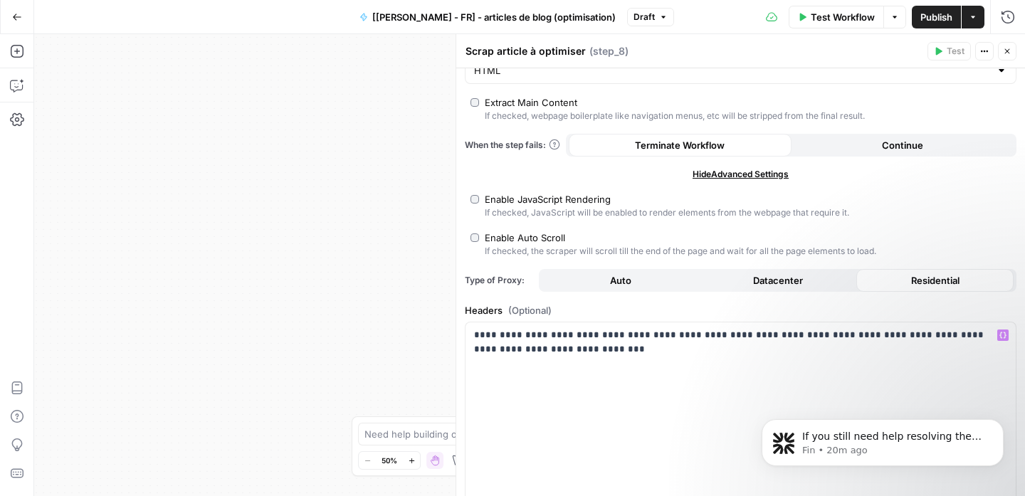
scroll to position [0, 0]
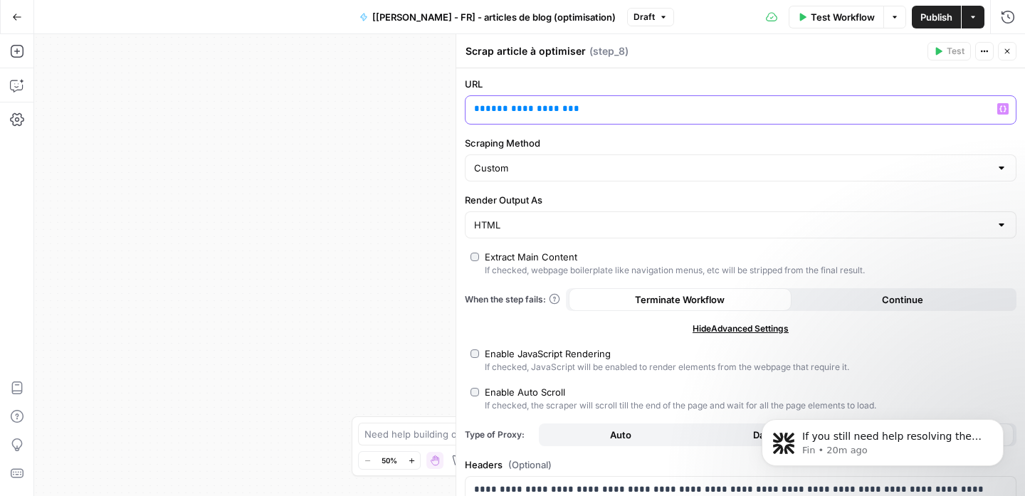
click at [801, 113] on p "**********" at bounding box center [729, 109] width 511 height 14
drag, startPoint x: 885, startPoint y: 103, endPoint x: 565, endPoint y: 106, distance: 319.7
click at [413, 107] on body "Haskn New Home Browse Your Data Usage Settings Recent Grids [Proxiserve - FR] P…" at bounding box center [512, 248] width 1025 height 496
click at [733, 107] on p "**********" at bounding box center [724, 109] width 500 height 14
drag, startPoint x: 999, startPoint y: 52, endPoint x: 634, endPoint y: 154, distance: 378.5
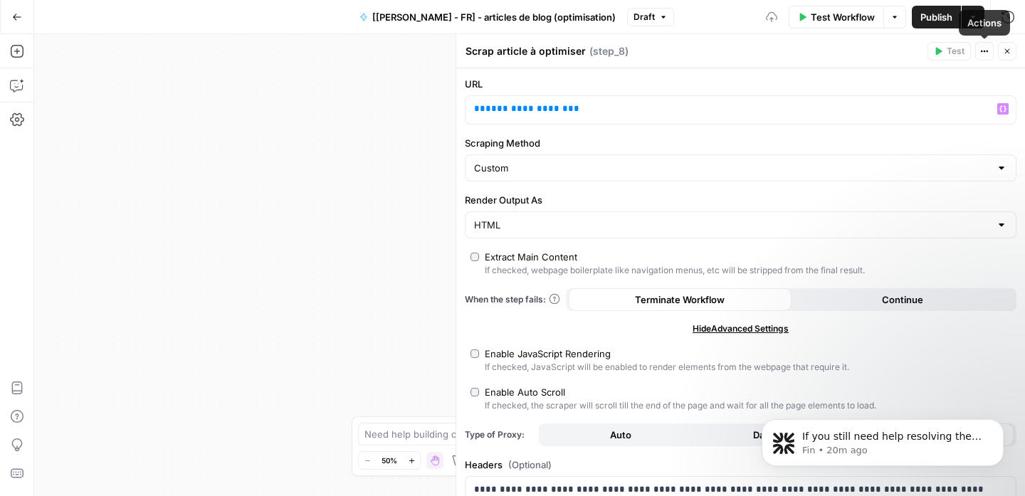
click at [1000, 52] on button "Close" at bounding box center [1007, 51] width 19 height 19
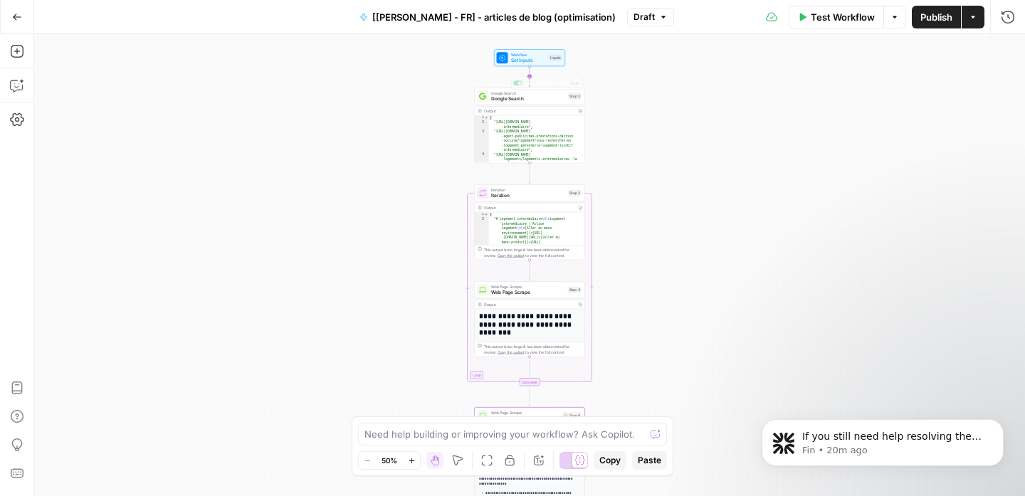
click at [530, 64] on div "Workflow Set Inputs Inputs" at bounding box center [529, 57] width 71 height 17
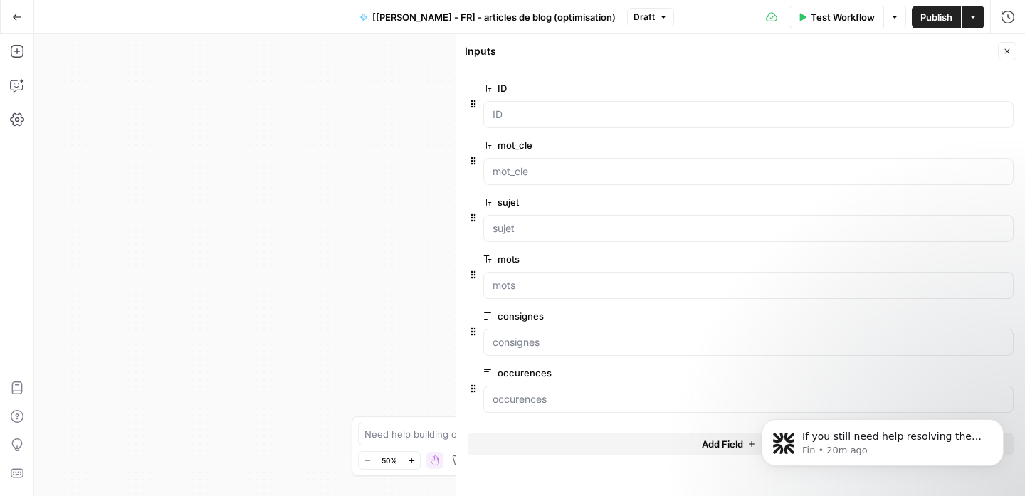
click at [637, 450] on button "Add Field" at bounding box center [729, 444] width 522 height 23
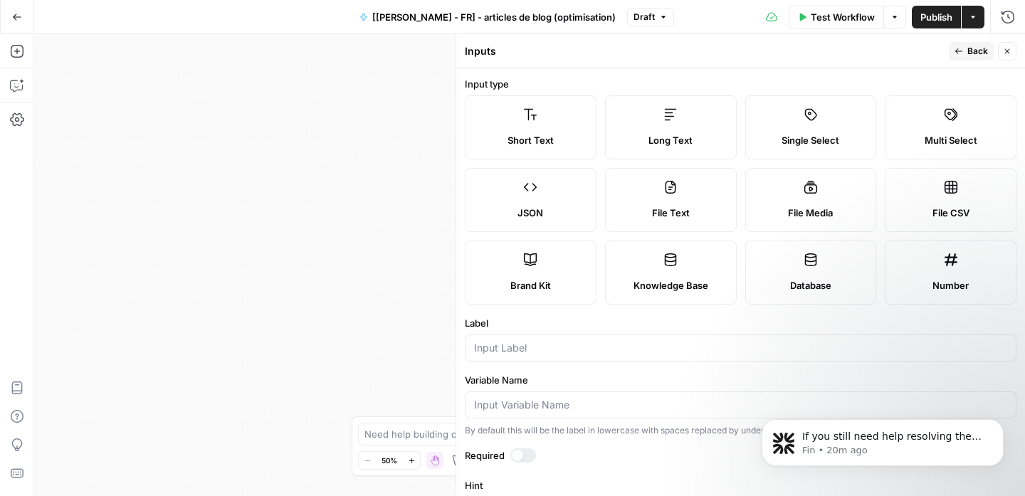
click at [549, 127] on label "Short Text" at bounding box center [531, 127] width 132 height 64
click at [575, 346] on input "Label" at bounding box center [740, 348] width 533 height 14
type input "a"
type input "url article existant"
click at [973, 47] on span "Back" at bounding box center [978, 51] width 21 height 13
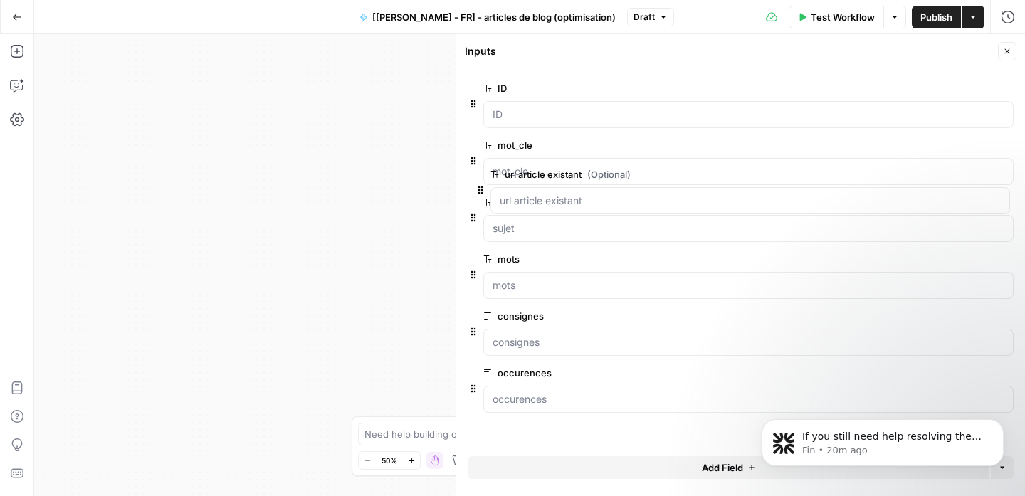
drag, startPoint x: 474, startPoint y: 417, endPoint x: 481, endPoint y: 180, distance: 237.2
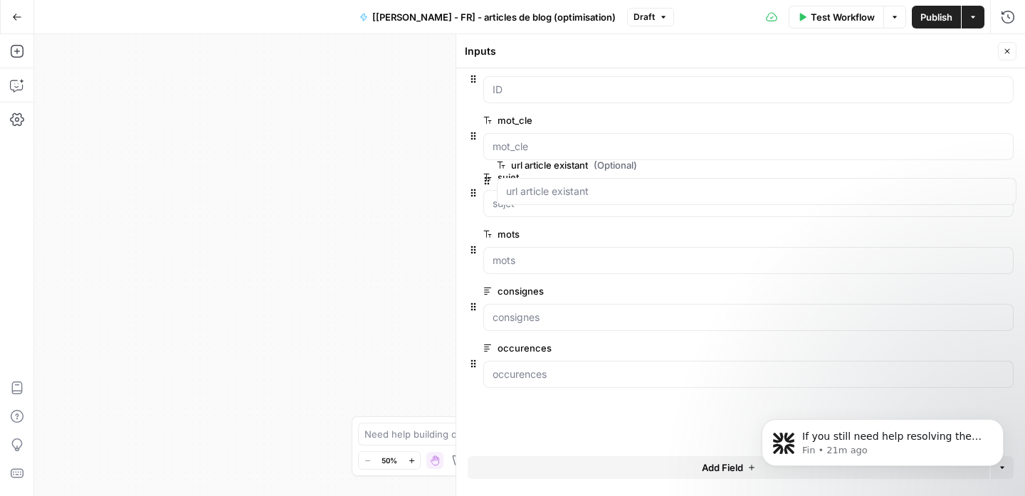
scroll to position [21, 0]
drag, startPoint x: 474, startPoint y: 408, endPoint x: 488, endPoint y: 173, distance: 235.4
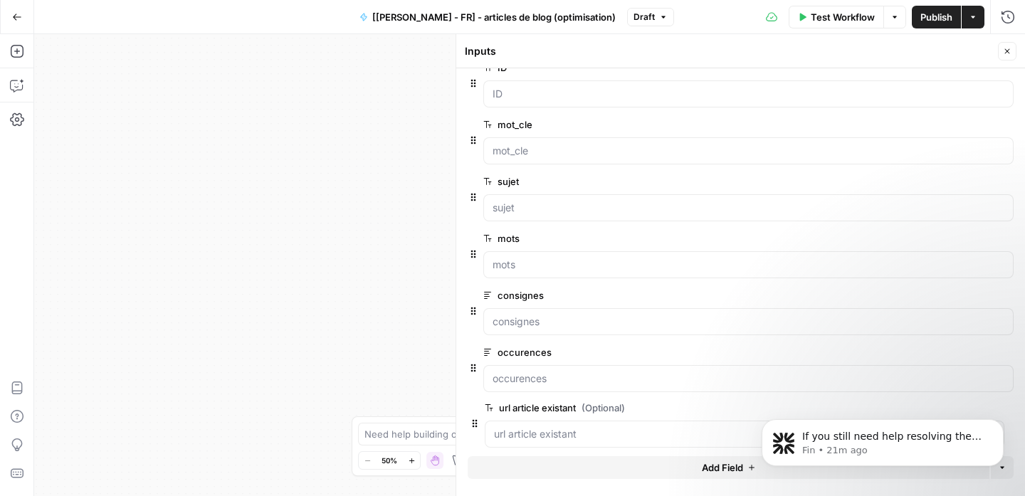
scroll to position [25, 0]
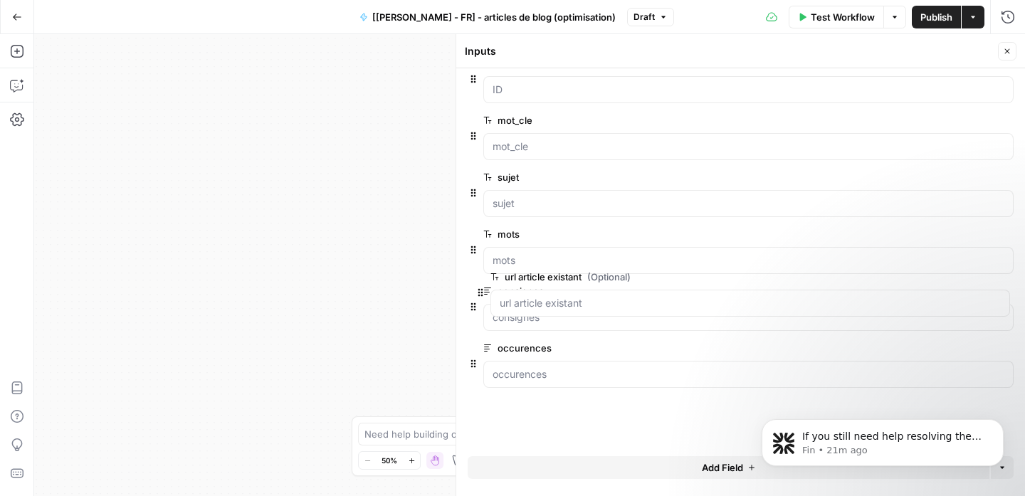
drag, startPoint x: 478, startPoint y: 427, endPoint x: 486, endPoint y: 291, distance: 136.3
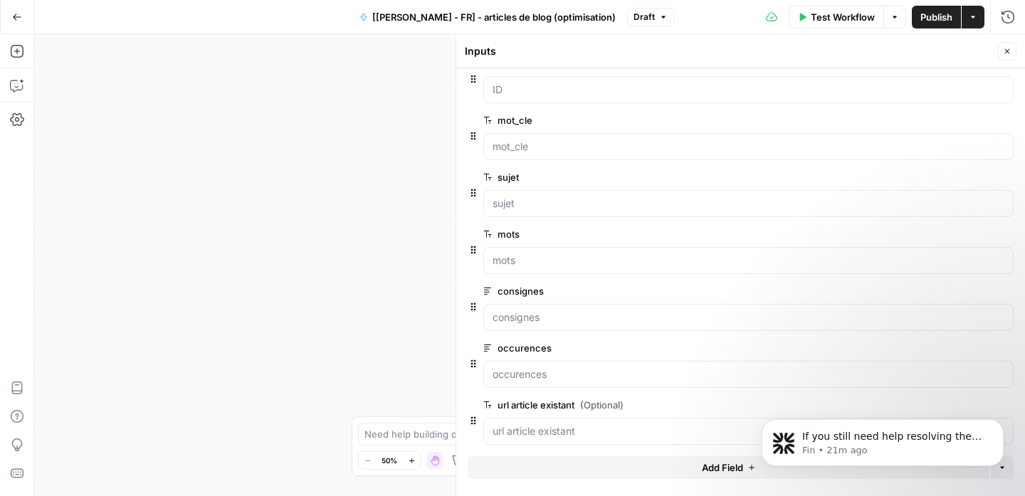
drag, startPoint x: 947, startPoint y: 403, endPoint x: 948, endPoint y: 414, distance: 11.5
click at [947, 402] on div "If you still need help resolving the issue with the Google Docs integration, I’…" at bounding box center [883, 377] width 262 height 178
click at [1000, 426] on icon "Dismiss notification" at bounding box center [1000, 423] width 8 height 8
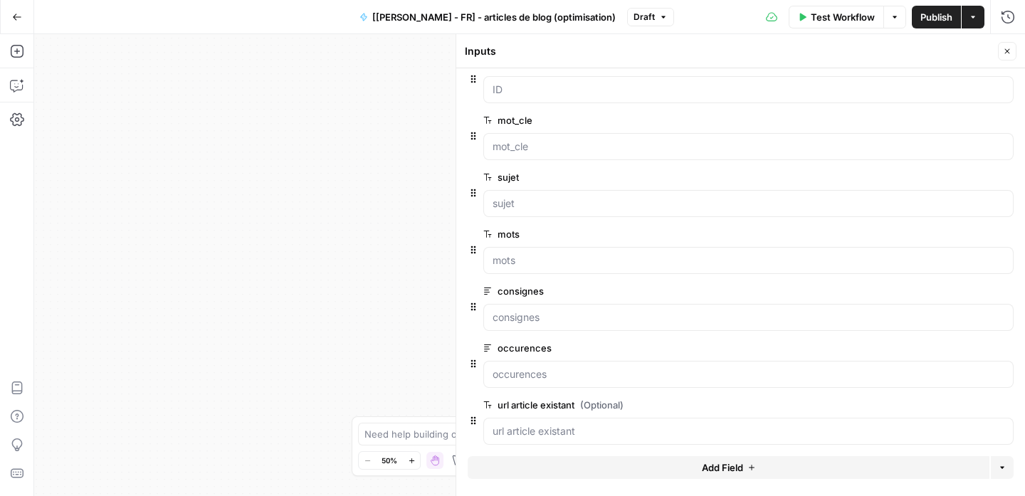
click at [947, 407] on span "edit field" at bounding box center [960, 404] width 31 height 11
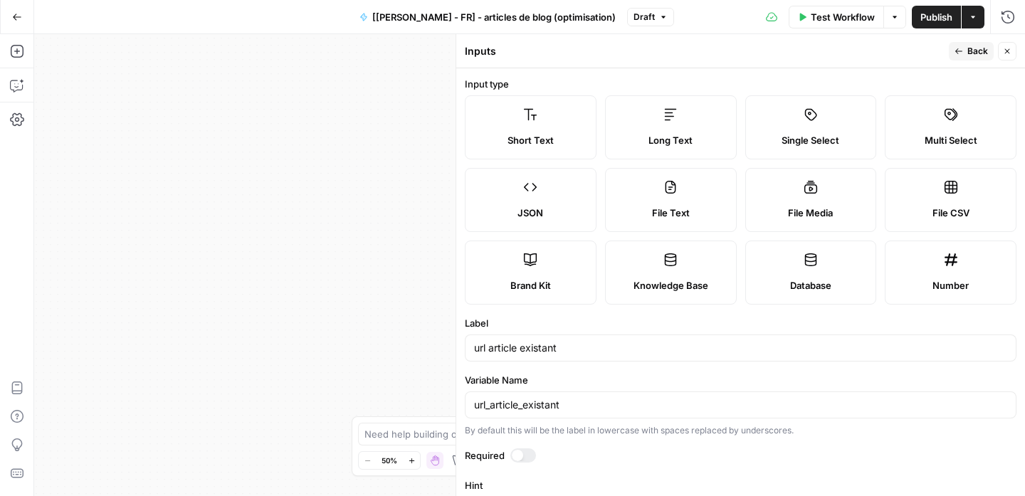
click at [526, 459] on div at bounding box center [524, 456] width 26 height 14
click at [967, 56] on button "Back" at bounding box center [971, 51] width 45 height 19
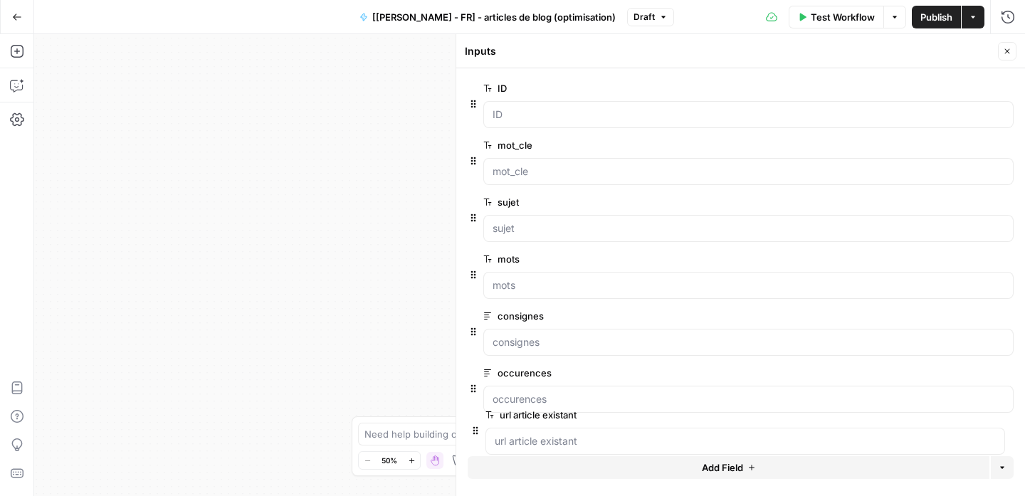
scroll to position [3, 0]
drag, startPoint x: 476, startPoint y: 412, endPoint x: 480, endPoint y: 365, distance: 47.1
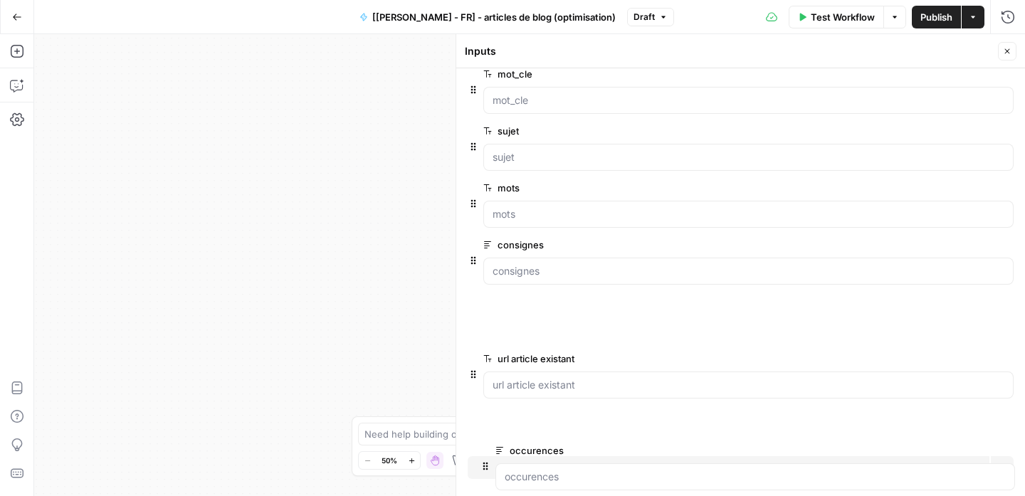
scroll to position [73, 0]
drag, startPoint x: 481, startPoint y: 455, endPoint x: 481, endPoint y: 424, distance: 31.3
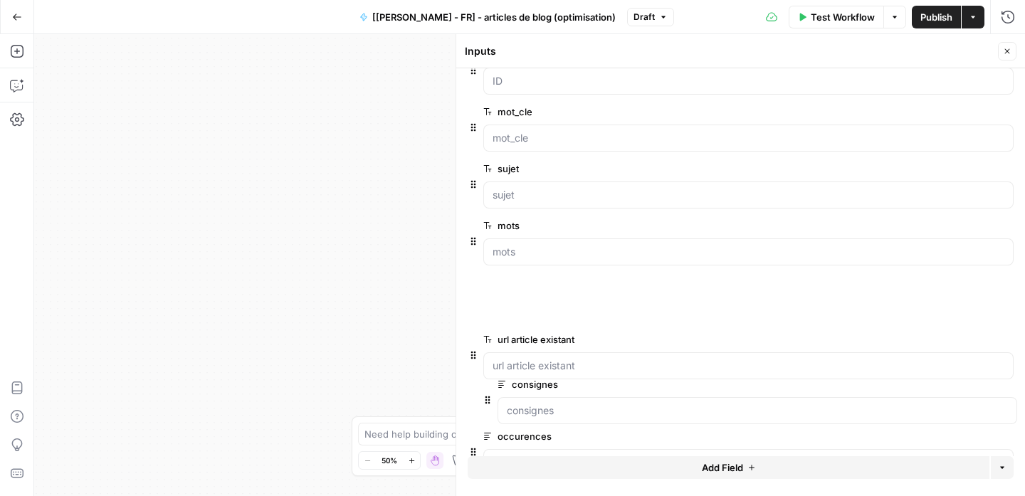
scroll to position [34, 0]
drag, startPoint x: 476, startPoint y: 298, endPoint x: 486, endPoint y: 386, distance: 88.9
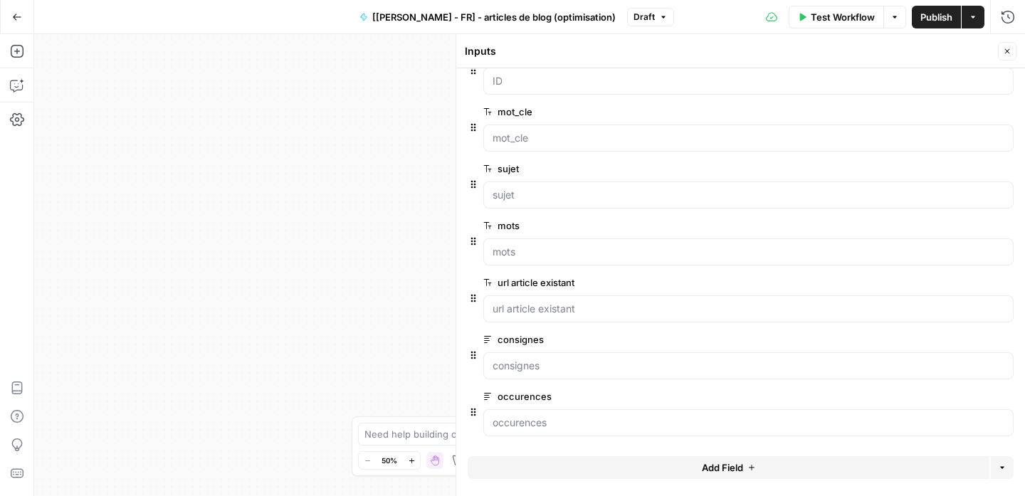
scroll to position [33, 0]
drag, startPoint x: 471, startPoint y: 242, endPoint x: 479, endPoint y: 327, distance: 85.2
click at [478, 363] on div "consignes edit field Delete group" at bounding box center [741, 355] width 546 height 48
click at [1001, 57] on button "Close" at bounding box center [1007, 51] width 19 height 19
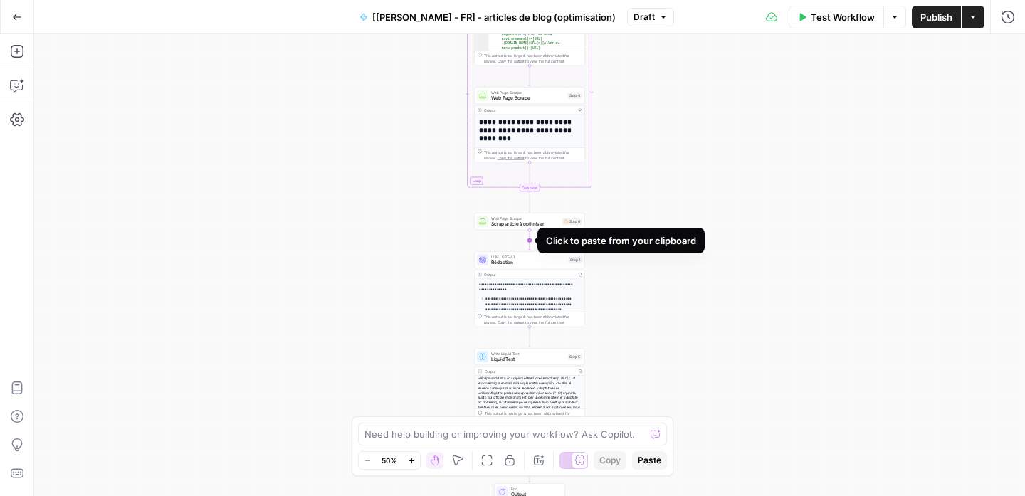
click at [531, 241] on icon "Edge from step_8 to step_1" at bounding box center [530, 240] width 2 height 21
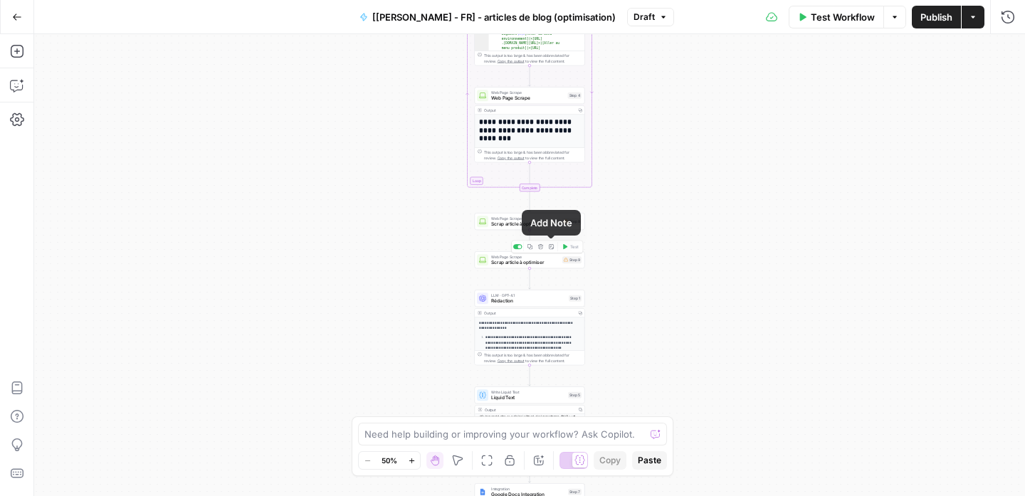
click at [539, 246] on icon "button" at bounding box center [541, 247] width 6 height 6
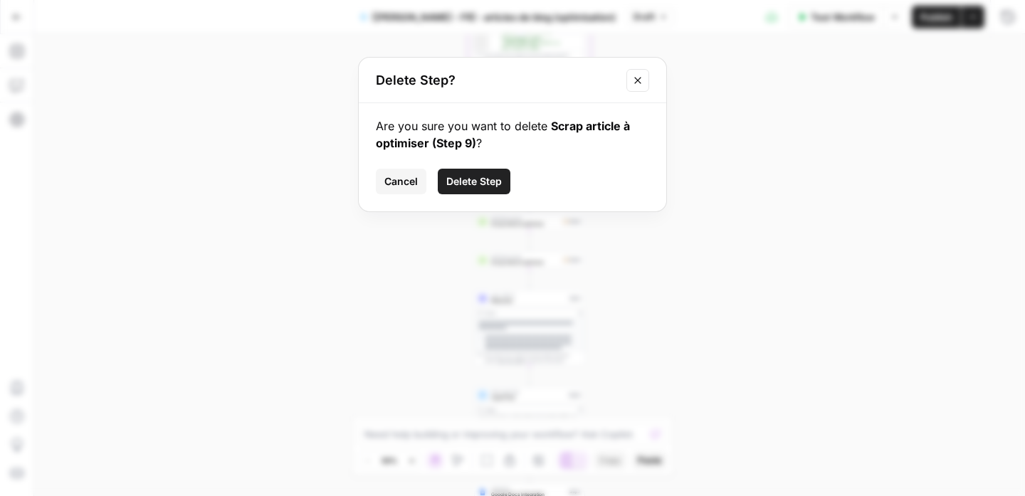
click at [480, 184] on span "Delete Step" at bounding box center [474, 181] width 56 height 14
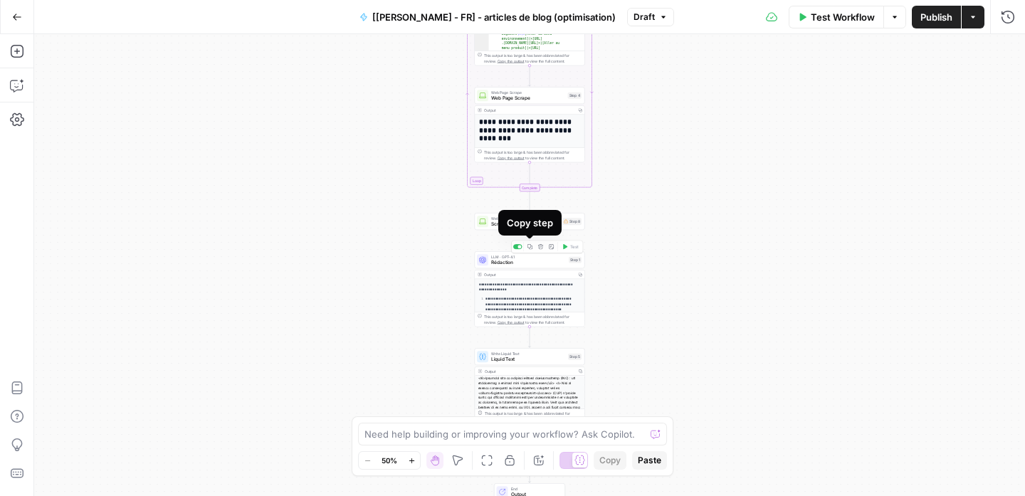
click at [698, 231] on div "Workflow Set Inputs Inputs Google Search Google Search Step 2 Output Copy 1 2 3…" at bounding box center [529, 265] width 991 height 462
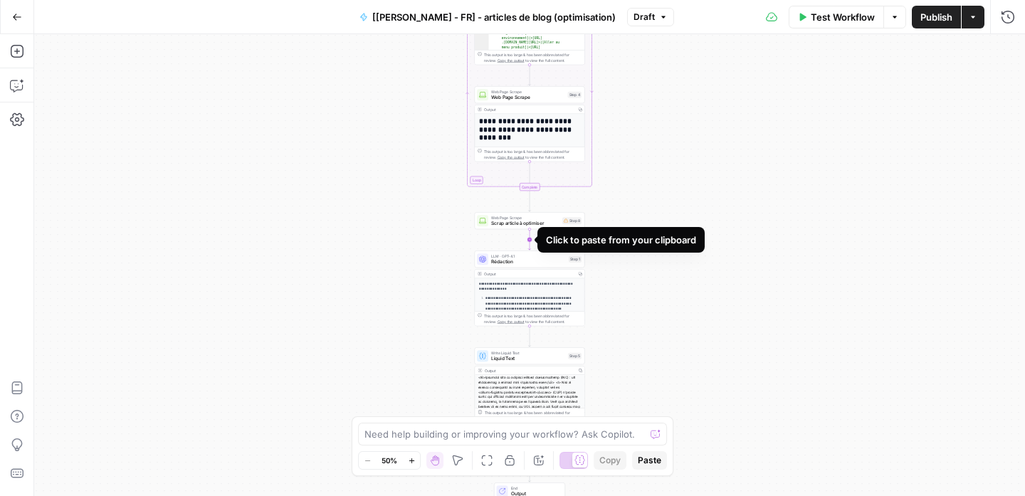
click at [529, 239] on icon "Edge from step_8 to step_1" at bounding box center [530, 239] width 2 height 21
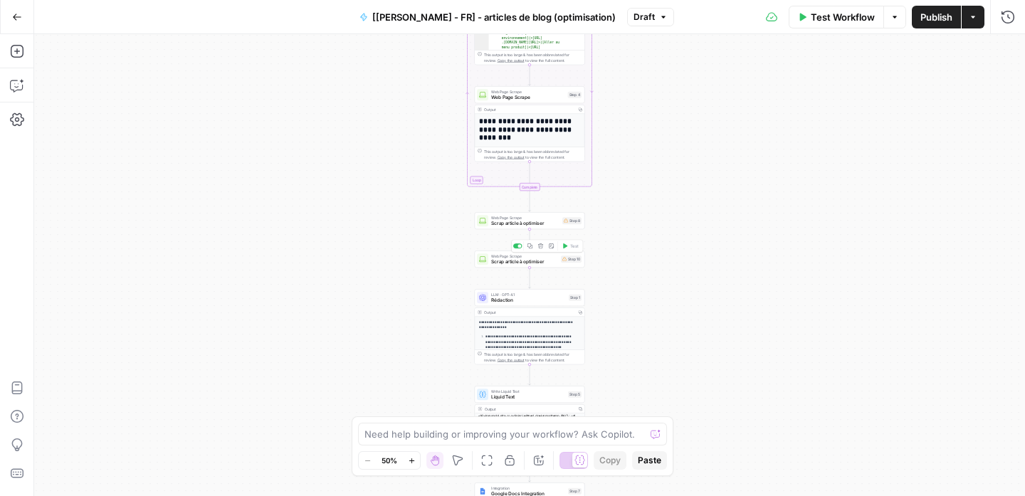
click at [543, 251] on div "Copy step Delete step Add Note Test" at bounding box center [547, 246] width 72 height 13
click at [541, 249] on button "Delete step" at bounding box center [540, 245] width 9 height 9
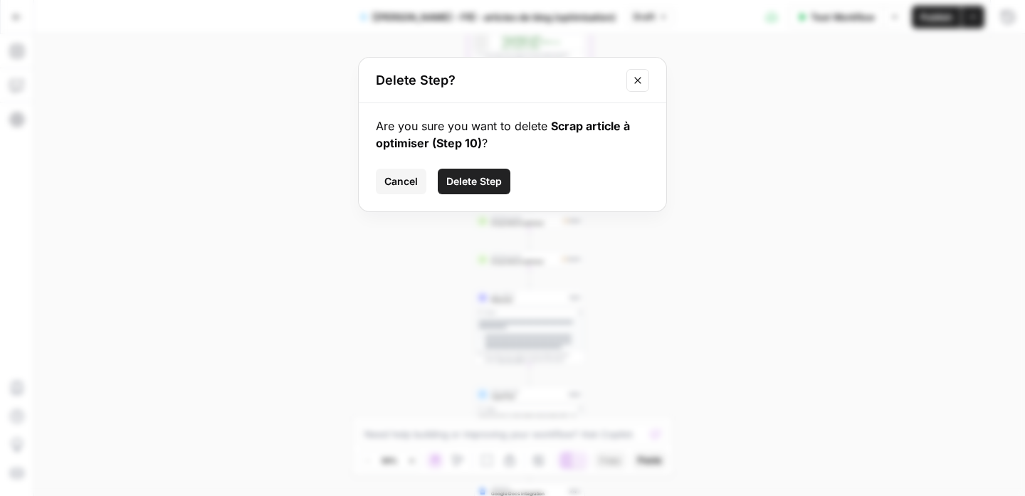
click at [493, 179] on span "Delete Step" at bounding box center [474, 181] width 56 height 14
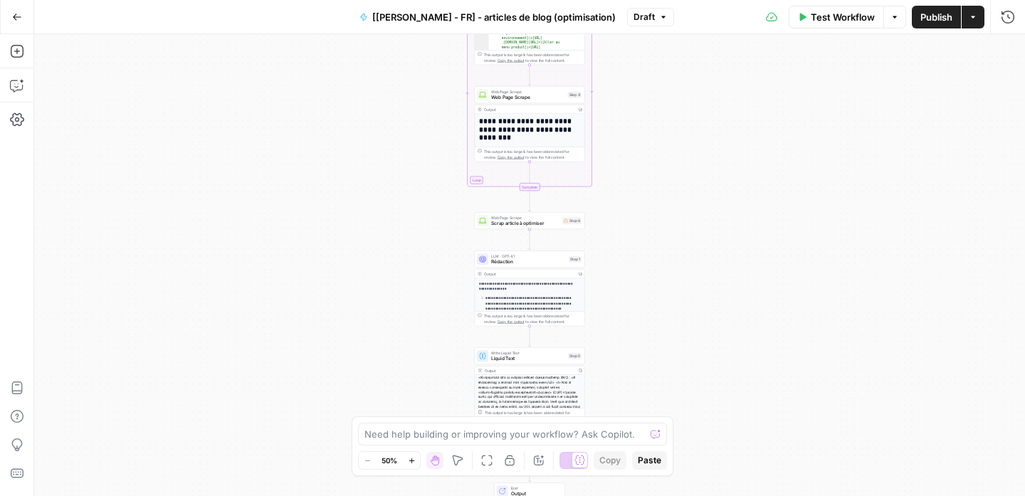
click at [526, 239] on div "Workflow Set Inputs Inputs Google Search Google Search Step 2 Output Copy 1 2 3…" at bounding box center [529, 265] width 991 height 462
click at [529, 237] on icon "Edge from step_8 to step_1" at bounding box center [530, 239] width 2 height 21
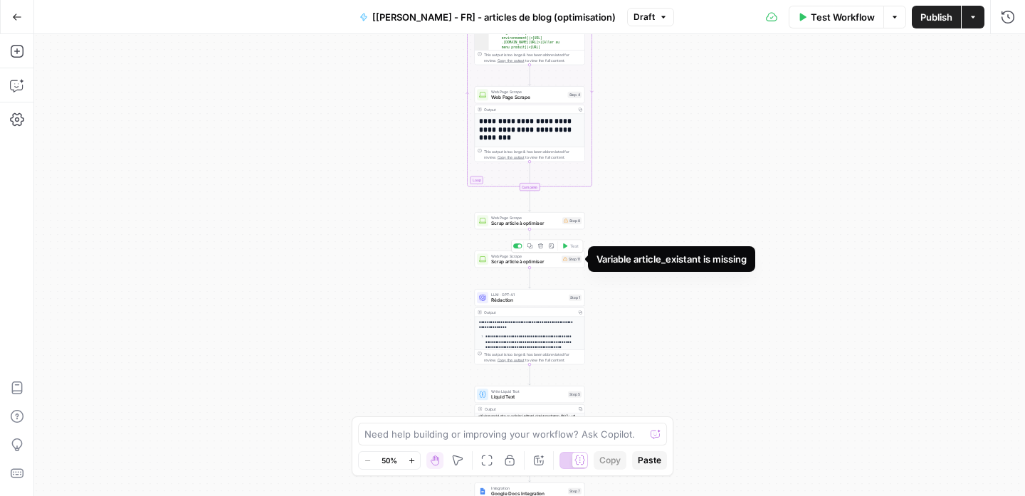
click at [563, 261] on div "Step 11" at bounding box center [572, 259] width 20 height 7
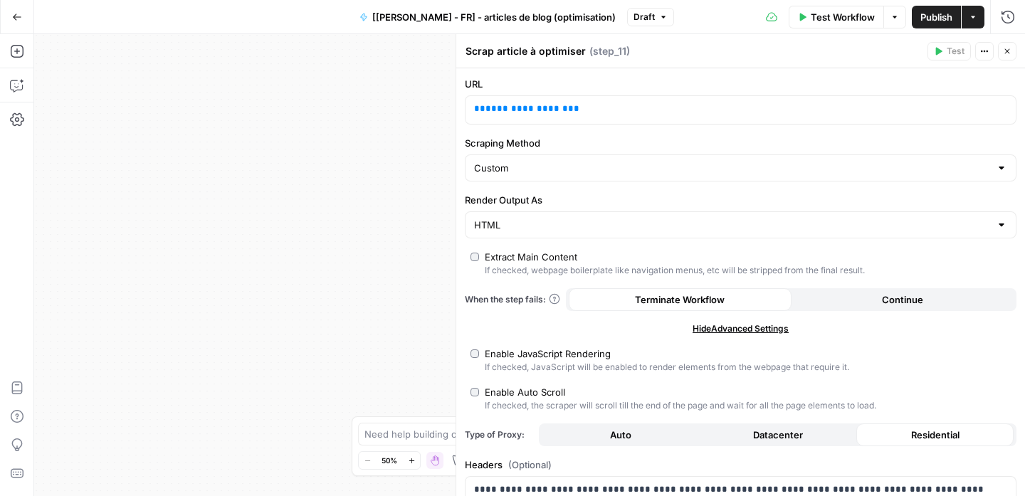
click at [996, 51] on div "Test Actions Close" at bounding box center [972, 51] width 89 height 19
click at [1001, 49] on button "Close" at bounding box center [1007, 51] width 19 height 19
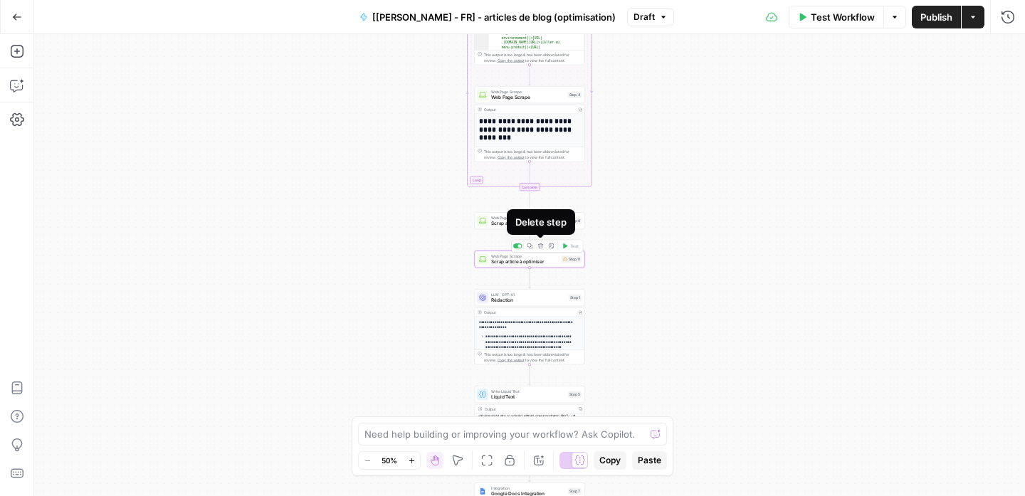
click at [542, 246] on icon "button" at bounding box center [540, 246] width 5 height 5
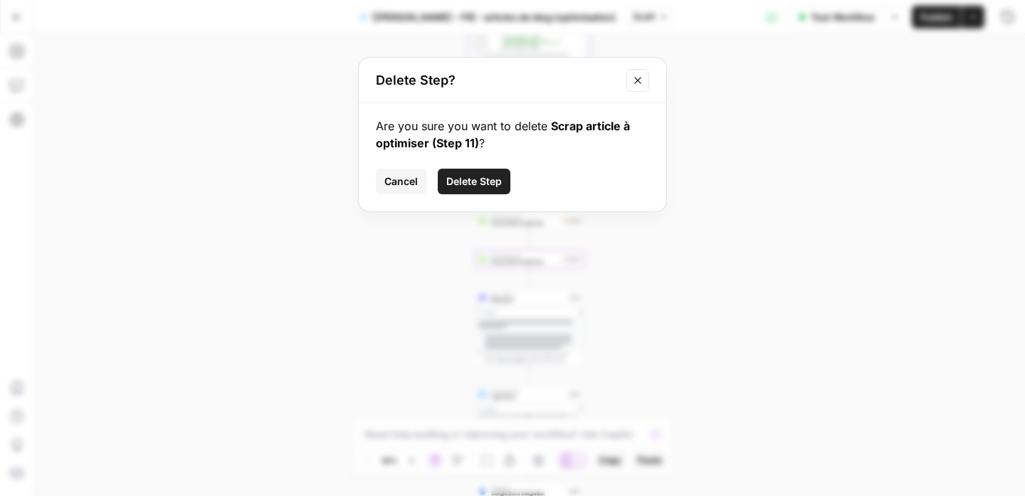
click at [464, 184] on span "Delete Step" at bounding box center [474, 181] width 56 height 14
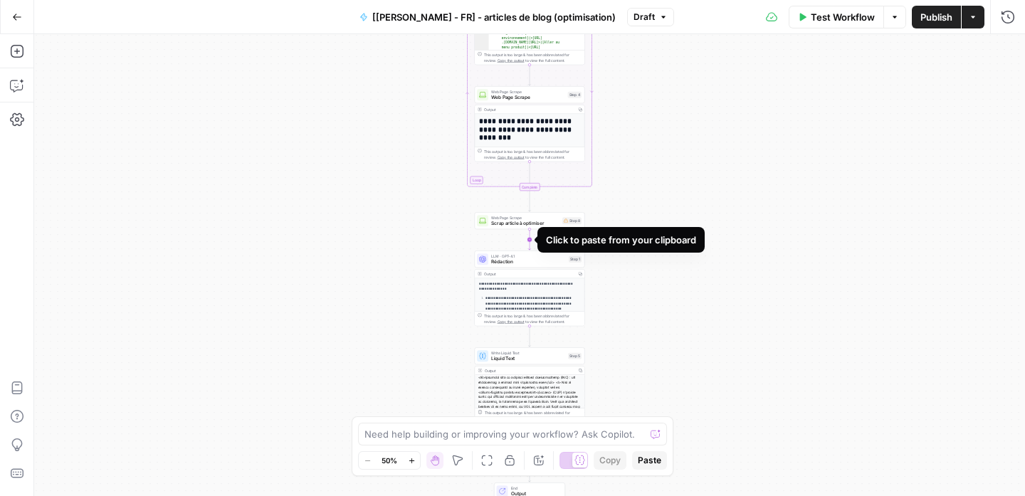
click at [529, 240] on icon "Edge from step_8 to step_1" at bounding box center [530, 239] width 2 height 21
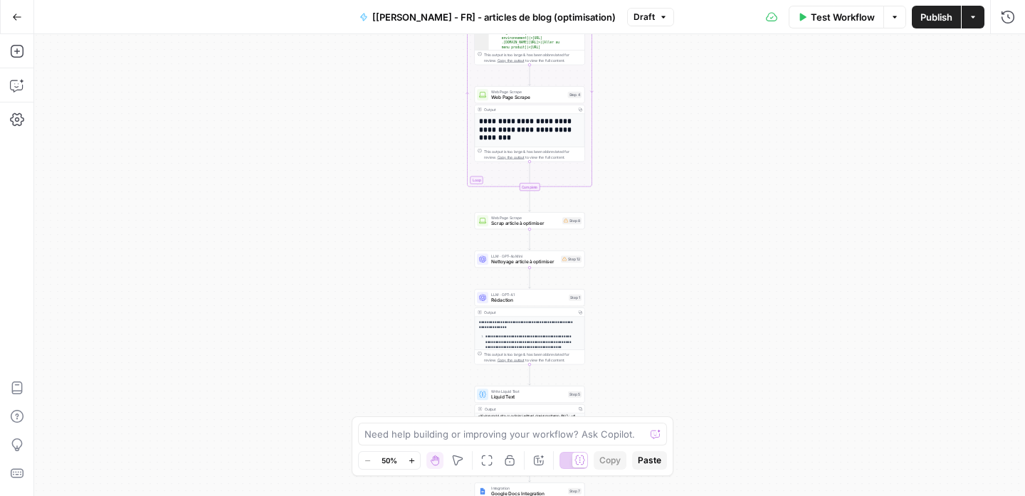
click at [529, 258] on span "Nettoyage article à optimiser" at bounding box center [524, 261] width 67 height 7
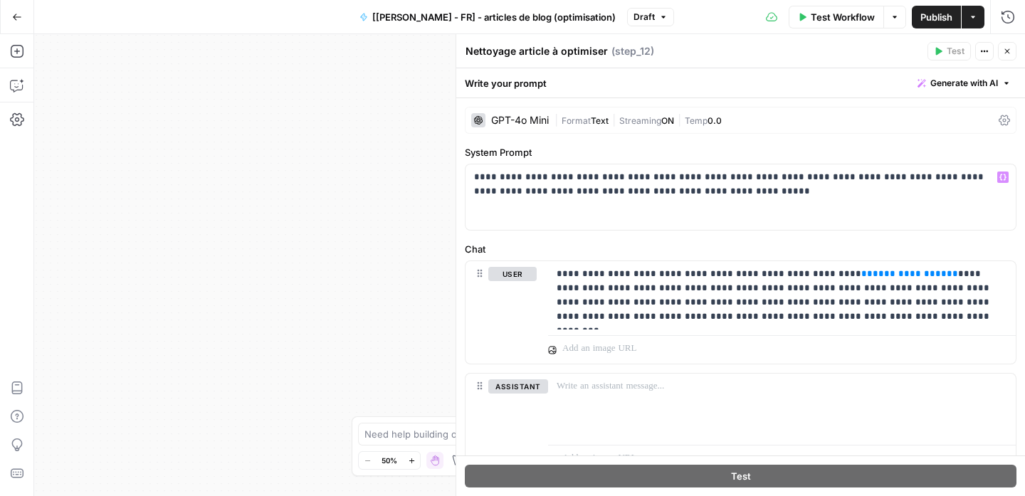
scroll to position [23, 0]
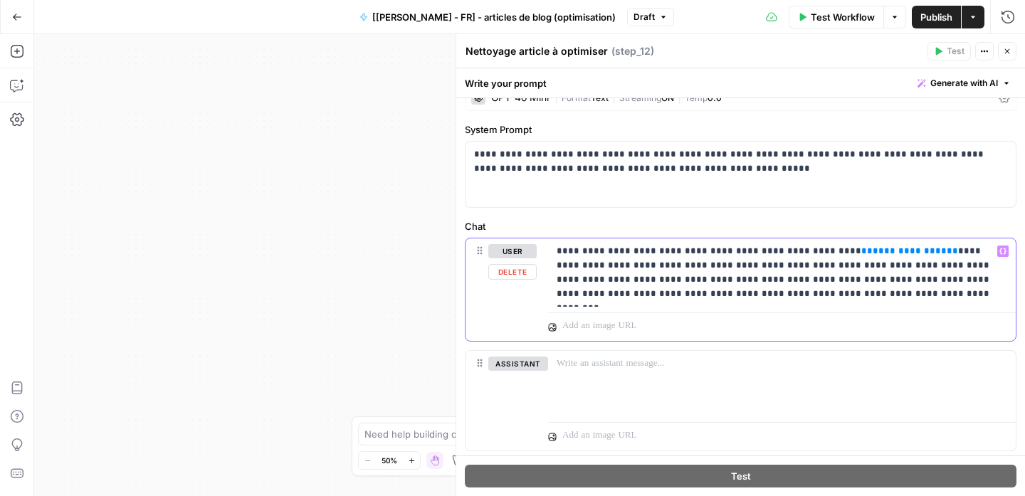
drag, startPoint x: 885, startPoint y: 249, endPoint x: 813, endPoint y: 251, distance: 71.9
click at [813, 251] on p "**********" at bounding box center [777, 272] width 440 height 57
click at [998, 253] on button "Variables Menu" at bounding box center [1003, 251] width 11 height 11
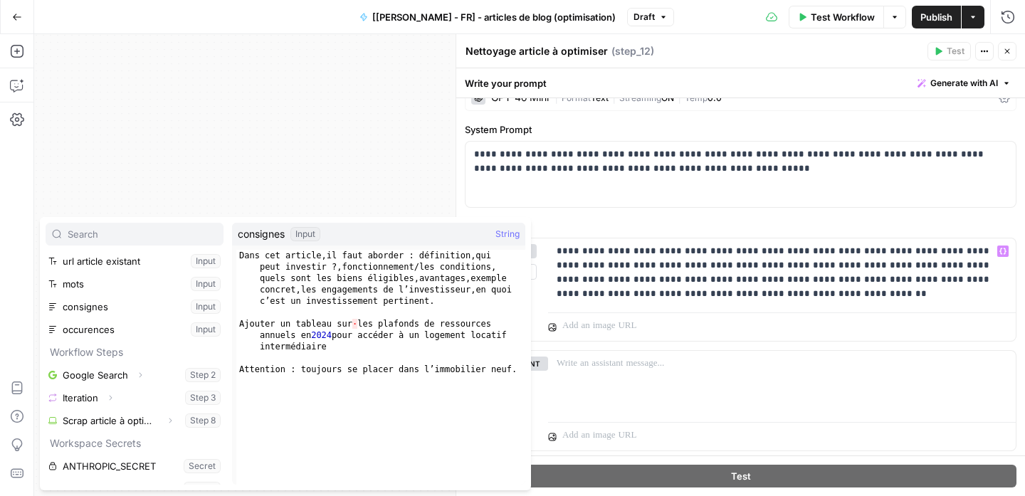
scroll to position [70, 0]
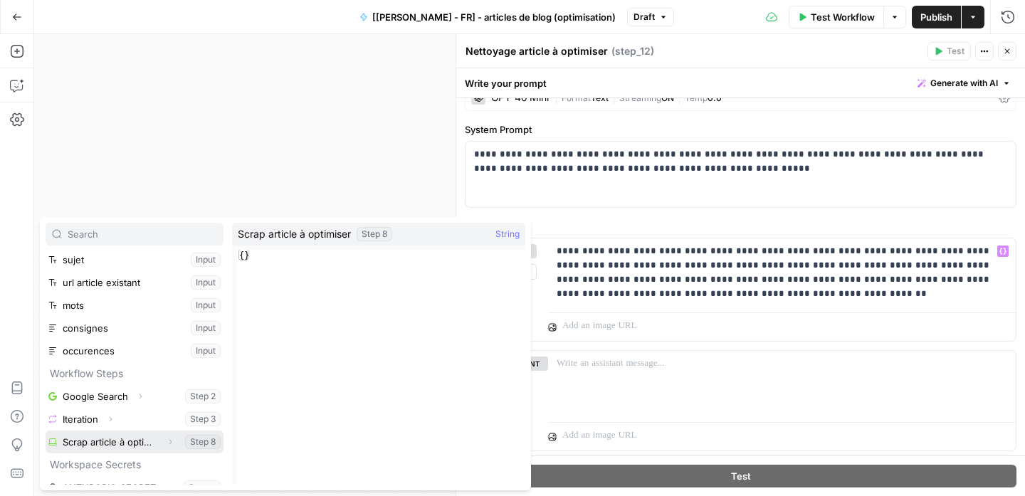
click at [147, 441] on button "Select variable Scrap article à optimiser" at bounding box center [135, 442] width 178 height 23
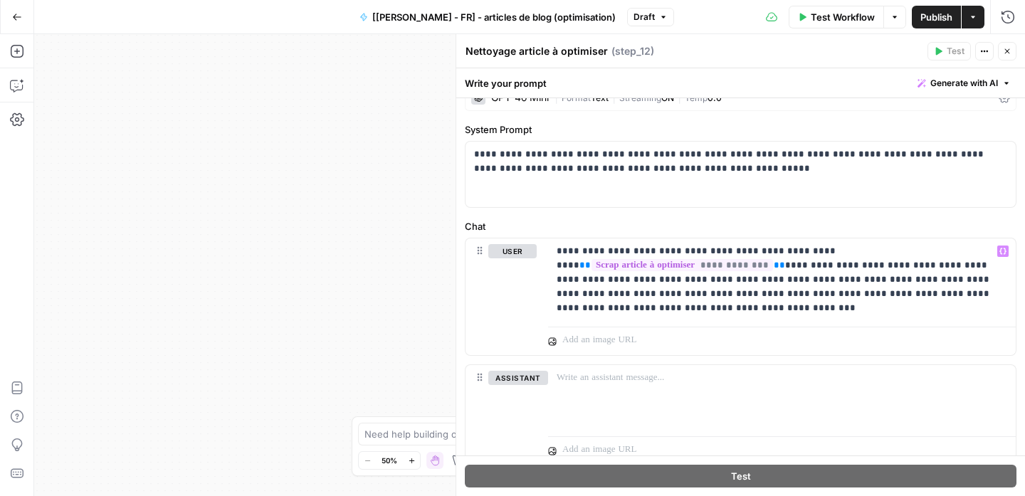
click at [372, 290] on div "Workflow Set Inputs Inputs Google Search Google Search Step 2 Output Copy 1 2 3…" at bounding box center [529, 265] width 991 height 462
click at [931, 304] on p "**********" at bounding box center [777, 279] width 440 height 71
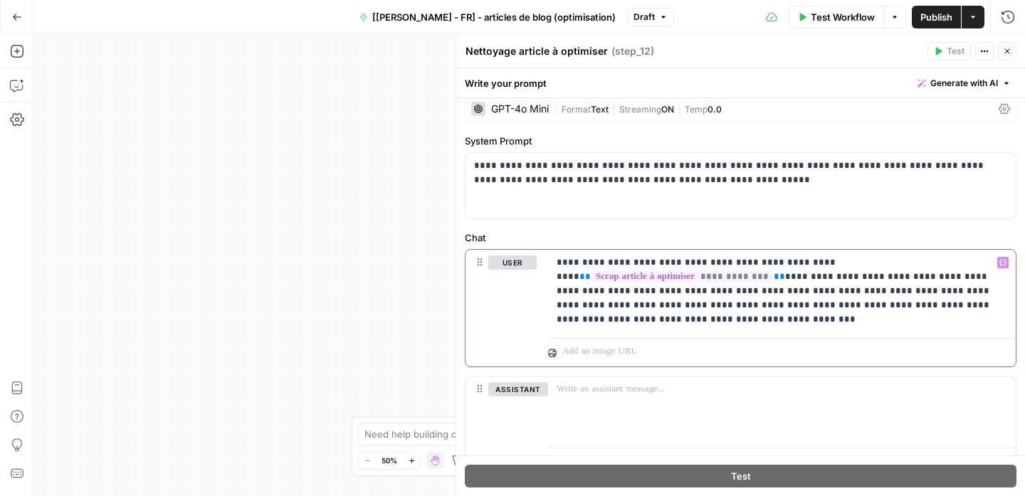
scroll to position [0, 0]
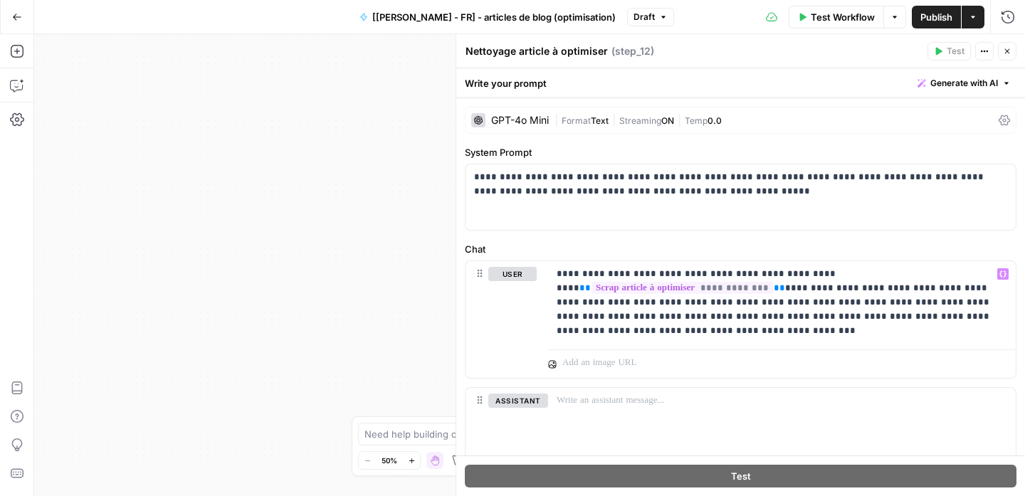
drag, startPoint x: 1008, startPoint y: 53, endPoint x: 796, endPoint y: 186, distance: 249.9
click at [1008, 53] on icon "button" at bounding box center [1007, 51] width 9 height 9
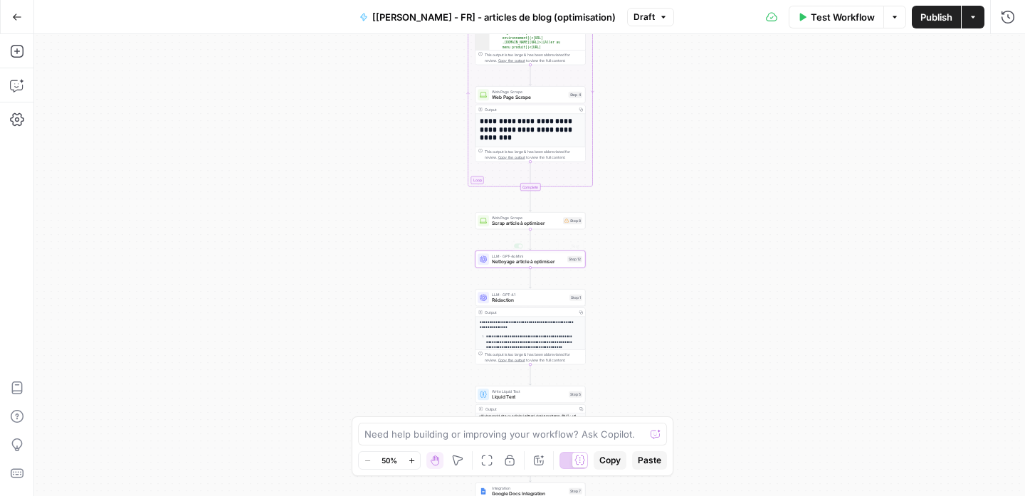
click at [543, 229] on div "Web Page Scrape Scrap article à optimiser Step 8" at bounding box center [531, 220] width 110 height 17
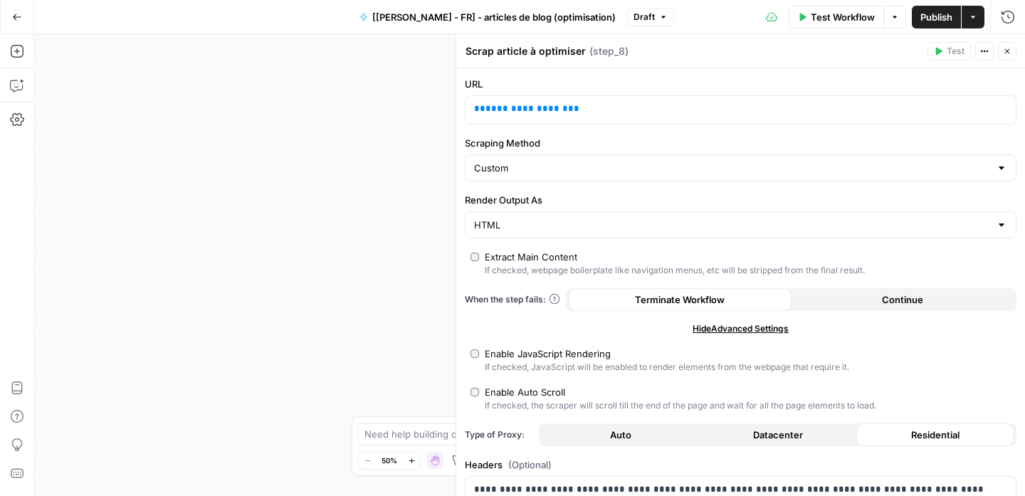
click at [1005, 54] on icon "button" at bounding box center [1007, 51] width 9 height 9
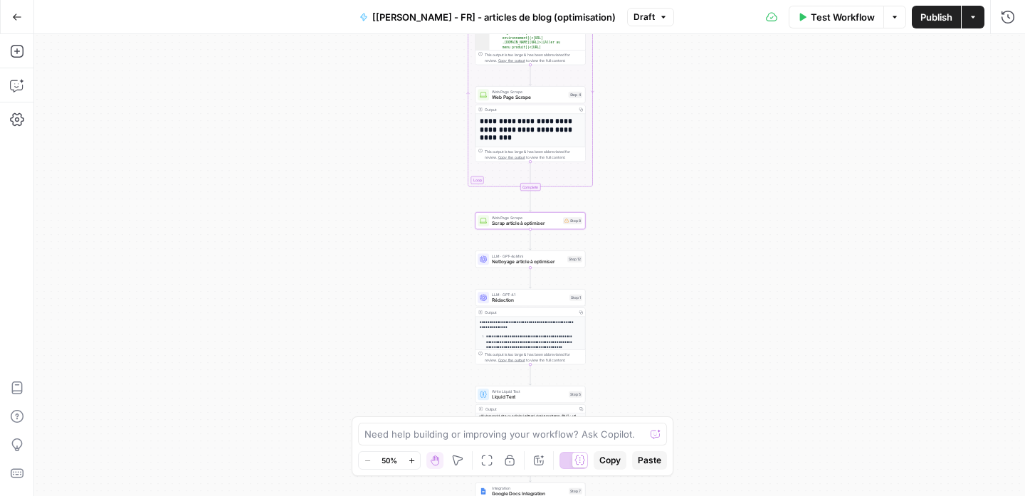
click at [523, 300] on span "Rédaction" at bounding box center [529, 300] width 75 height 7
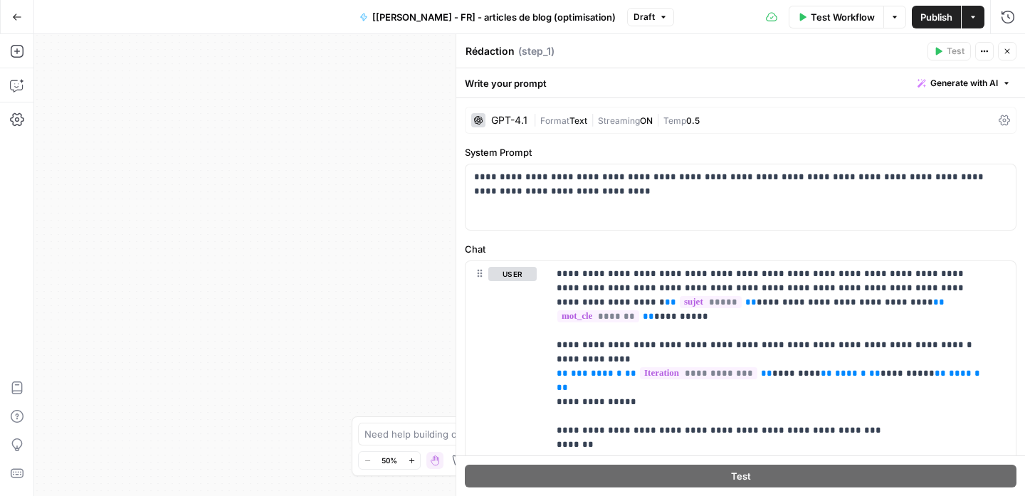
click at [515, 115] on div "GPT-4.1" at bounding box center [509, 120] width 36 height 10
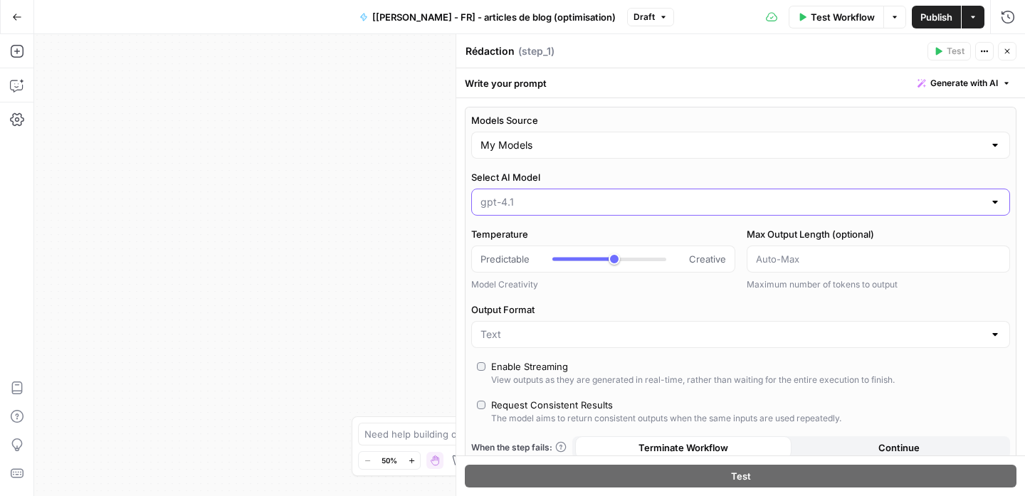
click at [565, 202] on input "Select AI Model" at bounding box center [732, 202] width 503 height 14
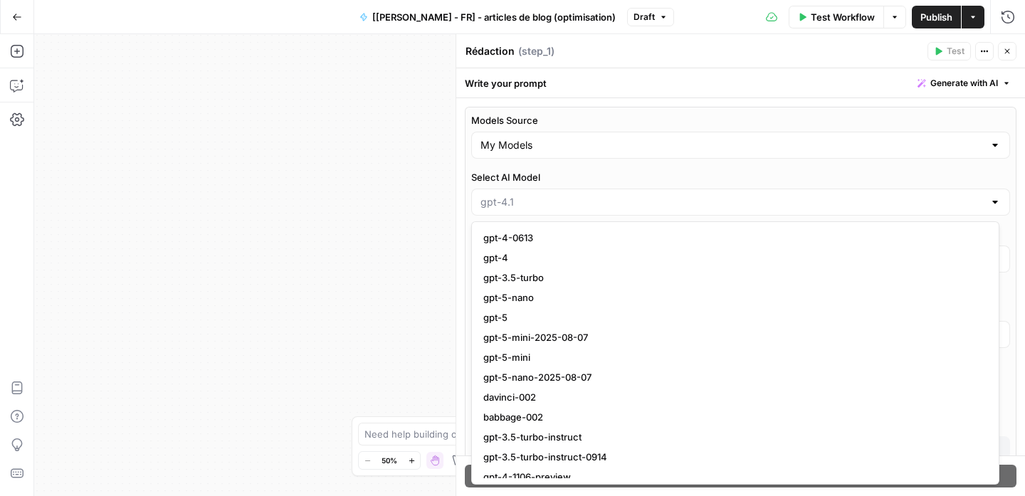
type input "gpt-4.1"
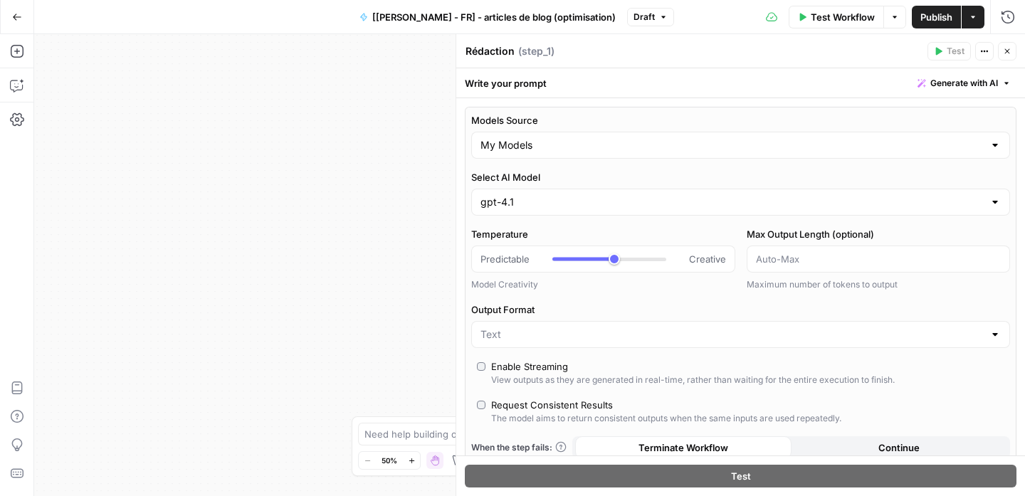
click at [587, 160] on div "Models Source My Models Select AI Model gpt-4.1 Temperature Predictable Creativ…" at bounding box center [741, 303] width 552 height 393
click at [591, 146] on input "Models Source" at bounding box center [732, 145] width 503 height 14
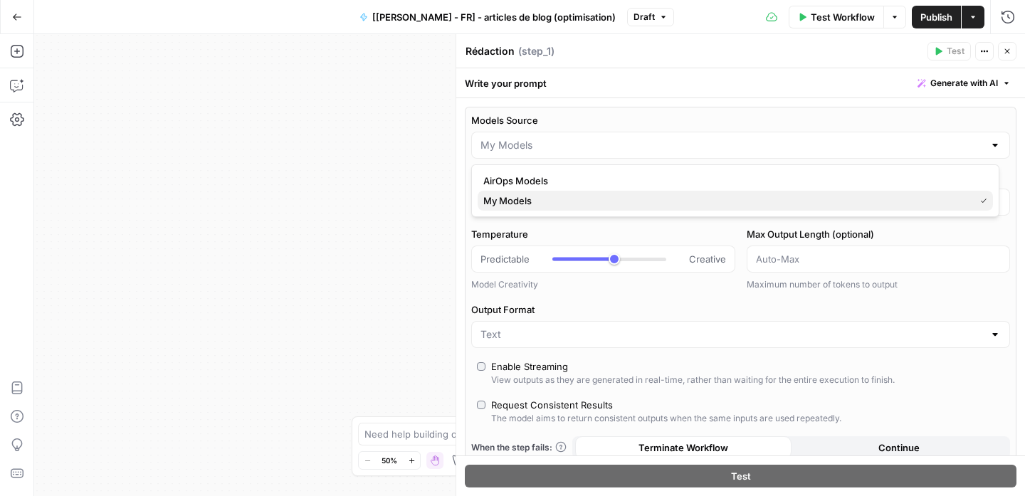
click at [557, 203] on span "My Models" at bounding box center [726, 201] width 486 height 14
type input "My Models"
type input "***"
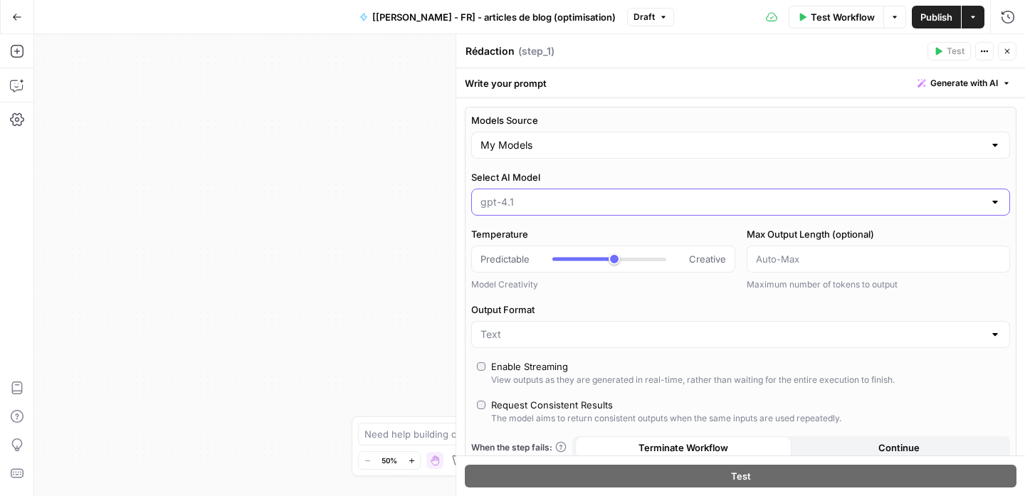
click at [540, 202] on input "Select AI Model" at bounding box center [732, 202] width 503 height 14
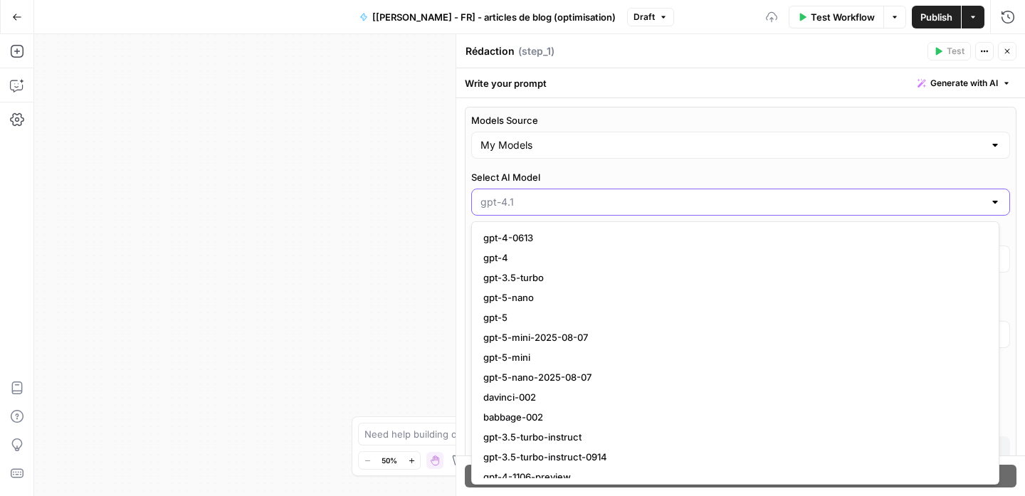
type input "***"
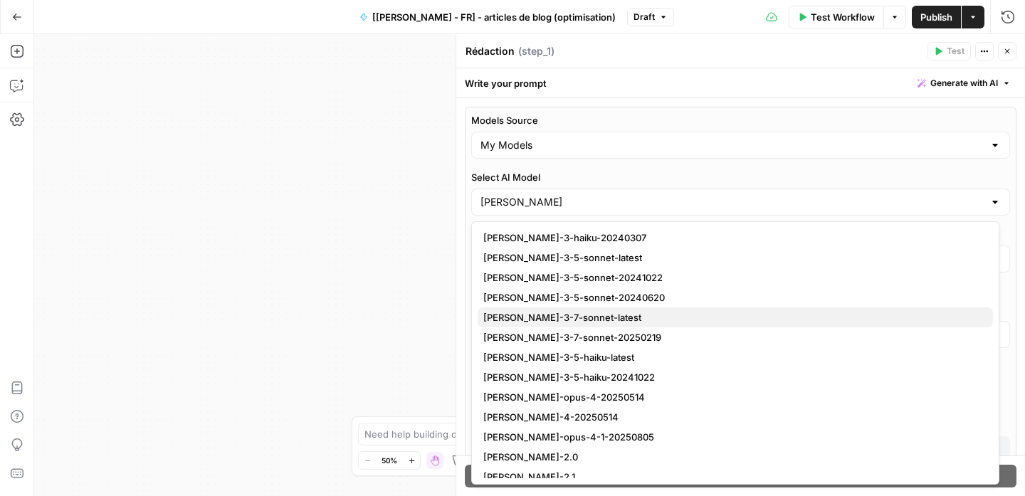
click at [606, 315] on span "[PERSON_NAME]-3-7-sonnet-latest" at bounding box center [732, 317] width 498 height 14
type input "[PERSON_NAME]-3-7-sonnet-latest"
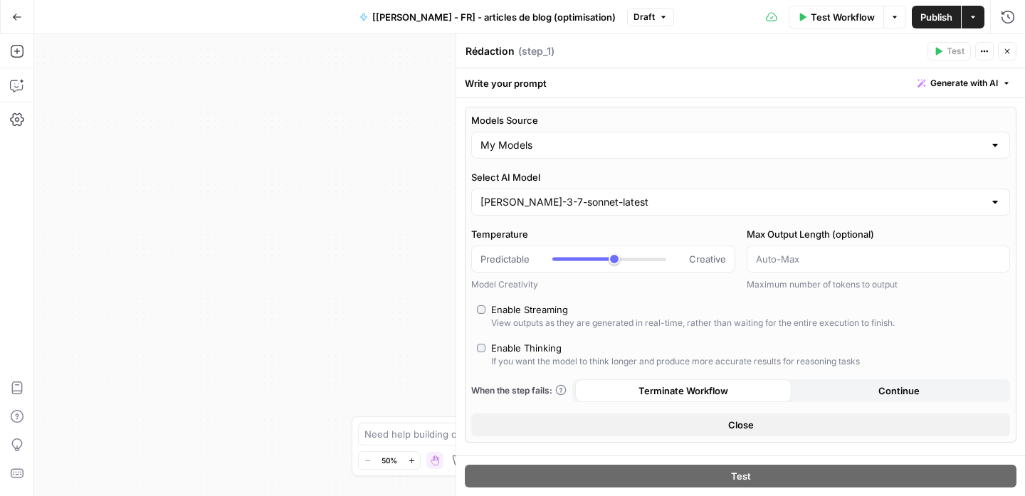
type input "***"
click at [689, 208] on input "Select AI Model" at bounding box center [732, 202] width 503 height 14
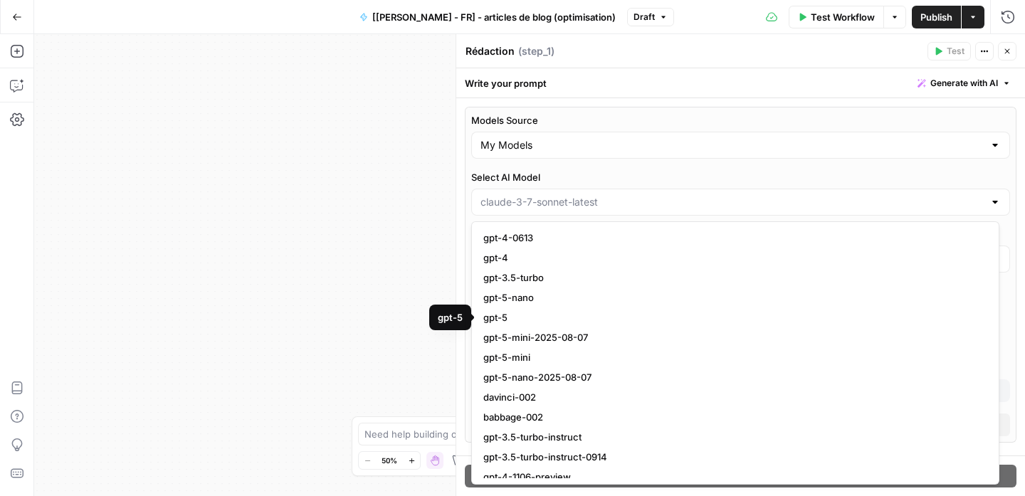
type input "***"
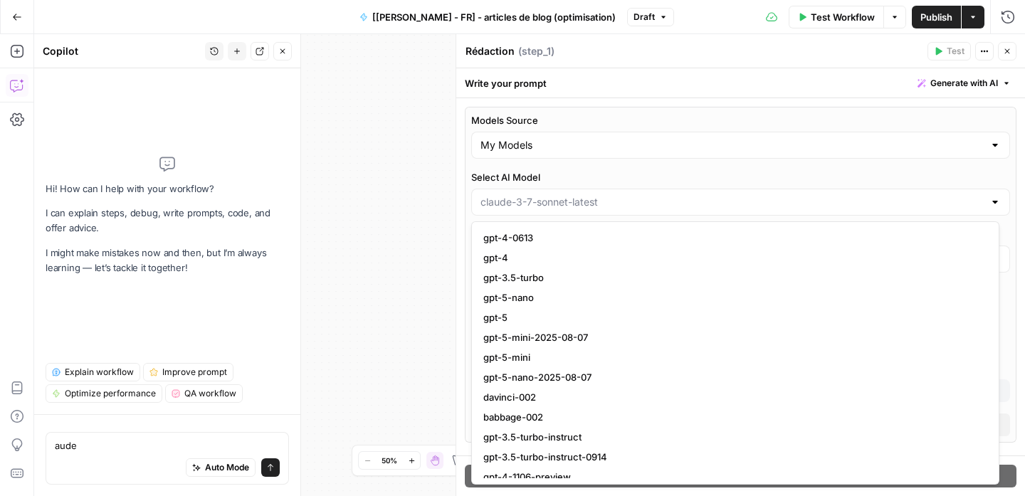
type textarea "aude"
click at [604, 207] on input "Select AI Model" at bounding box center [732, 202] width 503 height 14
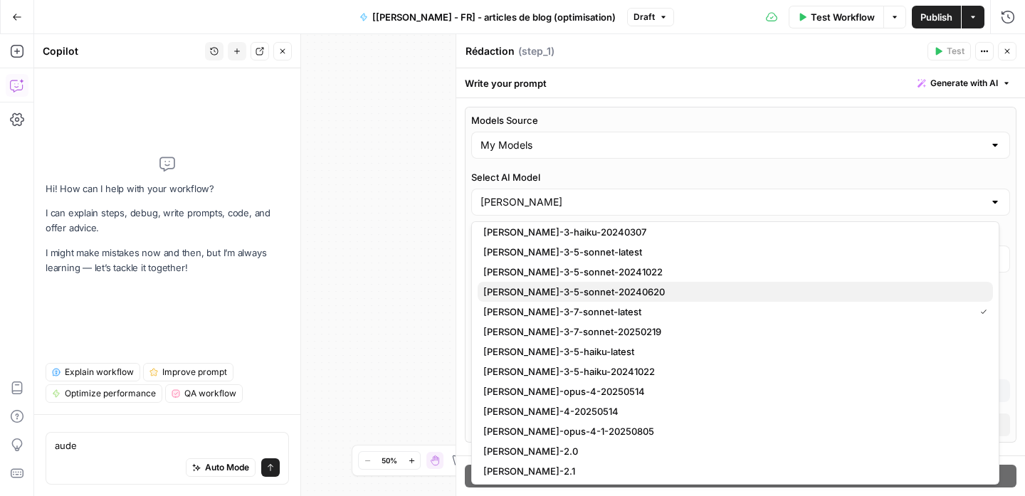
scroll to position [9, 0]
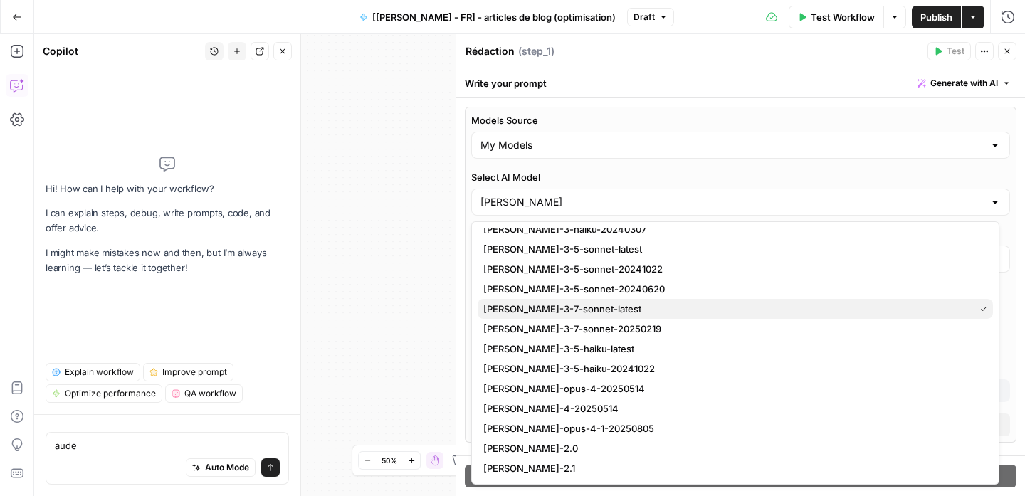
click at [622, 313] on span "[PERSON_NAME]-3-7-sonnet-latest" at bounding box center [726, 309] width 486 height 14
type input "[PERSON_NAME]-3-7-sonnet-latest"
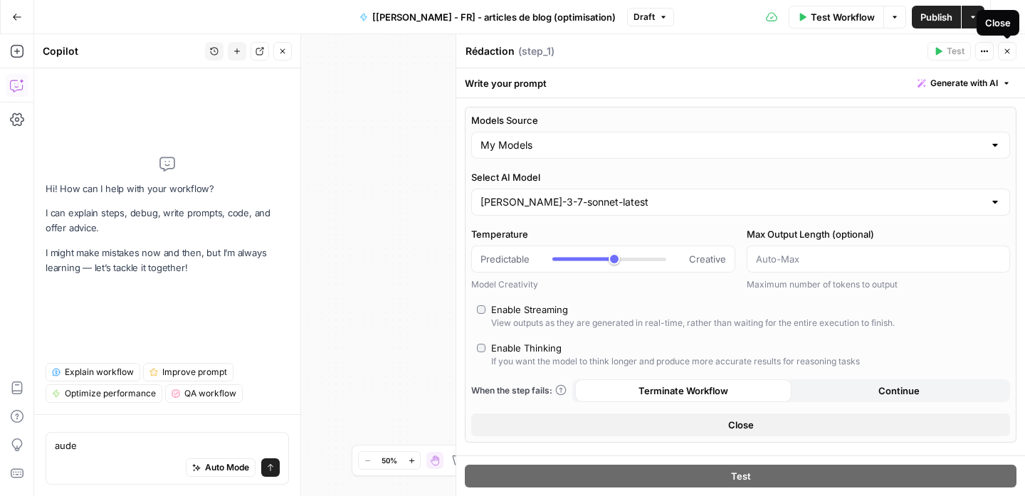
click at [1009, 53] on icon "button" at bounding box center [1007, 51] width 9 height 9
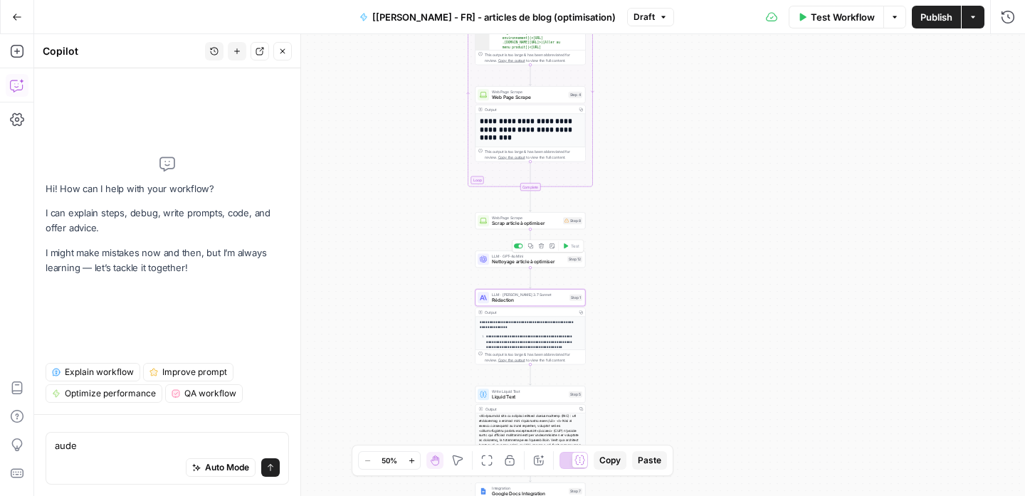
click at [561, 264] on span "Nettoyage article à optimiser" at bounding box center [528, 261] width 73 height 7
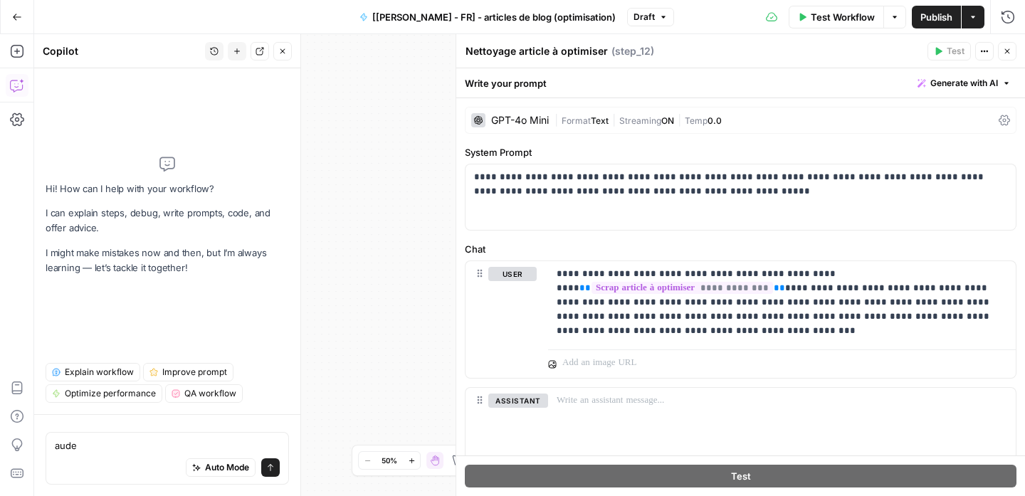
click at [1009, 56] on button "Close" at bounding box center [1007, 51] width 19 height 19
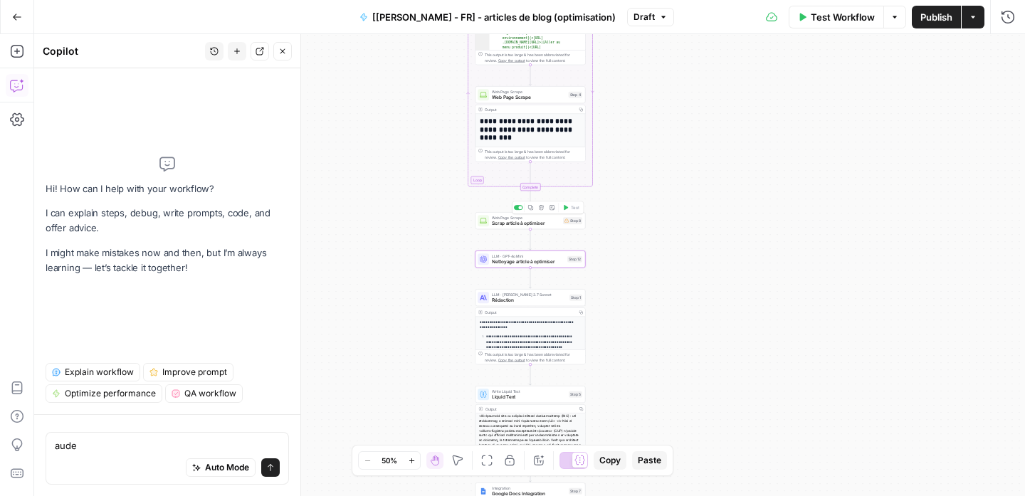
click at [558, 215] on span "Web Page Scrape" at bounding box center [526, 218] width 68 height 6
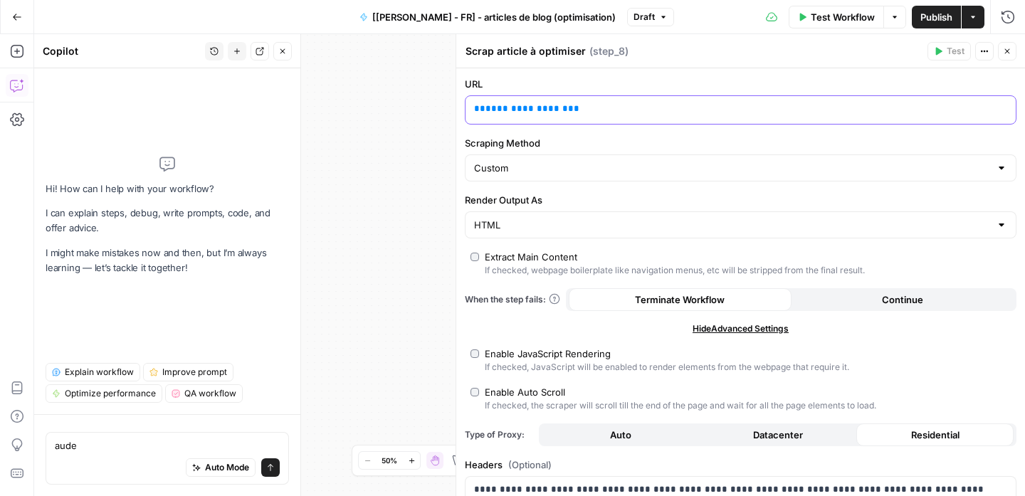
click at [635, 108] on p "**********" at bounding box center [729, 109] width 511 height 14
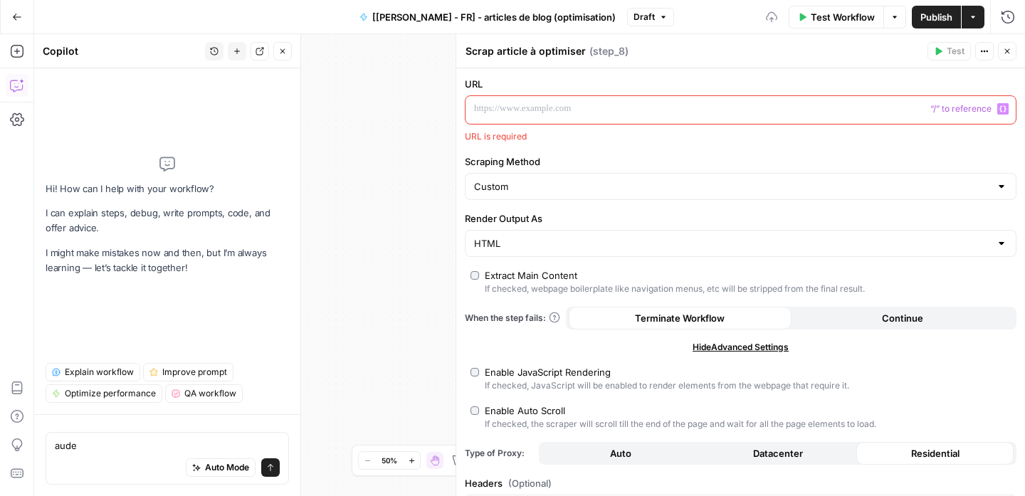
click at [1000, 105] on icon "button" at bounding box center [1003, 108] width 7 height 7
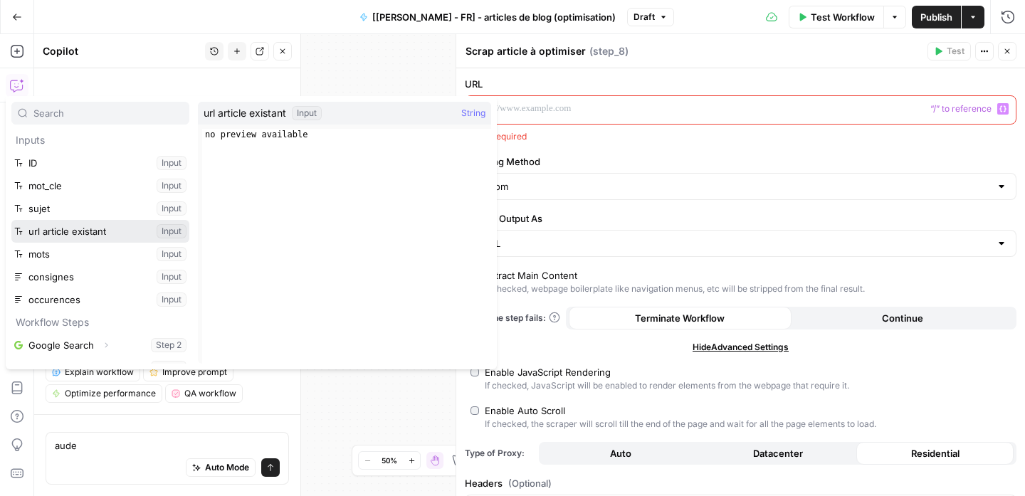
click at [108, 227] on button "Select variable url article existant" at bounding box center [100, 231] width 178 height 23
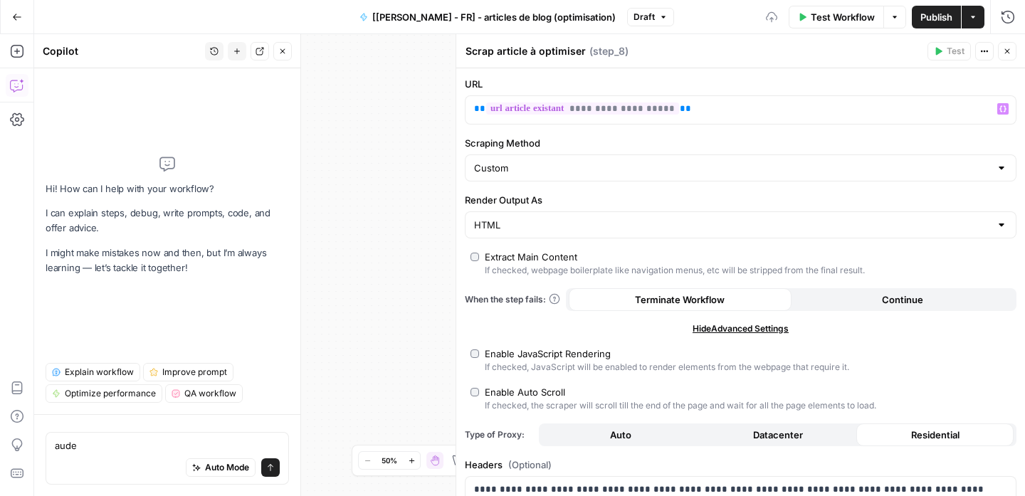
click at [1011, 49] on icon "button" at bounding box center [1007, 51] width 9 height 9
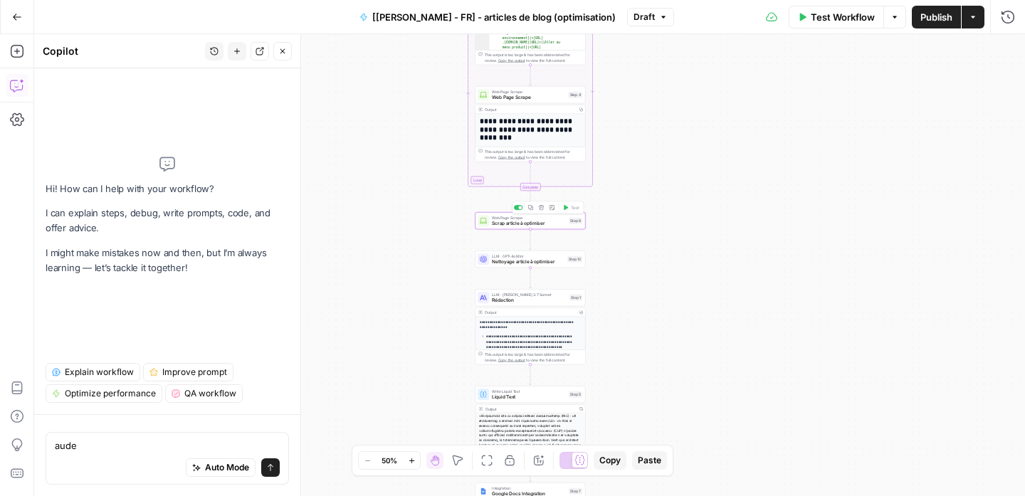
click at [508, 221] on span "Scrap article à optimiser" at bounding box center [529, 223] width 74 height 7
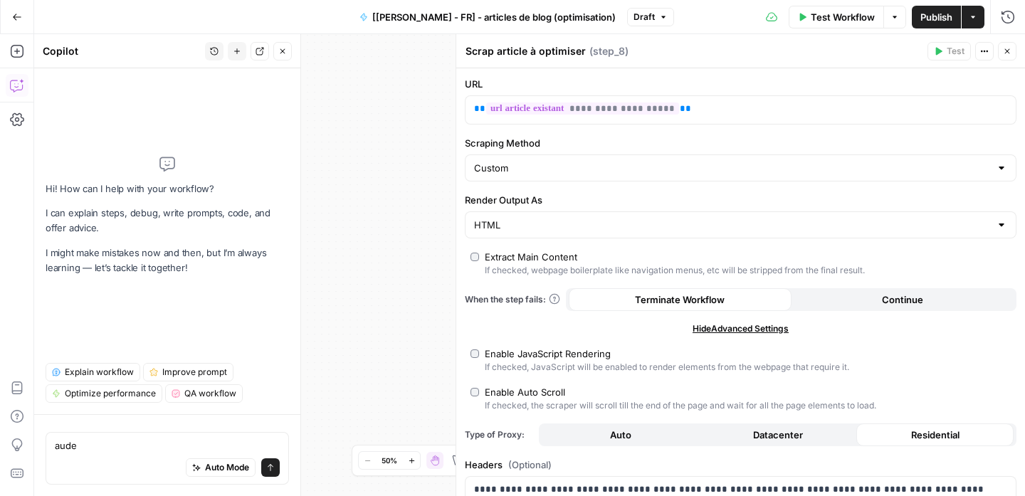
drag, startPoint x: 1004, startPoint y: 55, endPoint x: 854, endPoint y: 159, distance: 182.1
click at [1004, 55] on icon "button" at bounding box center [1007, 51] width 9 height 9
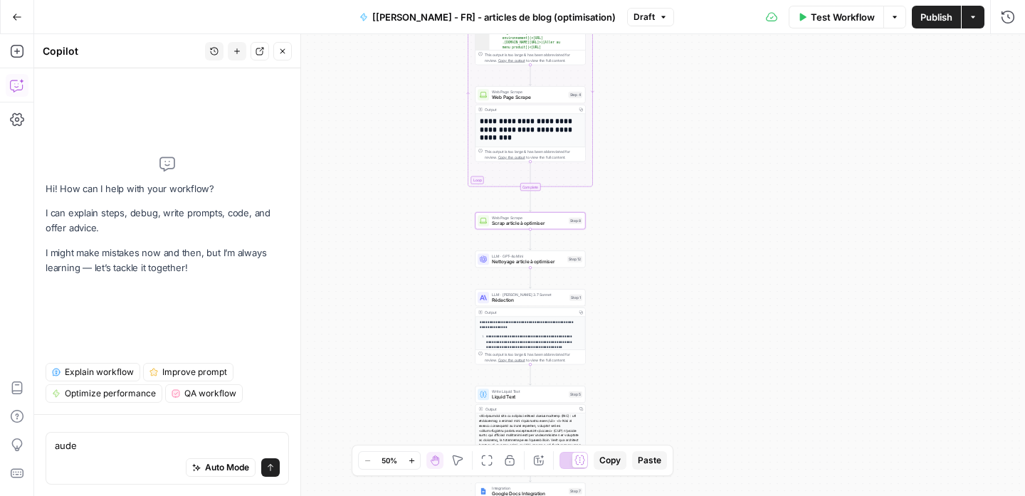
click at [524, 265] on span "Nettoyage article à optimiser" at bounding box center [528, 261] width 73 height 7
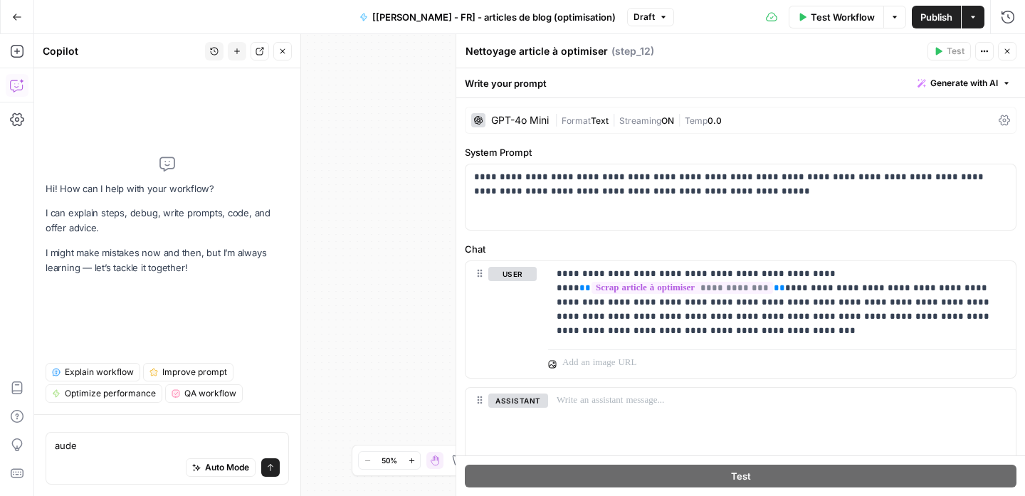
click at [1005, 47] on icon "button" at bounding box center [1007, 51] width 9 height 9
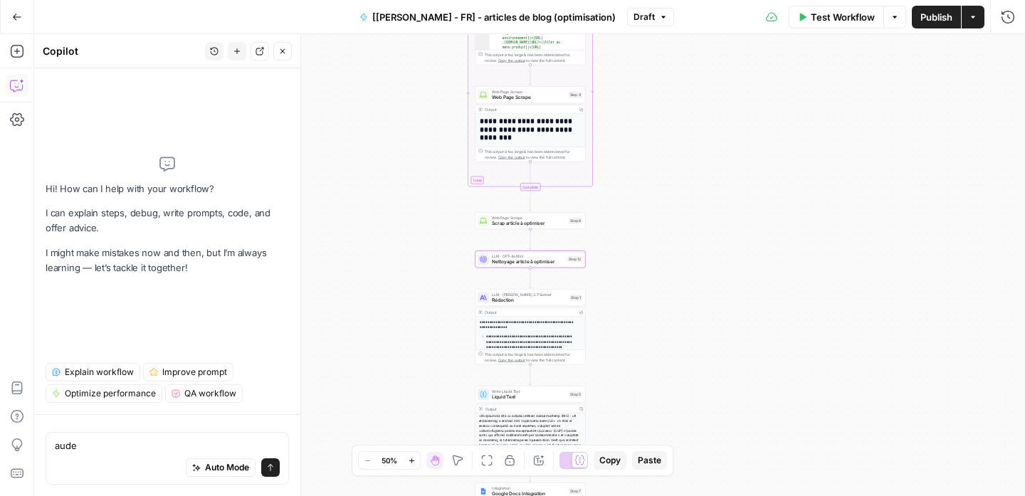
click at [528, 298] on span "Rédaction" at bounding box center [529, 300] width 75 height 7
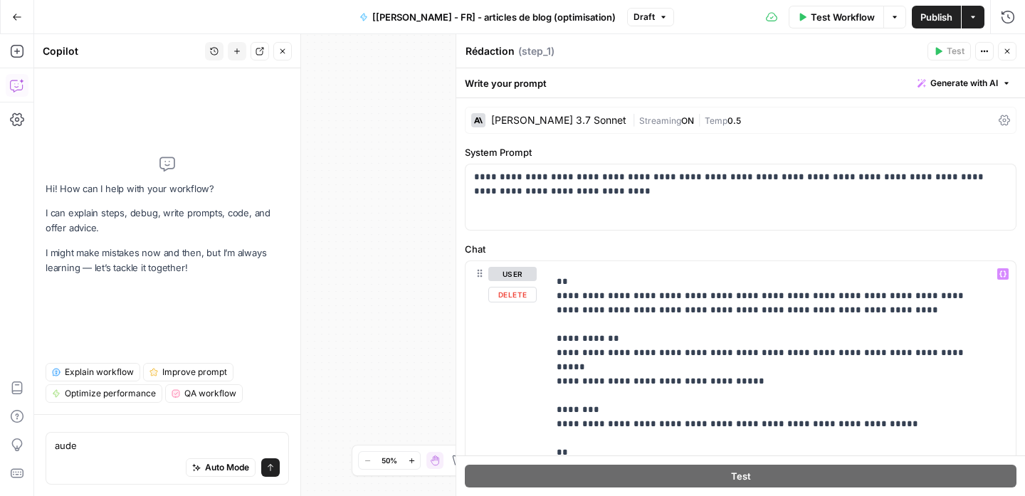
scroll to position [5658, 0]
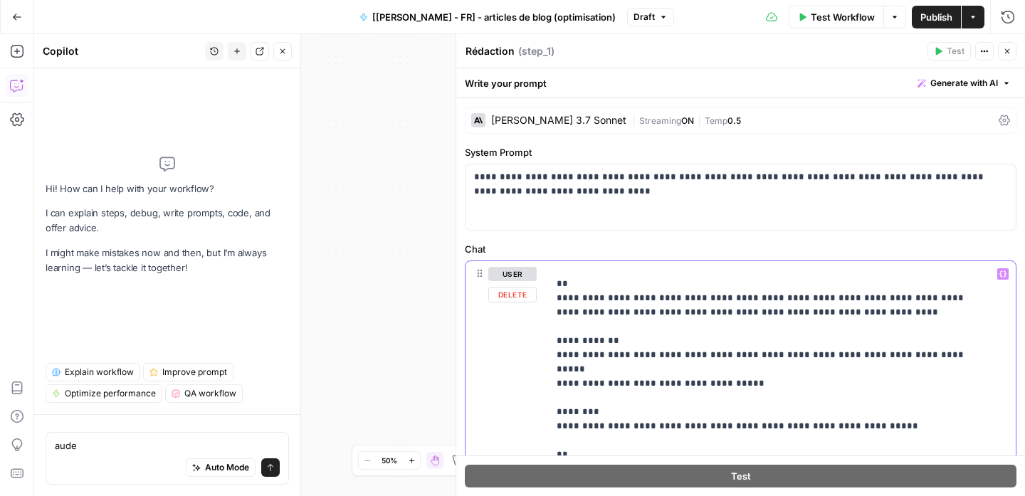
click at [998, 273] on button "Variables Menu" at bounding box center [1003, 273] width 11 height 11
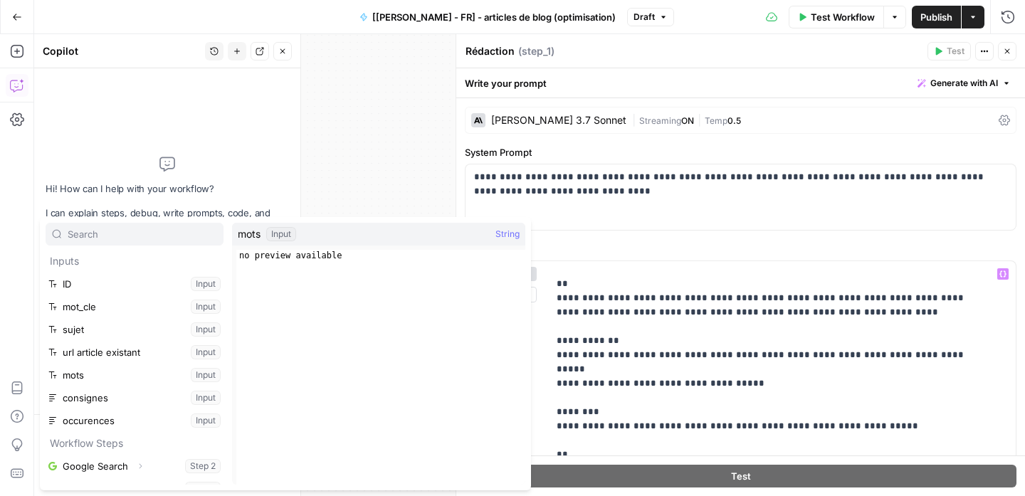
scroll to position [120, 0]
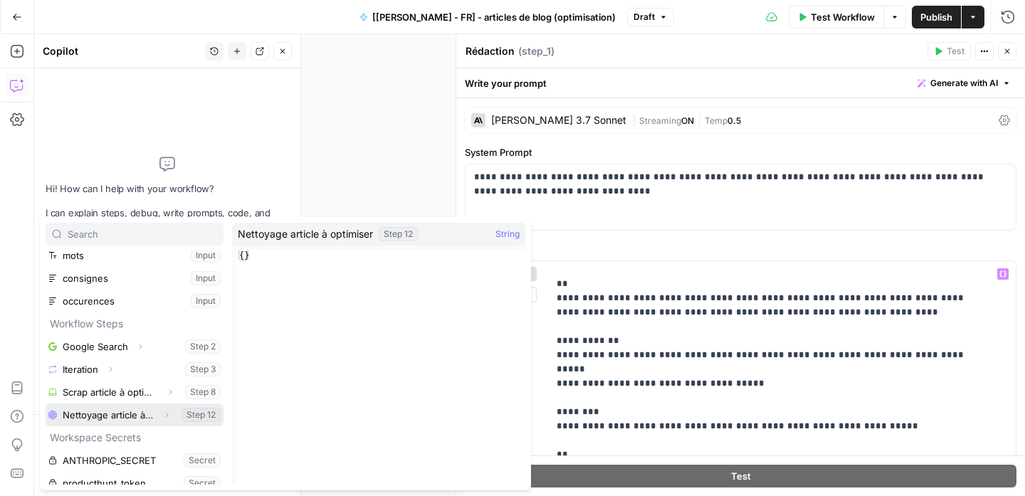
click at [135, 414] on button "Select variable Nettoyage article à optimiser" at bounding box center [135, 415] width 178 height 23
click at [135, 414] on div "Hi! How can I help with your workflow? I can explain steps, debug, write prompt…" at bounding box center [167, 282] width 266 height 428
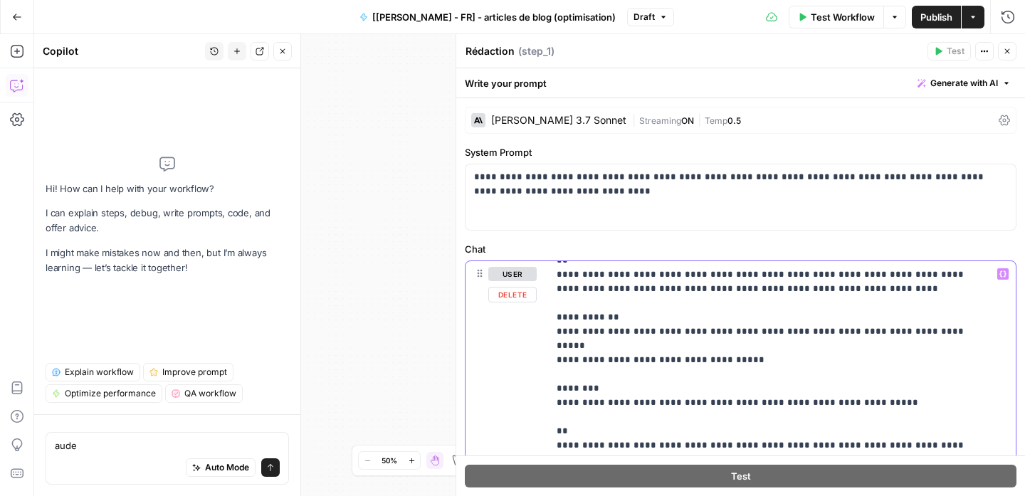
scroll to position [5698, 0]
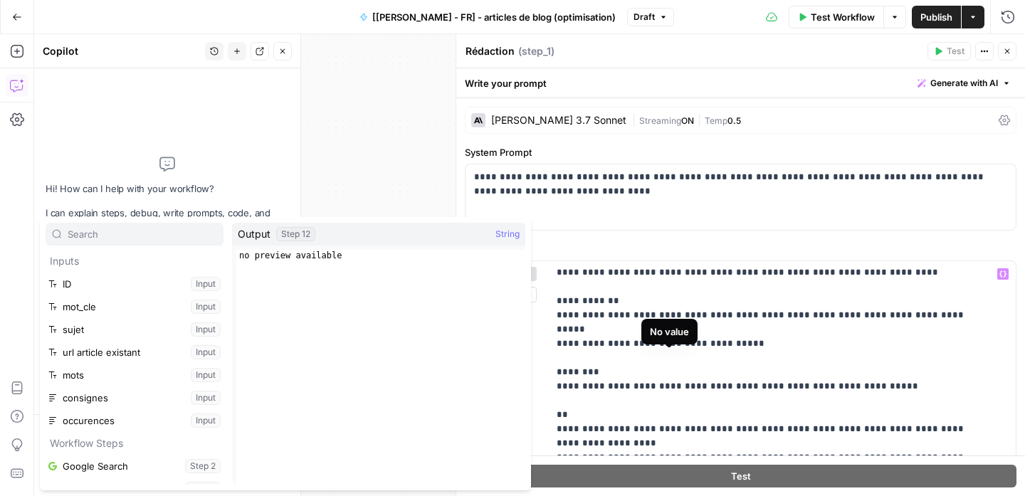
scroll to position [175, 0]
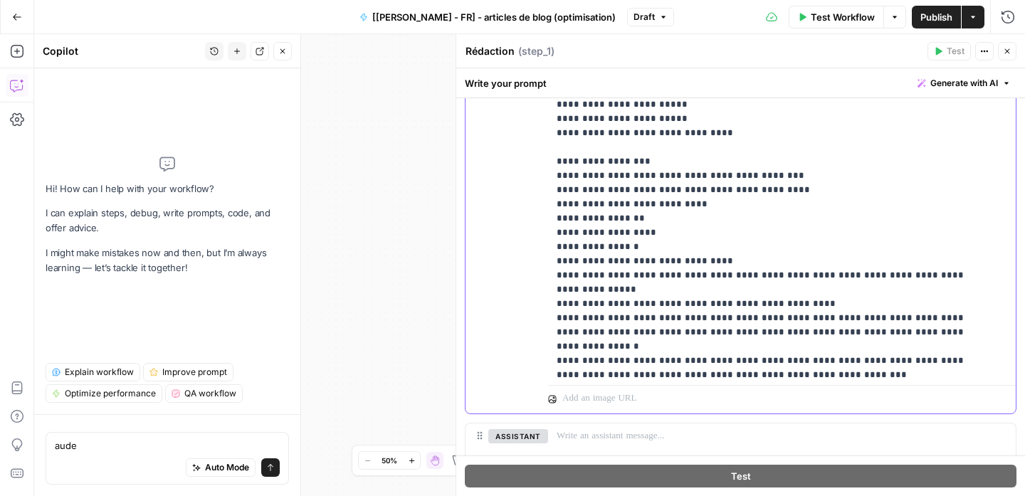
scroll to position [5836, 0]
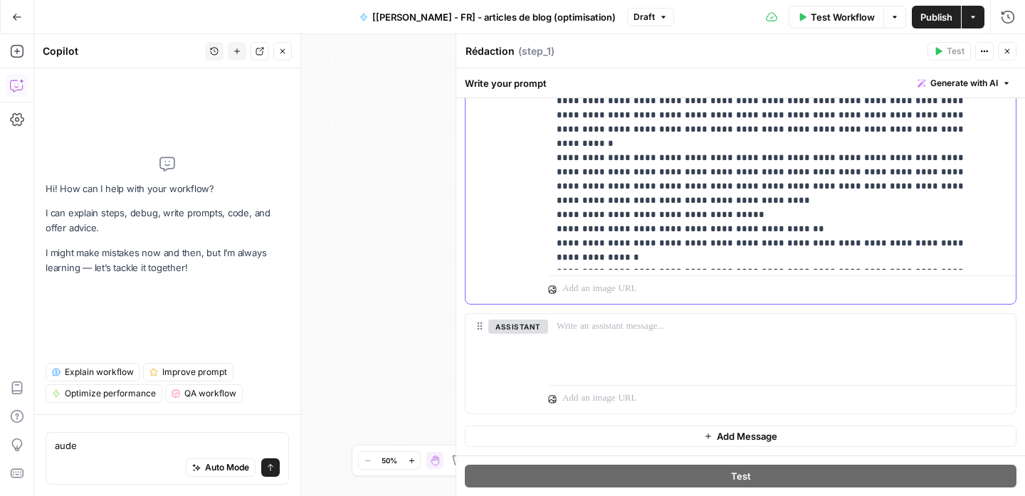
scroll to position [573, 0]
click at [1005, 57] on button "Close" at bounding box center [1007, 51] width 19 height 19
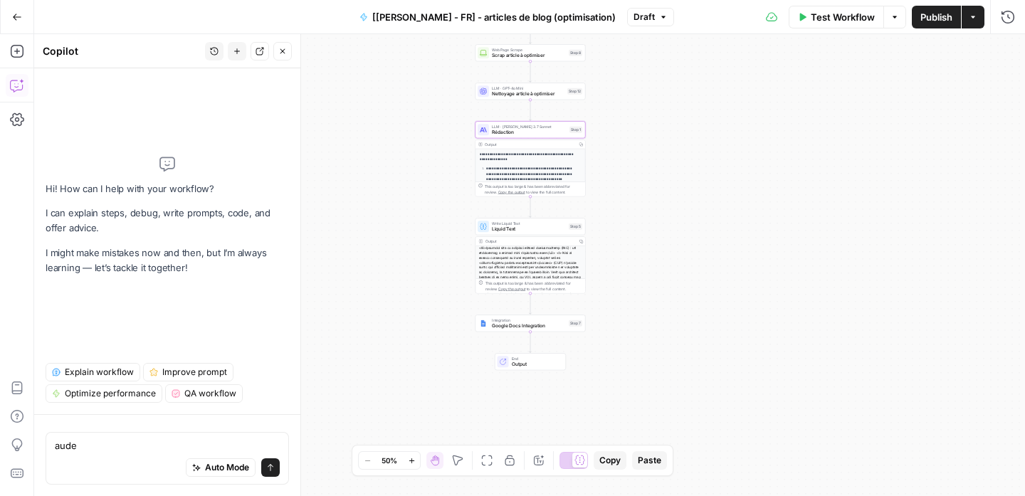
click at [521, 226] on span "Liquid Text" at bounding box center [529, 229] width 74 height 7
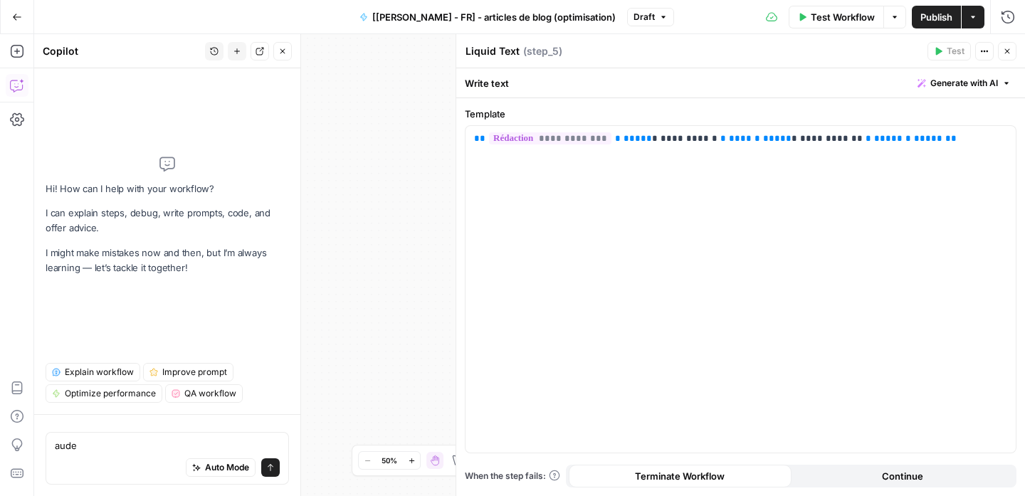
click at [999, 52] on button "Close" at bounding box center [1007, 51] width 19 height 19
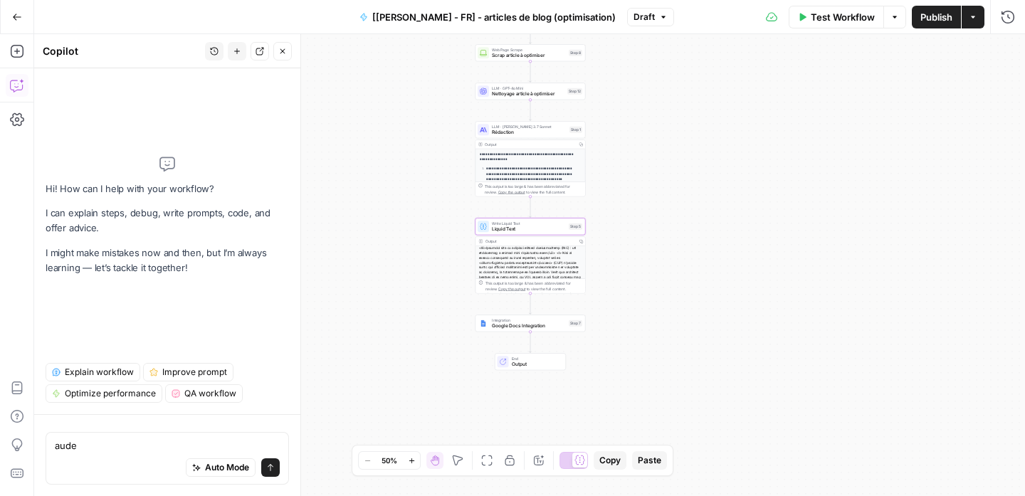
click at [518, 330] on div "Integration Google Docs Integration Step 7 Copy step Delete step Add Note Test" at bounding box center [531, 323] width 110 height 17
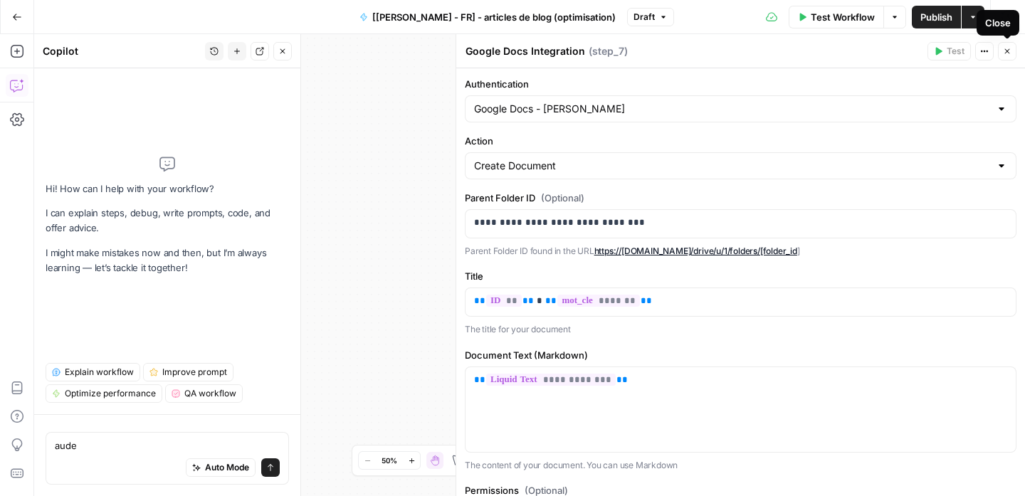
click at [1006, 53] on icon "button" at bounding box center [1007, 51] width 9 height 9
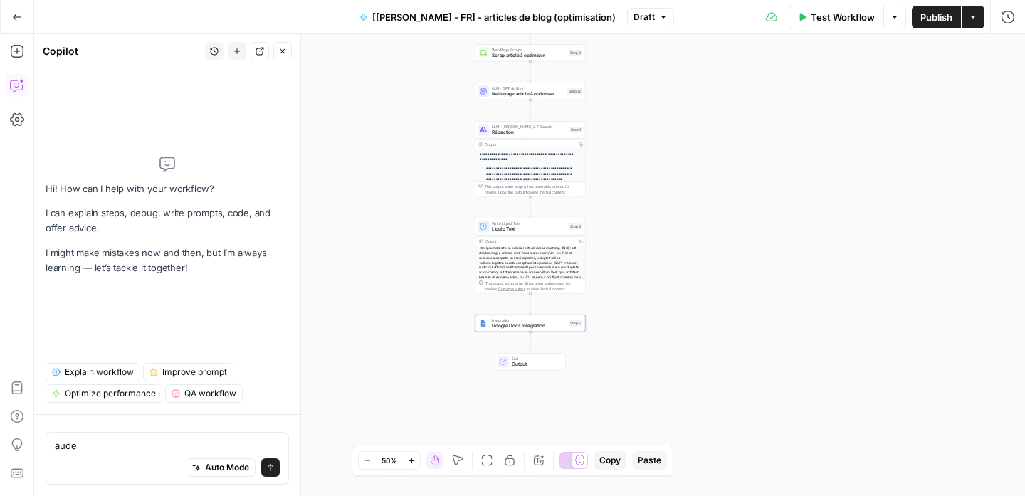
click at [279, 46] on button "Close" at bounding box center [282, 51] width 19 height 19
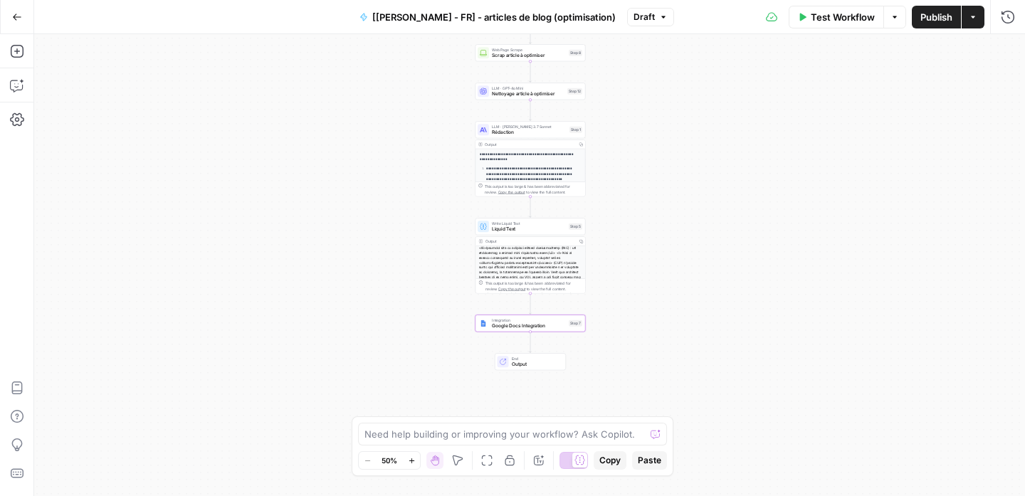
click at [382, 162] on div "Workflow Set Inputs Inputs Google Search Google Search Step 2 Output Copy 1 2 3…" at bounding box center [529, 265] width 991 height 462
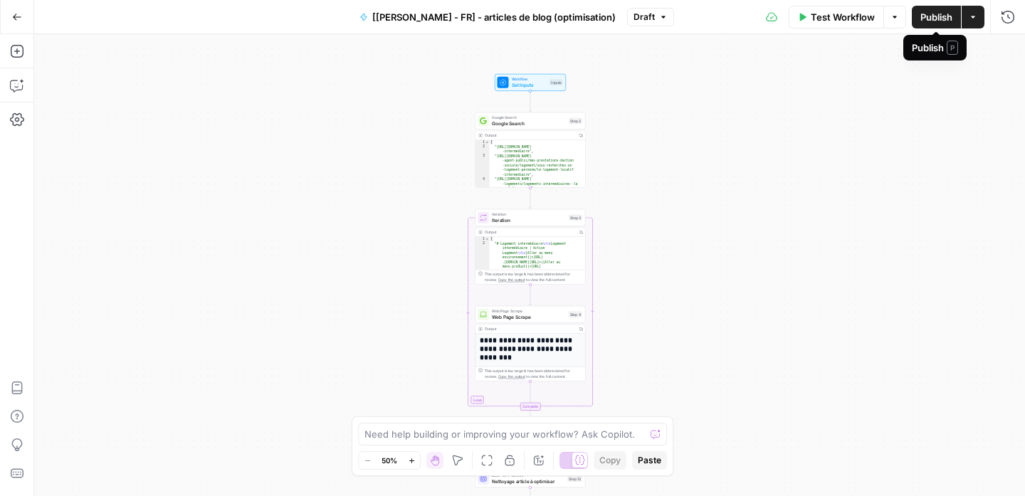
click at [936, 15] on span "Publish" at bounding box center [937, 17] width 32 height 14
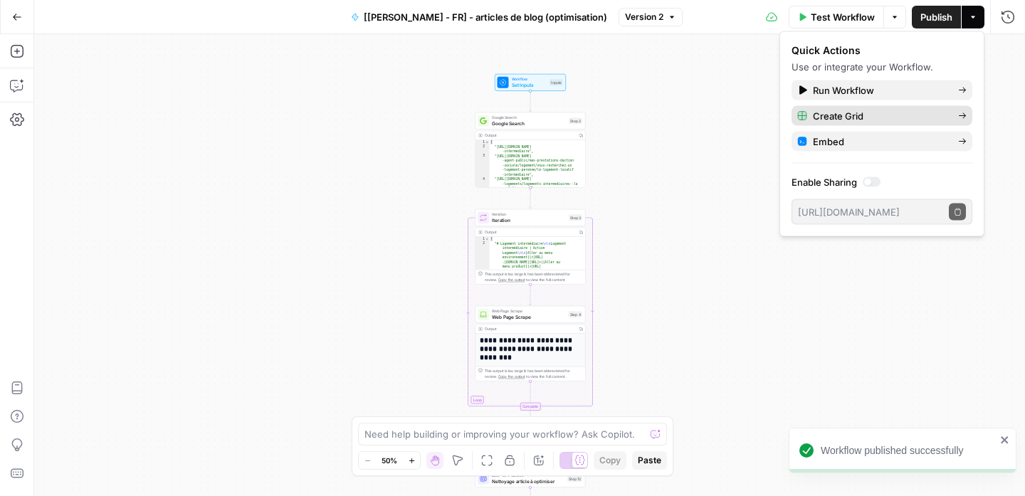
click at [879, 112] on span "Create Grid" at bounding box center [880, 116] width 134 height 14
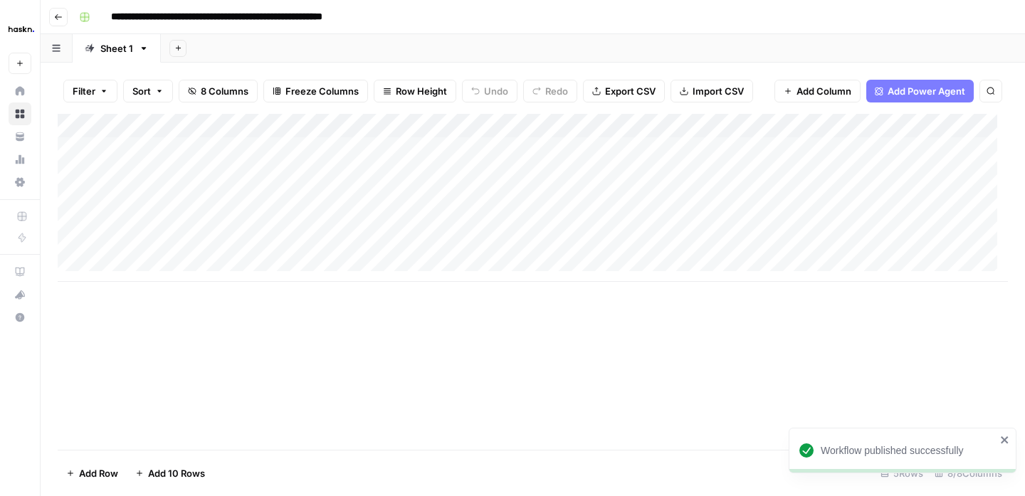
click at [202, 152] on div "Add Column" at bounding box center [533, 198] width 951 height 168
click at [405, 153] on div "Add Column" at bounding box center [533, 198] width 951 height 168
click at [264, 150] on div "Add Column" at bounding box center [533, 198] width 951 height 168
click at [570, 328] on div "Add Column" at bounding box center [533, 282] width 951 height 336
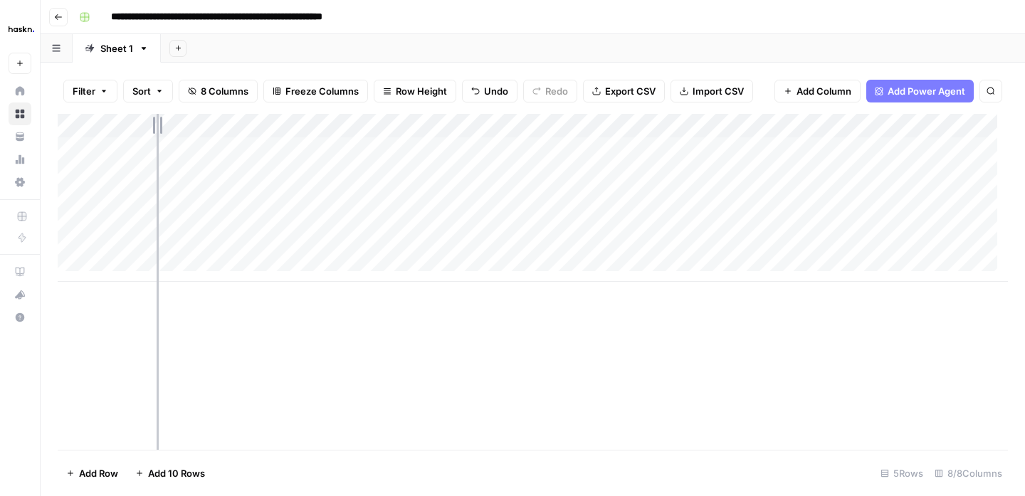
drag, startPoint x: 313, startPoint y: 125, endPoint x: 157, endPoint y: 117, distance: 156.9
click at [157, 117] on div "Add Column" at bounding box center [533, 198] width 951 height 168
click at [720, 141] on div "Add Column" at bounding box center [533, 198] width 951 height 168
click at [585, 144] on div "Add Column" at bounding box center [533, 198] width 951 height 168
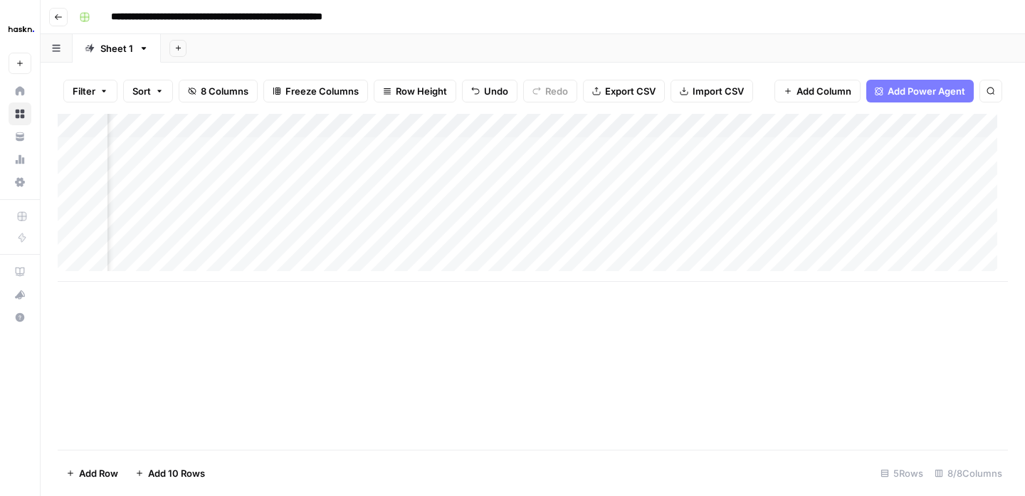
scroll to position [0, 516]
click at [760, 162] on div "Add Column" at bounding box center [533, 198] width 951 height 168
click at [768, 150] on div "Add Column" at bounding box center [533, 198] width 951 height 168
click at [759, 149] on div "Add Column" at bounding box center [533, 198] width 951 height 168
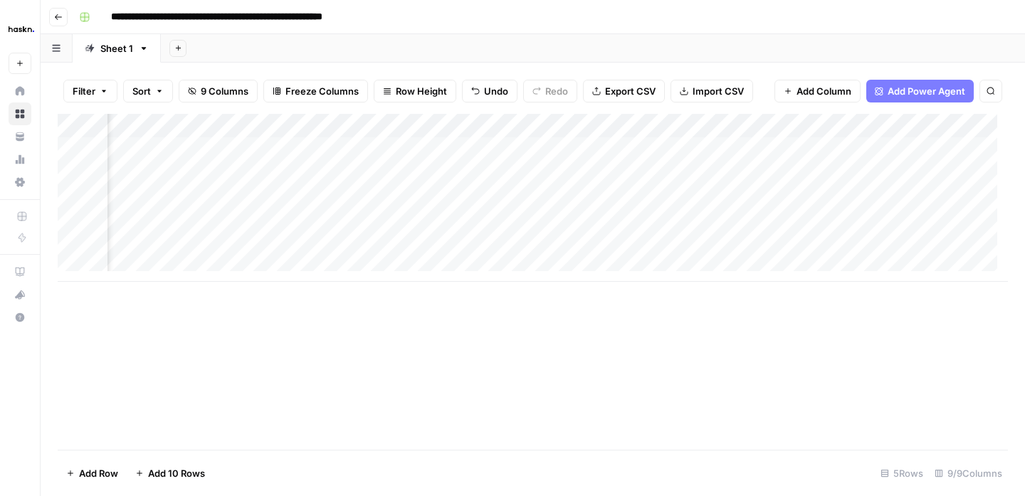
scroll to position [0, 0]
click at [622, 146] on div "Add Column" at bounding box center [533, 198] width 951 height 168
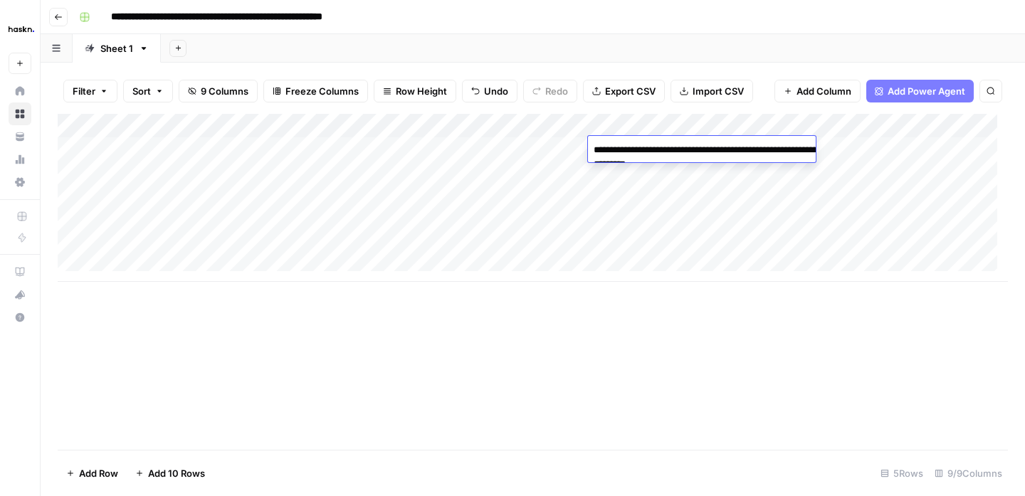
click at [622, 146] on textarea "**********" at bounding box center [730, 157] width 285 height 34
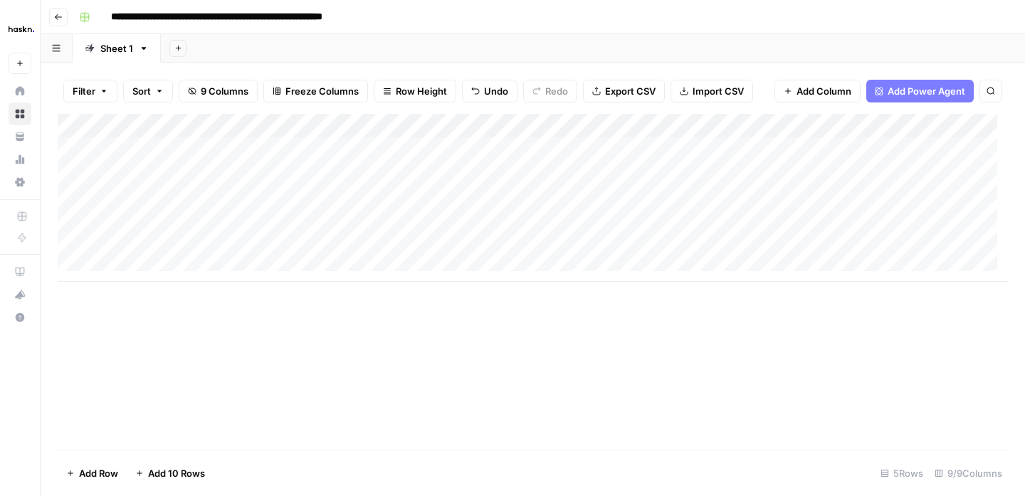
click at [575, 290] on div "Add Column" at bounding box center [533, 282] width 951 height 336
click at [61, 15] on icon "button" at bounding box center [58, 17] width 9 height 9
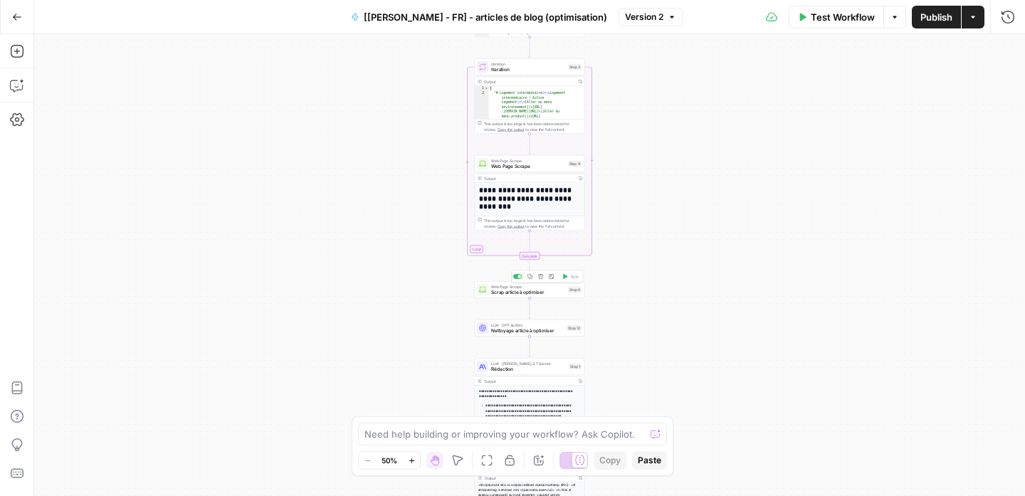
click at [552, 293] on span "Scrap article à optimiser" at bounding box center [528, 292] width 74 height 7
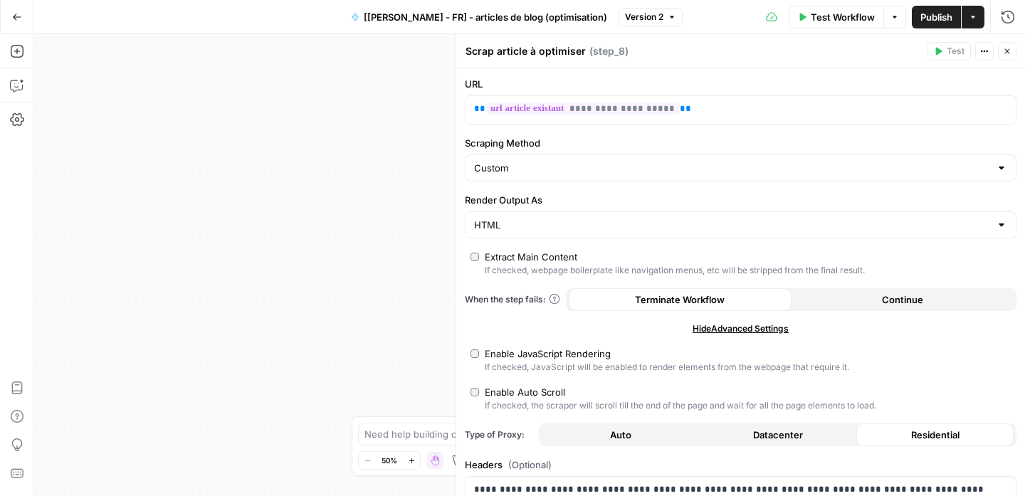
click at [1002, 48] on button "Close" at bounding box center [1007, 51] width 19 height 19
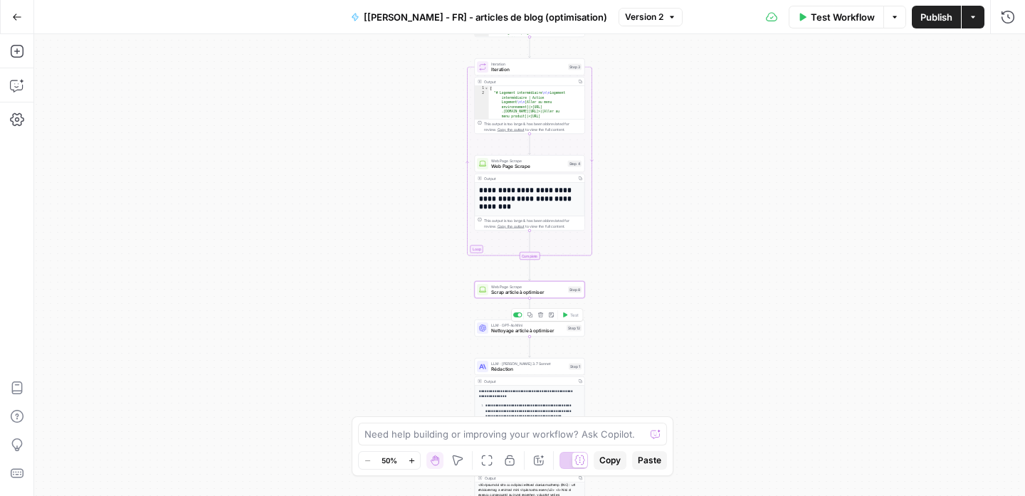
click at [534, 333] on span "Nettoyage article à optimiser" at bounding box center [527, 331] width 73 height 7
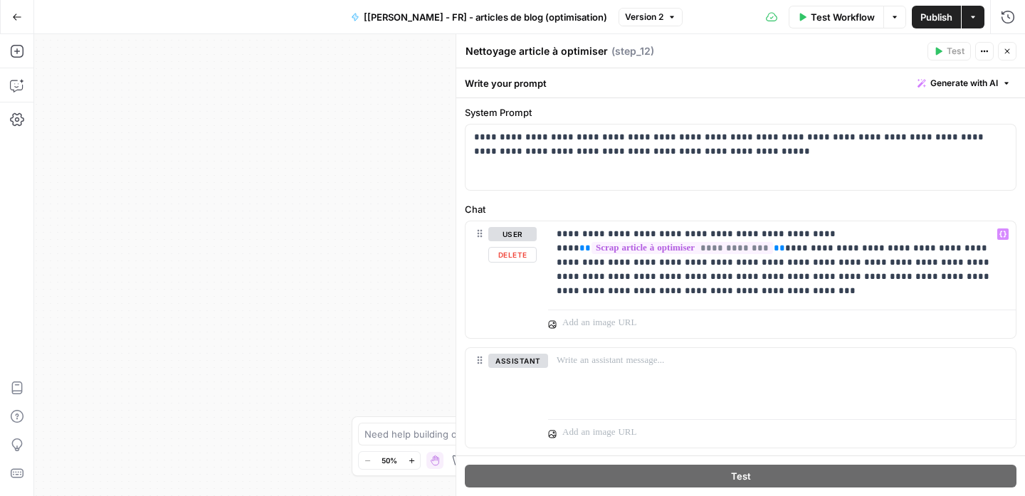
scroll to position [75, 0]
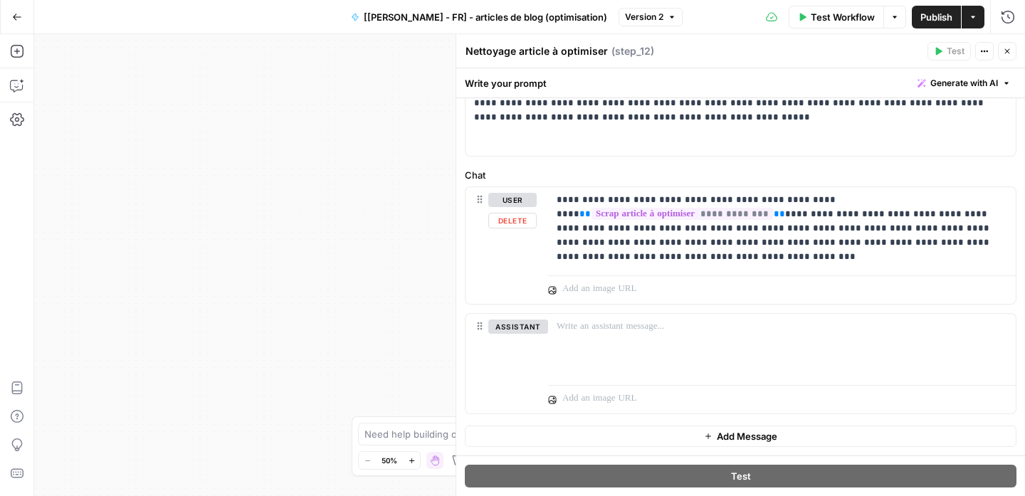
click at [786, 270] on div "“/” to reference Variables Menu" at bounding box center [782, 287] width 468 height 34
click at [790, 261] on p "**********" at bounding box center [777, 228] width 440 height 71
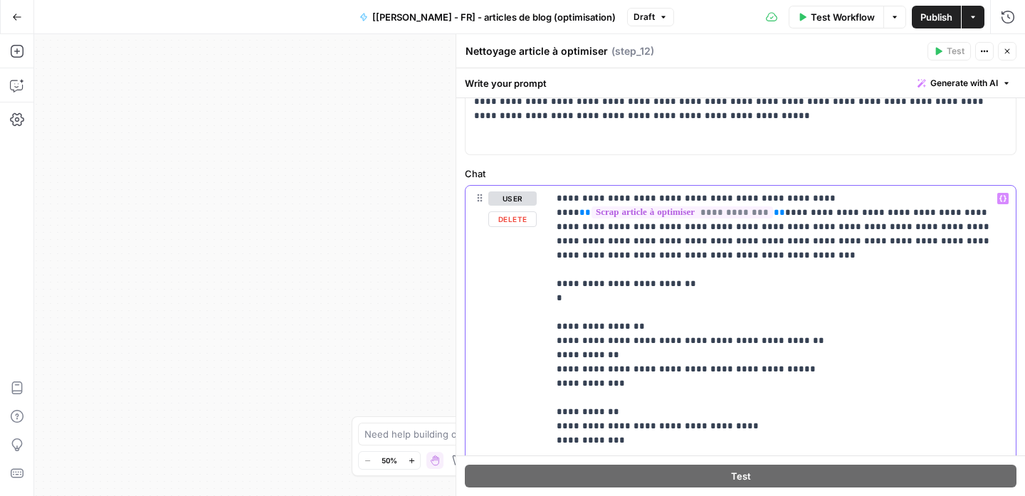
click at [600, 296] on p "**********" at bounding box center [777, 363] width 440 height 342
click at [557, 325] on p "**********" at bounding box center [777, 363] width 440 height 342
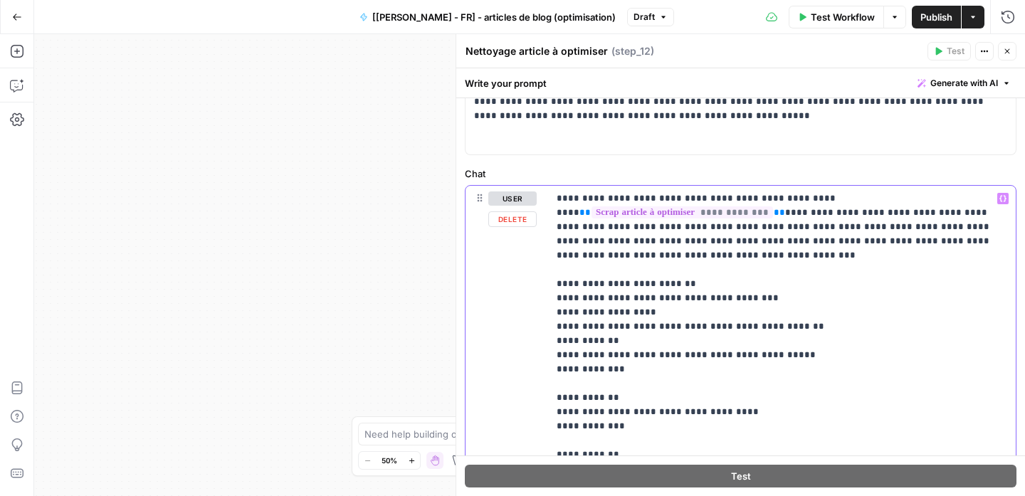
click at [737, 299] on p "**********" at bounding box center [777, 356] width 440 height 328
click at [565, 311] on p "**********" at bounding box center [777, 356] width 440 height 328
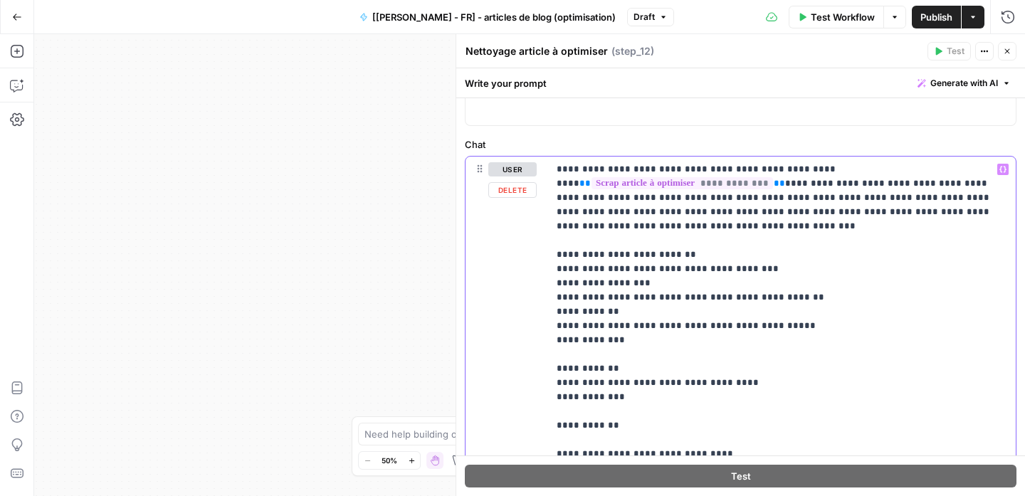
scroll to position [167, 0]
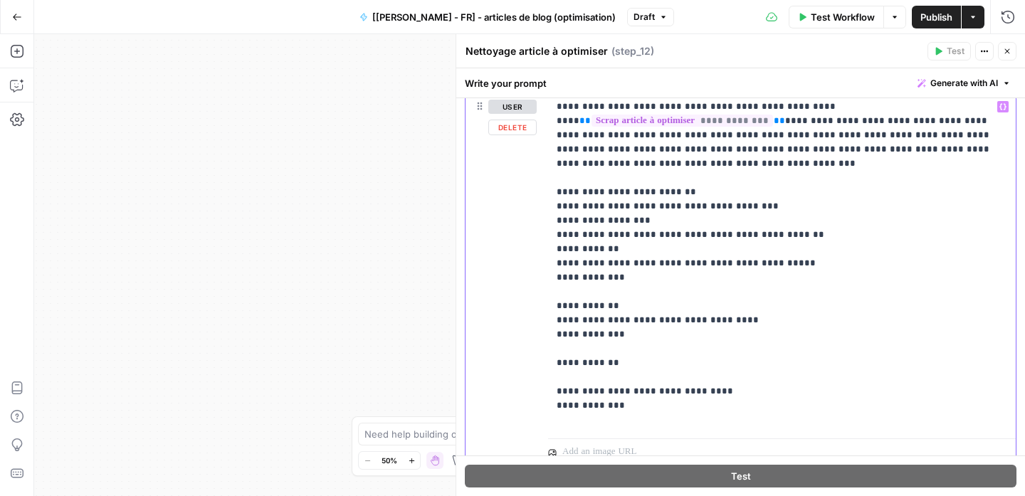
click at [686, 405] on p "**********" at bounding box center [777, 264] width 440 height 328
drag, startPoint x: 629, startPoint y: 208, endPoint x: 619, endPoint y: 205, distance: 9.7
click at [619, 205] on p "**********" at bounding box center [777, 264] width 440 height 328
click at [722, 208] on p "**********" at bounding box center [777, 264] width 440 height 328
drag, startPoint x: 730, startPoint y: 206, endPoint x: 763, endPoint y: 206, distance: 32.8
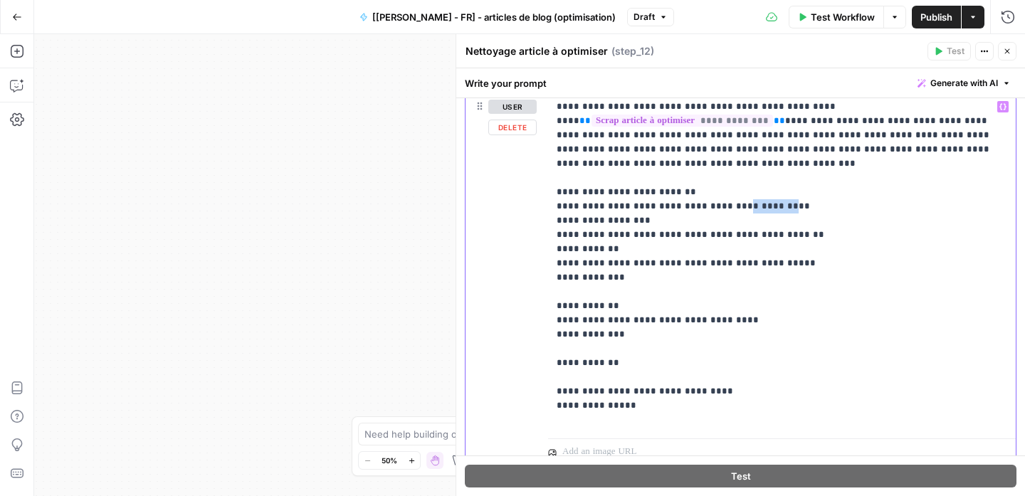
click at [763, 206] on p "**********" at bounding box center [777, 264] width 440 height 328
click at [823, 218] on p "**********" at bounding box center [777, 264] width 440 height 328
click at [822, 210] on p "**********" at bounding box center [777, 264] width 440 height 328
click at [553, 219] on div "**********" at bounding box center [782, 263] width 468 height 339
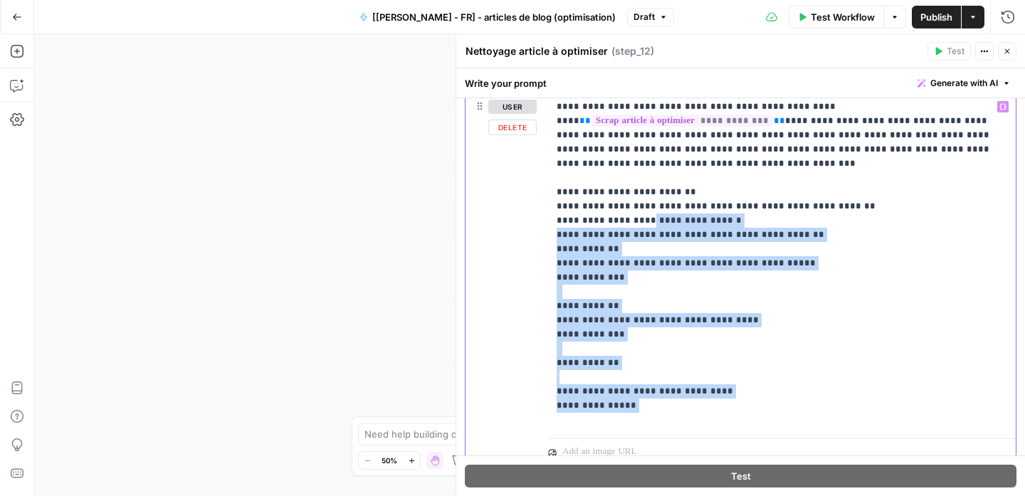
drag, startPoint x: 661, startPoint y: 223, endPoint x: 669, endPoint y: 422, distance: 198.9
click at [669, 422] on p "**********" at bounding box center [777, 264] width 440 height 328
copy p "**********"
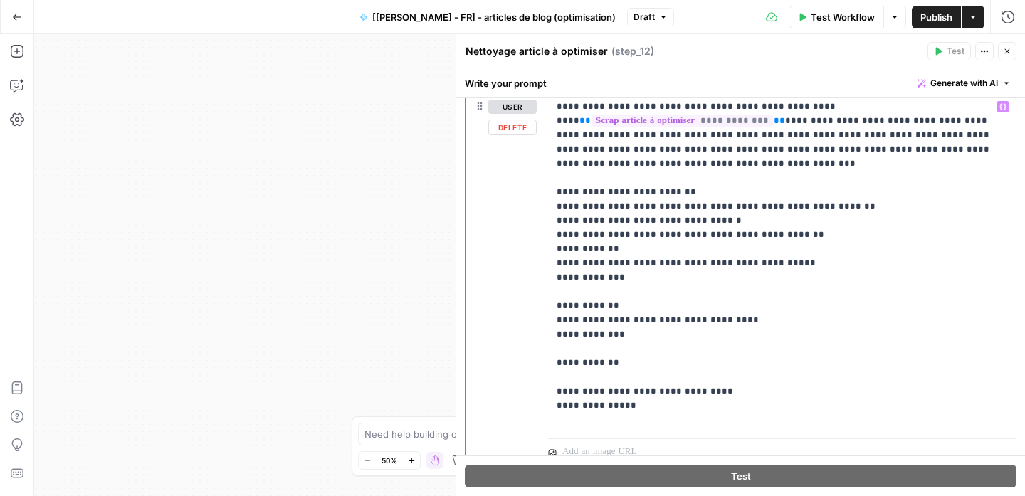
scroll to position [132, 0]
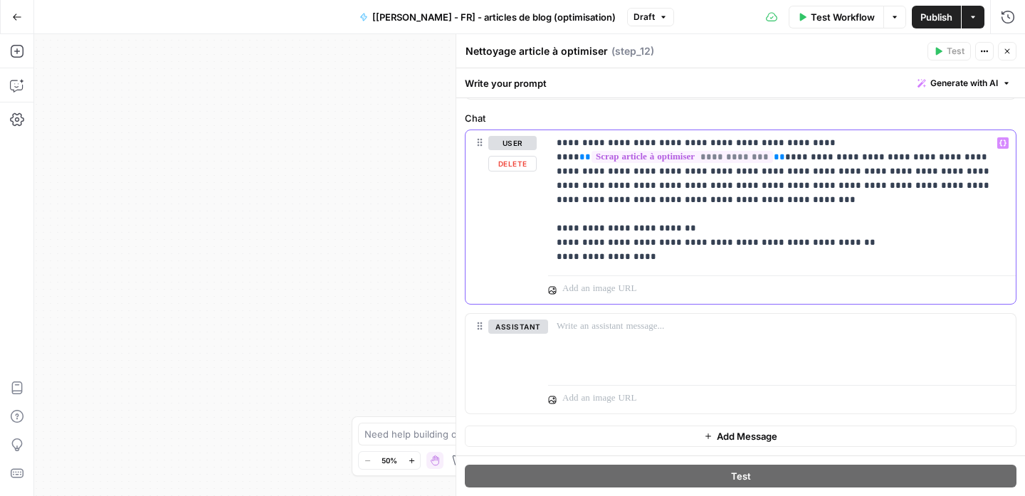
click at [608, 251] on p "**********" at bounding box center [777, 200] width 440 height 128
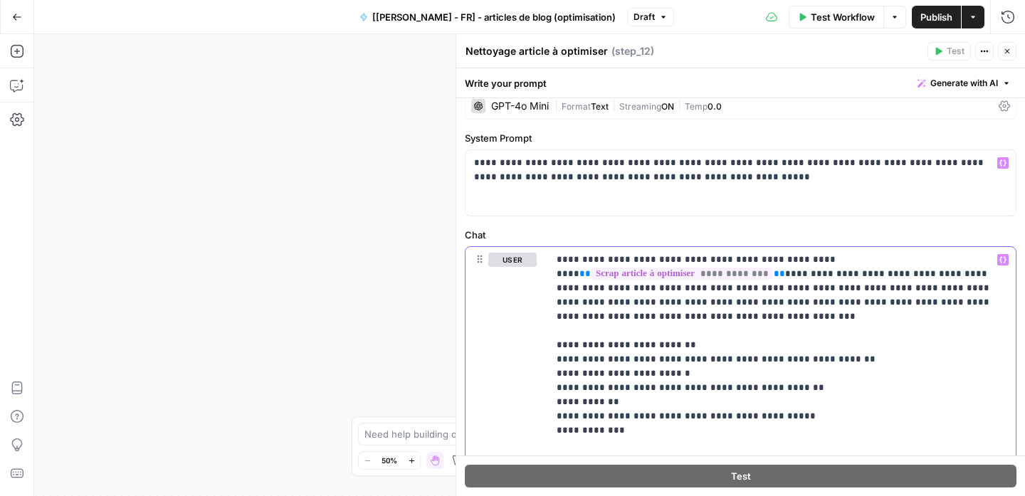
scroll to position [0, 0]
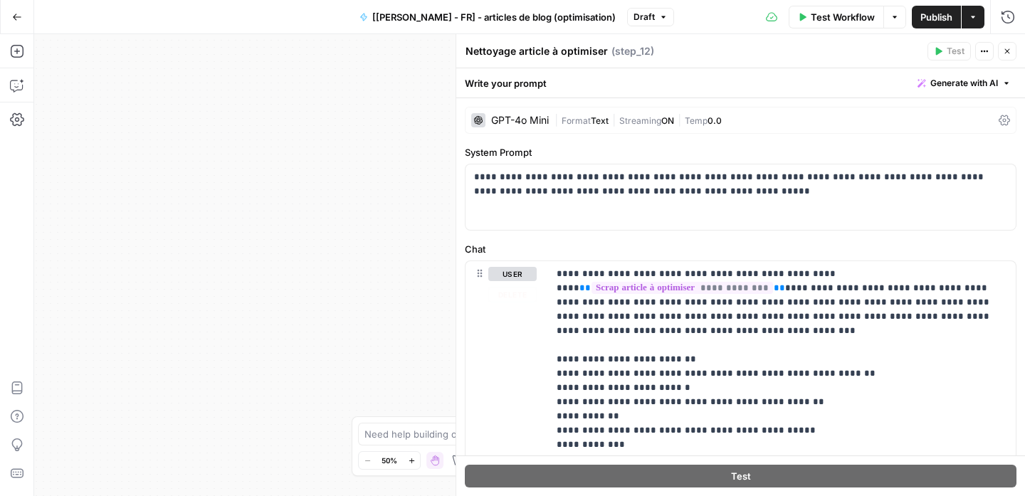
click at [292, 267] on div "Workflow Set Inputs Inputs Google Search Google Search Step 2 Output Copy 1 2 3…" at bounding box center [529, 265] width 991 height 462
click at [1007, 48] on icon "button" at bounding box center [1007, 51] width 9 height 9
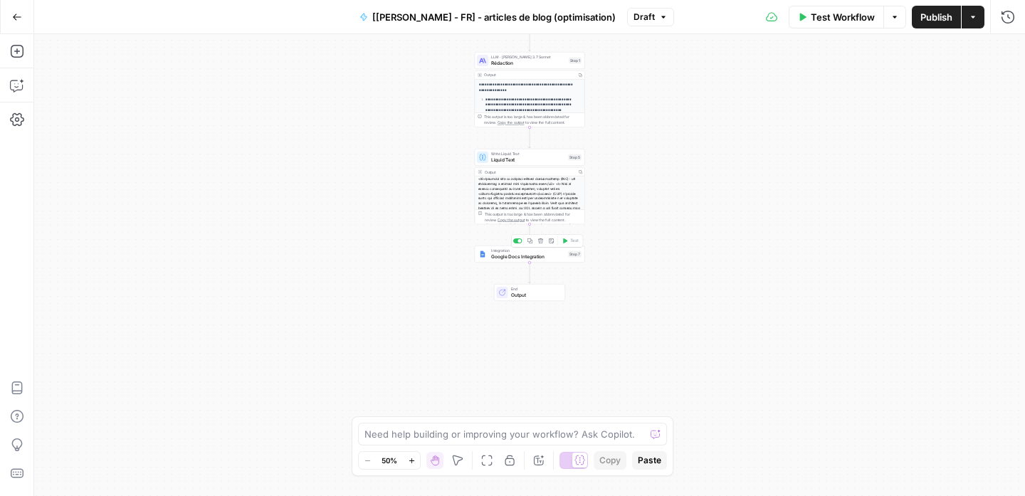
click at [540, 161] on span "Liquid Text" at bounding box center [528, 159] width 74 height 7
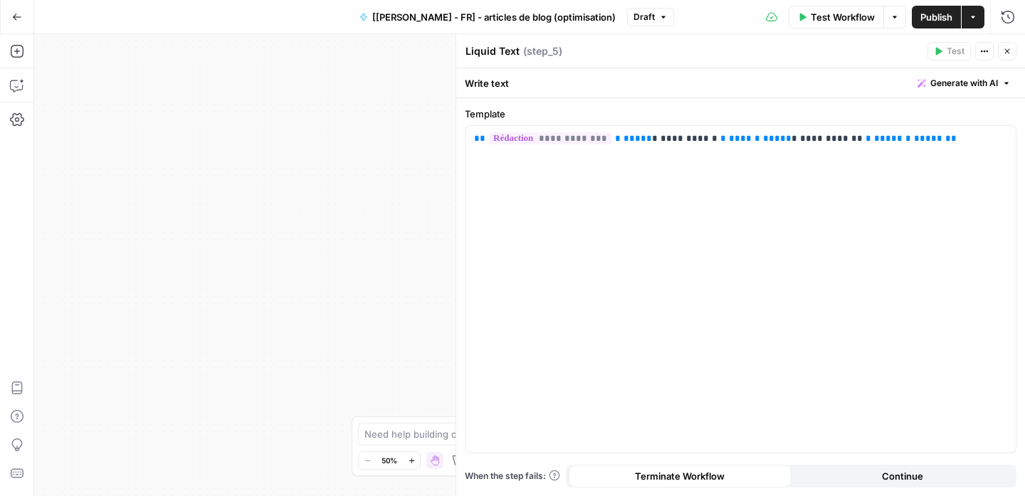
drag, startPoint x: 1010, startPoint y: 48, endPoint x: 627, endPoint y: 199, distance: 412.4
click at [1010, 48] on icon "button" at bounding box center [1007, 51] width 9 height 9
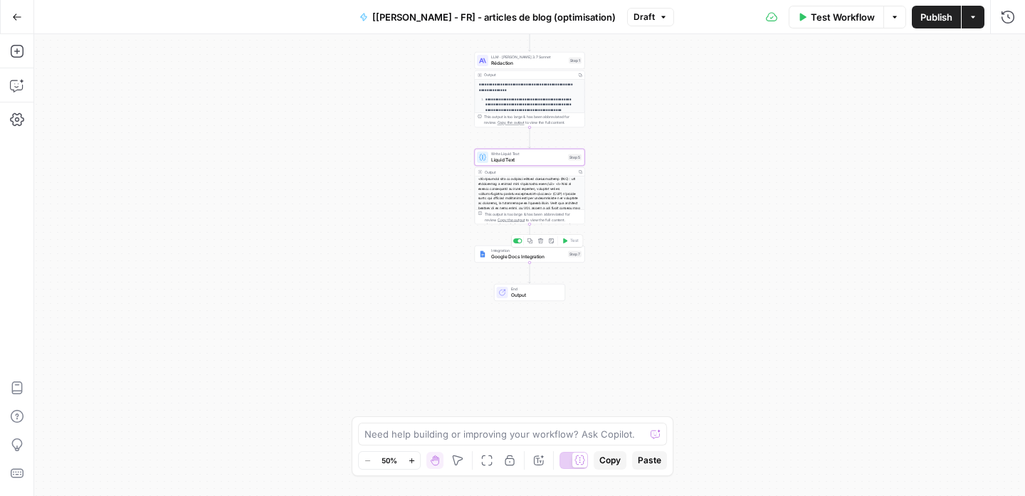
click at [556, 254] on span "Google Docs Integration" at bounding box center [528, 256] width 74 height 7
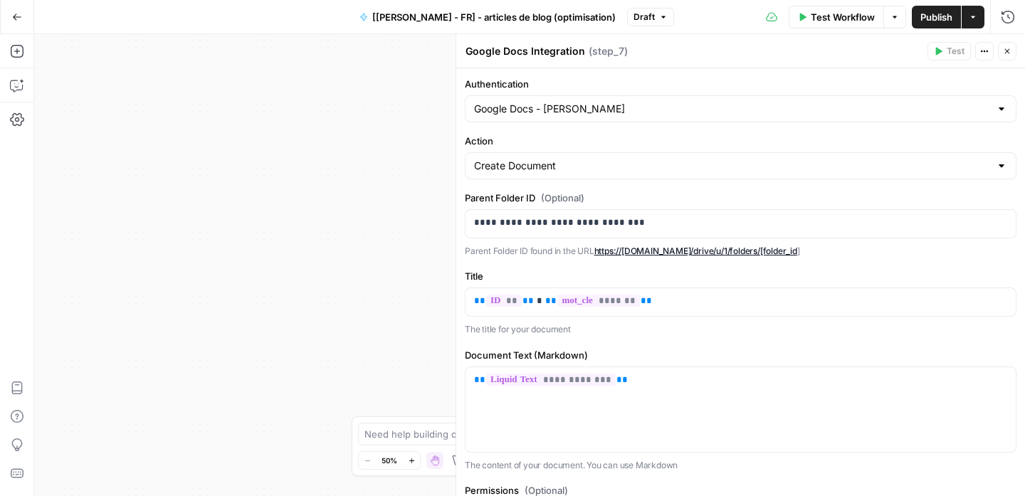
drag, startPoint x: 1009, startPoint y: 53, endPoint x: 901, endPoint y: 120, distance: 127.6
click at [1009, 53] on icon "button" at bounding box center [1007, 51] width 5 height 5
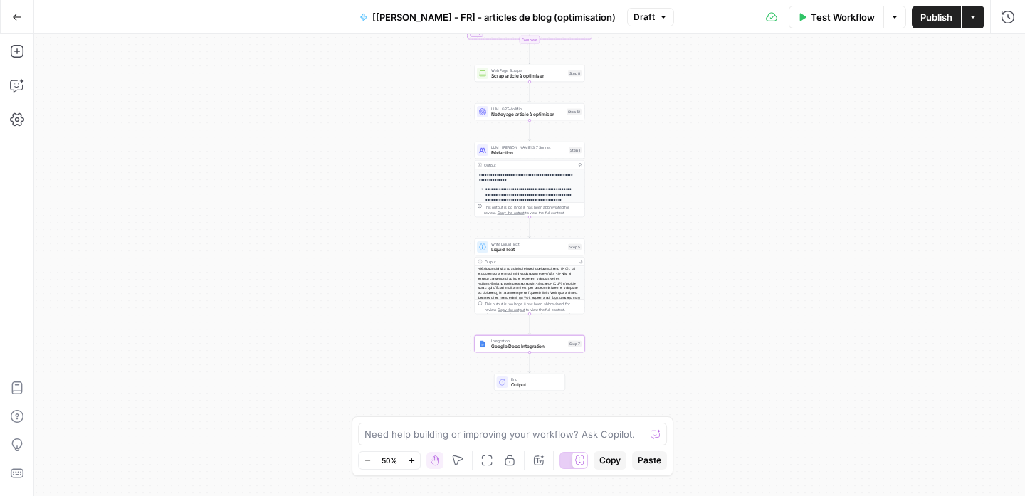
click at [533, 252] on span "Liquid Text" at bounding box center [528, 249] width 74 height 7
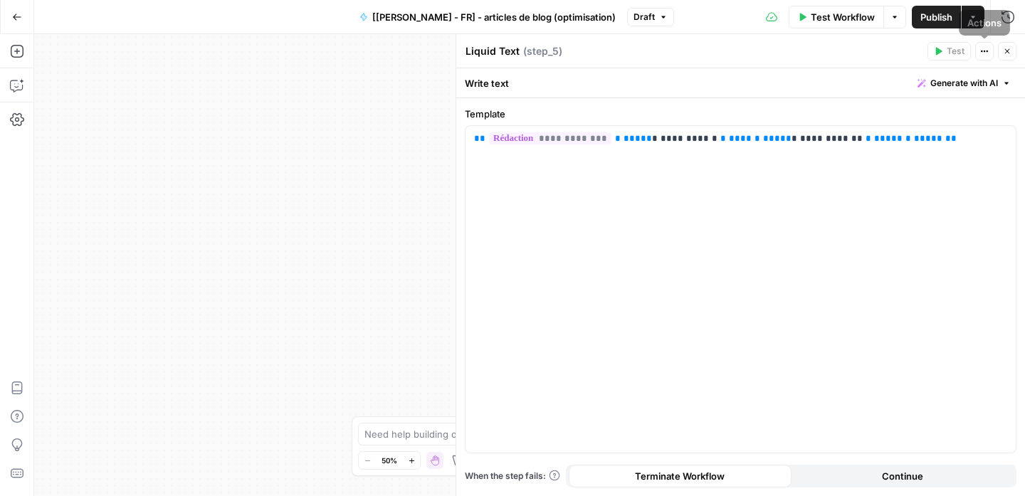
click at [1000, 48] on button "Close" at bounding box center [1007, 51] width 19 height 19
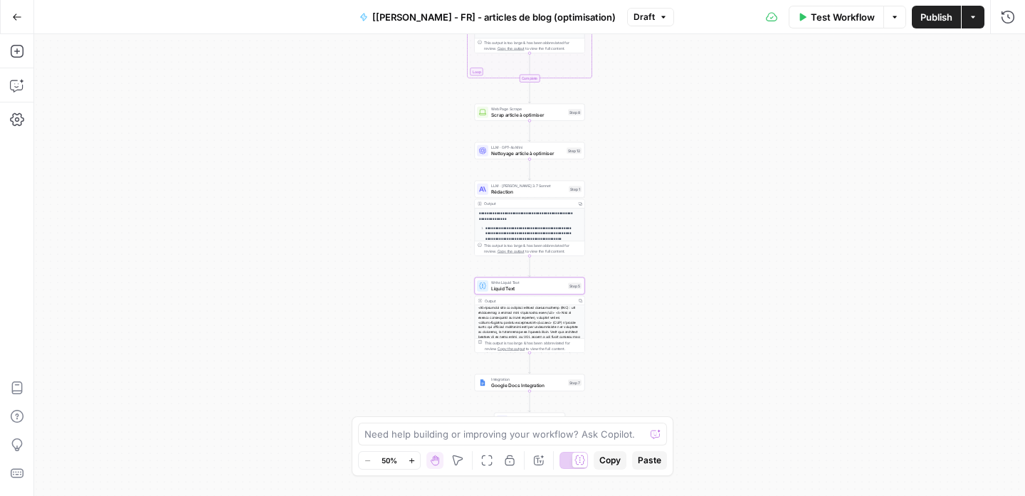
click at [550, 192] on span "Rédaction" at bounding box center [528, 191] width 75 height 7
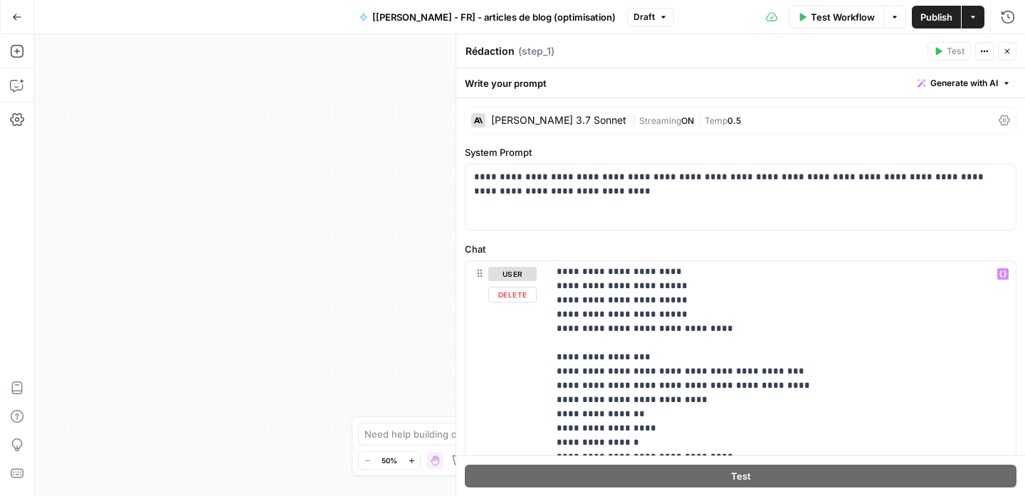
scroll to position [6224, 0]
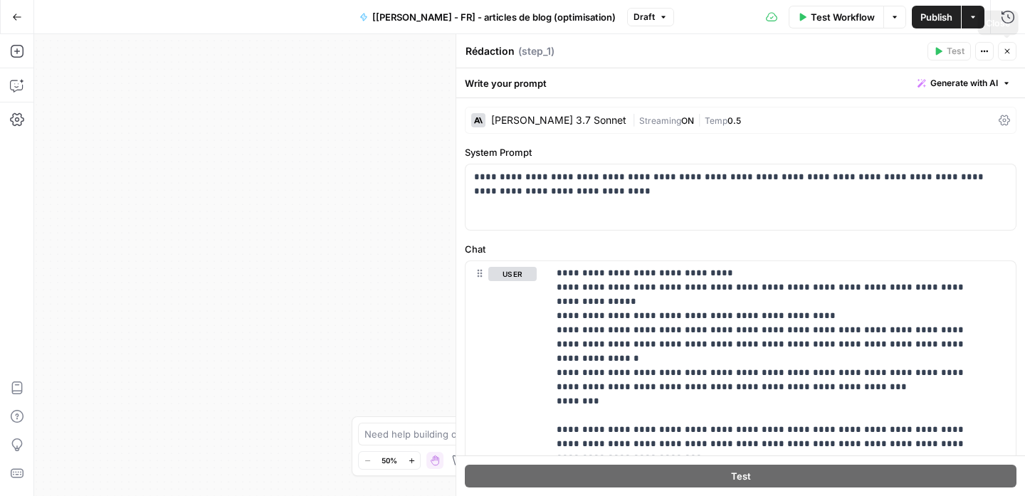
click at [1000, 52] on button "Close" at bounding box center [1007, 51] width 19 height 19
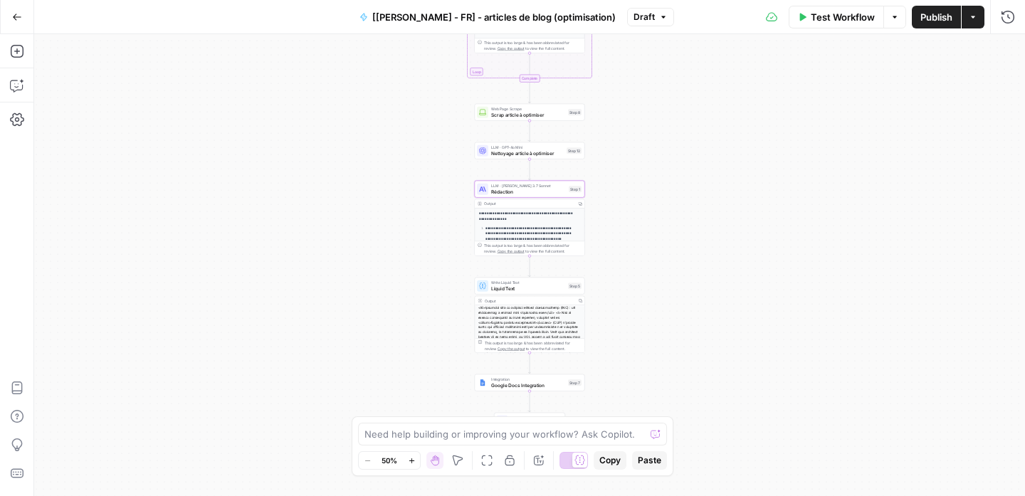
click at [555, 192] on span "Rédaction" at bounding box center [528, 191] width 75 height 7
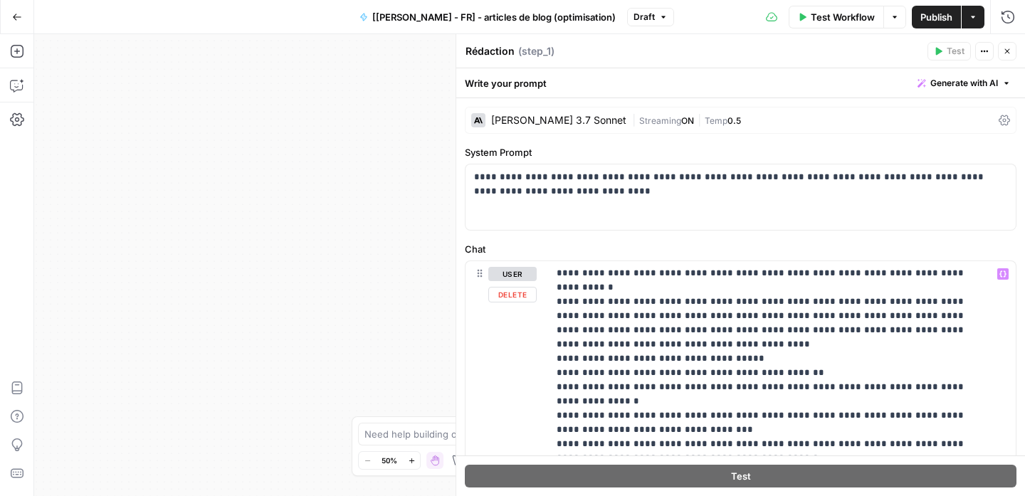
scroll to position [248, 0]
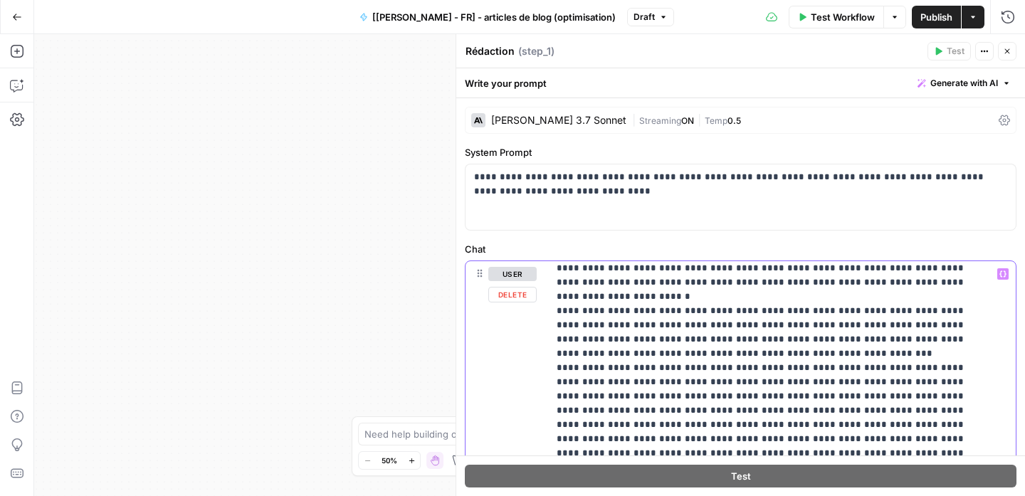
type input "sommaire"
click at [953, 241] on button "Next Match" at bounding box center [958, 241] width 11 height 11
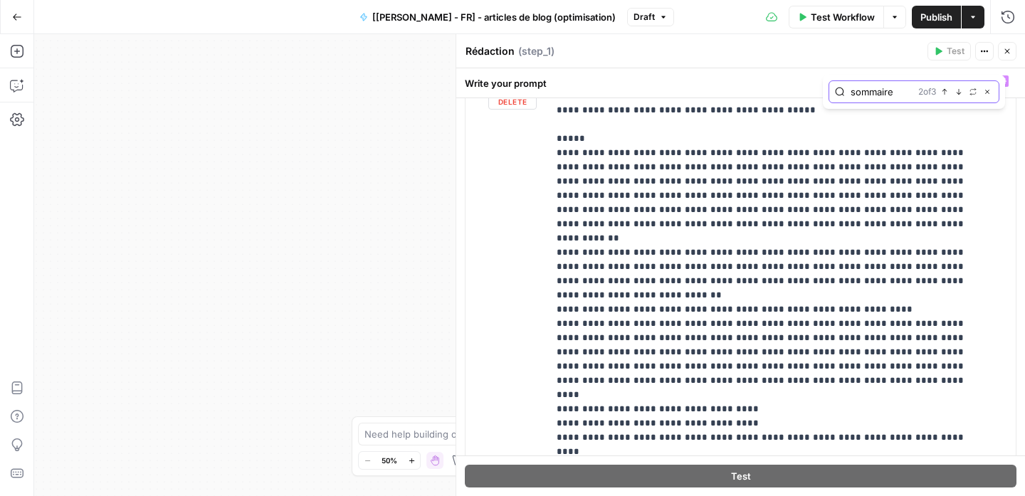
scroll to position [4979, 0]
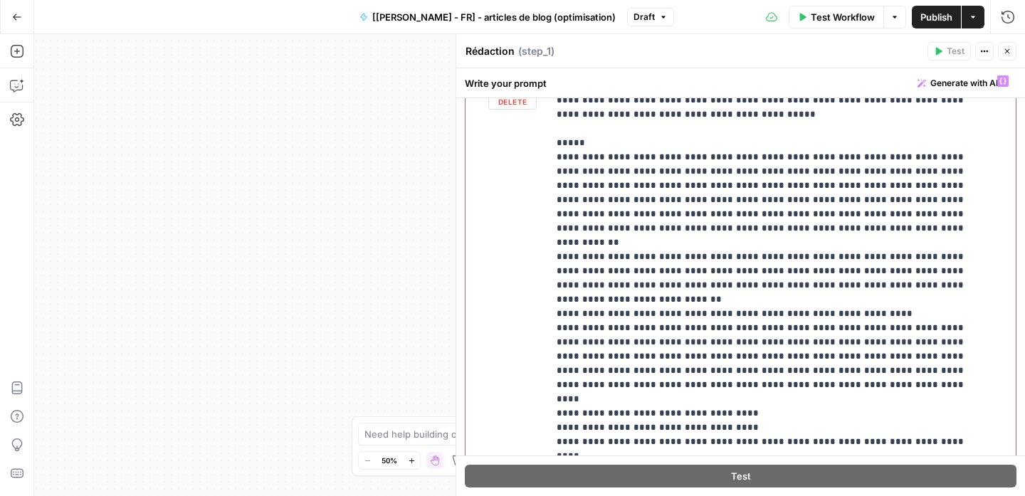
drag, startPoint x: 869, startPoint y: 189, endPoint x: 555, endPoint y: 185, distance: 314.8
click at [553, 186] on div "**********" at bounding box center [776, 358] width 457 height 580
click at [923, 20] on span "Publish" at bounding box center [937, 17] width 32 height 14
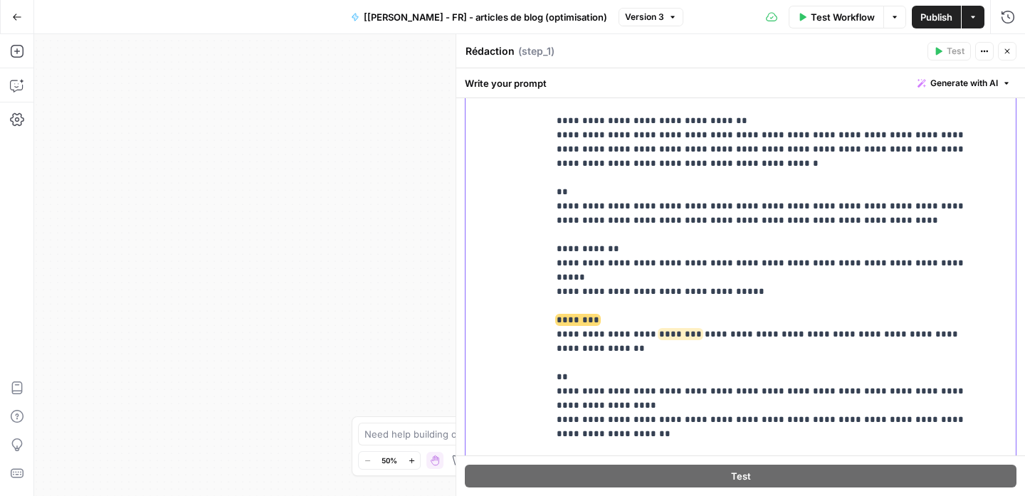
scroll to position [5359, 0]
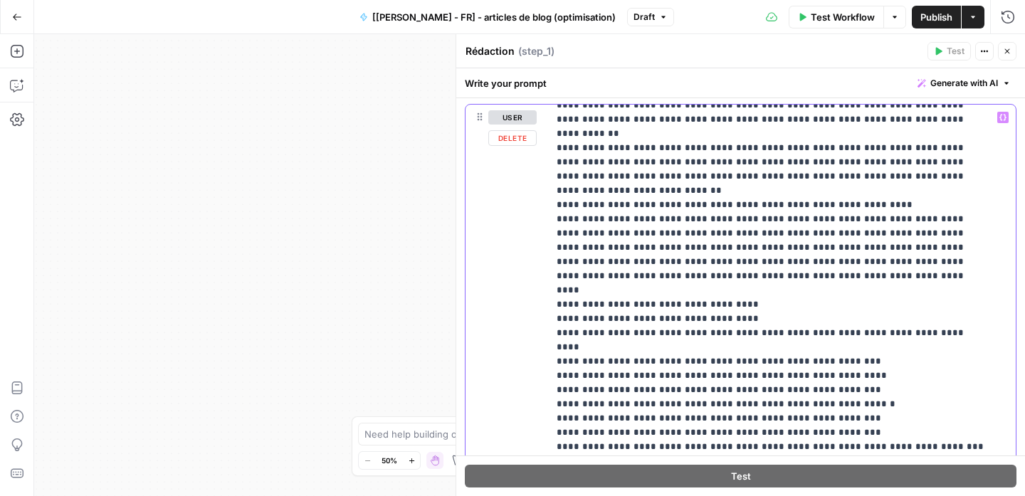
scroll to position [4559, 0]
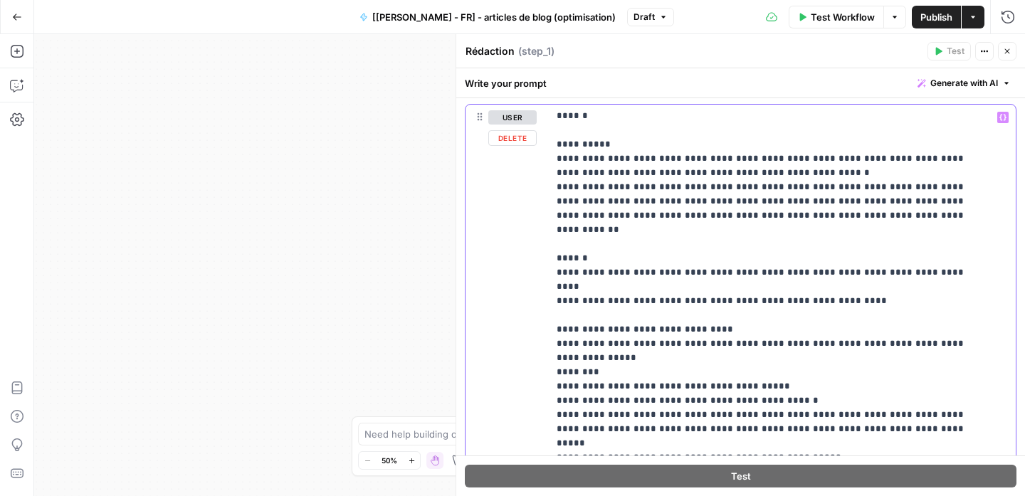
drag, startPoint x: 993, startPoint y: 119, endPoint x: 981, endPoint y: 147, distance: 31.2
click at [1000, 119] on icon "button" at bounding box center [1003, 117] width 7 height 7
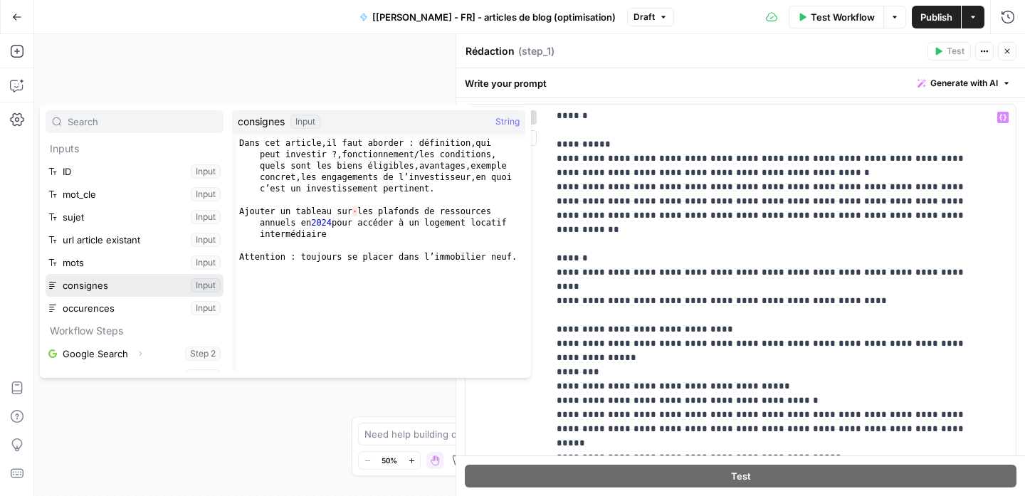
click at [127, 286] on button "Select variable consignes" at bounding box center [135, 285] width 178 height 23
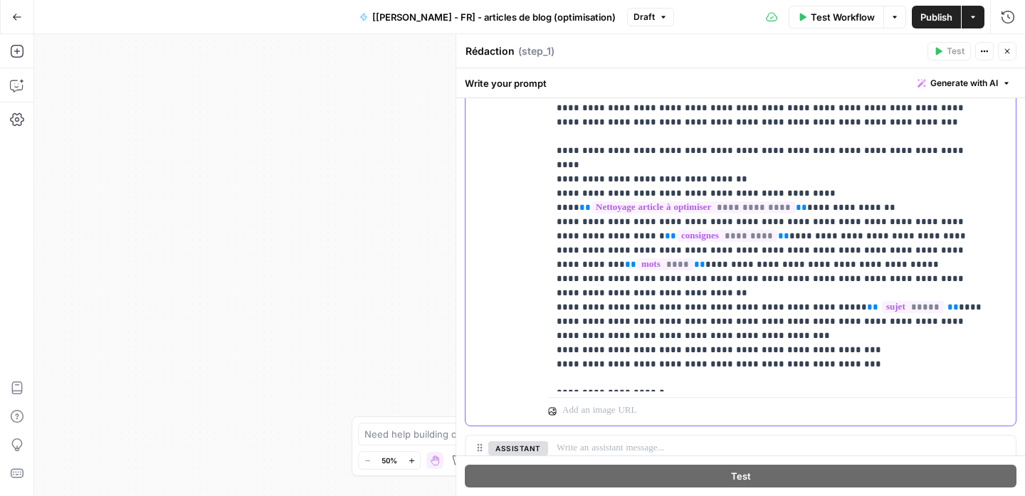
scroll to position [573, 0]
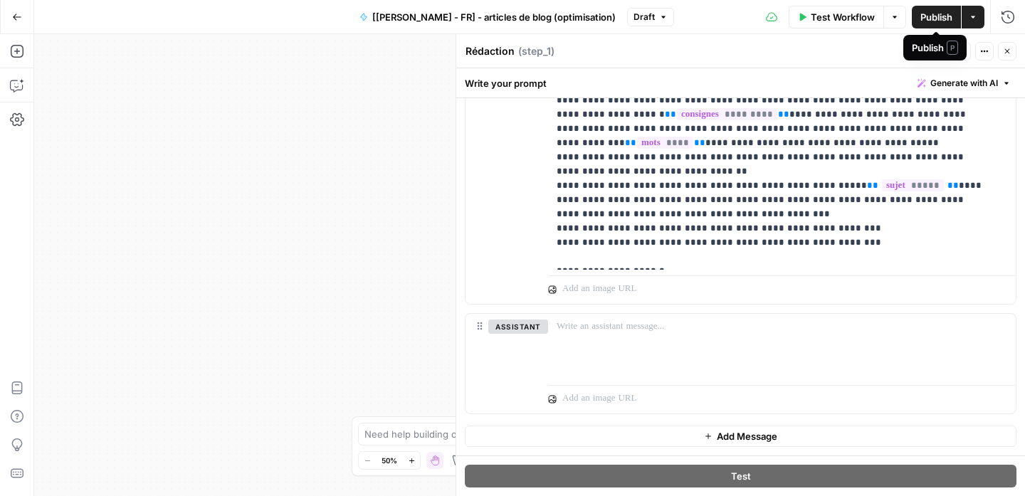
drag, startPoint x: 948, startPoint y: 21, endPoint x: 939, endPoint y: 21, distance: 8.5
click at [948, 21] on span "Publish" at bounding box center [937, 17] width 32 height 14
click at [999, 53] on button "Close" at bounding box center [1007, 51] width 19 height 19
